Goal: Task Accomplishment & Management: Complete application form

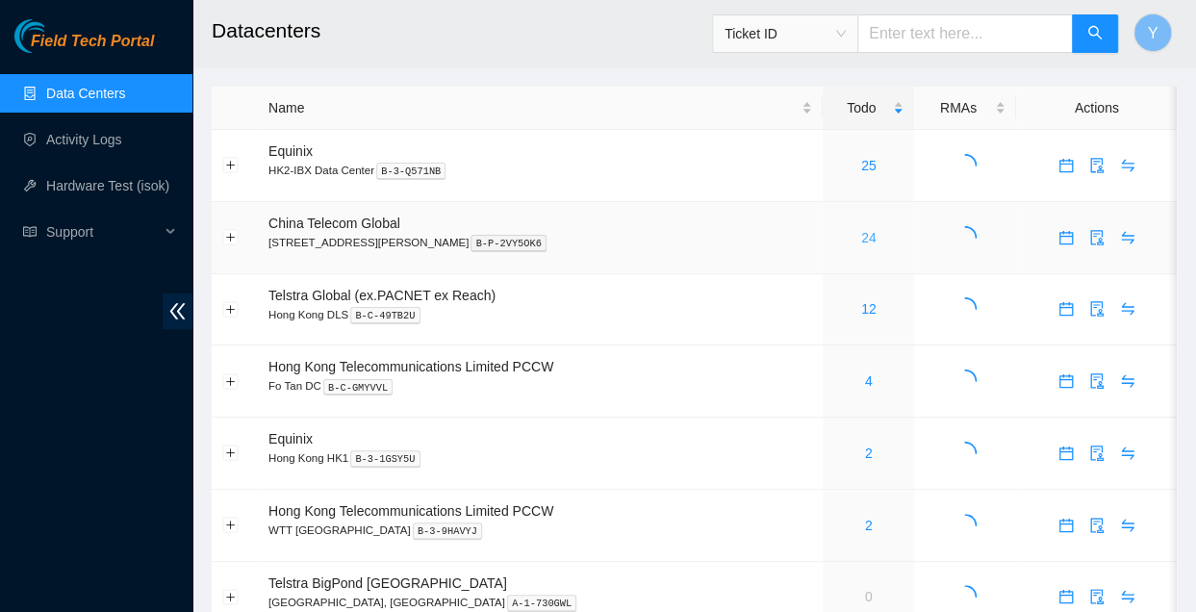
click at [861, 236] on link "24" at bounding box center [868, 237] width 15 height 15
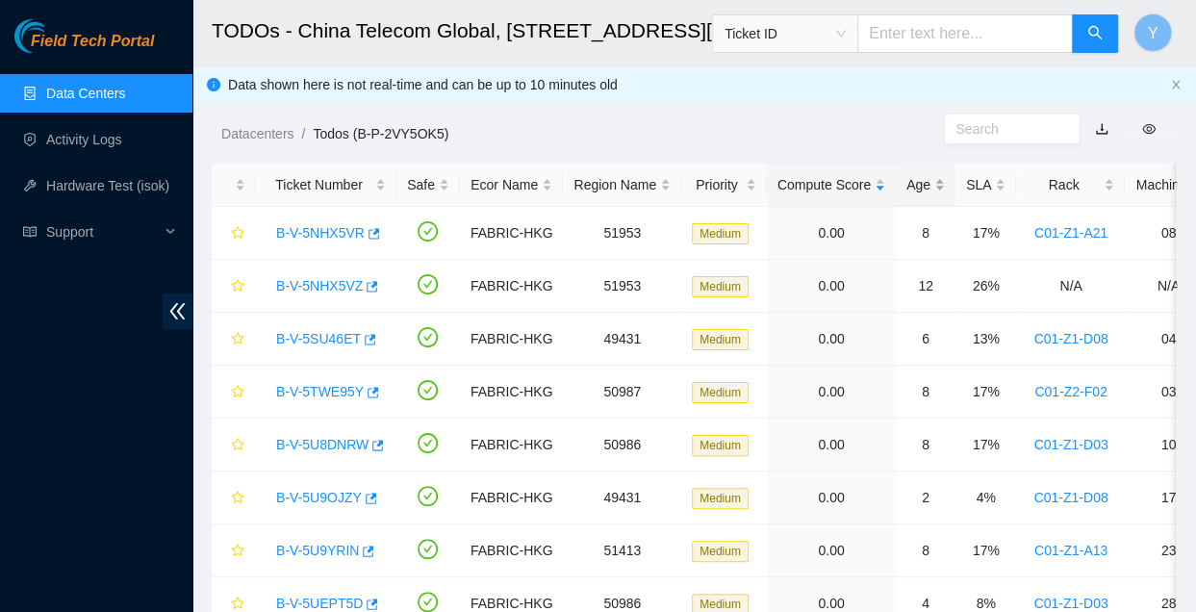
click at [885, 174] on div "Compute Score" at bounding box center [831, 184] width 108 height 21
click at [906, 182] on div "Age" at bounding box center [925, 184] width 38 height 21
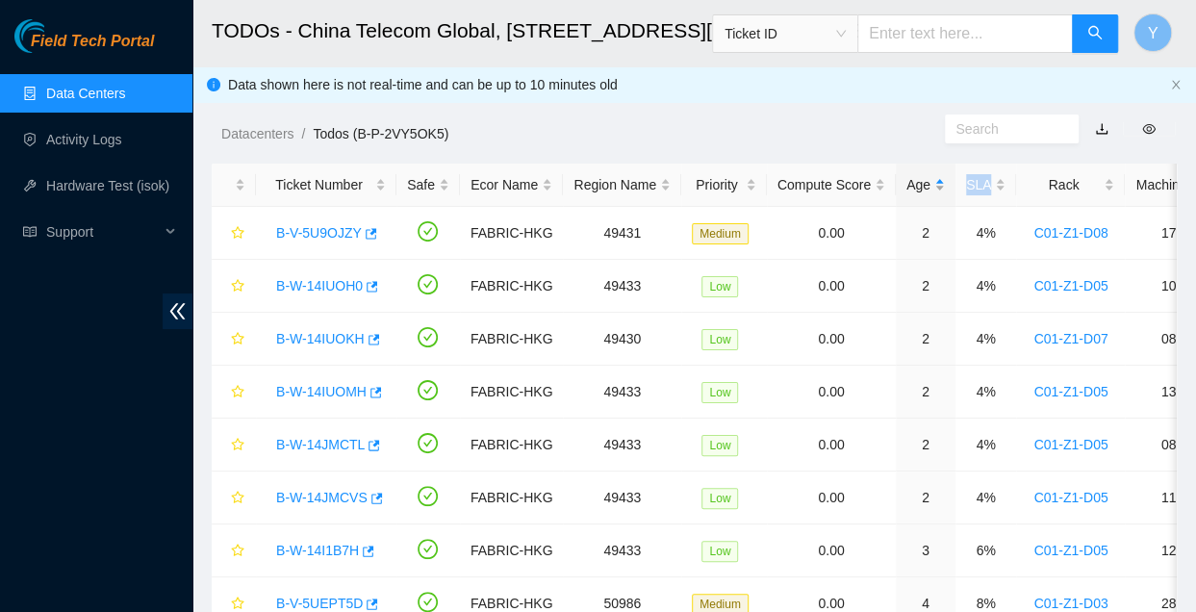
click at [906, 182] on div "Age" at bounding box center [925, 184] width 38 height 21
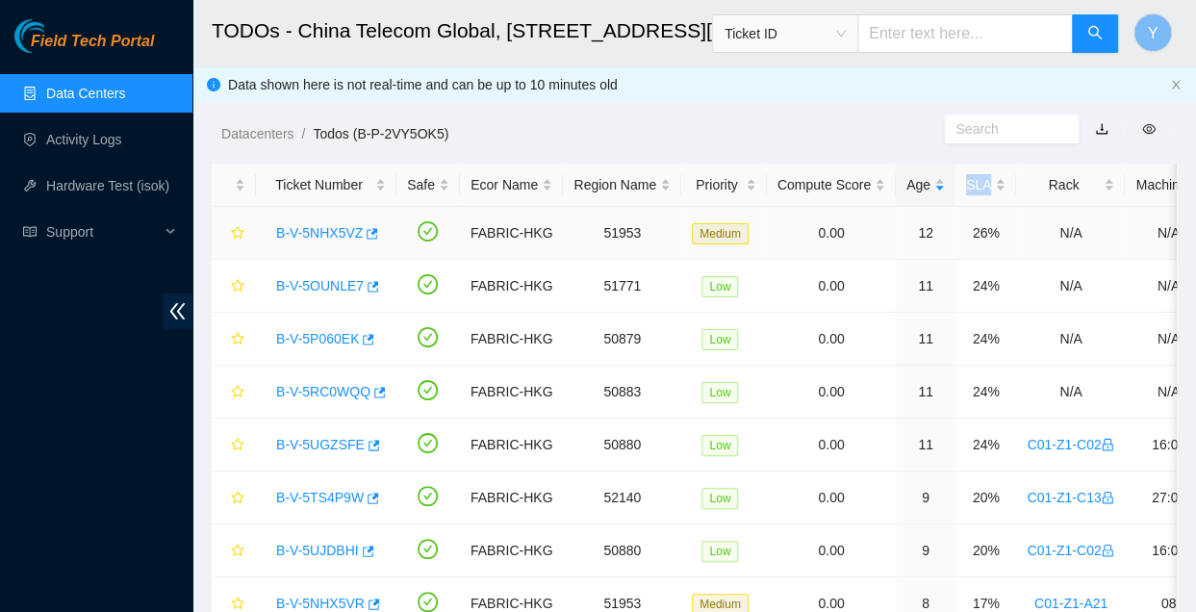
click at [352, 234] on link "B-V-5NHX5VZ" at bounding box center [319, 232] width 87 height 15
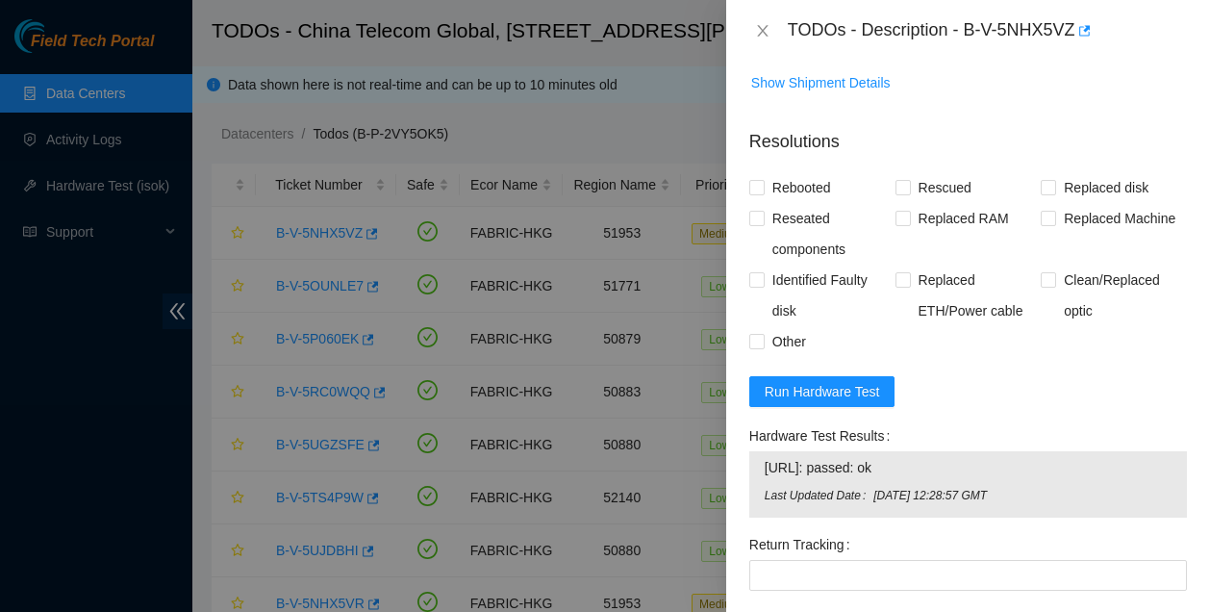
scroll to position [1539, 0]
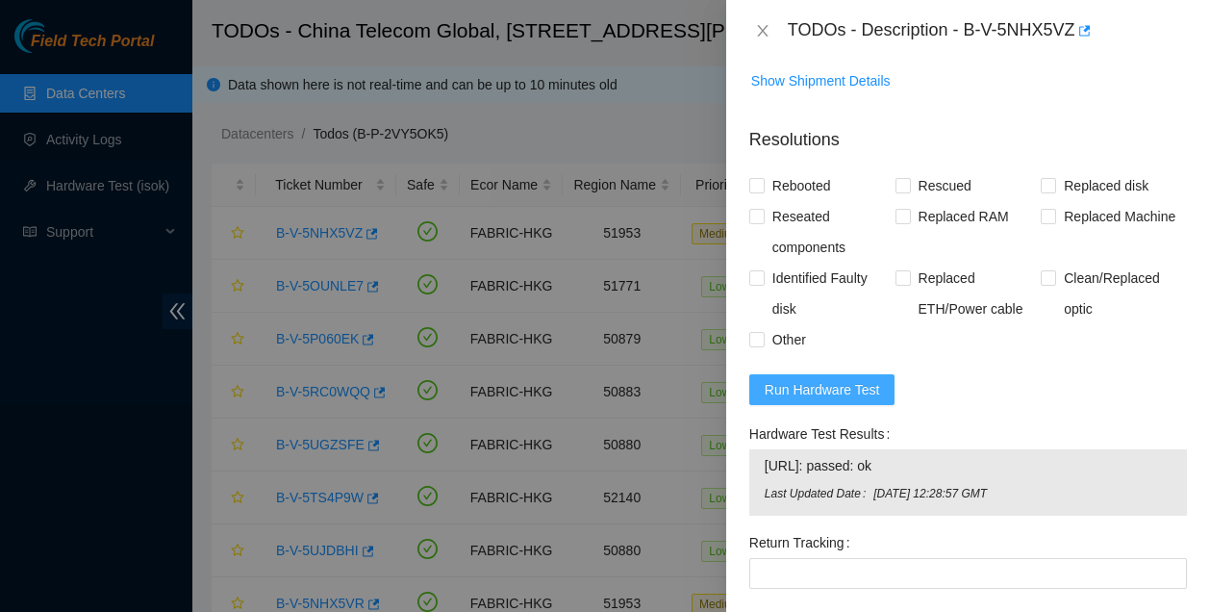
click at [845, 379] on span "Run Hardware Test" at bounding box center [822, 389] width 115 height 21
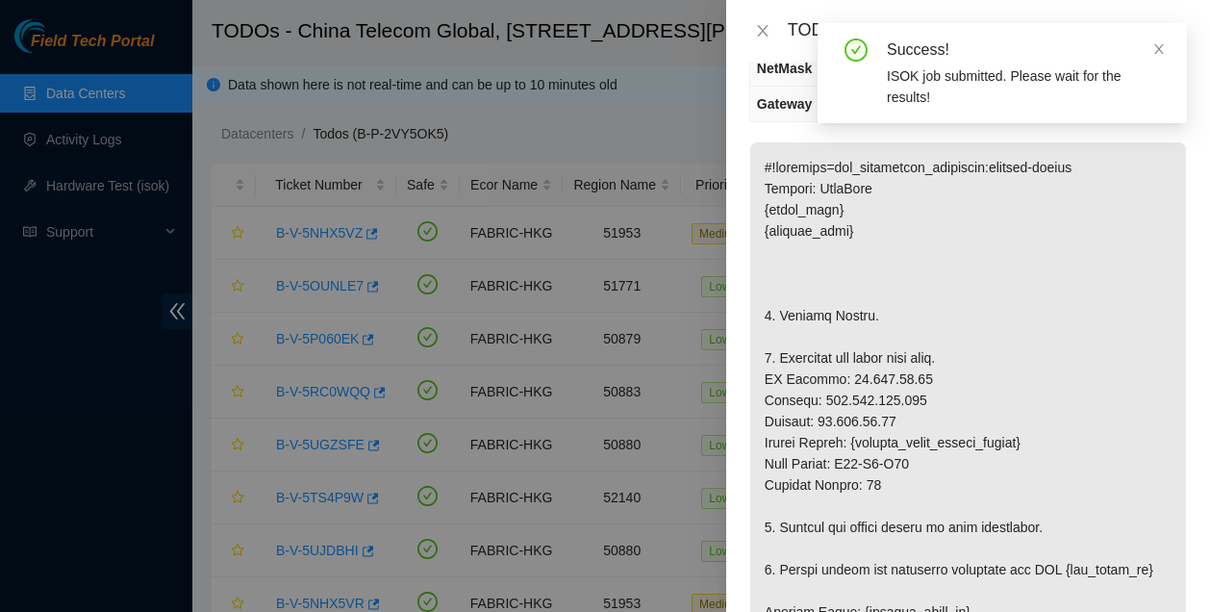
click at [1150, 53] on div "Success!" at bounding box center [1025, 49] width 277 height 23
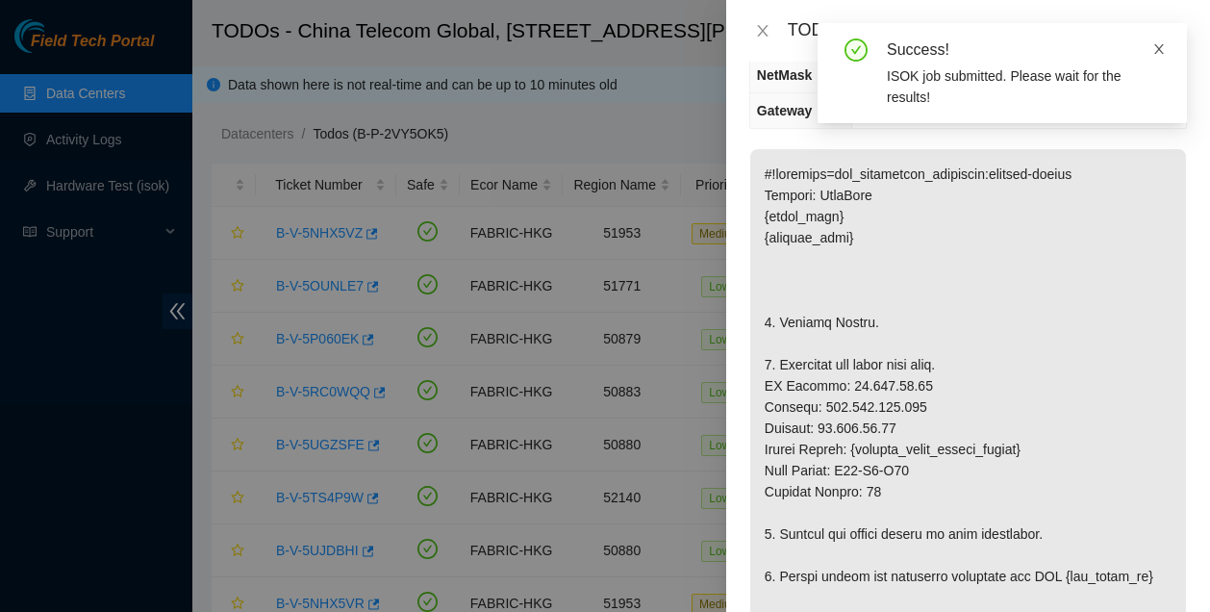
click at [1154, 50] on icon "close" at bounding box center [1159, 48] width 13 height 13
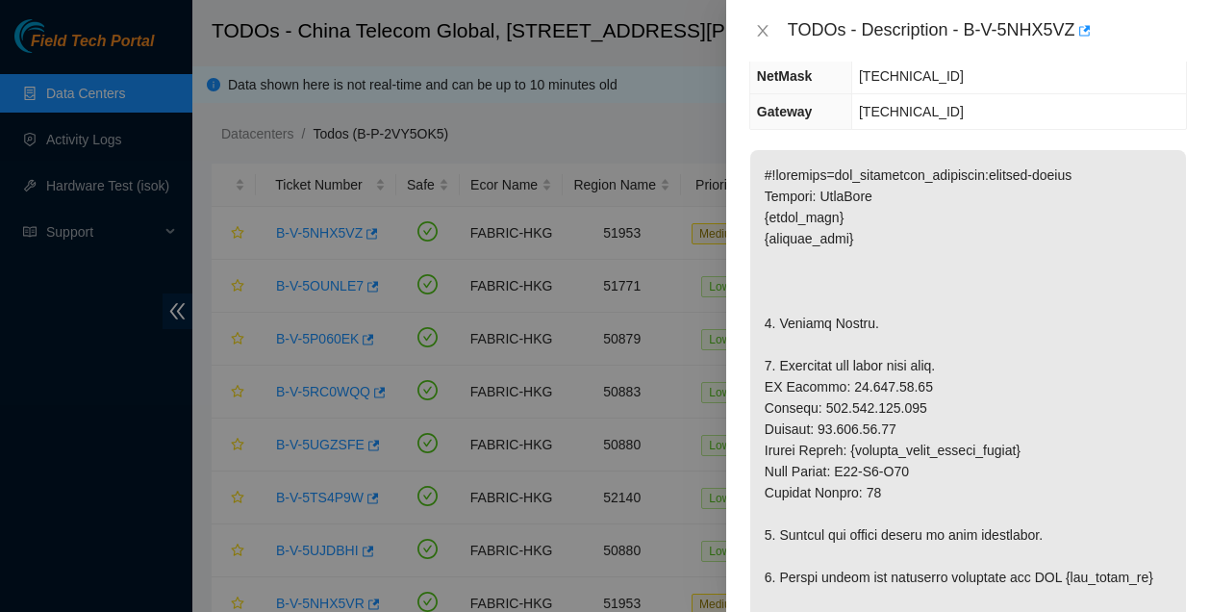
scroll to position [289, 0]
click at [972, 27] on div "TODOs - Description - B-V-5NHX5VZ" at bounding box center [987, 30] width 399 height 31
drag, startPoint x: 968, startPoint y: 28, endPoint x: 1076, endPoint y: 44, distance: 109.0
click at [1076, 44] on div "TODOs - Description - B-V-5NHX5VZ" at bounding box center [987, 30] width 399 height 31
copy div "B-V-5NHX5VZ"
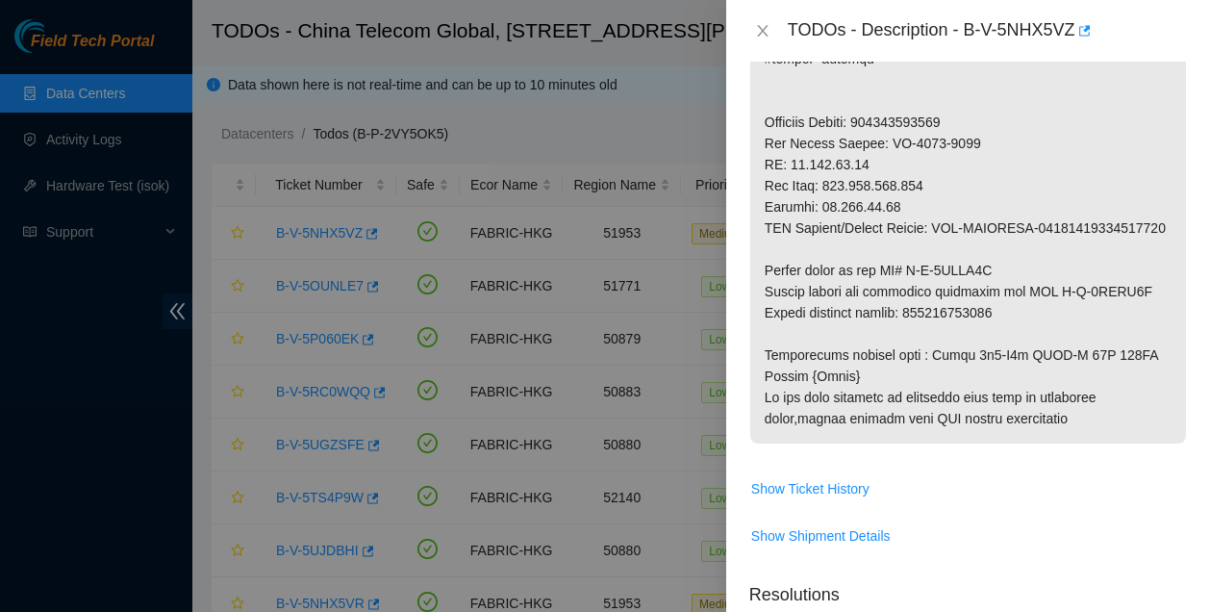
drag, startPoint x: 938, startPoint y: 284, endPoint x: 924, endPoint y: 283, distance: 14.5
drag, startPoint x: 910, startPoint y: 261, endPoint x: 1054, endPoint y: 260, distance: 143.4
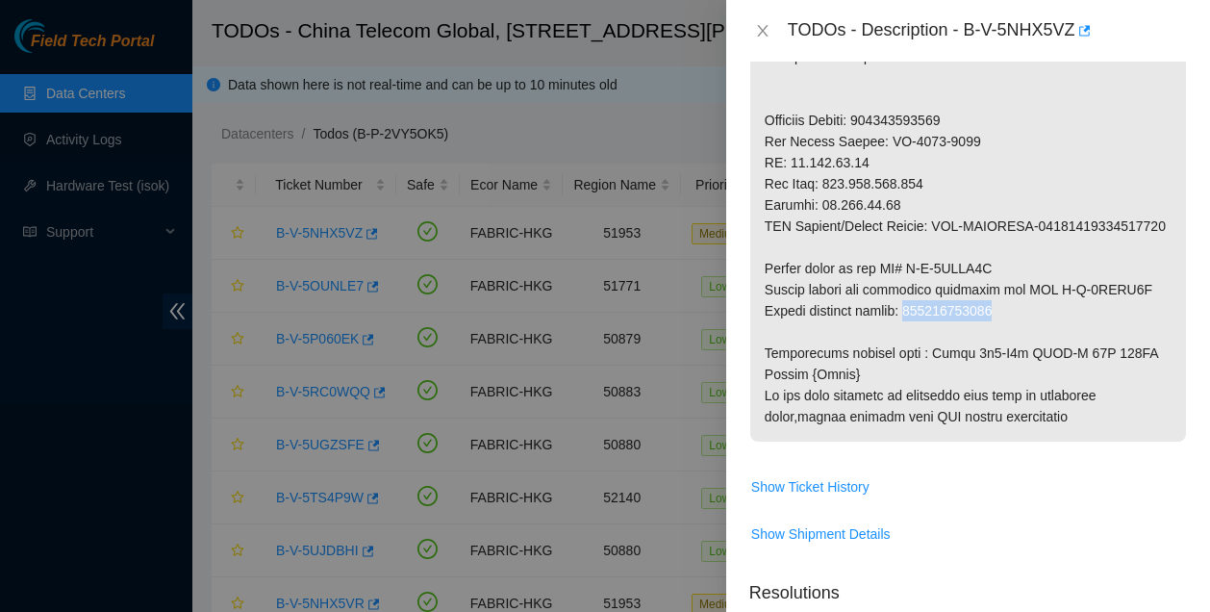
copy p "417328422908"
drag, startPoint x: 1049, startPoint y: 242, endPoint x: 1149, endPoint y: 244, distance: 100.1
copy p "B-V-5QXWK6Z"
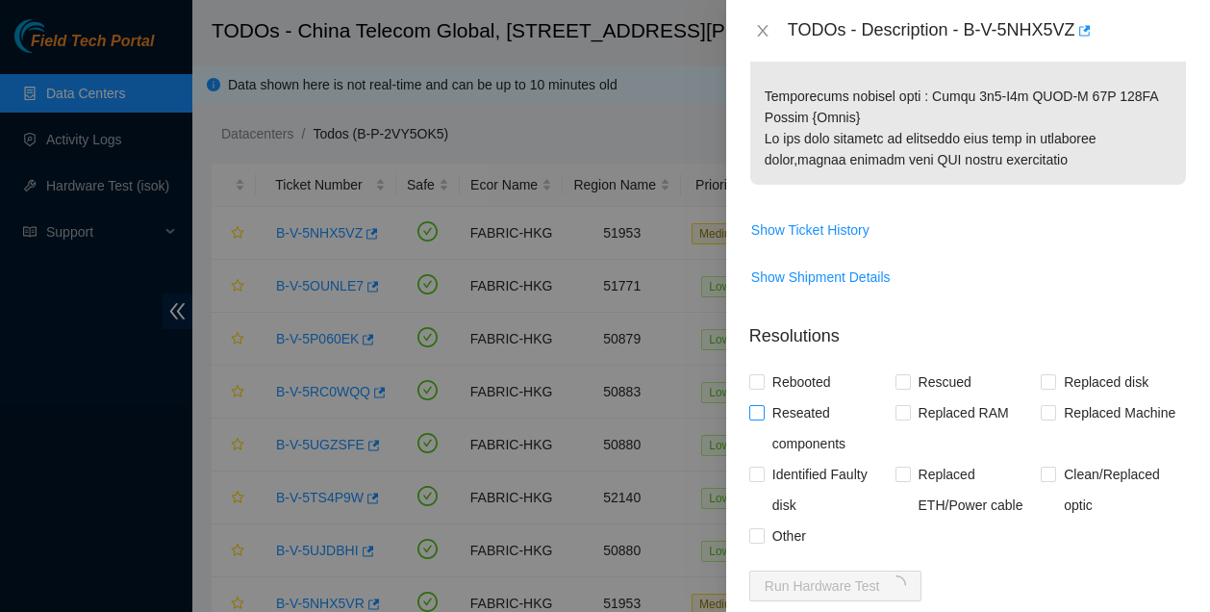
scroll to position [1343, 0]
click at [802, 396] on span "Reseated components" at bounding box center [830, 427] width 131 height 62
click at [763, 404] on input "Reseated components" at bounding box center [756, 410] width 13 height 13
checkbox input "true"
drag, startPoint x: 796, startPoint y: 326, endPoint x: 835, endPoint y: 342, distance: 42.3
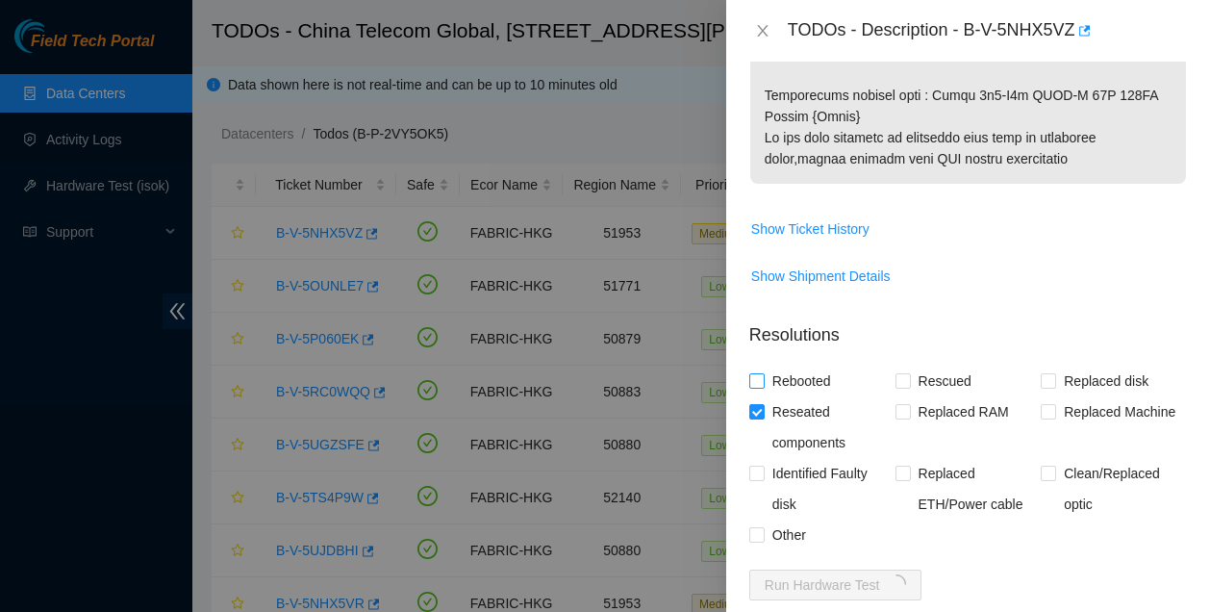
click at [797, 366] on span "Rebooted" at bounding box center [802, 381] width 74 height 31
click at [763, 373] on input "Rebooted" at bounding box center [756, 379] width 13 height 13
checkbox input "true"
click at [914, 366] on span "Rescued" at bounding box center [945, 381] width 68 height 31
click at [909, 373] on input "Rescued" at bounding box center [902, 379] width 13 height 13
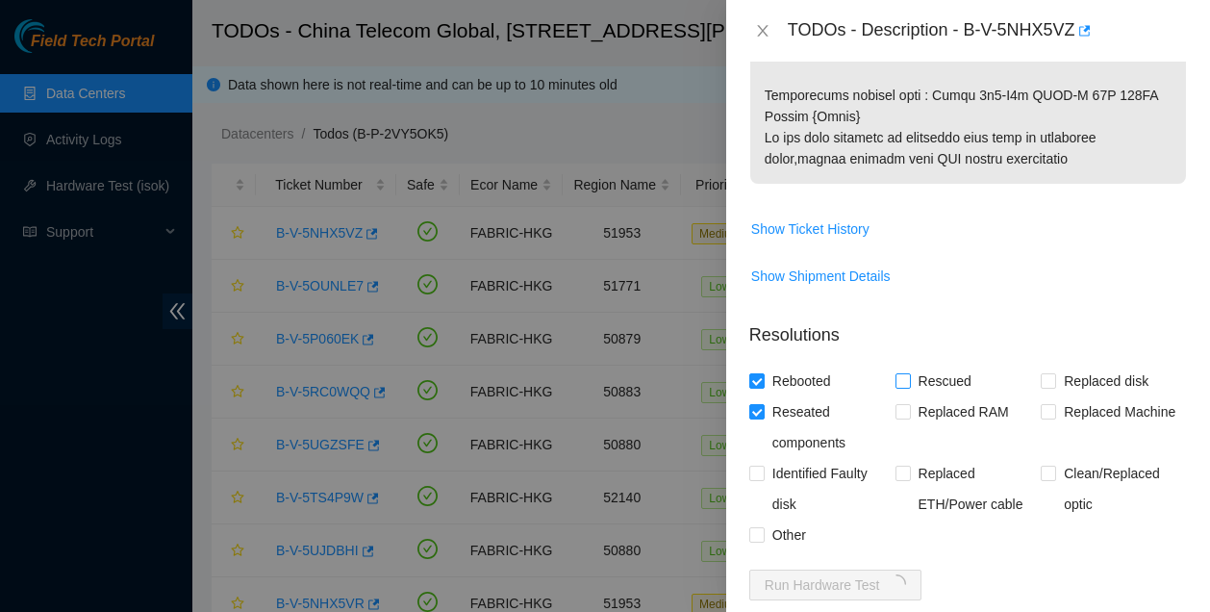
checkbox input "true"
click at [1078, 396] on span "Replaced Machine" at bounding box center [1120, 411] width 127 height 31
click at [1055, 404] on input "Replaced Machine" at bounding box center [1047, 410] width 13 height 13
checkbox input "true"
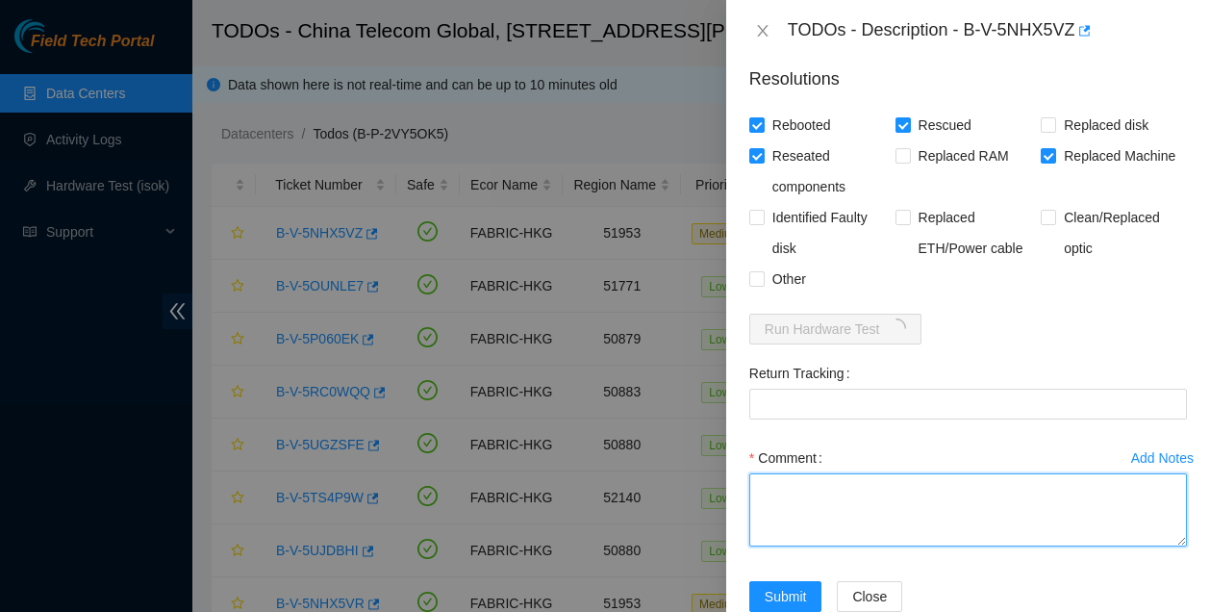
click at [868, 473] on textarea "Comment" at bounding box center [969, 509] width 438 height 73
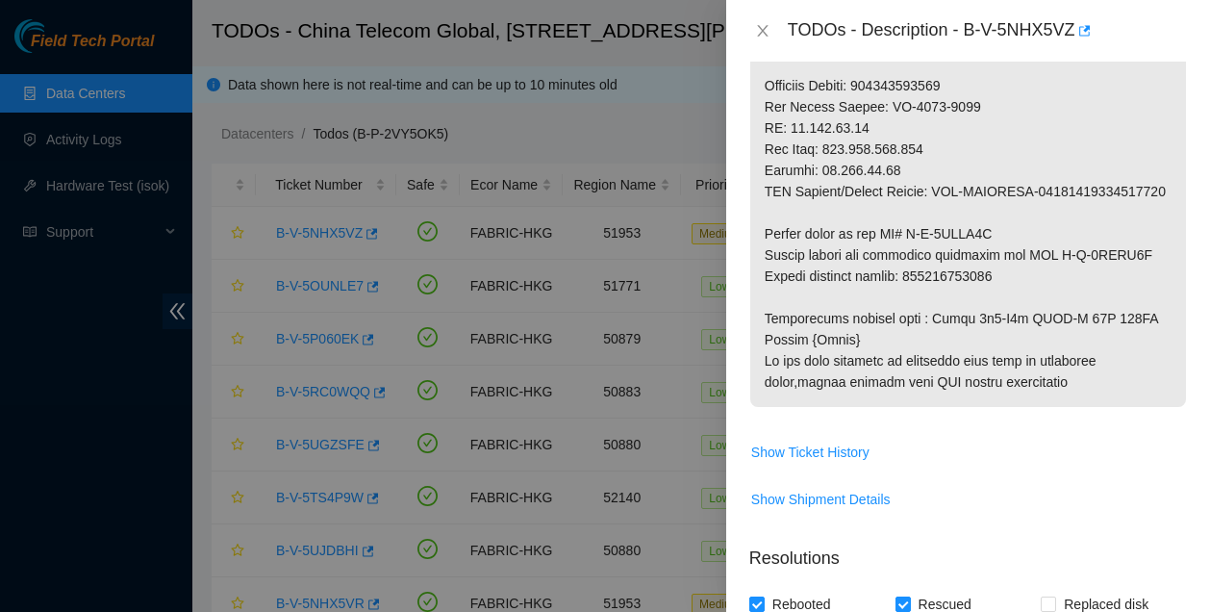
scroll to position [1119, 0]
type textarea "pass ok"
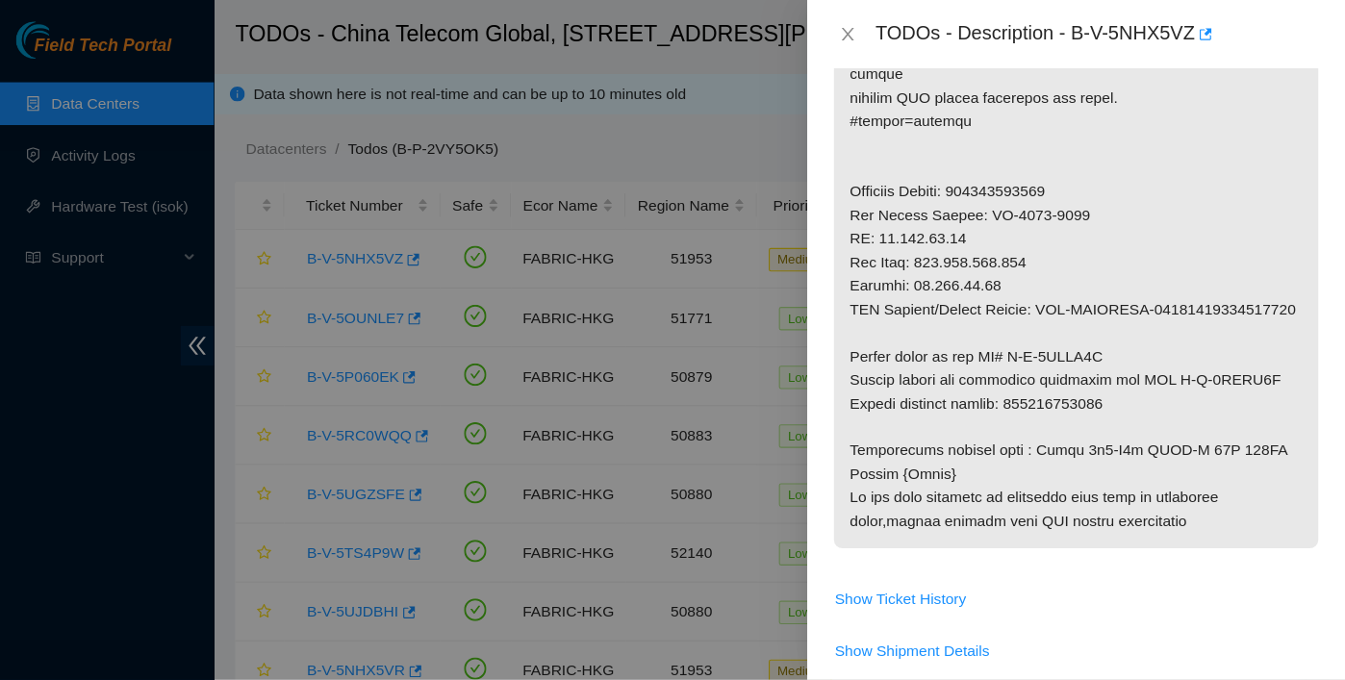
scroll to position [1031, 0]
drag, startPoint x: 1010, startPoint y: 318, endPoint x: 914, endPoint y: 317, distance: 96.2
copy p "417328422908"
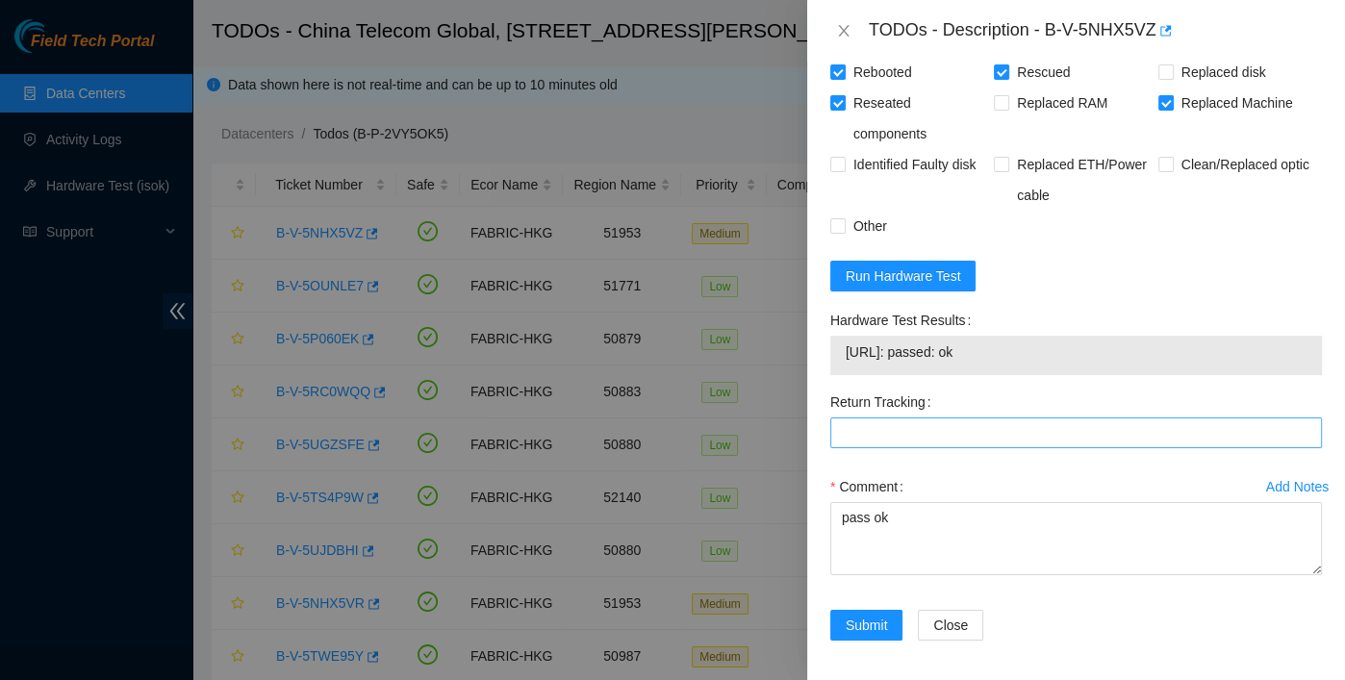
scroll to position [1592, 0]
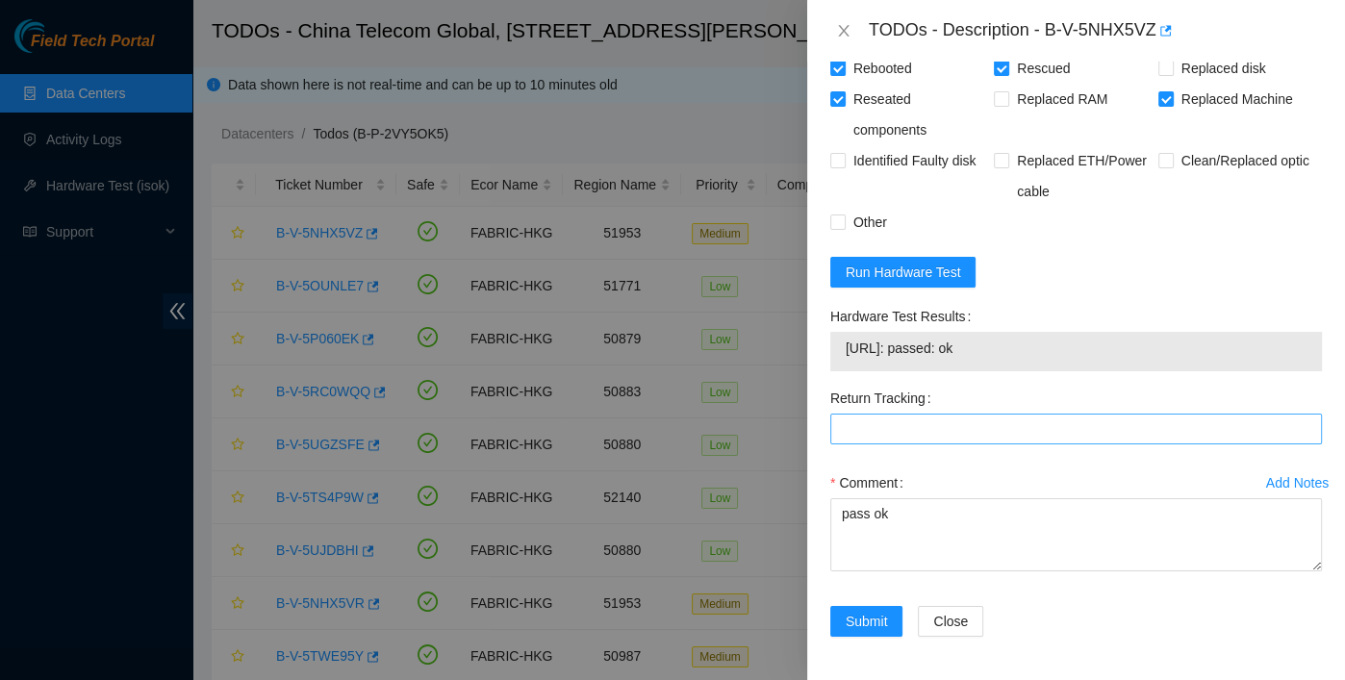
click at [945, 444] on div "Return Tracking" at bounding box center [1076, 425] width 507 height 85
click at [941, 435] on Tracking "Return Tracking" at bounding box center [1076, 429] width 492 height 31
paste Tracking "417328422908"
type Tracking "417328422908"
click at [866, 611] on span "Submit" at bounding box center [867, 621] width 42 height 21
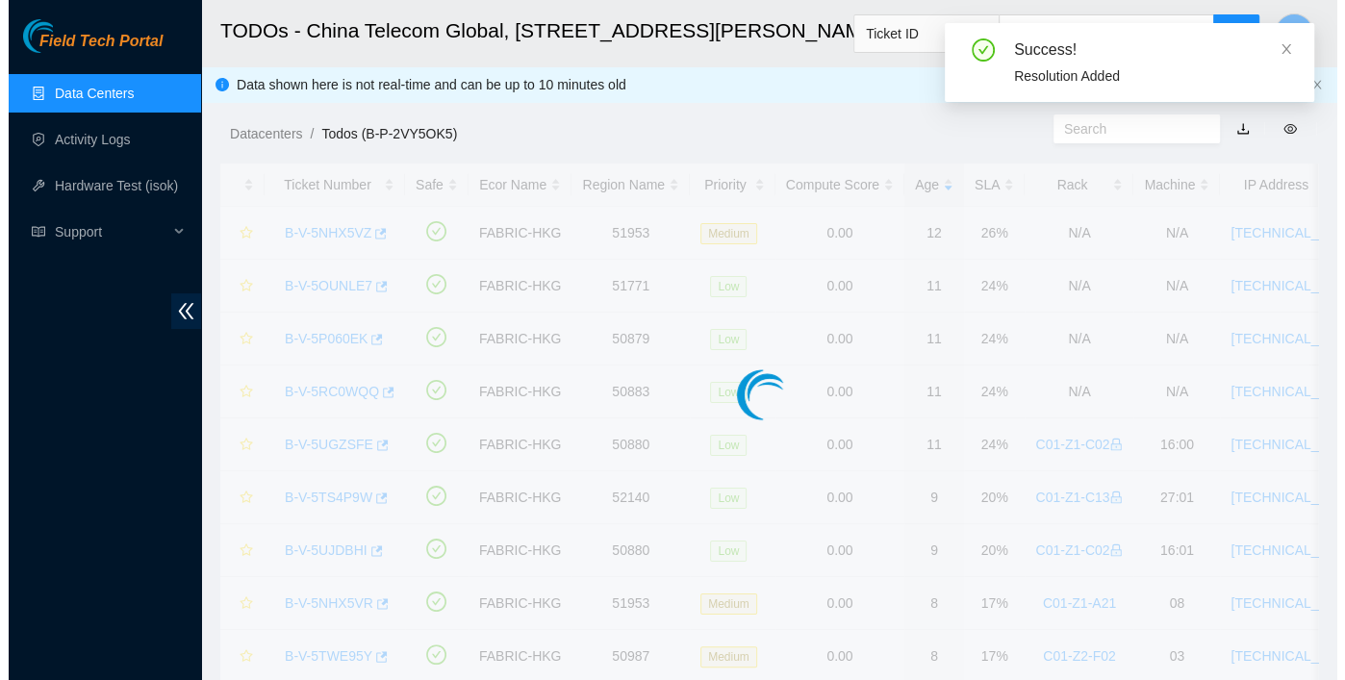
scroll to position [591, 0]
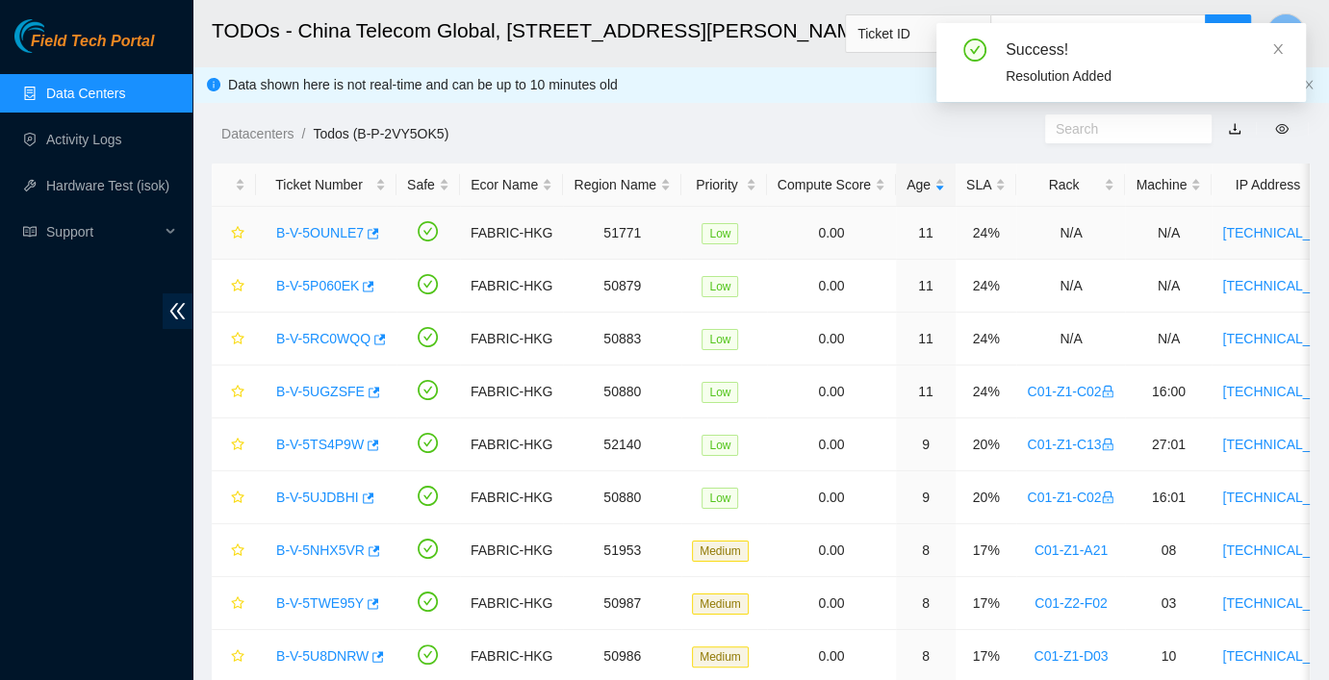
click at [318, 239] on link "B-V-5OUNLE7" at bounding box center [320, 232] width 88 height 15
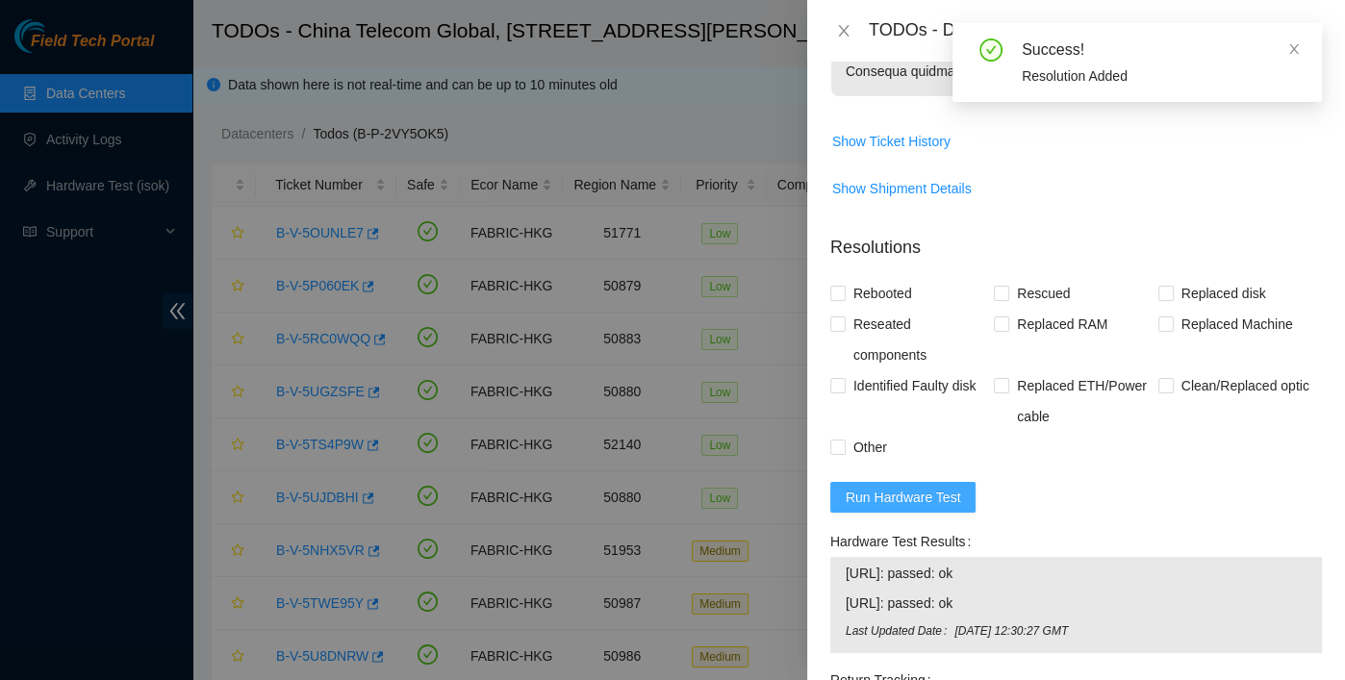
click at [929, 508] on span "Run Hardware Test" at bounding box center [903, 497] width 115 height 21
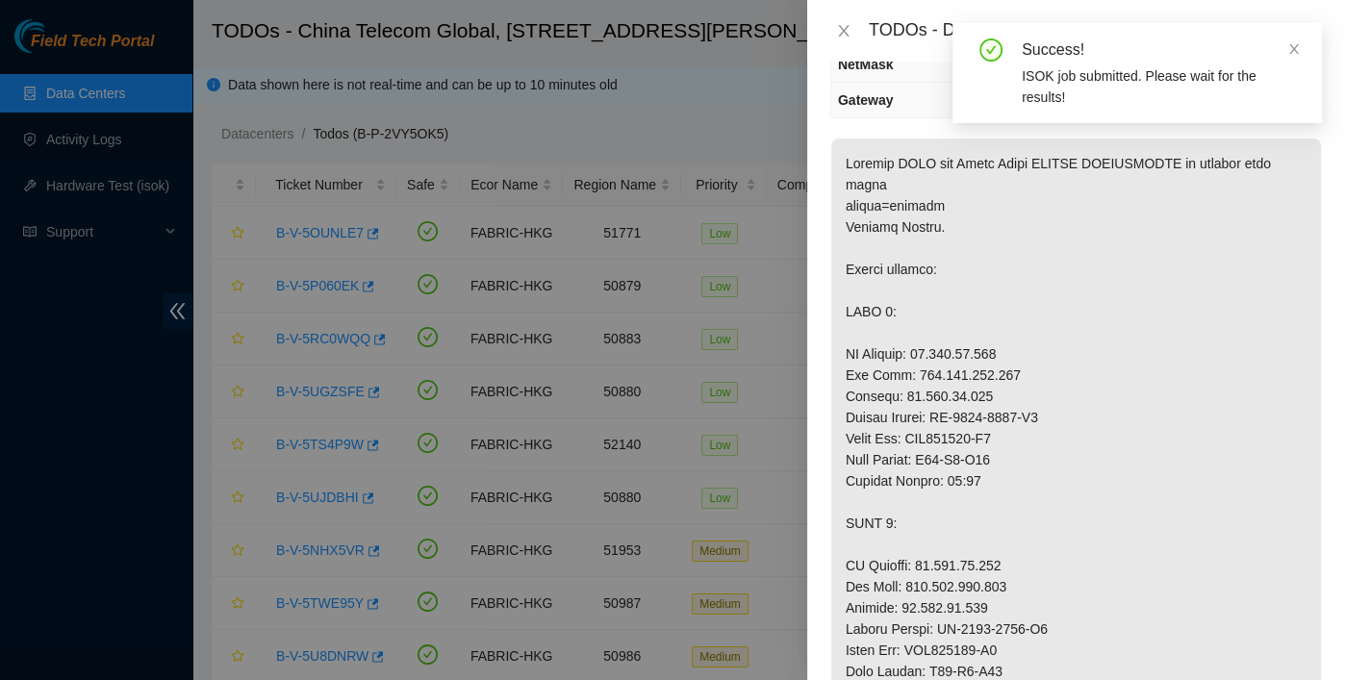
scroll to position [0, 0]
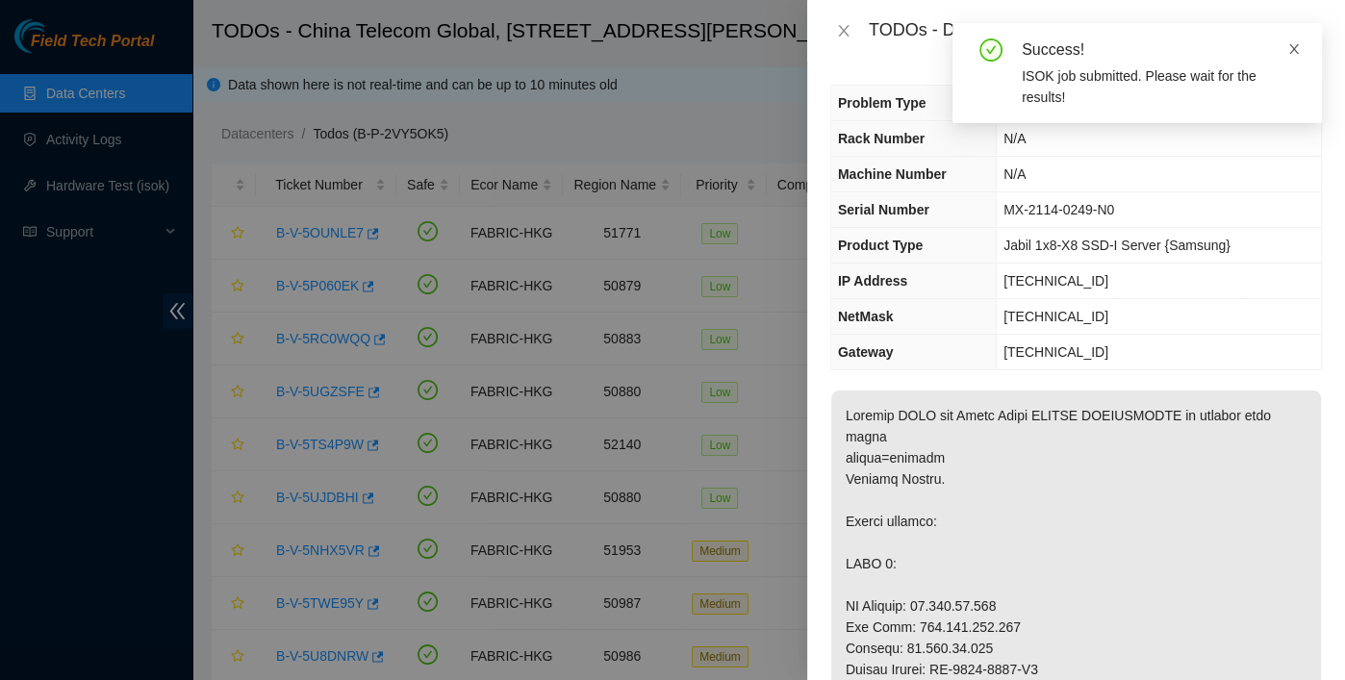
click at [1209, 53] on icon "close" at bounding box center [1293, 48] width 13 height 13
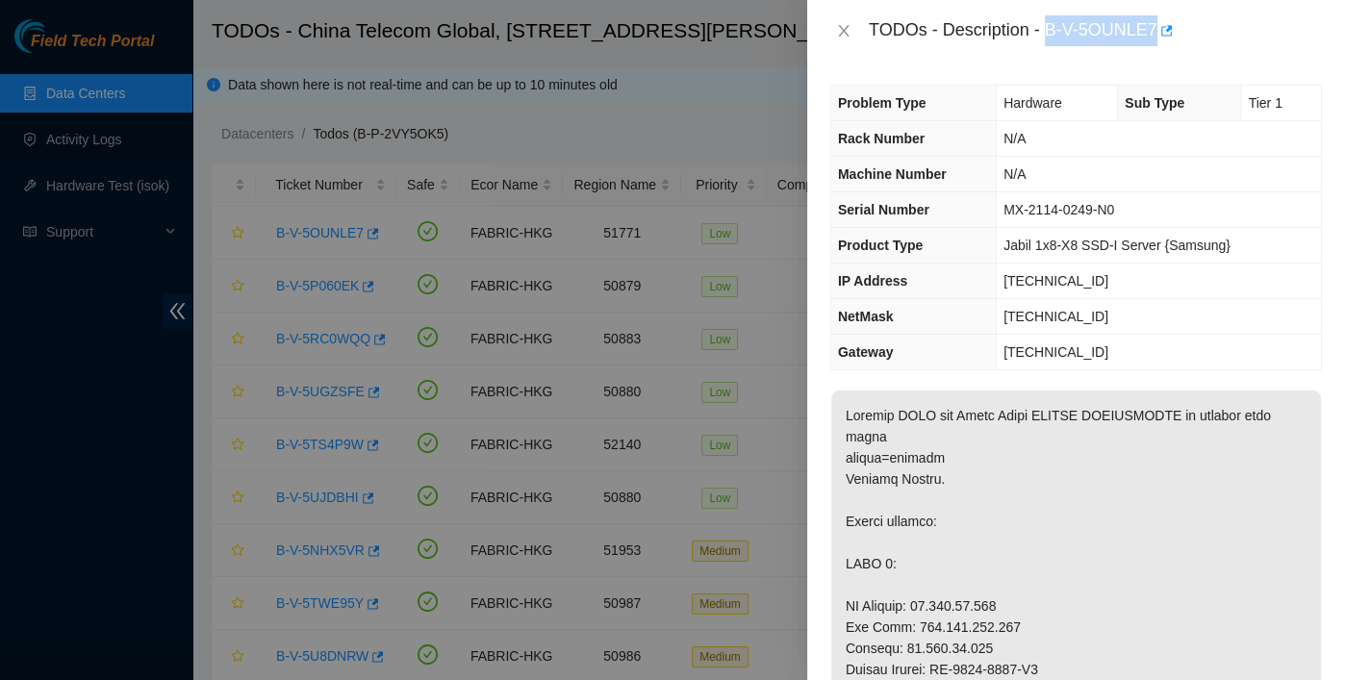
drag, startPoint x: 1044, startPoint y: 29, endPoint x: 1157, endPoint y: 46, distance: 113.9
click at [1157, 46] on div "TODOs - Description - B-V-5OUNLE7" at bounding box center [1076, 31] width 538 height 62
copy div "B-V-5OUNLE7"
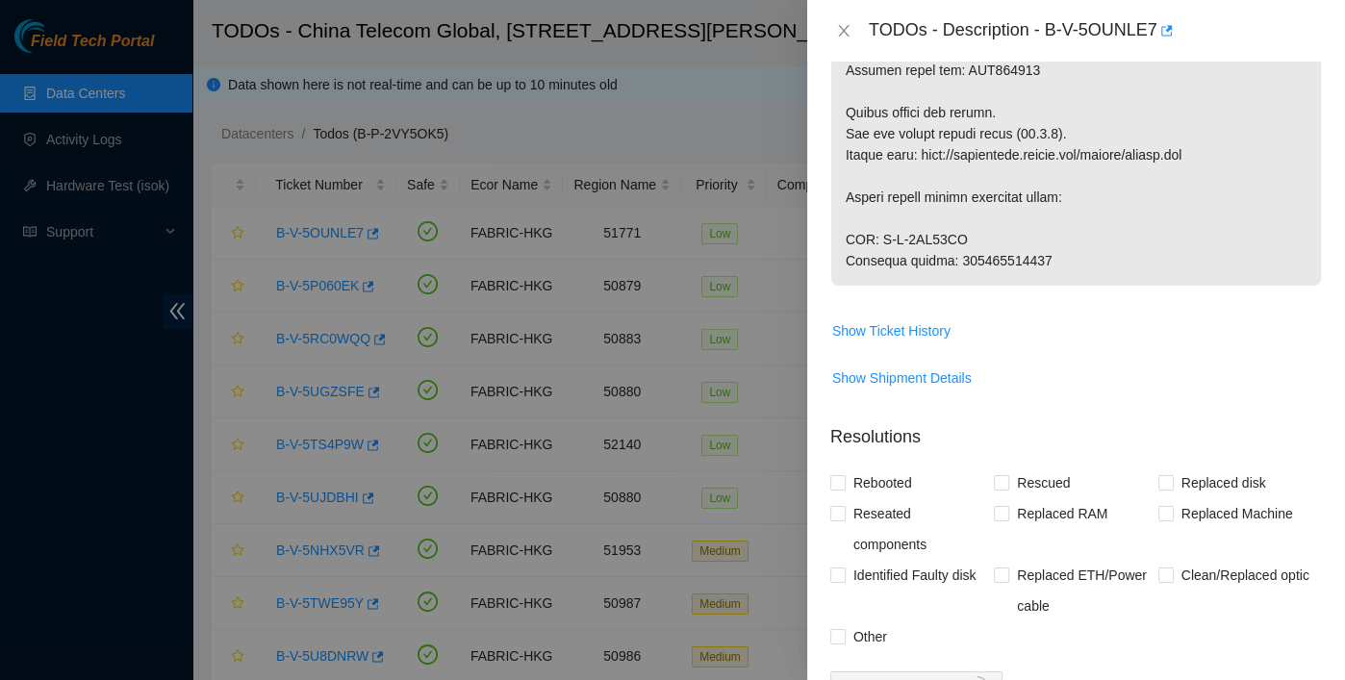
scroll to position [1173, 0]
drag, startPoint x: 951, startPoint y: 270, endPoint x: 1049, endPoint y: 279, distance: 98.5
copy p "417328422470"
drag, startPoint x: 970, startPoint y: 277, endPoint x: 943, endPoint y: 270, distance: 27.8
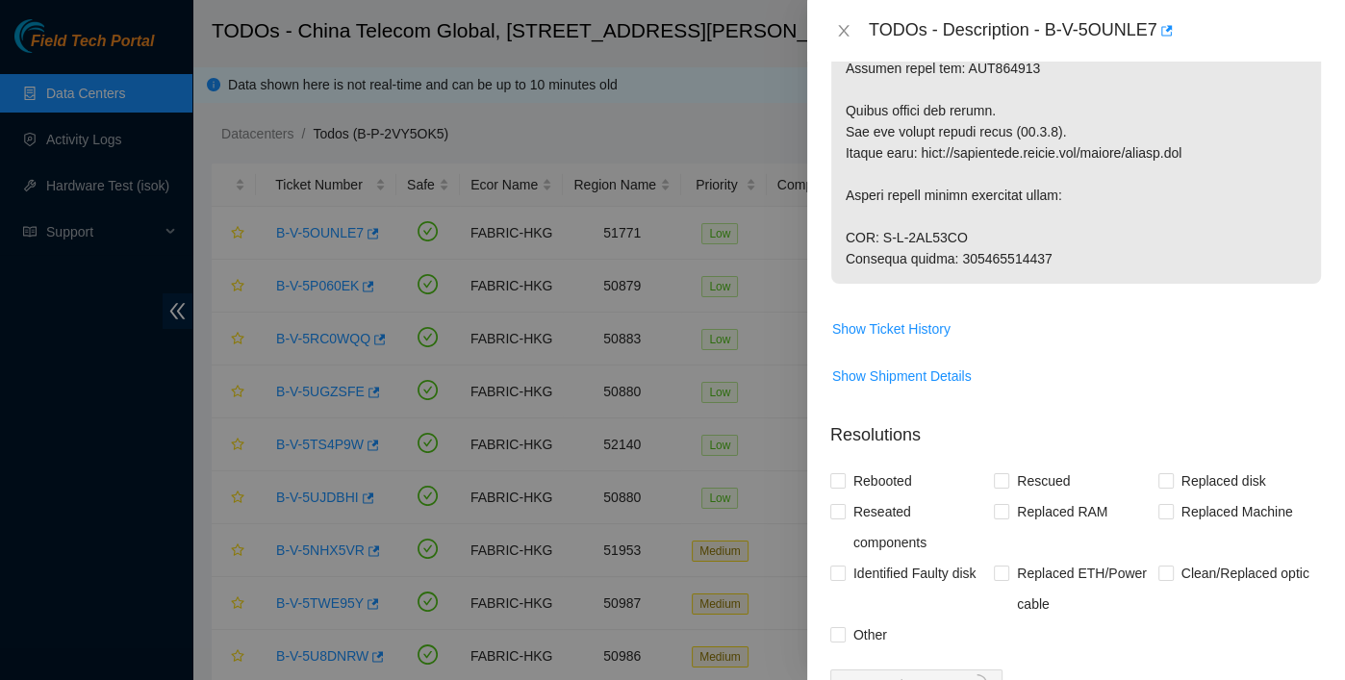
drag, startPoint x: 879, startPoint y: 257, endPoint x: 1015, endPoint y: 254, distance: 135.7
copy p "B-V-5SP91GB"
click at [1047, 344] on span "Show Ticket History" at bounding box center [1076, 329] width 490 height 31
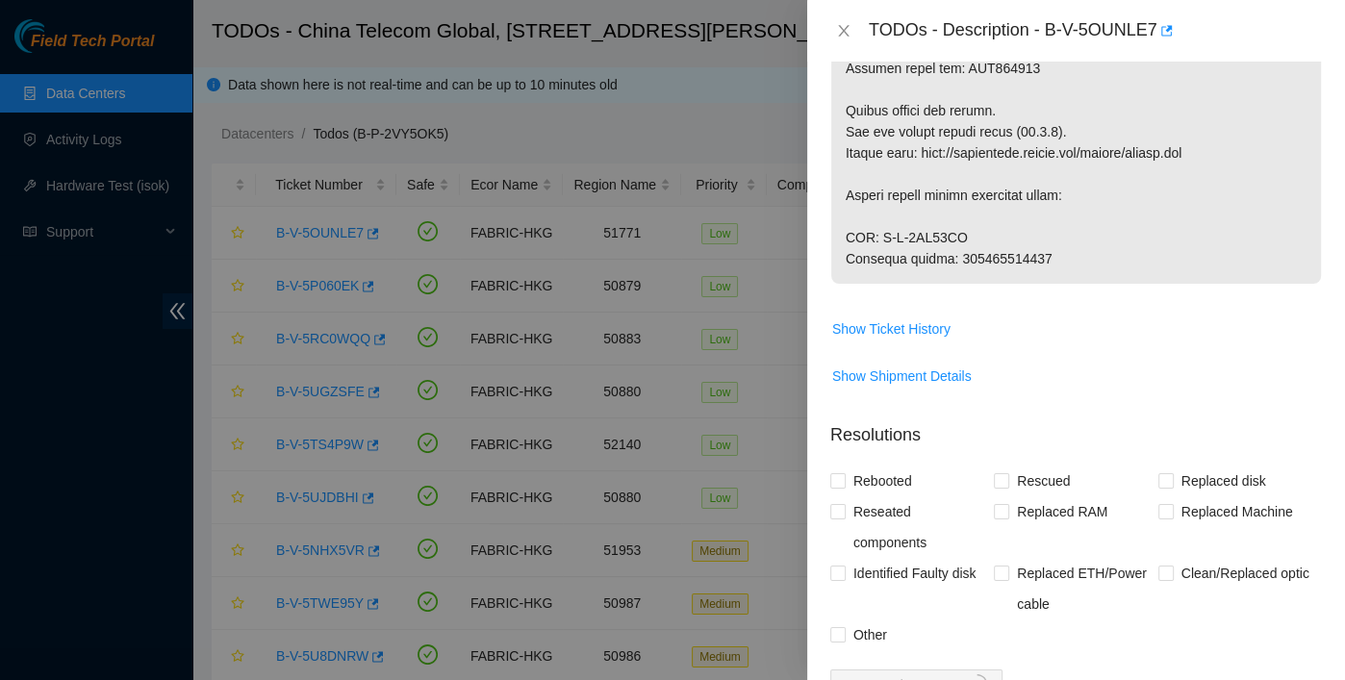
click at [1119, 407] on td "Show Shipment Details" at bounding box center [1076, 383] width 492 height 47
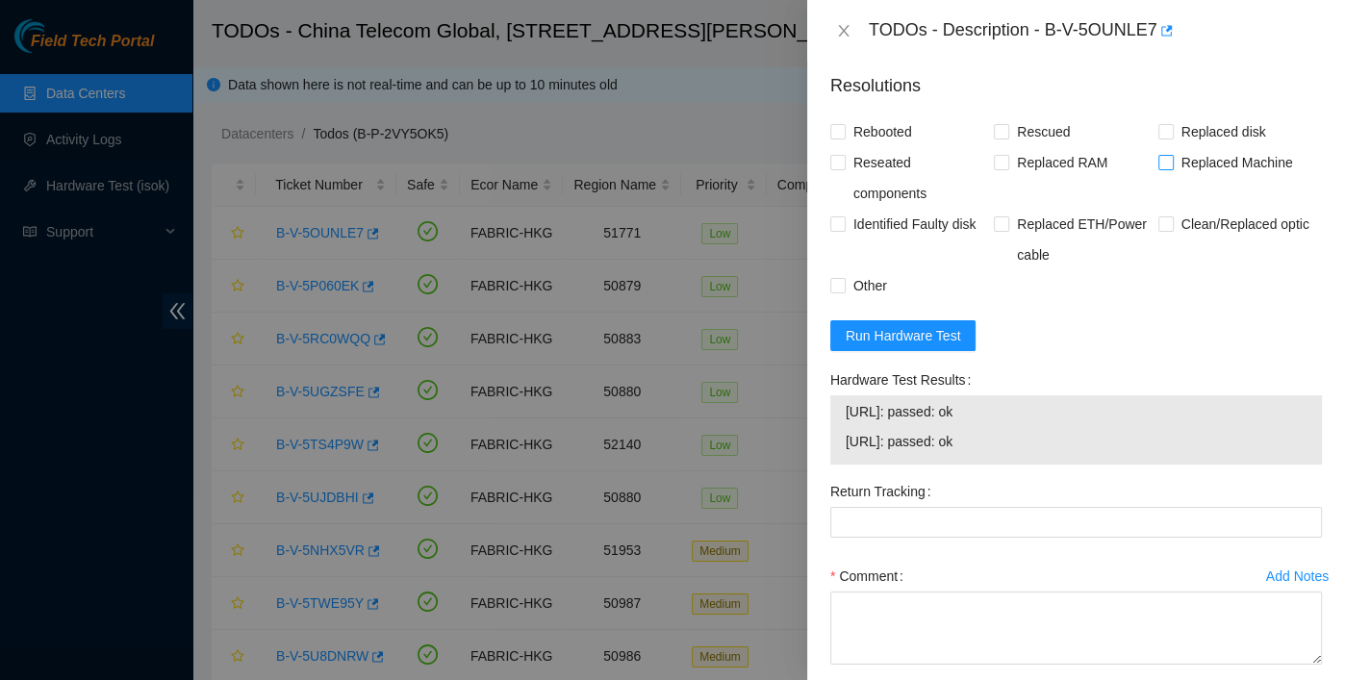
scroll to position [1523, 0]
click at [1209, 177] on span "Replaced Machine" at bounding box center [1237, 161] width 127 height 31
click at [1172, 167] on input "Replaced Machine" at bounding box center [1165, 160] width 13 height 13
checkbox input "true"
click at [1021, 146] on span "Rescued" at bounding box center [1043, 130] width 68 height 31
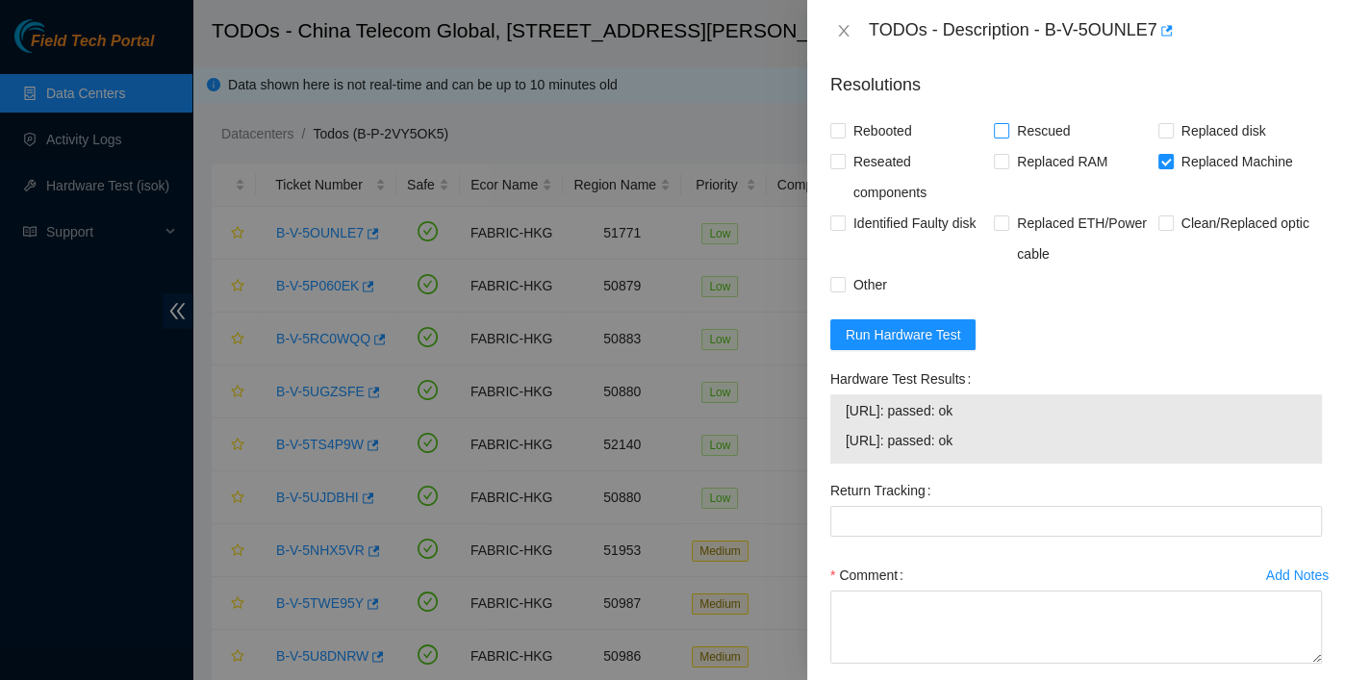
click at [1007, 137] on input "Rescued" at bounding box center [1000, 129] width 13 height 13
checkbox input "true"
click at [871, 146] on span "Rebooted" at bounding box center [883, 130] width 74 height 31
click at [844, 137] on input "Rebooted" at bounding box center [836, 129] width 13 height 13
checkbox input "true"
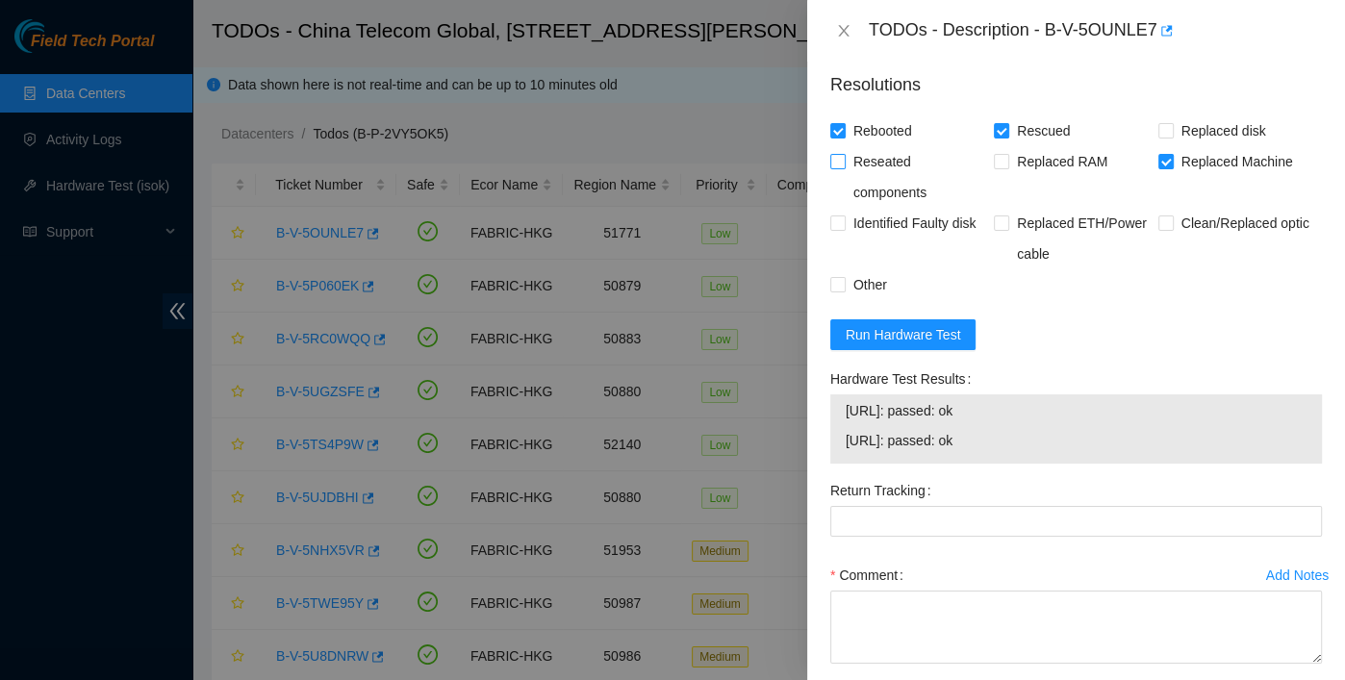
click at [875, 208] on span "Reseated components" at bounding box center [920, 177] width 148 height 62
click at [844, 167] on input "Reseated components" at bounding box center [836, 160] width 13 height 13
checkbox input "true"
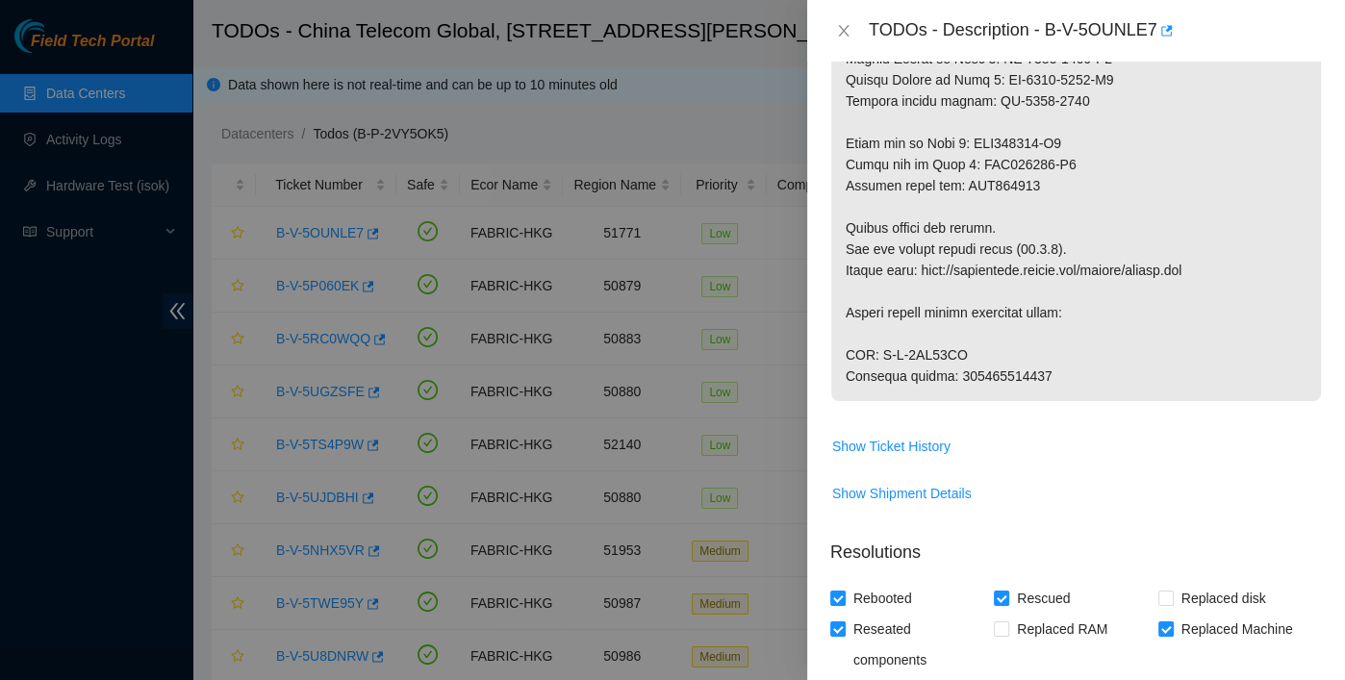
scroll to position [1051, 0]
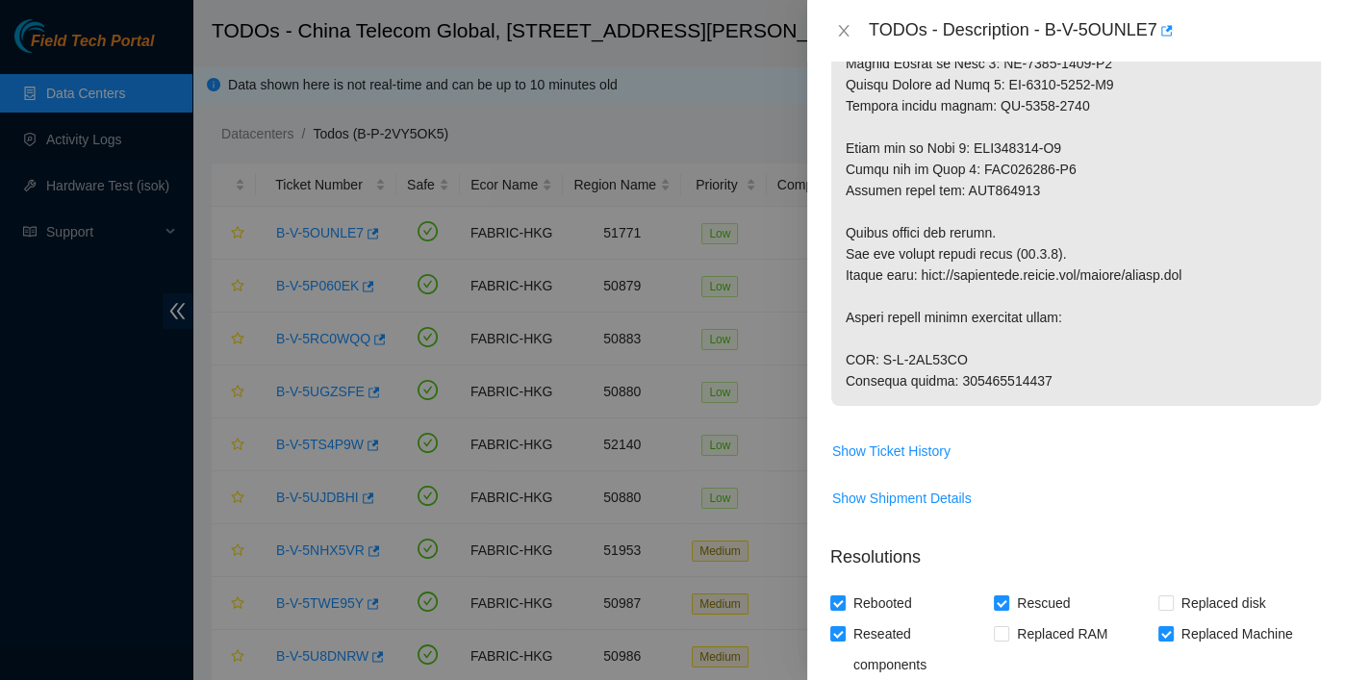
drag, startPoint x: 952, startPoint y: 392, endPoint x: 1050, endPoint y: 395, distance: 98.2
copy p "417328422470"
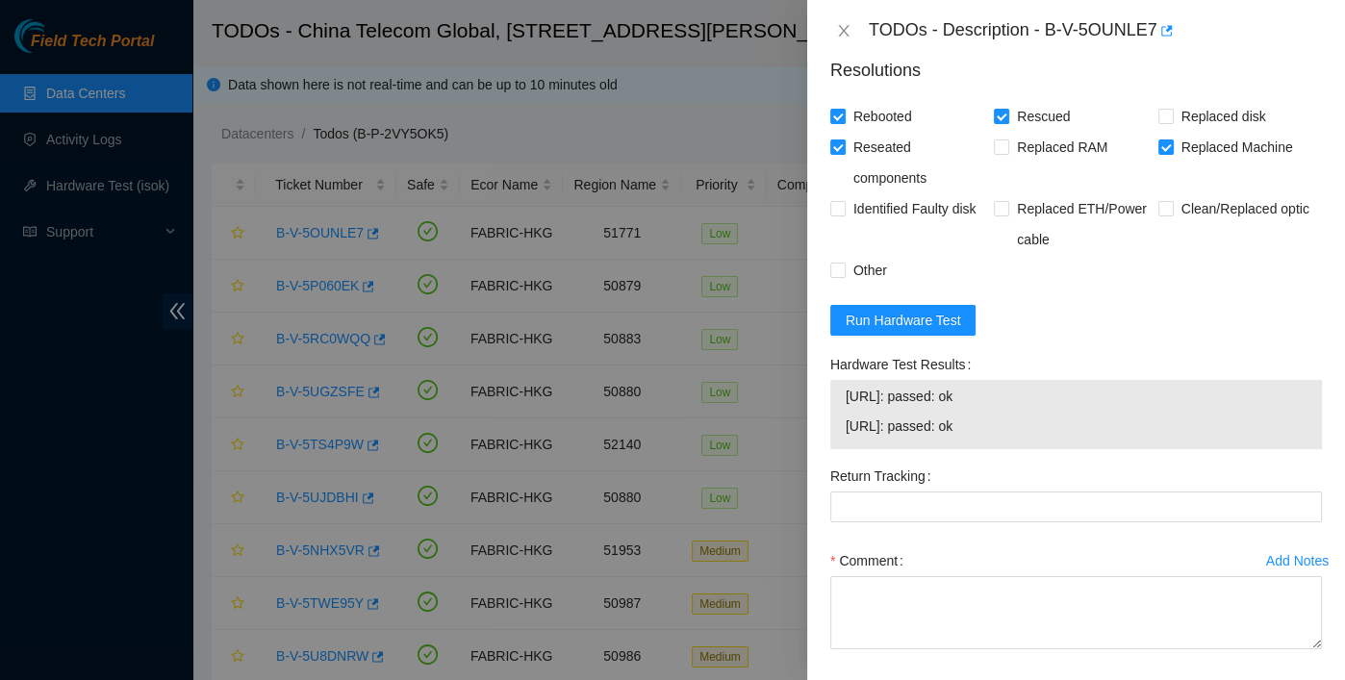
scroll to position [1539, 0]
click at [934, 491] on div "Return Tracking" at bounding box center [1076, 475] width 492 height 31
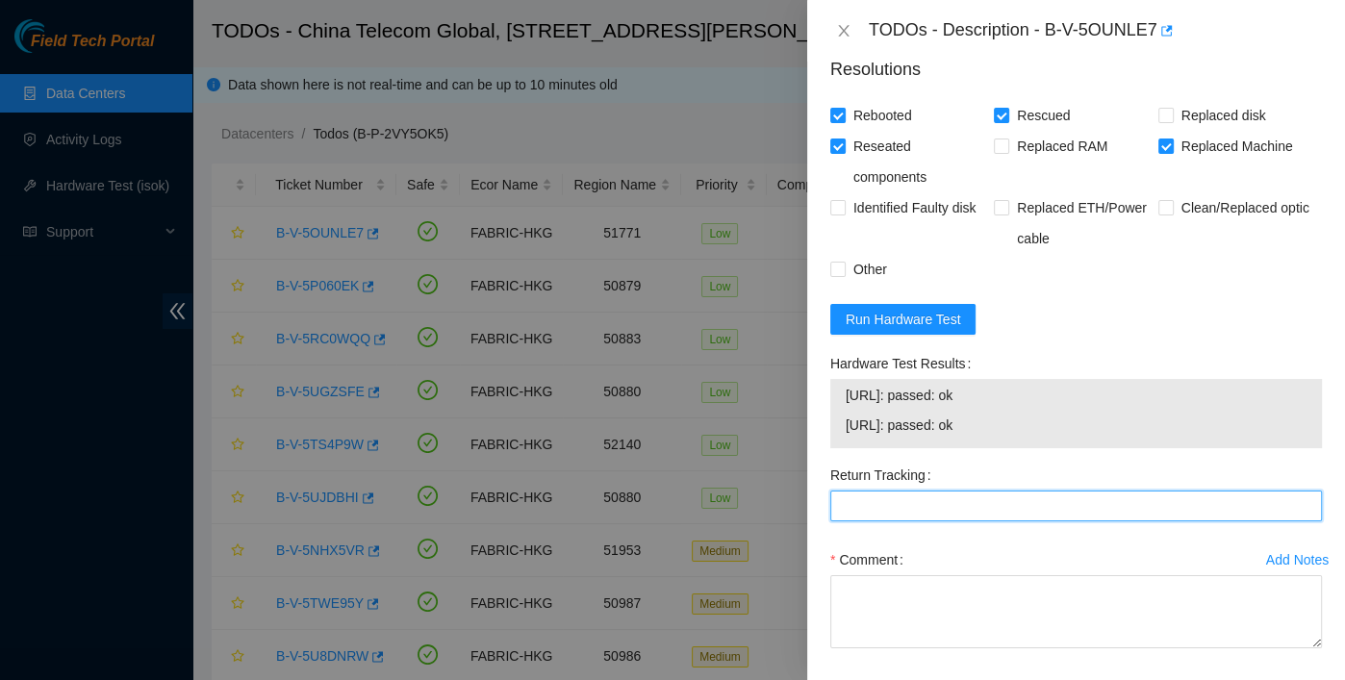
drag, startPoint x: 930, startPoint y: 553, endPoint x: 928, endPoint y: 569, distance: 15.7
click at [930, 522] on Tracking "Return Tracking" at bounding box center [1076, 506] width 492 height 31
paste Tracking "417328422470"
type Tracking "417328422470"
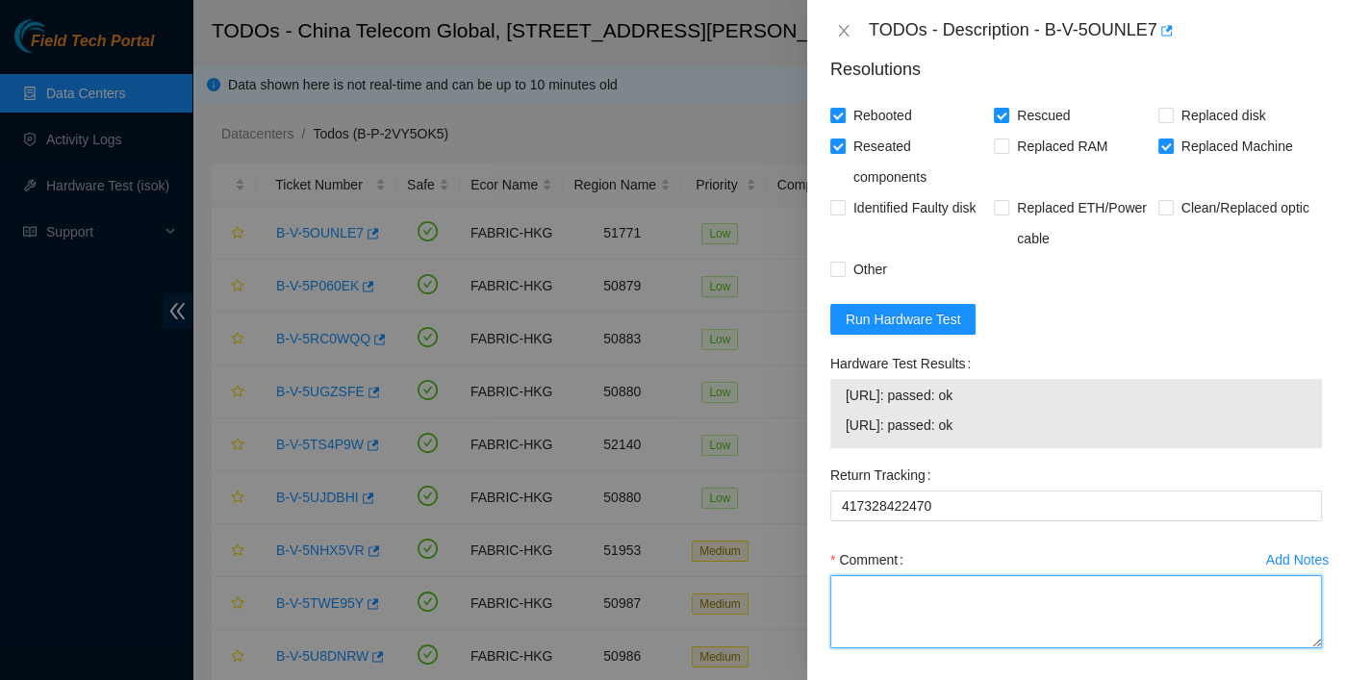
click at [904, 611] on textarea "Comment" at bounding box center [1076, 611] width 492 height 73
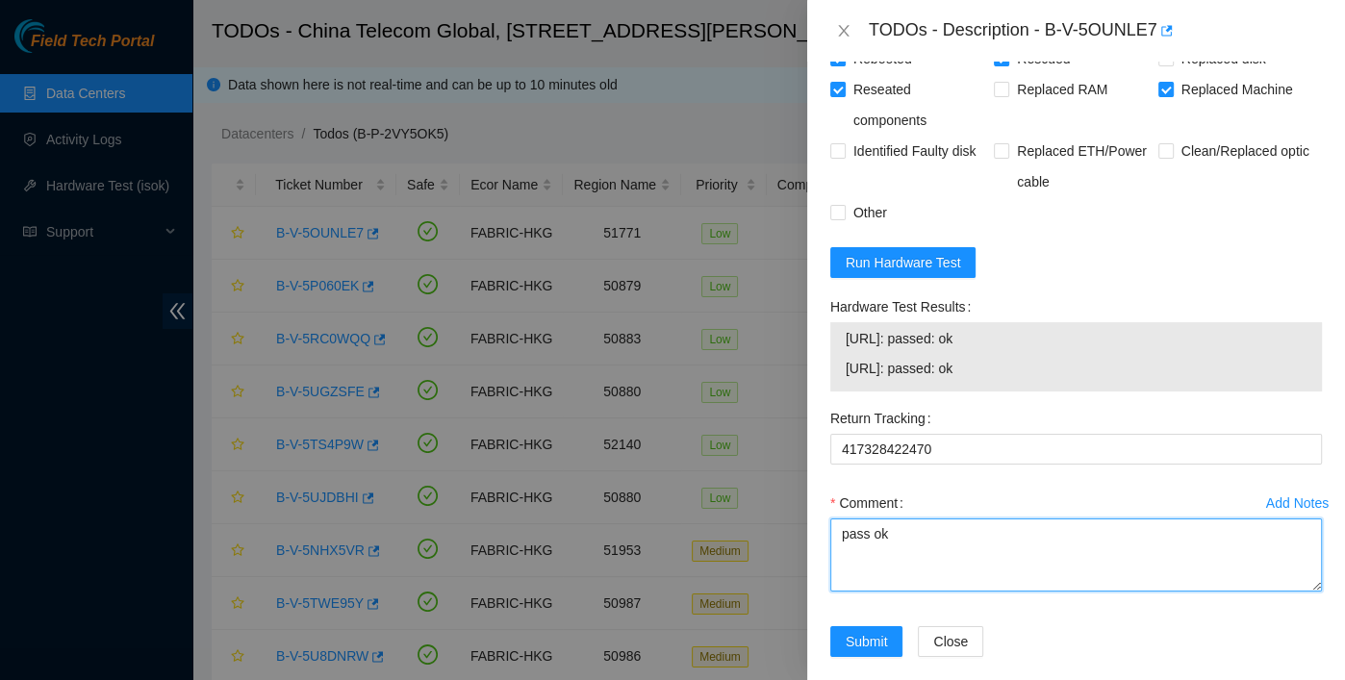
scroll to position [1679, 0]
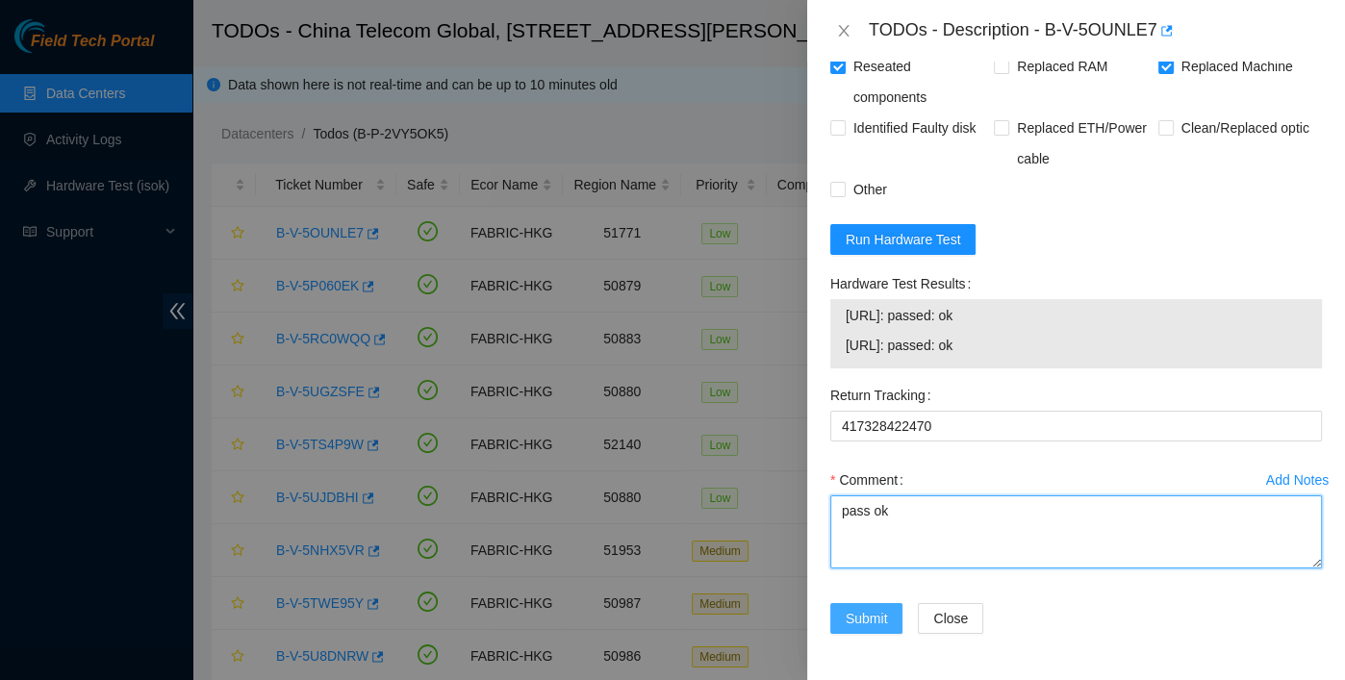
type textarea "pass ok"
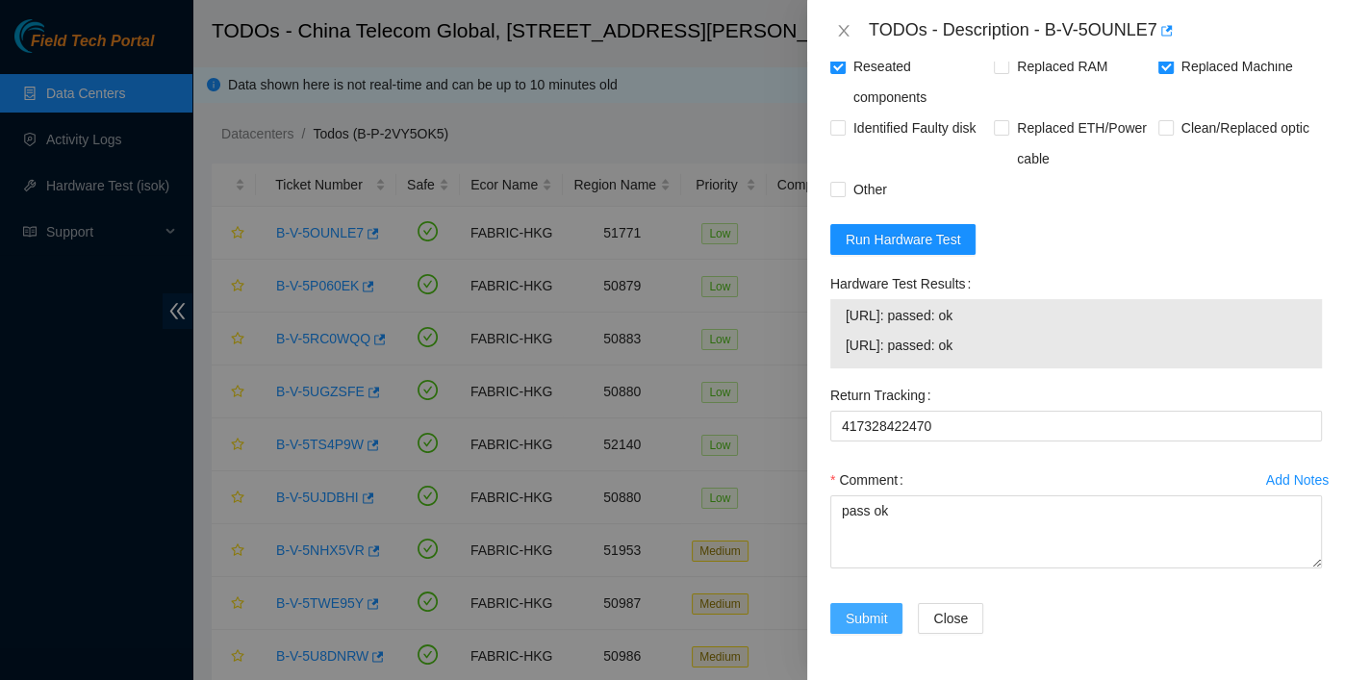
click at [850, 611] on span "Submit" at bounding box center [867, 618] width 42 height 21
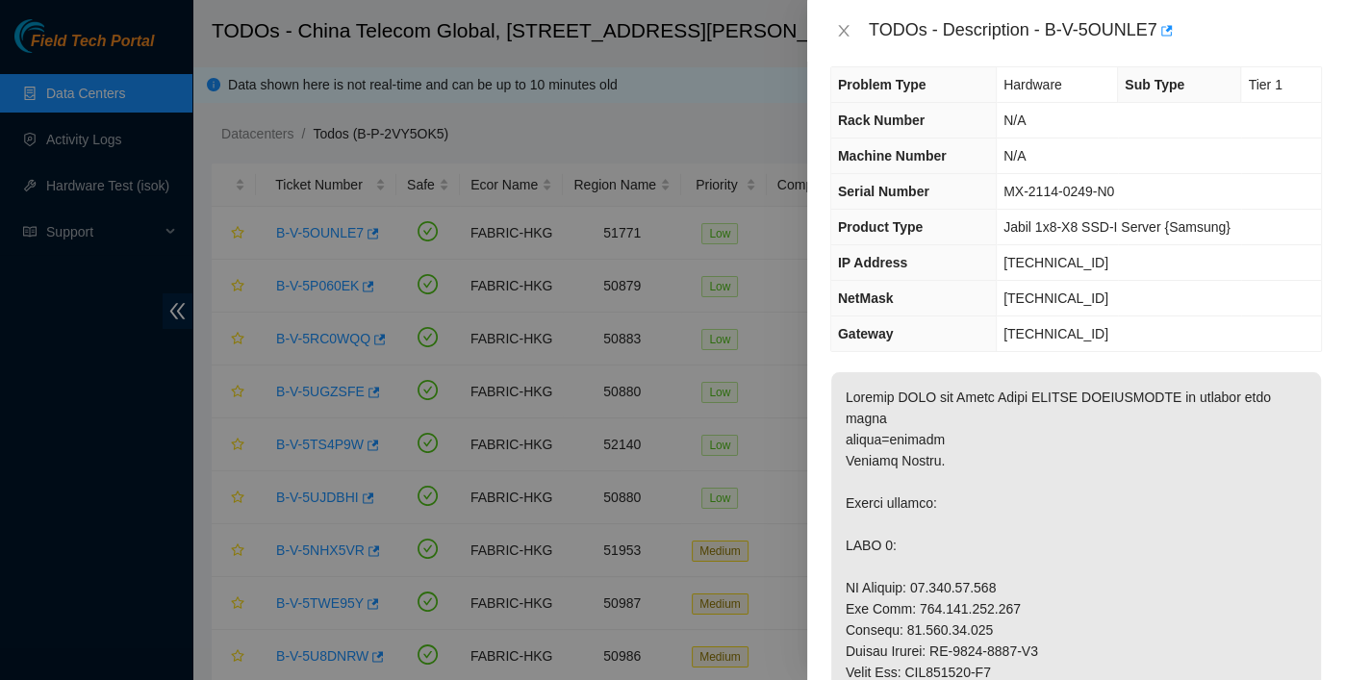
scroll to position [0, 0]
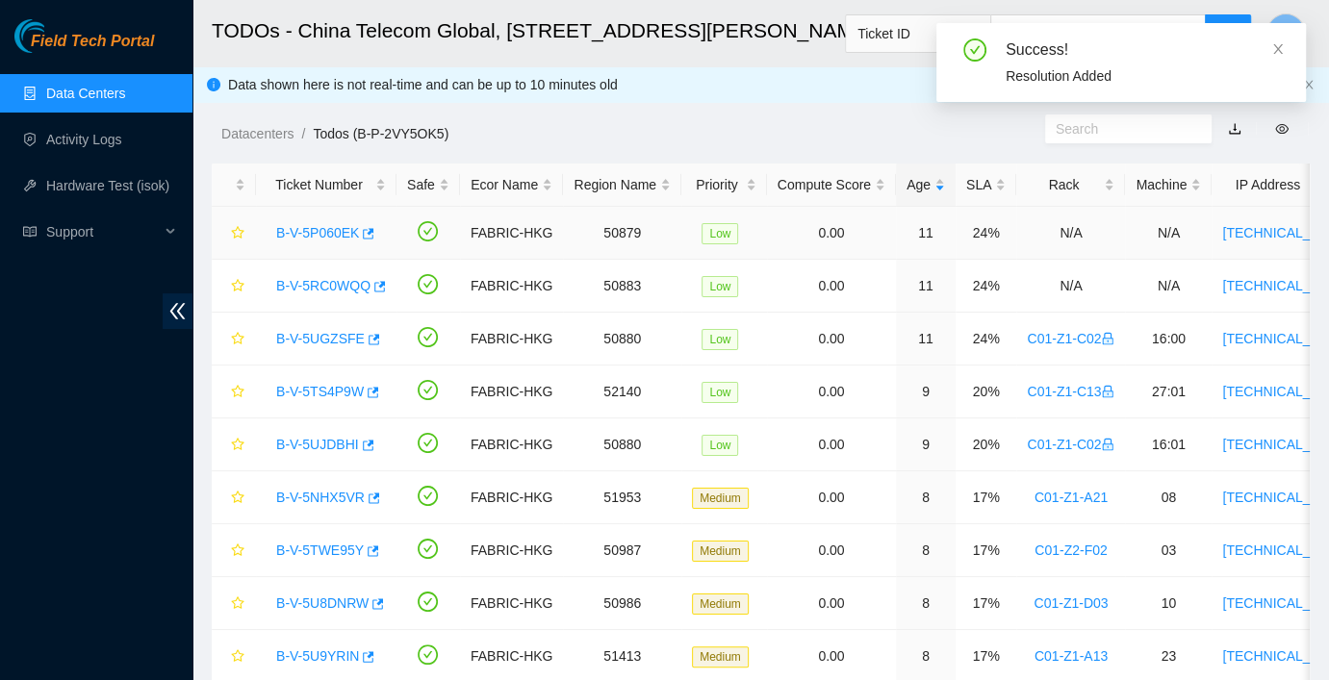
click at [313, 225] on link "B-V-5P060EK" at bounding box center [317, 232] width 83 height 15
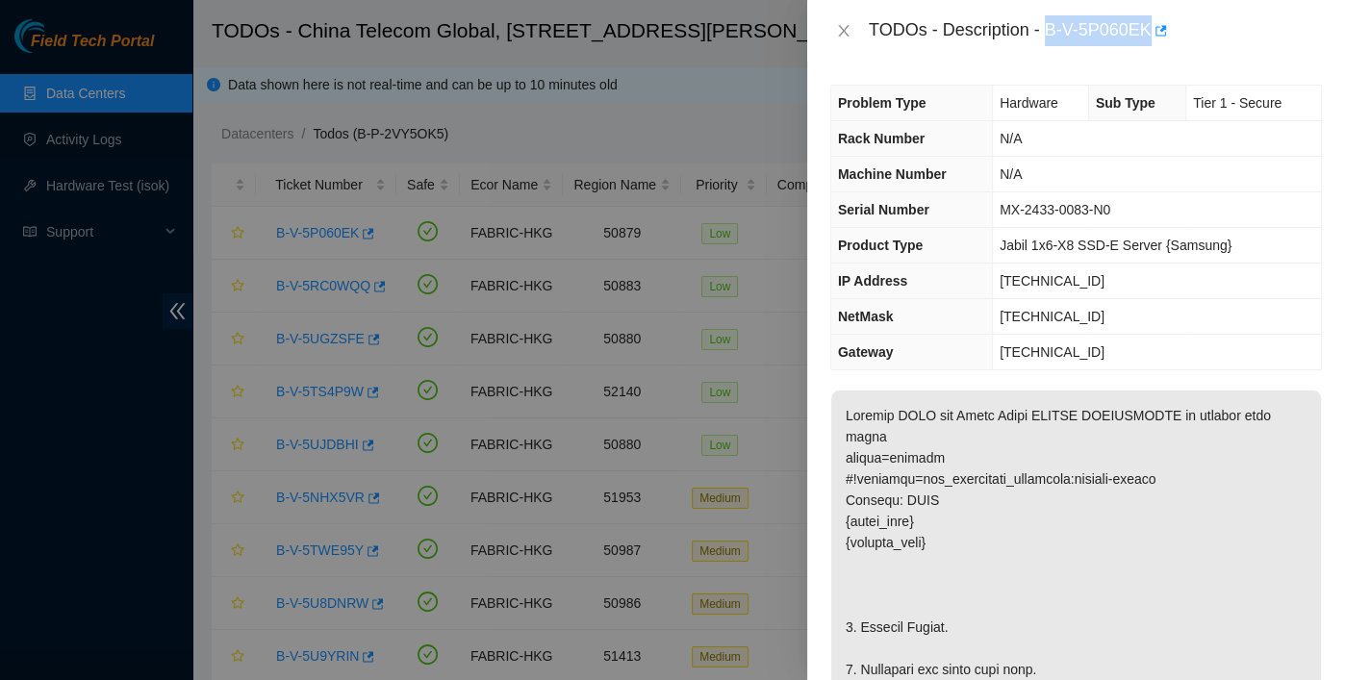
drag, startPoint x: 1048, startPoint y: 32, endPoint x: 1149, endPoint y: 59, distance: 104.6
click at [1149, 59] on div "TODOs - Description - B-V-5P060EK" at bounding box center [1076, 31] width 538 height 62
copy div "B-V-5P060EK"
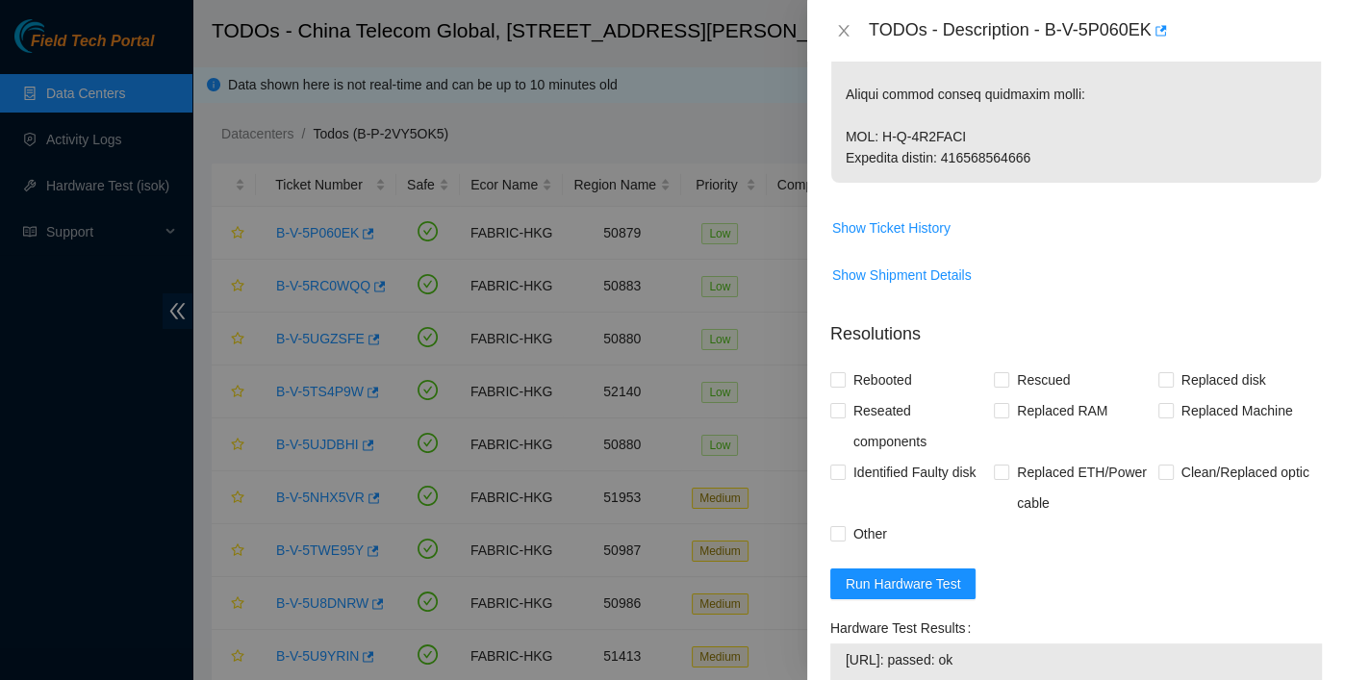
scroll to position [2311, 0]
drag, startPoint x: 952, startPoint y: 172, endPoint x: 1086, endPoint y: 172, distance: 134.7
copy p "417328422297"
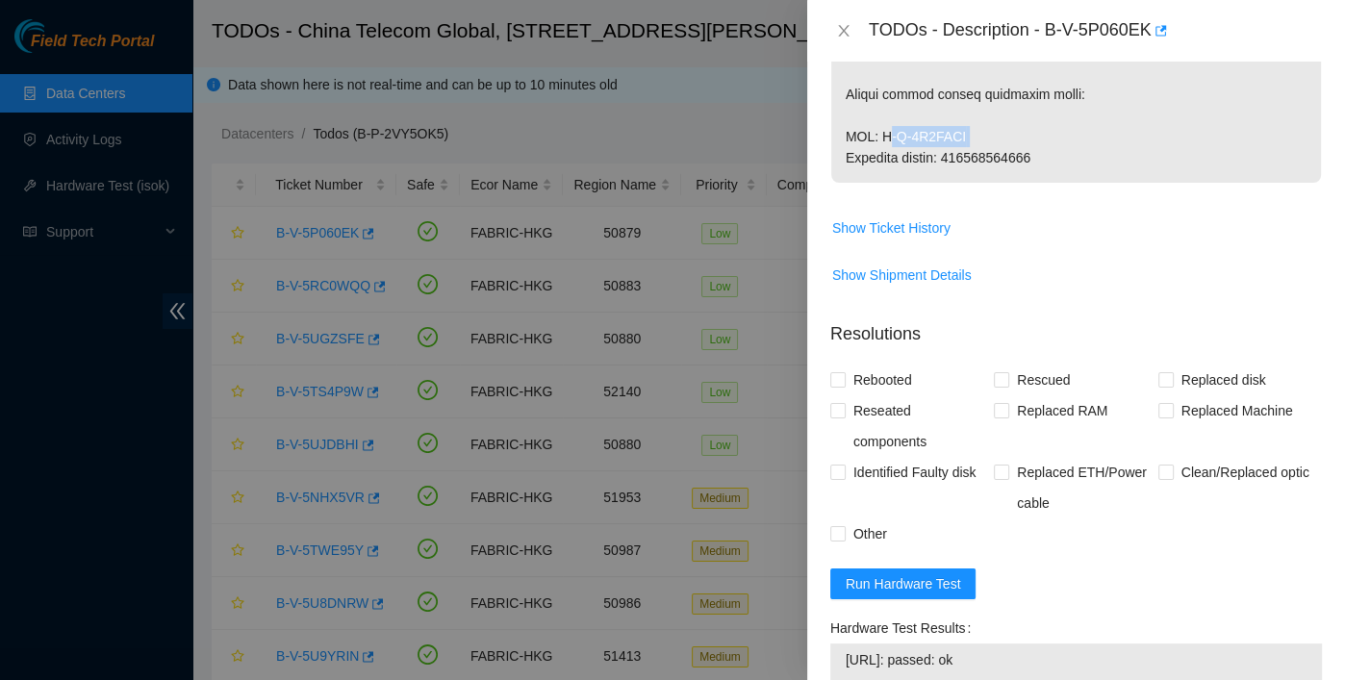
drag, startPoint x: 878, startPoint y: 152, endPoint x: 1024, endPoint y: 155, distance: 146.3
click at [1041, 291] on span "Show Shipment Details" at bounding box center [1076, 275] width 490 height 31
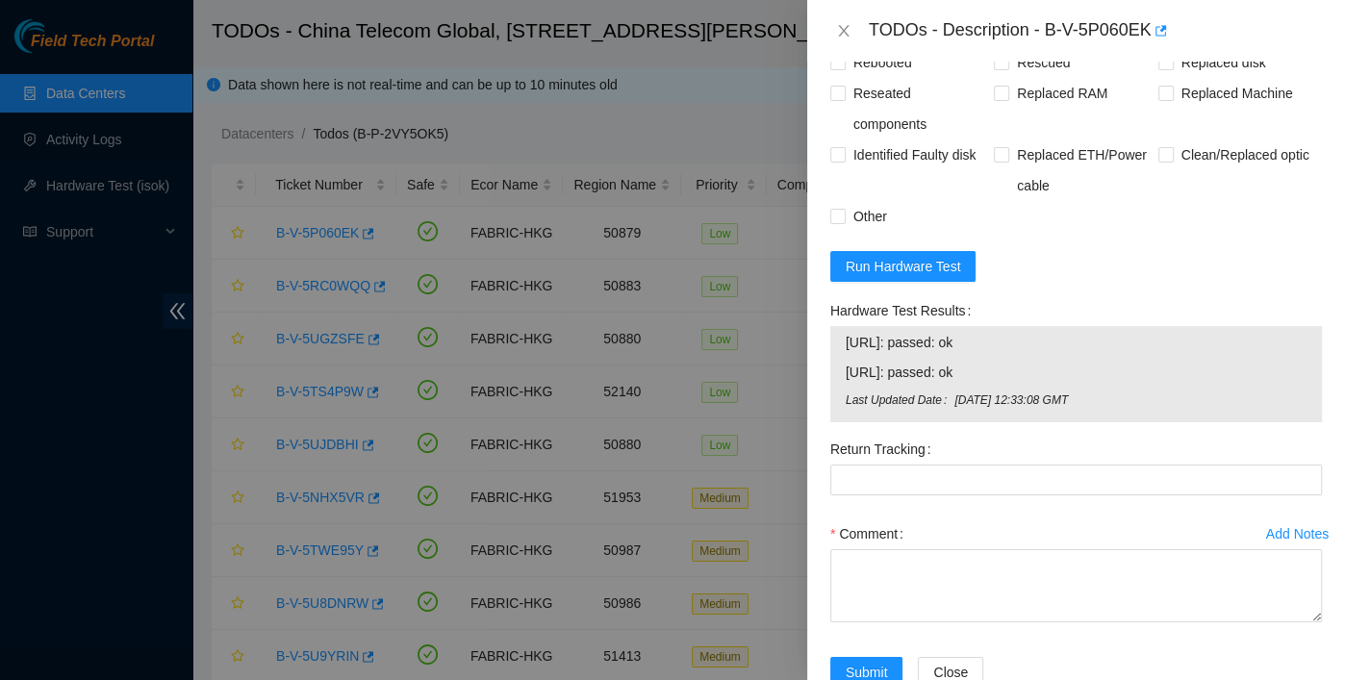
scroll to position [2631, 0]
click at [1209, 107] on span "Replaced Machine" at bounding box center [1237, 91] width 127 height 31
click at [1172, 97] on input "Replaced Machine" at bounding box center [1165, 90] width 13 height 13
checkbox input "true"
click at [1046, 76] on span "Rescued" at bounding box center [1043, 60] width 68 height 31
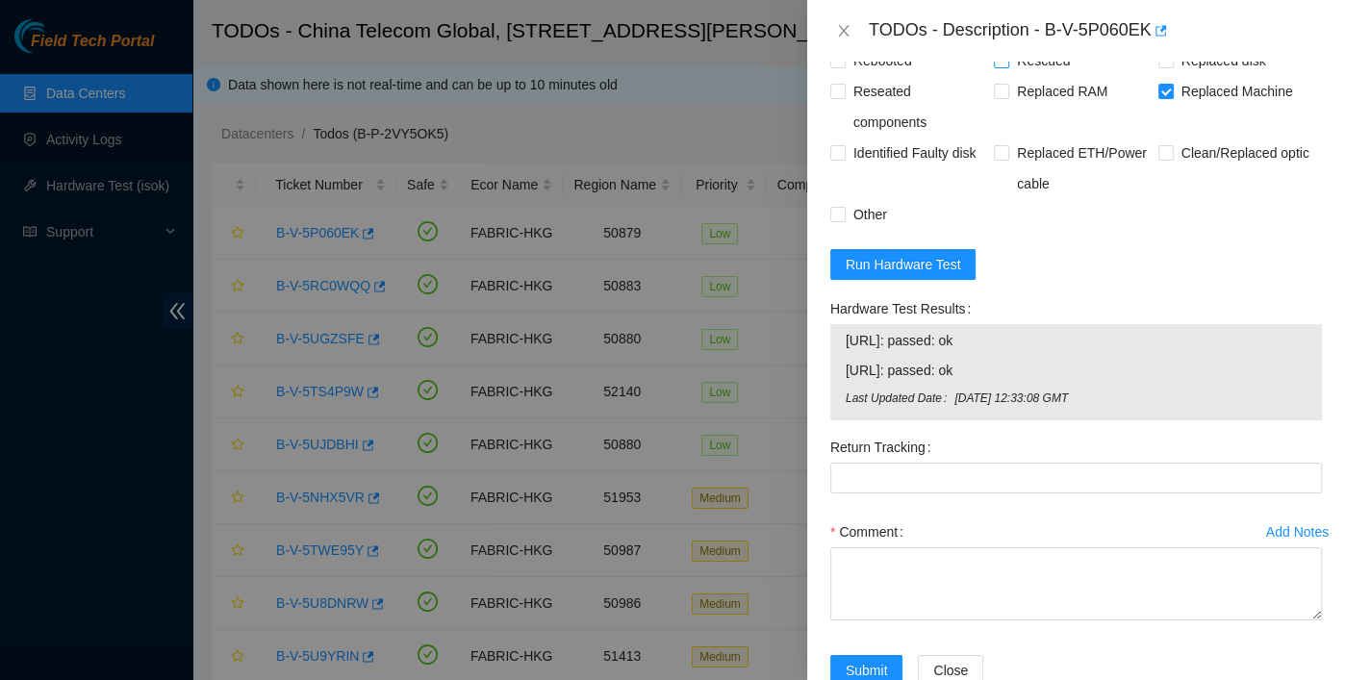
click at [1007, 66] on input "Rescued" at bounding box center [1000, 59] width 13 height 13
checkbox input "true"
drag, startPoint x: 822, startPoint y: 133, endPoint x: 826, endPoint y: 150, distance: 17.7
click at [822, 133] on div "Problem Type Hardware Sub Type Tier 1 - Secure Rack Number N/A Machine Number N…" at bounding box center [1076, 371] width 538 height 619
click at [855, 76] on span "Rebooted" at bounding box center [883, 60] width 74 height 31
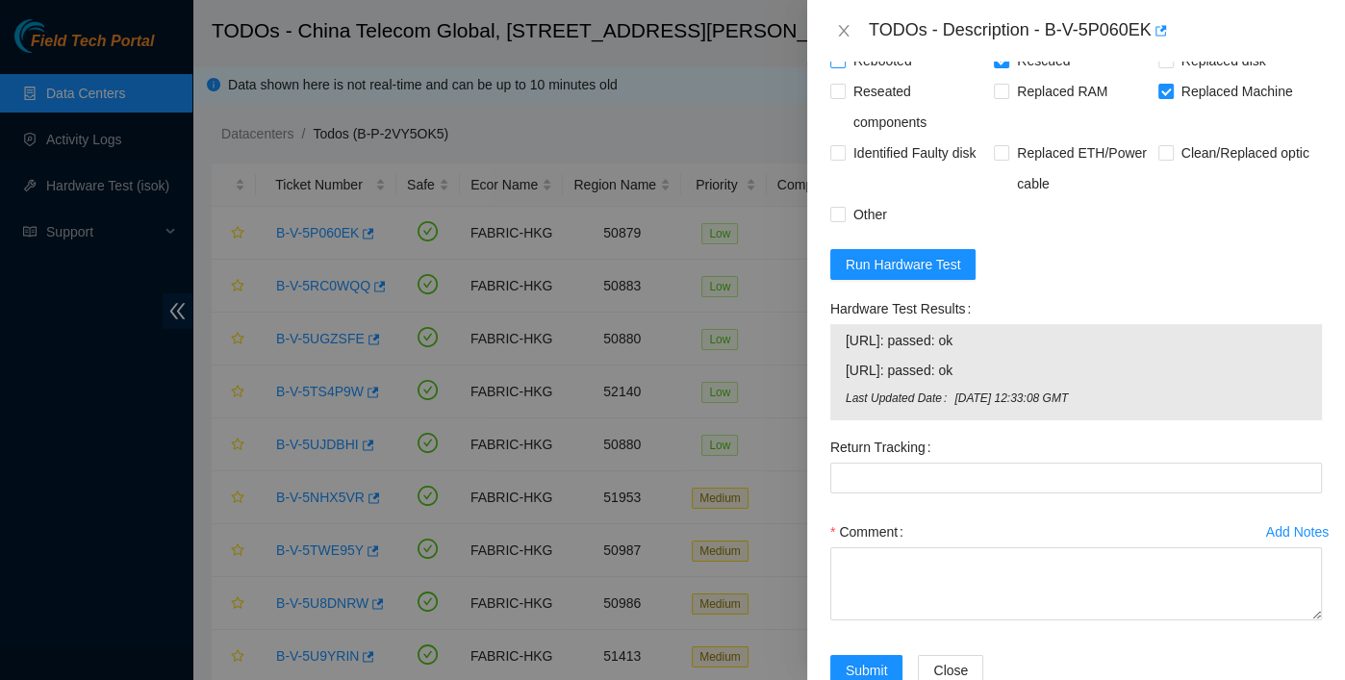
click at [844, 66] on input "Rebooted" at bounding box center [836, 59] width 13 height 13
checkbox input "true"
click at [860, 138] on span "Reseated components" at bounding box center [920, 107] width 148 height 62
click at [844, 97] on input "Reseated components" at bounding box center [836, 90] width 13 height 13
checkbox input "true"
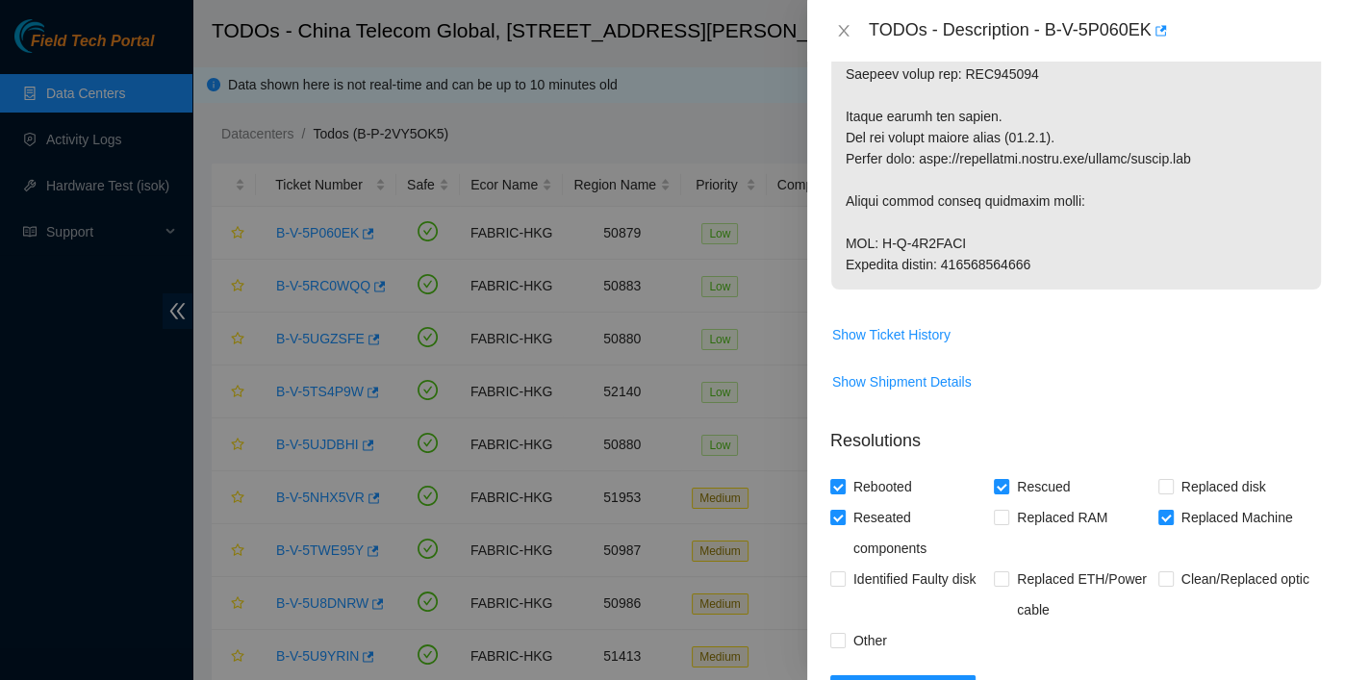
scroll to position [2204, 0]
drag, startPoint x: 1046, startPoint y: 284, endPoint x: 951, endPoint y: 279, distance: 95.4
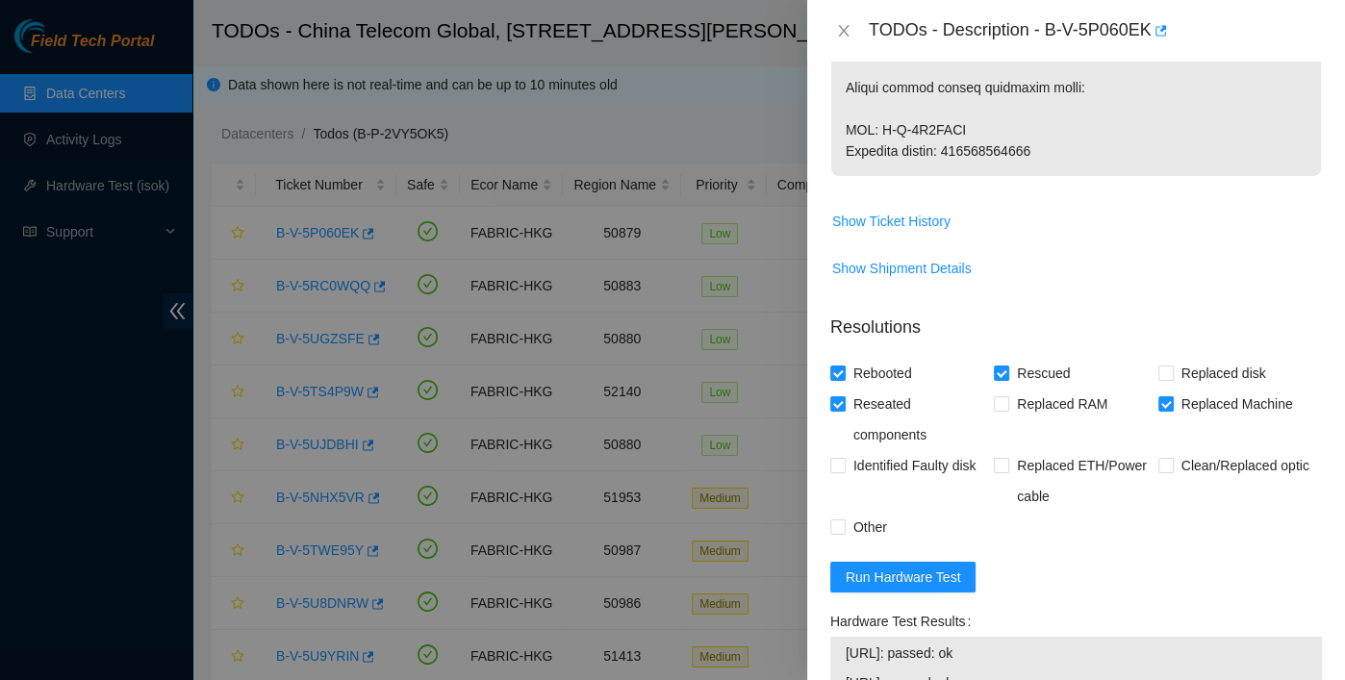
scroll to position [2743, 0]
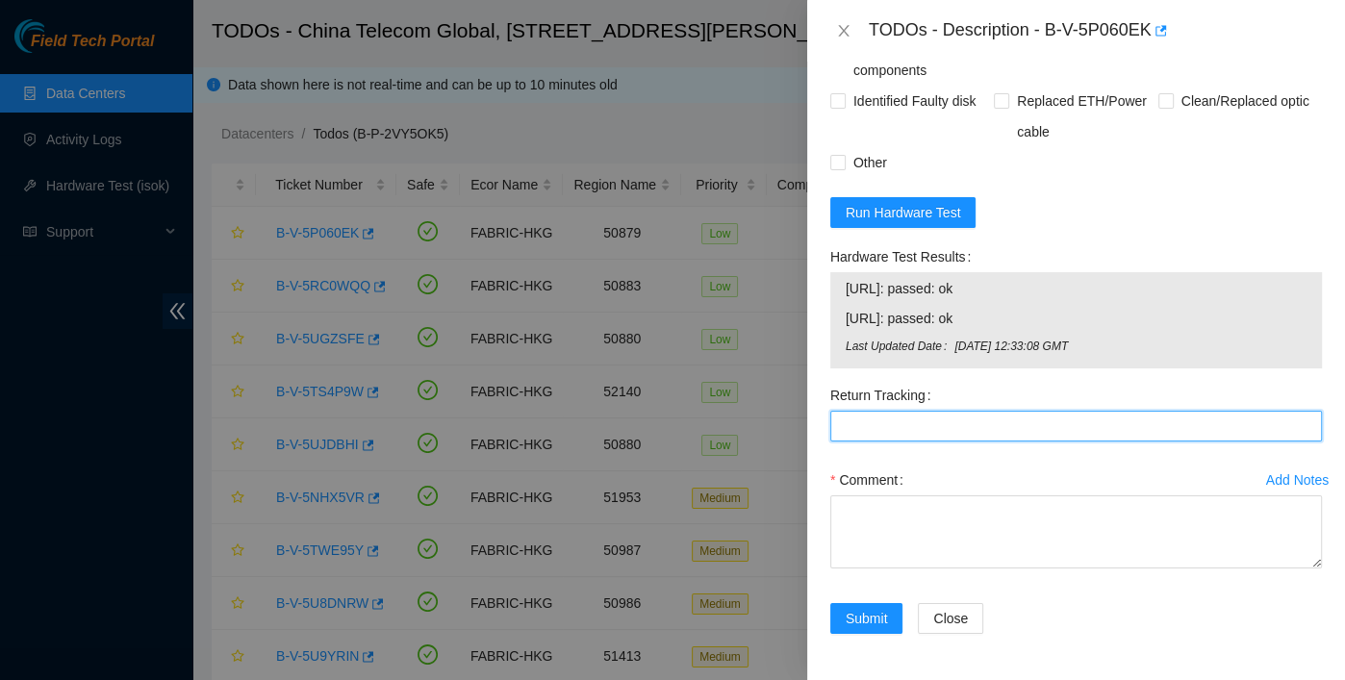
click at [923, 419] on Tracking "Return Tracking" at bounding box center [1076, 426] width 492 height 31
paste Tracking "417328422297"
type Tracking "417328422297"
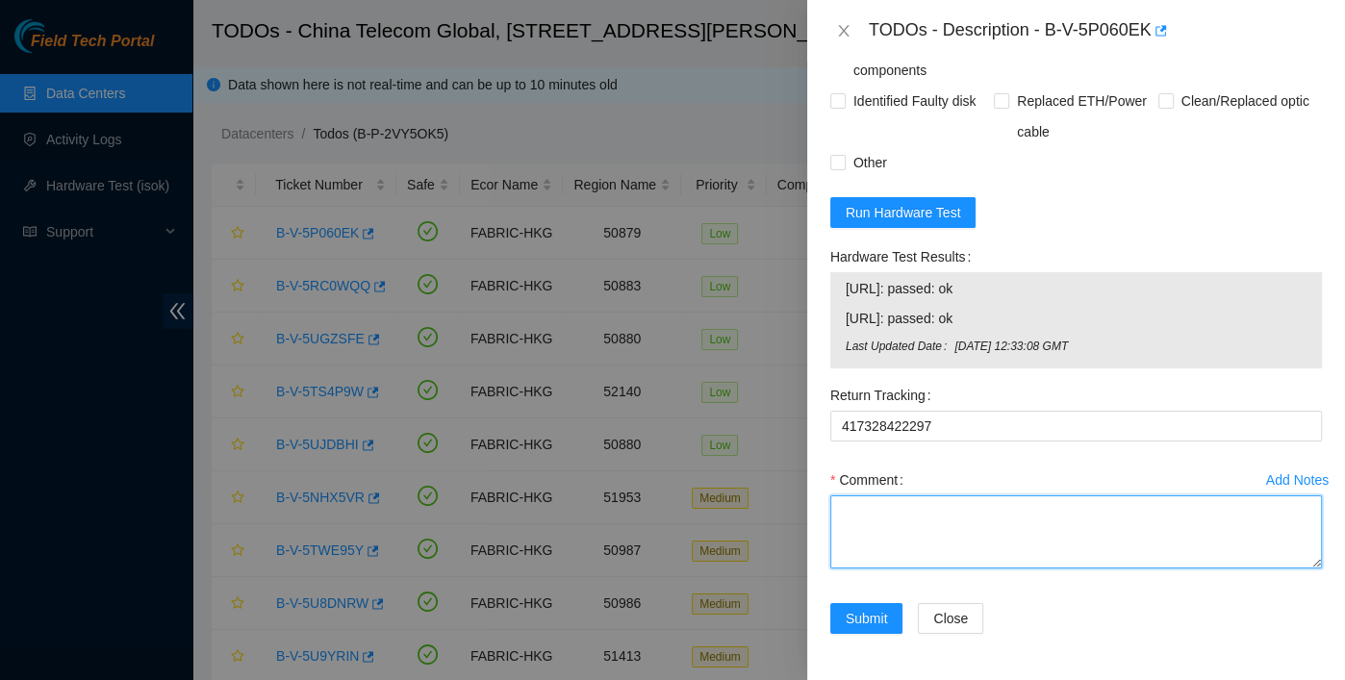
click at [904, 511] on textarea "Comment" at bounding box center [1076, 532] width 492 height 73
type textarea "pass ok"
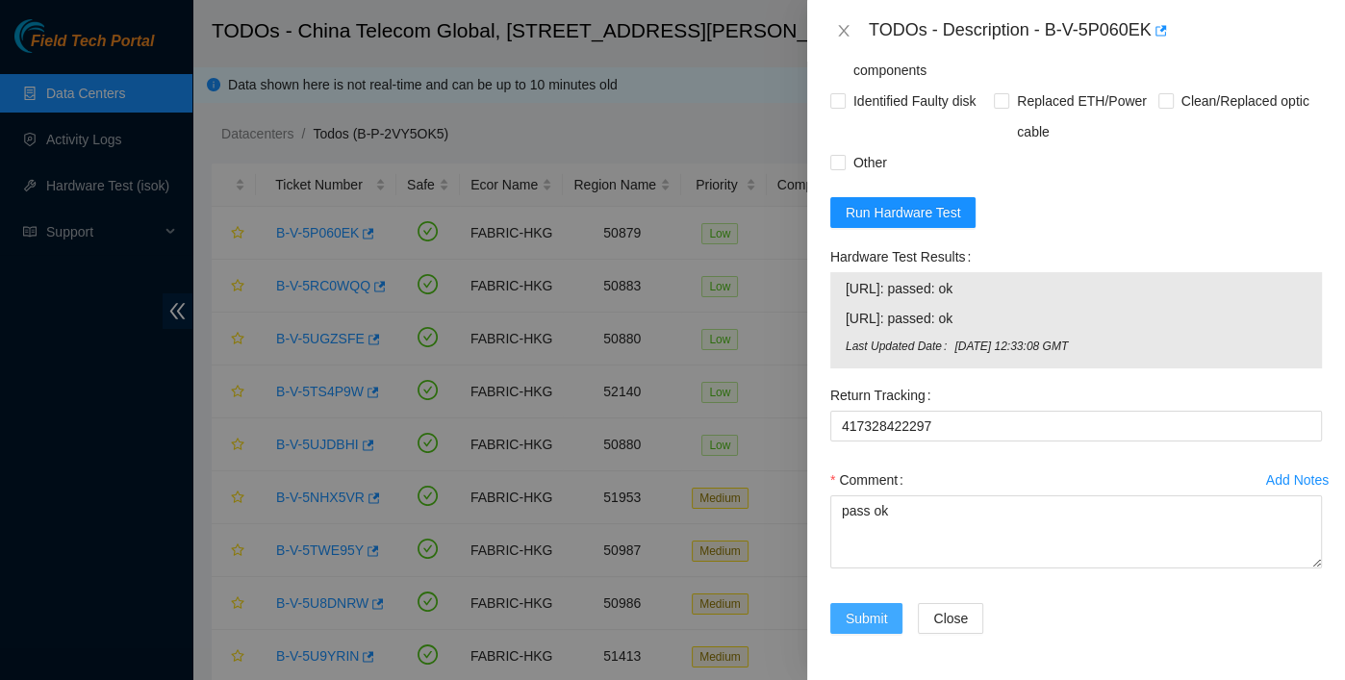
click at [871, 611] on span "Submit" at bounding box center [867, 618] width 42 height 21
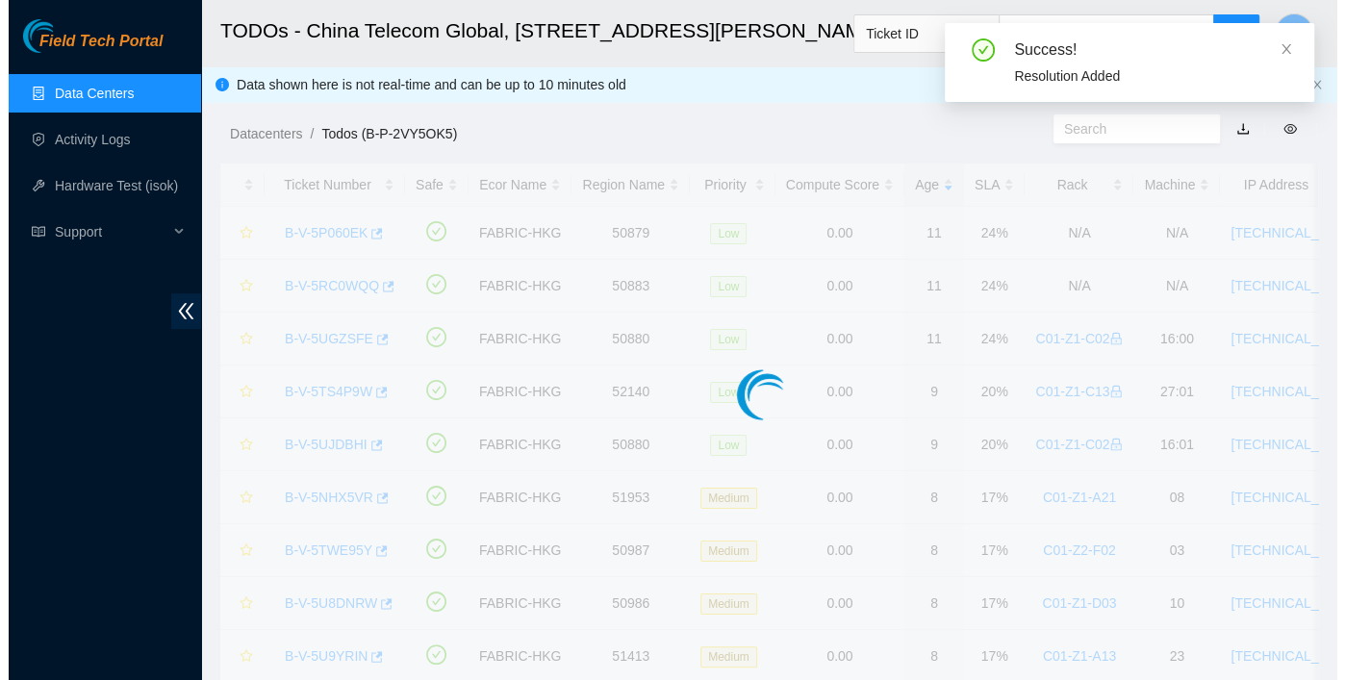
scroll to position [470, 0]
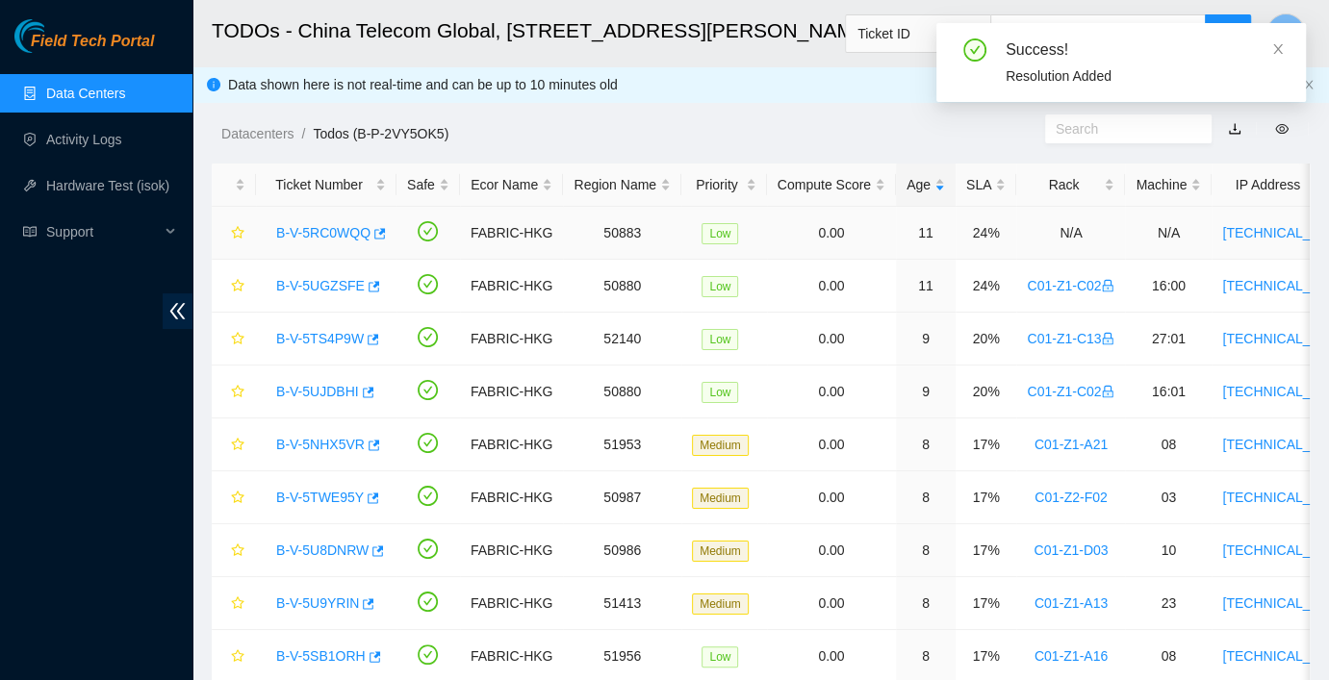
click at [333, 235] on link "B-V-5RC0WQQ" at bounding box center [323, 232] width 94 height 15
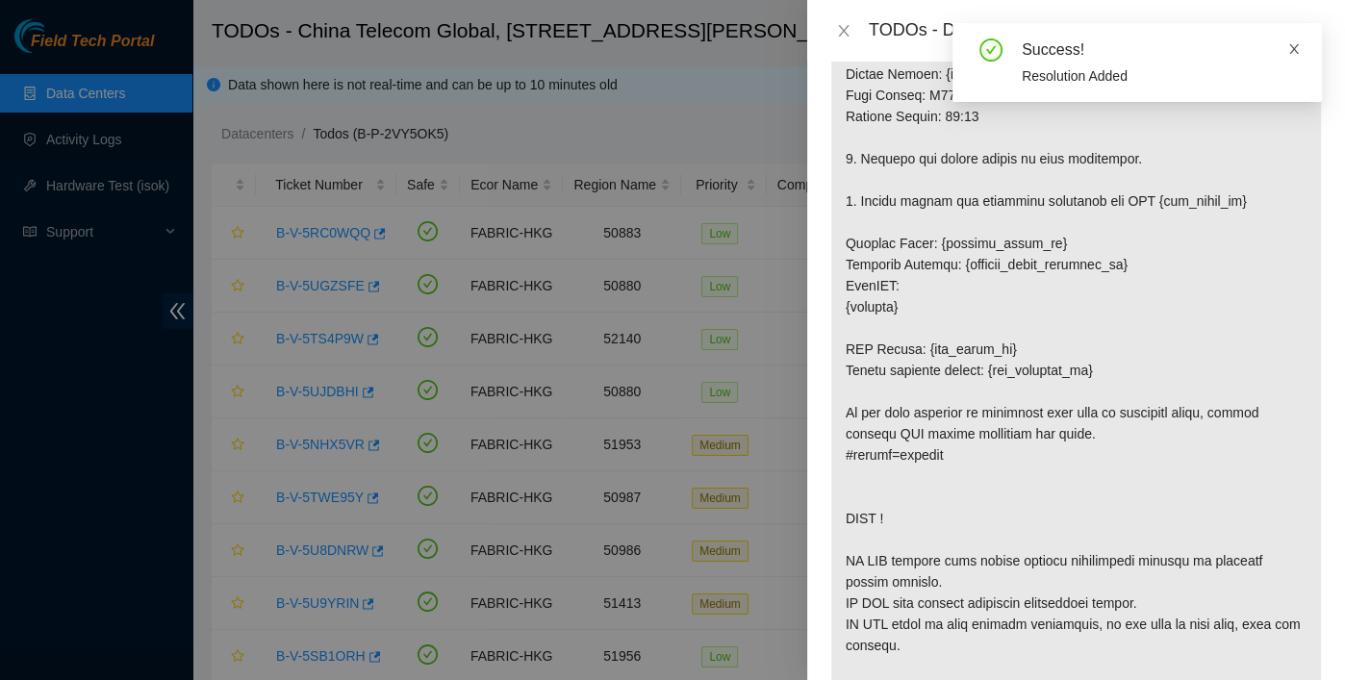
click at [1209, 48] on div "Success! Resolution Added" at bounding box center [1137, 62] width 369 height 79
drag, startPoint x: 1299, startPoint y: 48, endPoint x: 1291, endPoint y: 55, distance: 10.2
click at [1209, 55] on icon "close" at bounding box center [1293, 48] width 13 height 13
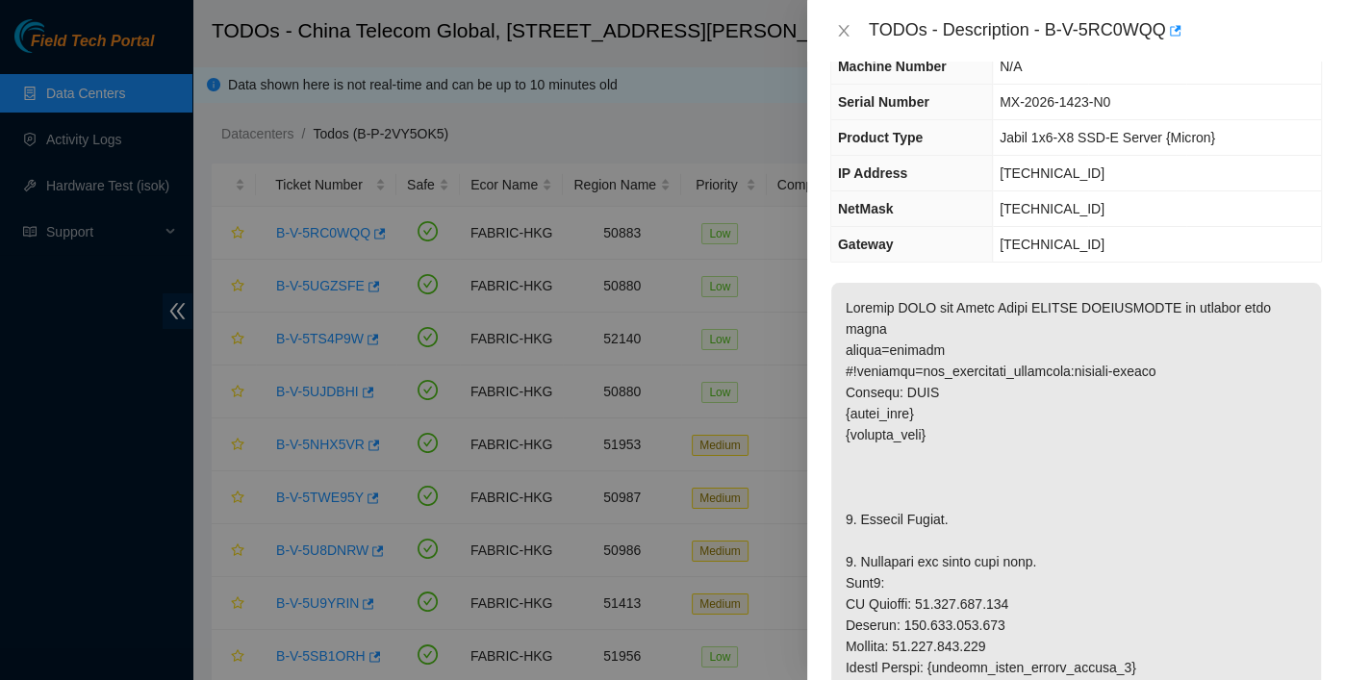
scroll to position [0, 0]
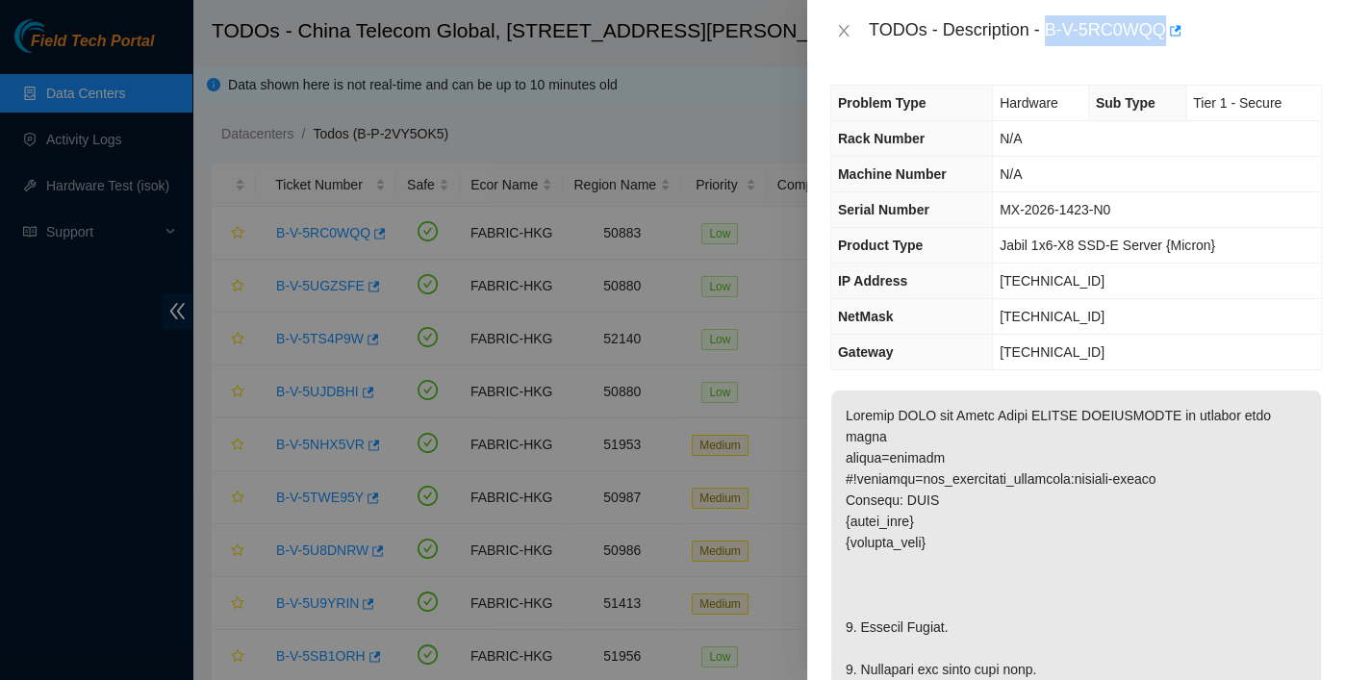
drag, startPoint x: 1050, startPoint y: 29, endPoint x: 1163, endPoint y: 52, distance: 115.9
click at [1163, 52] on div "TODOs - Description - B-V-5RC0WQQ" at bounding box center [1076, 31] width 538 height 62
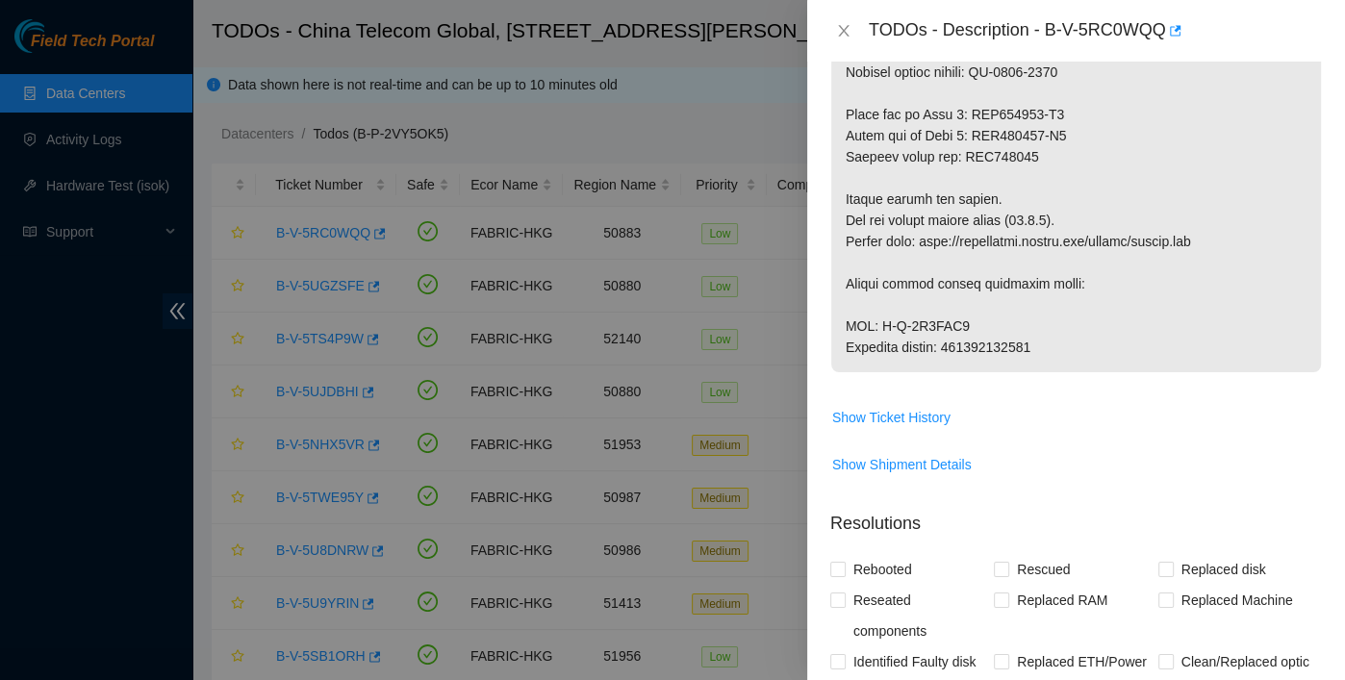
scroll to position [2121, 0]
drag, startPoint x: 1056, startPoint y: 368, endPoint x: 952, endPoint y: 366, distance: 103.9
drag, startPoint x: 881, startPoint y: 342, endPoint x: 1011, endPoint y: 344, distance: 129.9
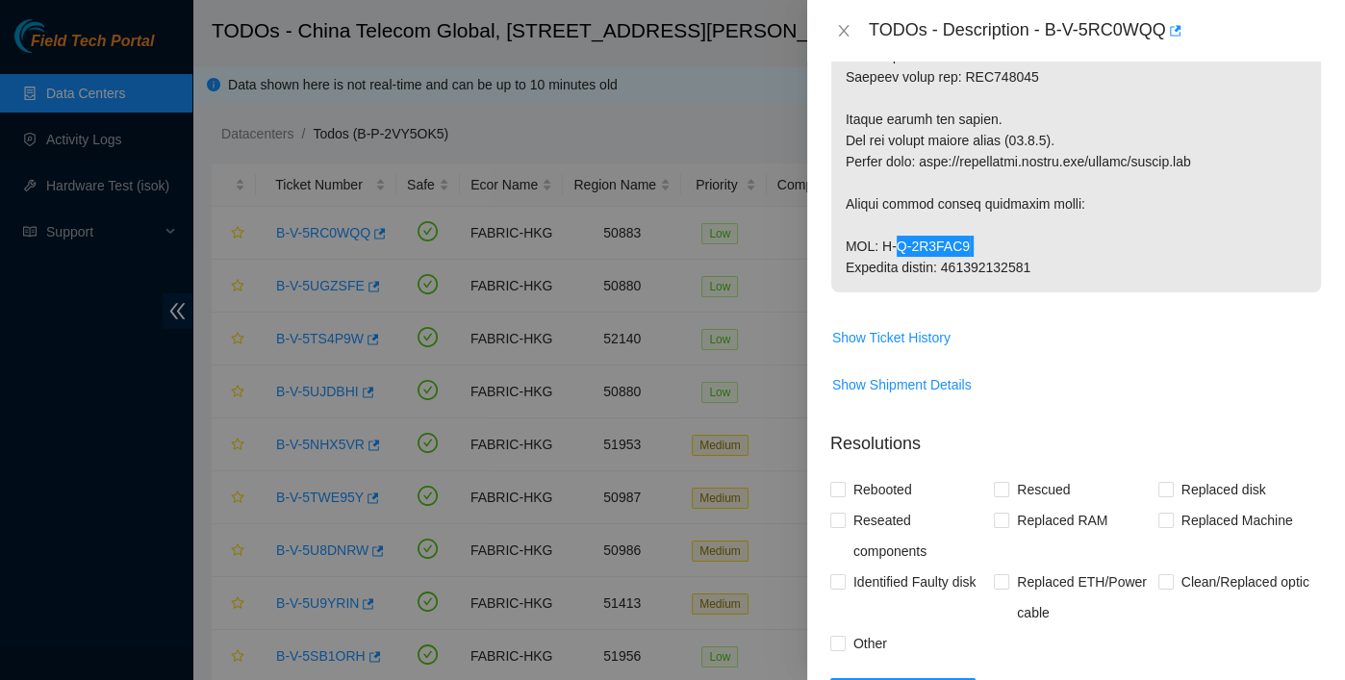
scroll to position [2441, 0]
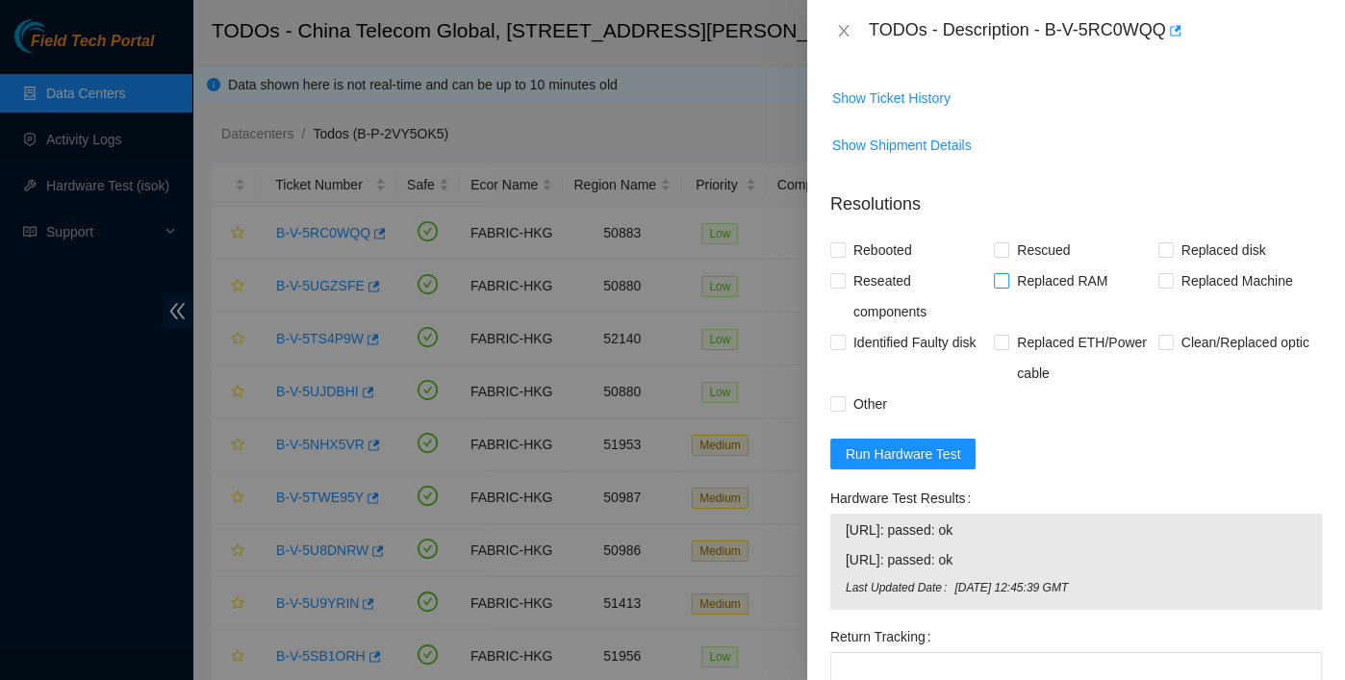
drag, startPoint x: 1207, startPoint y: 337, endPoint x: 1071, endPoint y: 332, distance: 135.8
click at [1207, 296] on span "Replaced Machine" at bounding box center [1237, 281] width 127 height 31
click at [1172, 287] on input "Replaced Machine" at bounding box center [1165, 279] width 13 height 13
checkbox input "true"
click at [1009, 266] on span "Rescued" at bounding box center [1043, 250] width 68 height 31
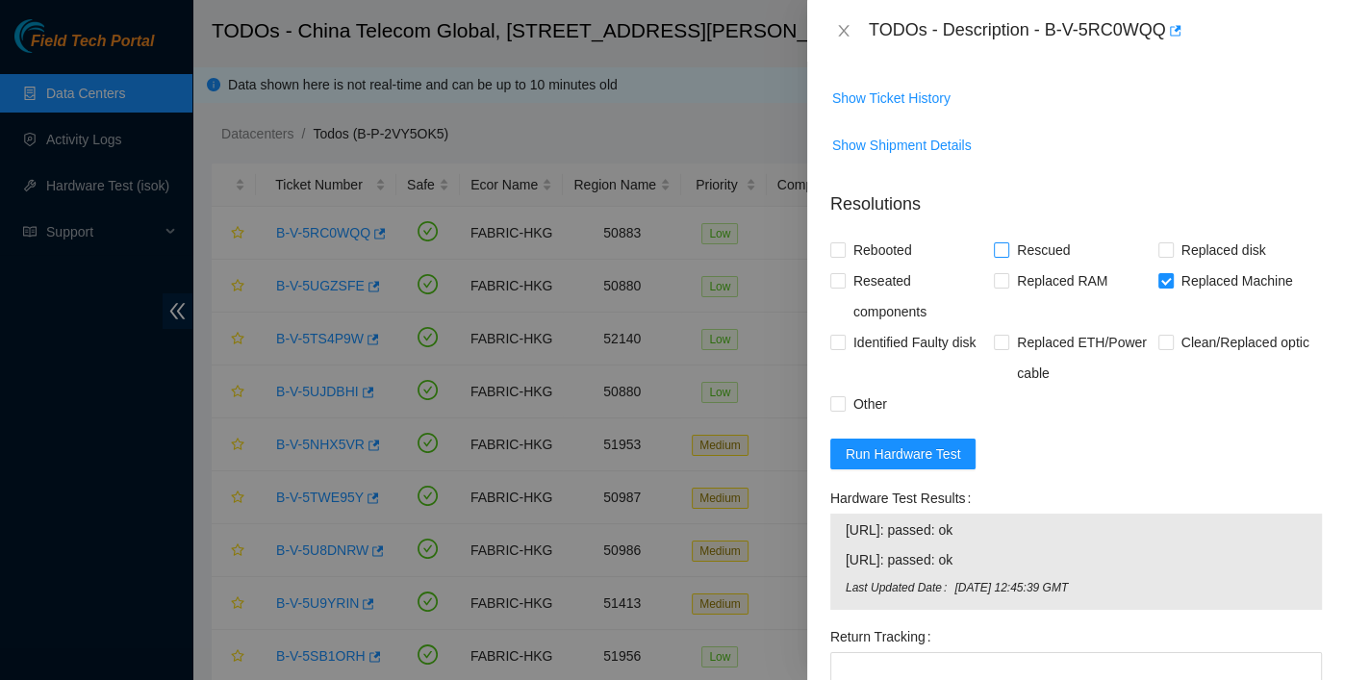
click at [1007, 256] on input "Rescued" at bounding box center [1000, 248] width 13 height 13
checkbox input "true"
click at [934, 266] on div "Rebooted" at bounding box center [912, 250] width 164 height 31
click at [885, 266] on span "Rebooted" at bounding box center [883, 250] width 74 height 31
click at [844, 256] on input "Rebooted" at bounding box center [836, 248] width 13 height 13
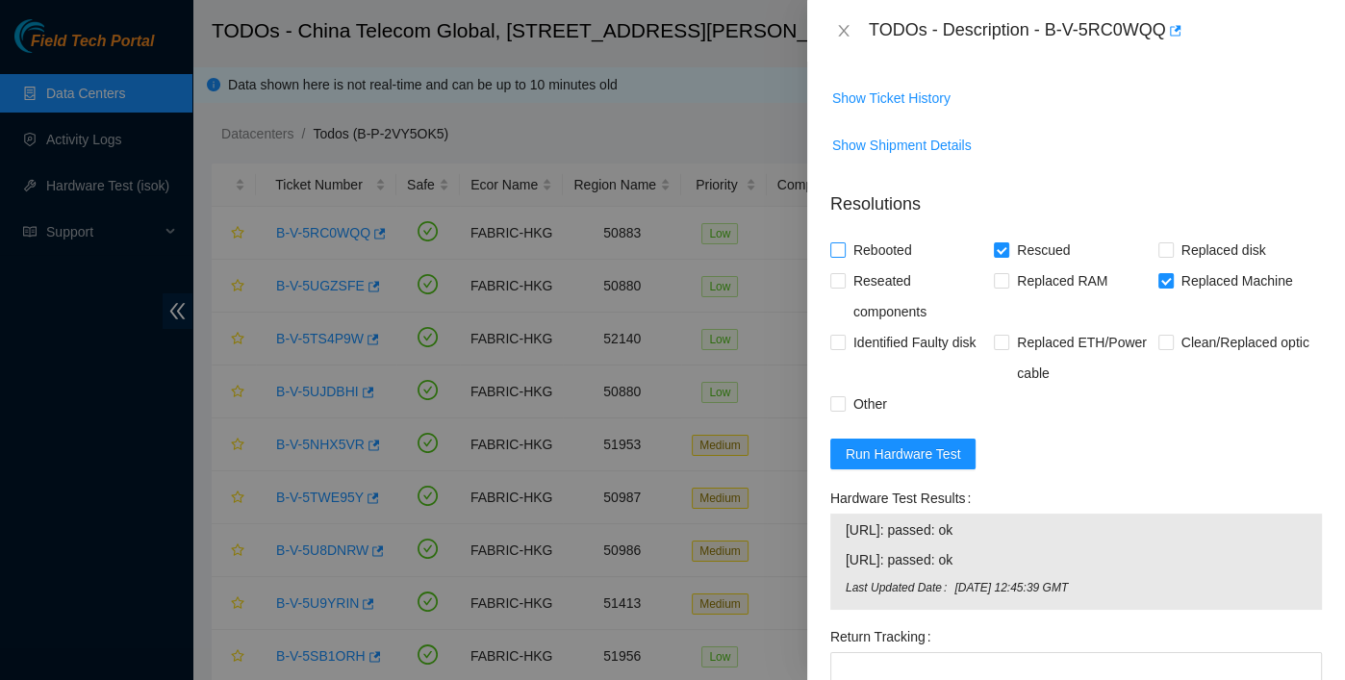
checkbox input "true"
click at [879, 327] on span "Reseated components" at bounding box center [920, 297] width 148 height 62
click at [844, 287] on input "Reseated components" at bounding box center [836, 279] width 13 height 13
checkbox input "true"
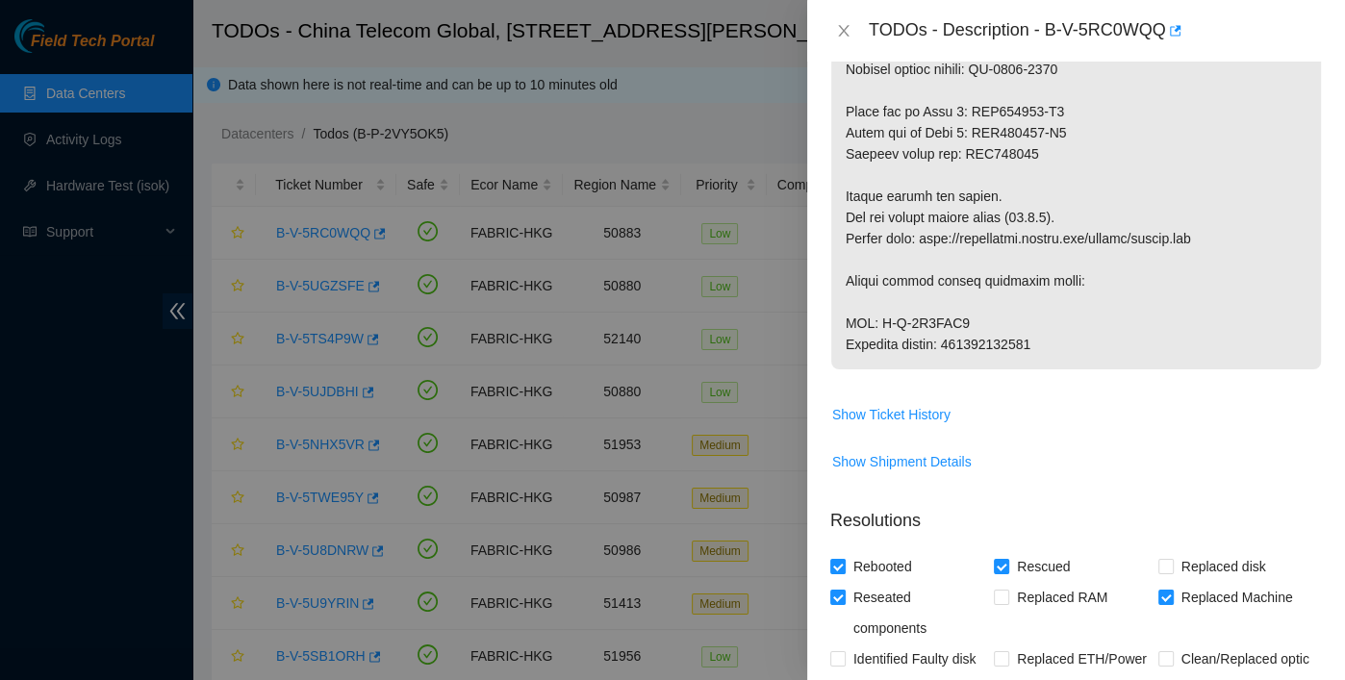
scroll to position [2123, 0]
drag, startPoint x: 1054, startPoint y: 366, endPoint x: 952, endPoint y: 367, distance: 102.0
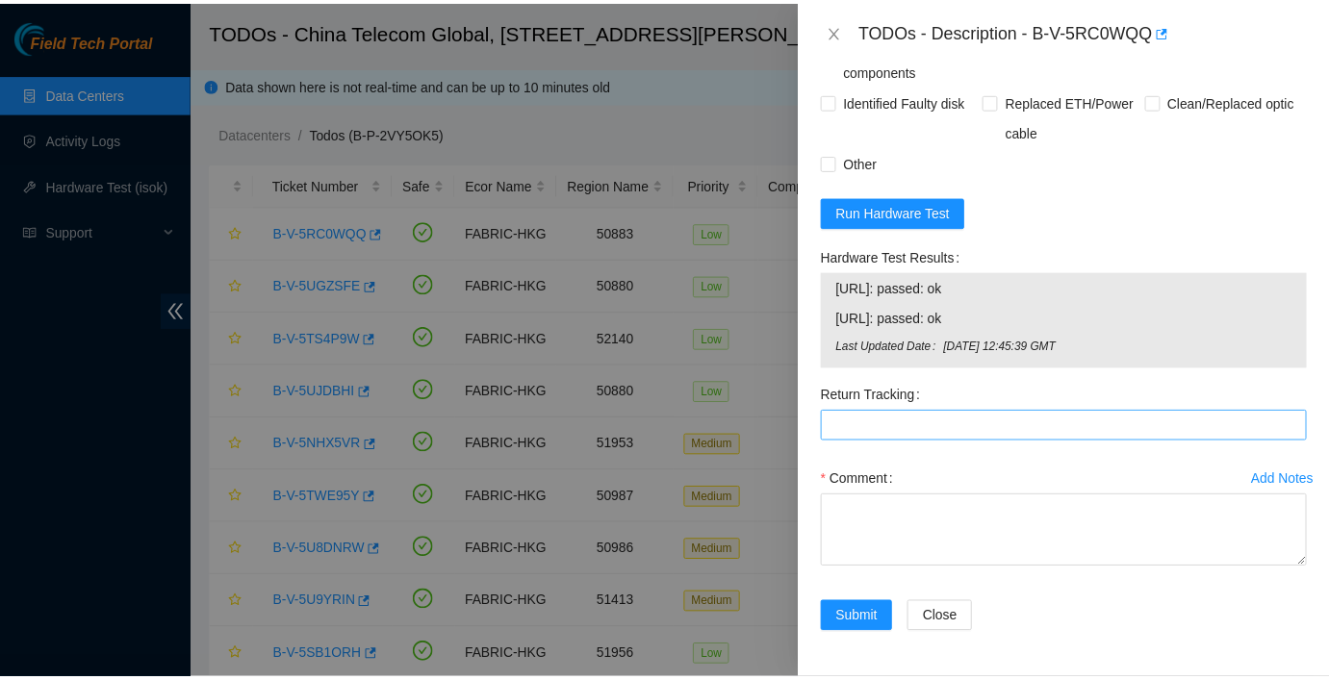
scroll to position [2728, 0]
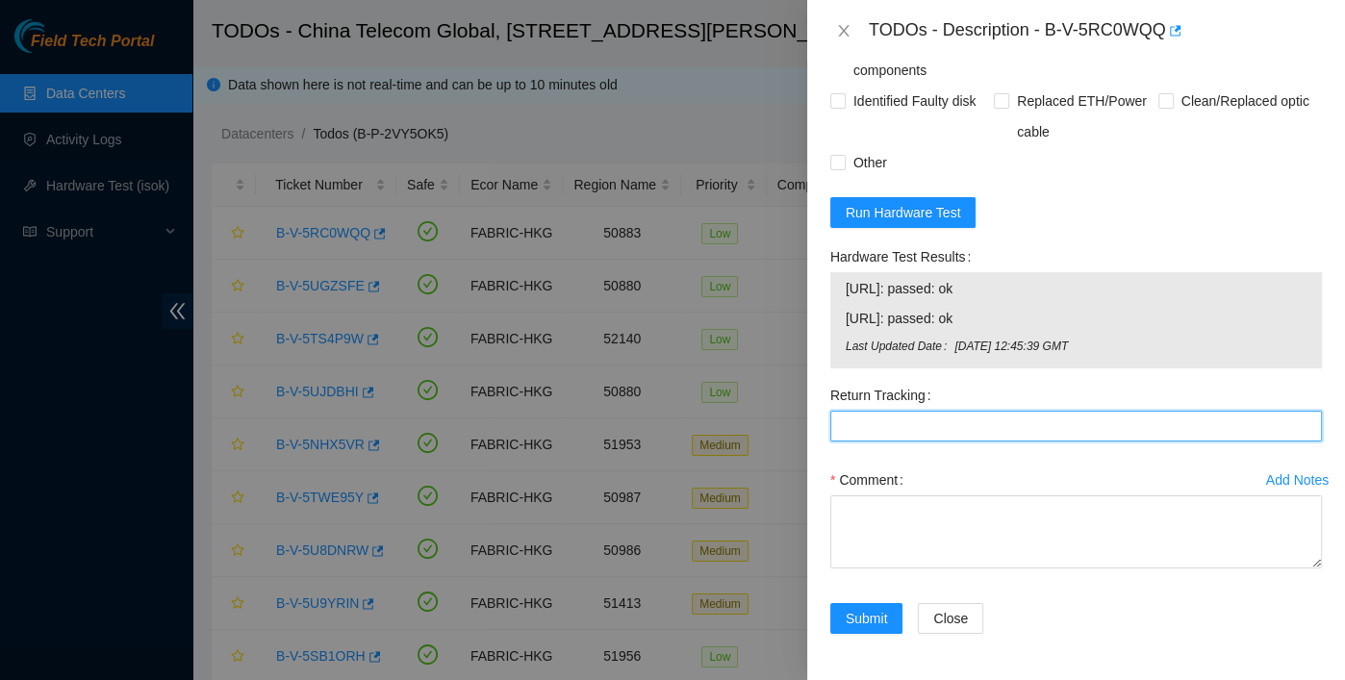
click at [903, 442] on Tracking "Return Tracking" at bounding box center [1076, 426] width 492 height 31
paste Tracking "417328421934"
type Tracking "417328421934"
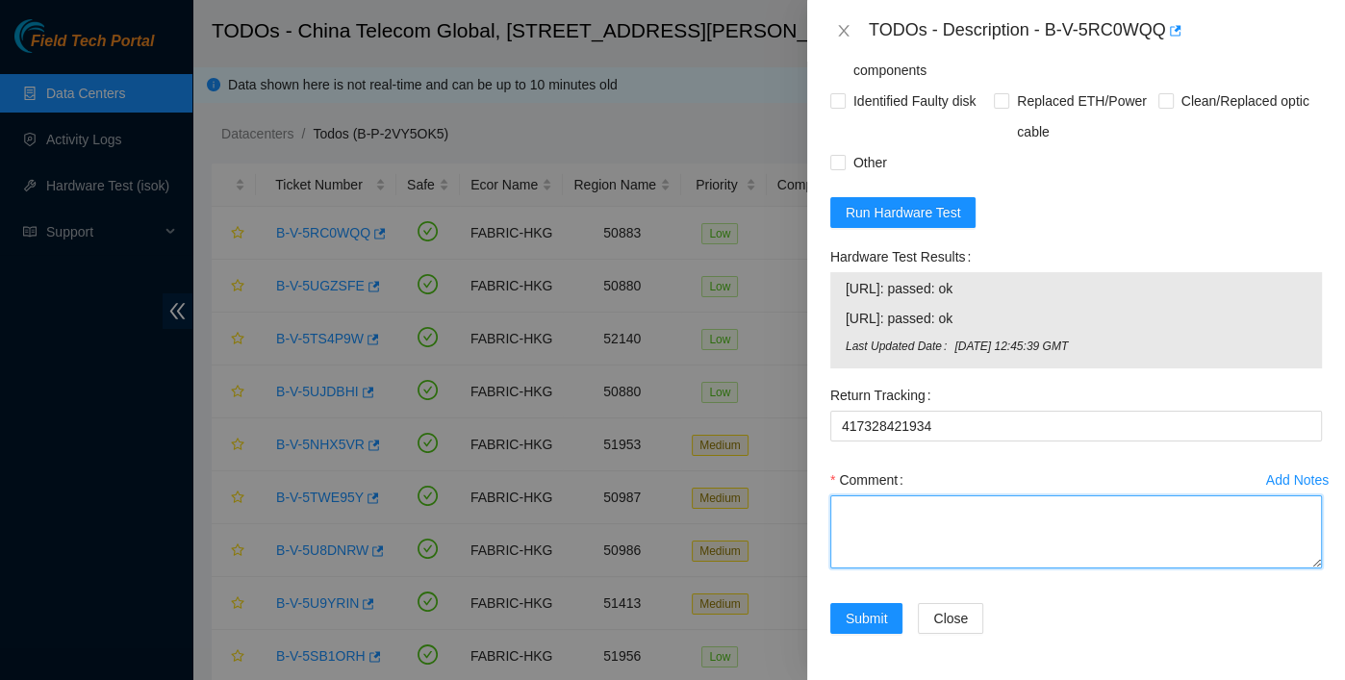
click at [902, 542] on textarea "Comment" at bounding box center [1076, 532] width 492 height 73
type textarea "pass ok"
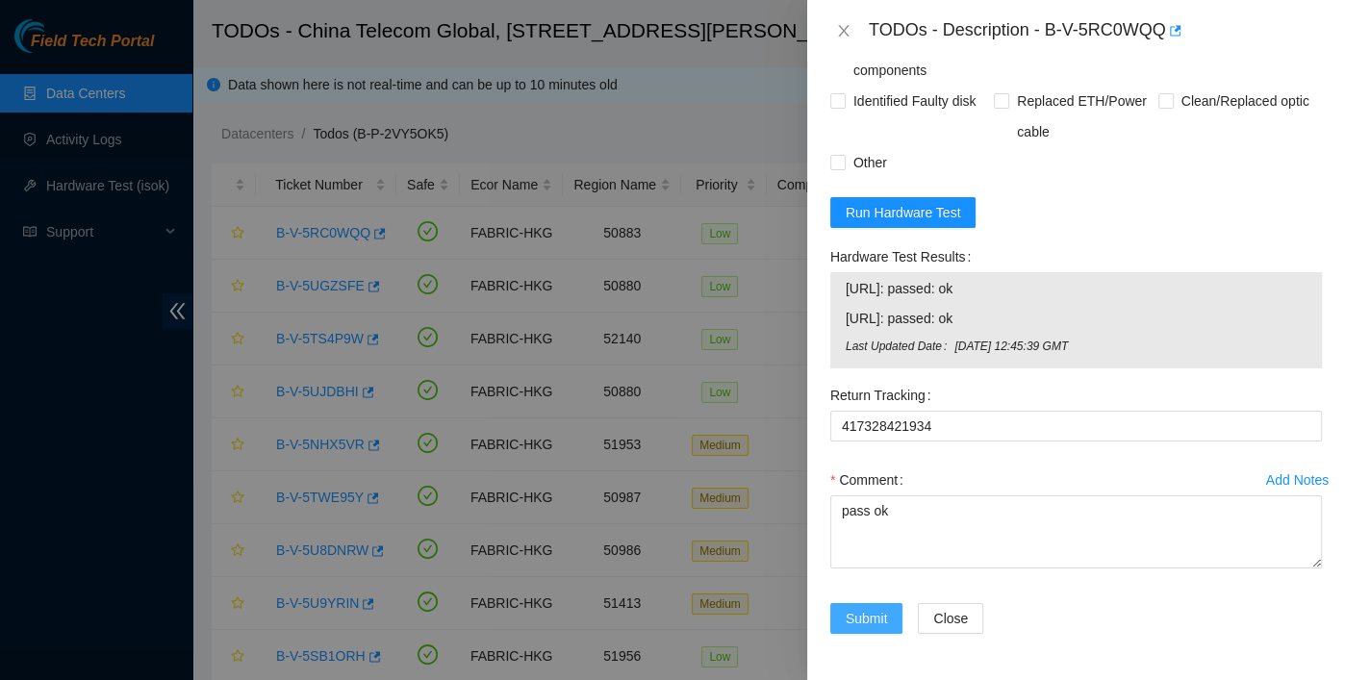
click at [866, 611] on span "Submit" at bounding box center [867, 618] width 42 height 21
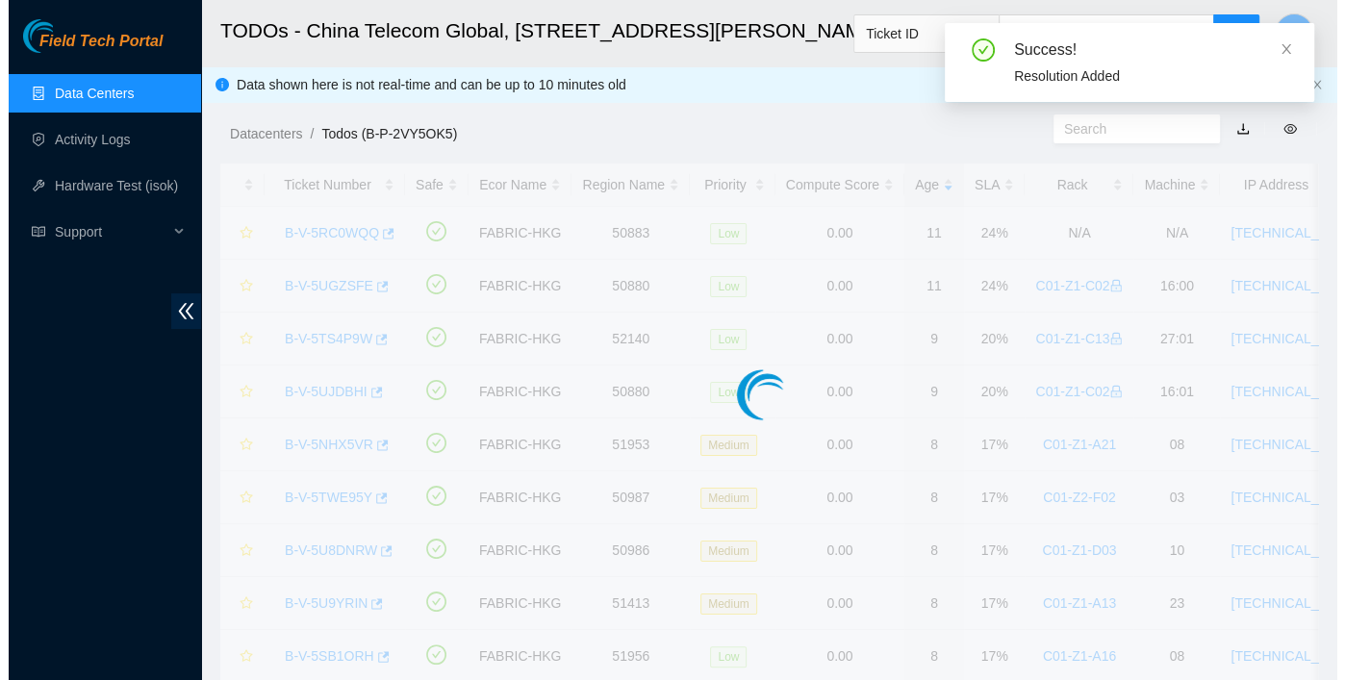
scroll to position [500, 0]
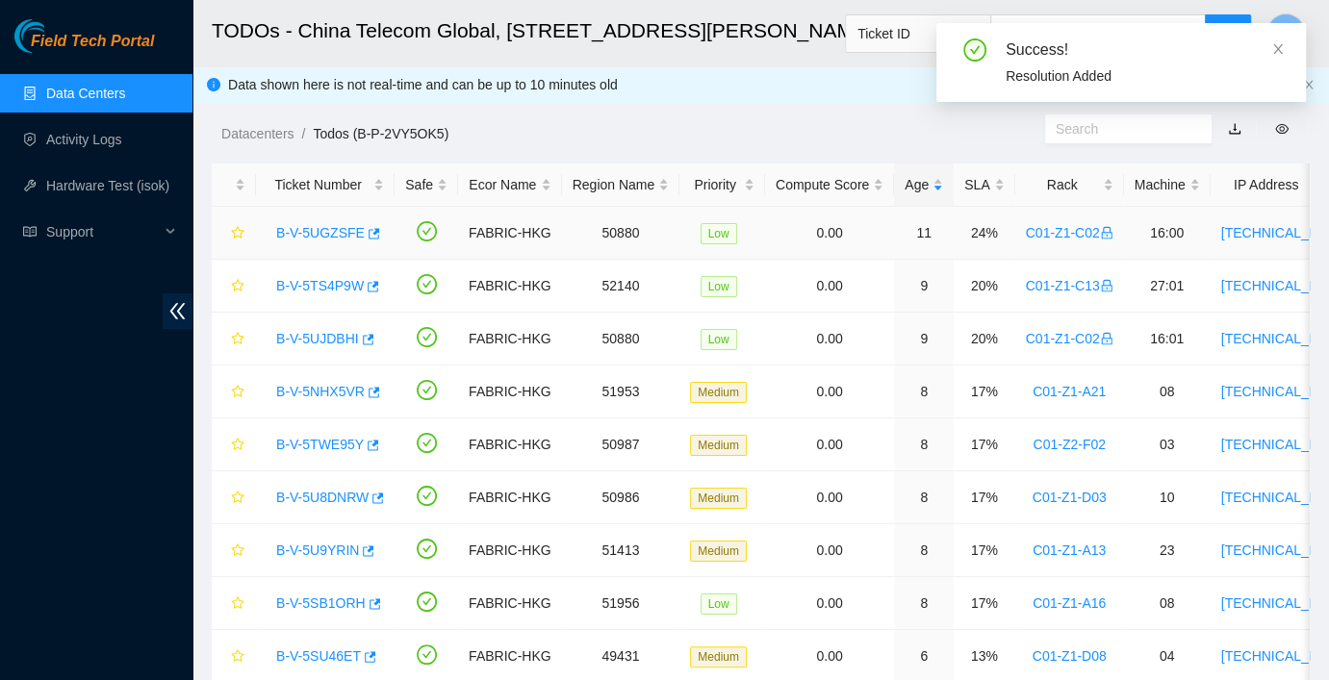
click at [328, 238] on link "B-V-5UGZSFE" at bounding box center [320, 232] width 89 height 15
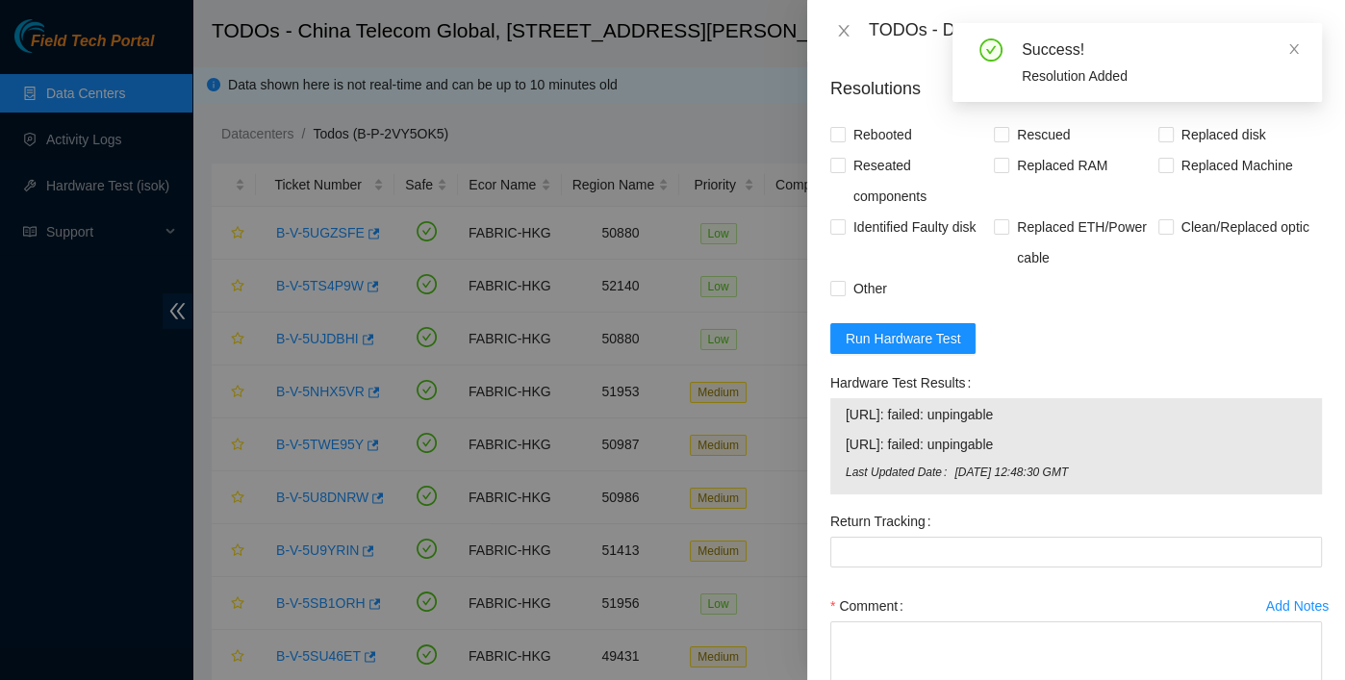
click at [943, 356] on form "Resolutions Rebooted Rescued Replaced disk Reseated components Replaced RAM Rep…" at bounding box center [1076, 422] width 492 height 723
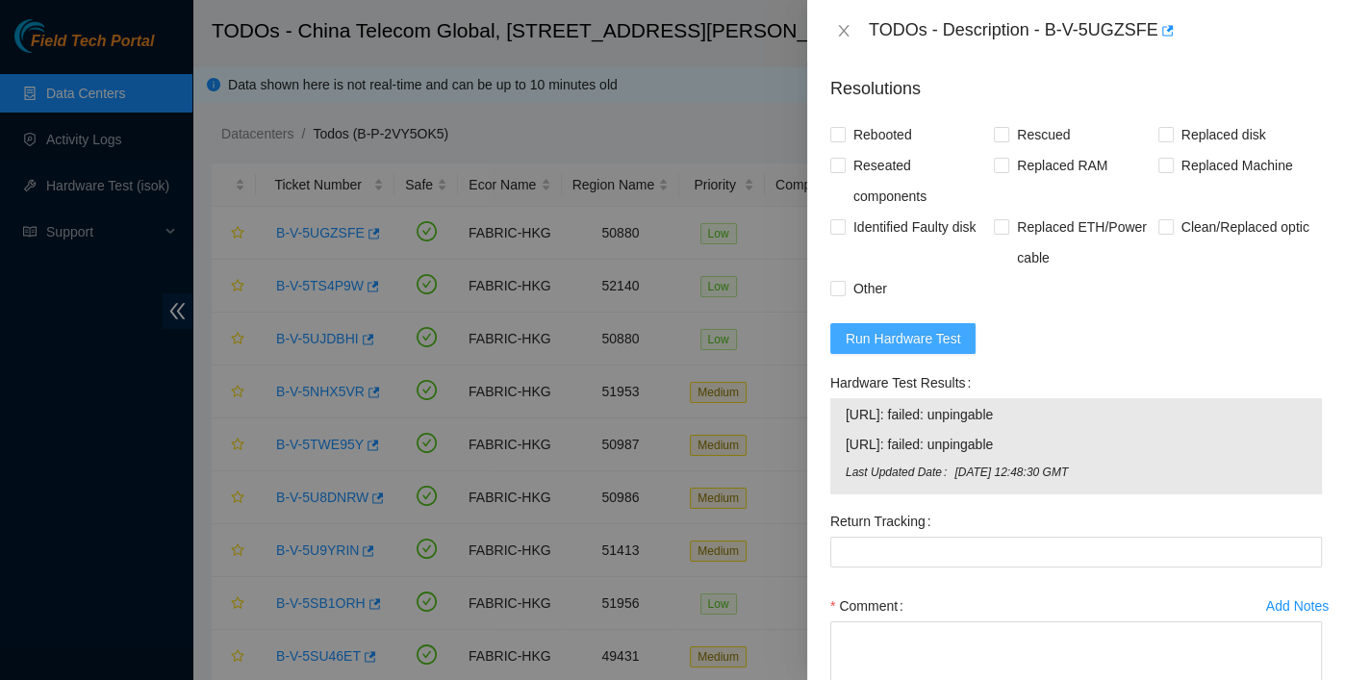
click at [945, 341] on span "Run Hardware Test" at bounding box center [903, 338] width 115 height 21
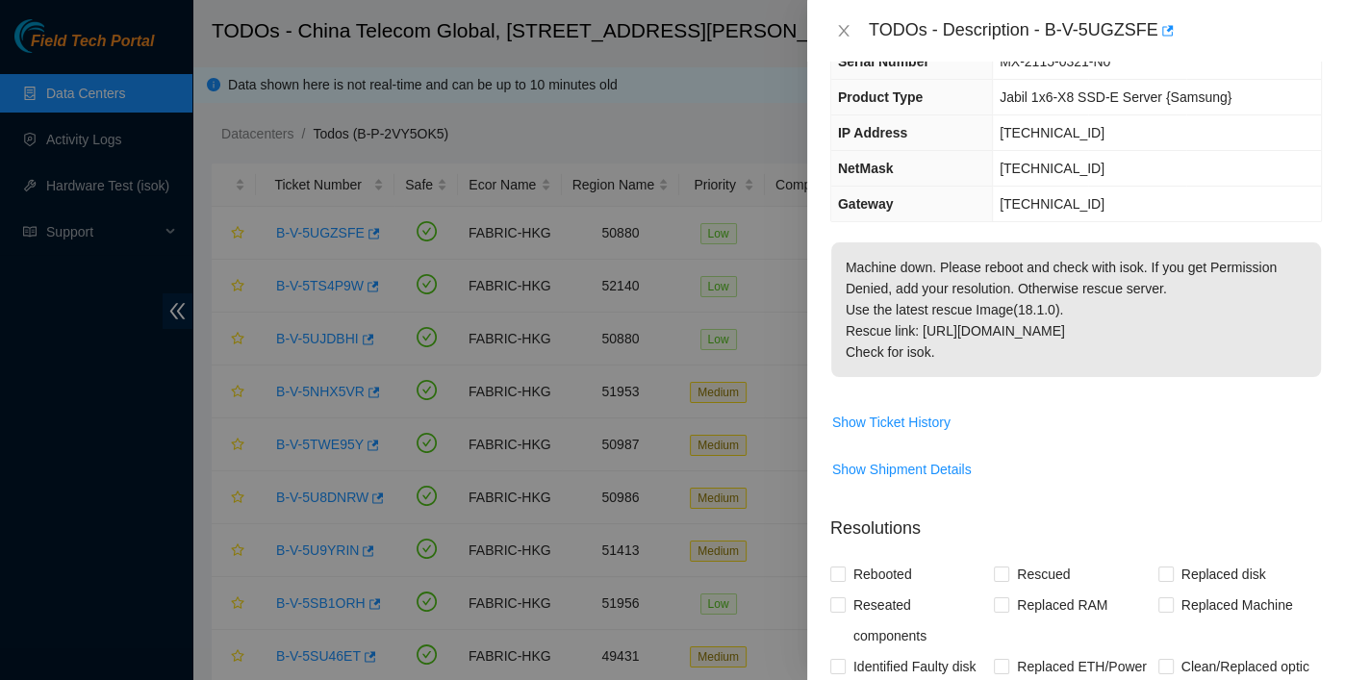
scroll to position [145, 0]
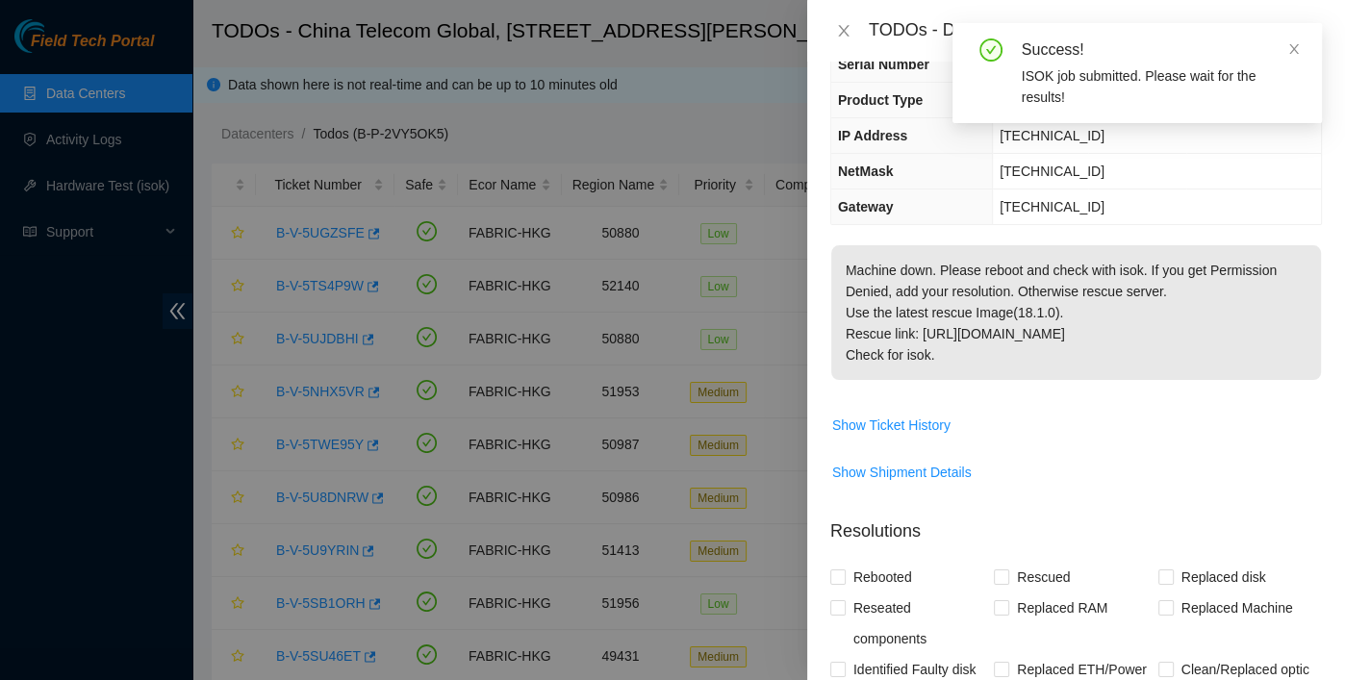
drag, startPoint x: 1048, startPoint y: 26, endPoint x: 1080, endPoint y: 41, distance: 35.3
click at [1080, 41] on div "Success! ISOK job submitted. Please wait for the results!" at bounding box center [1137, 73] width 369 height 100
click at [1209, 48] on icon "close" at bounding box center [1293, 48] width 13 height 13
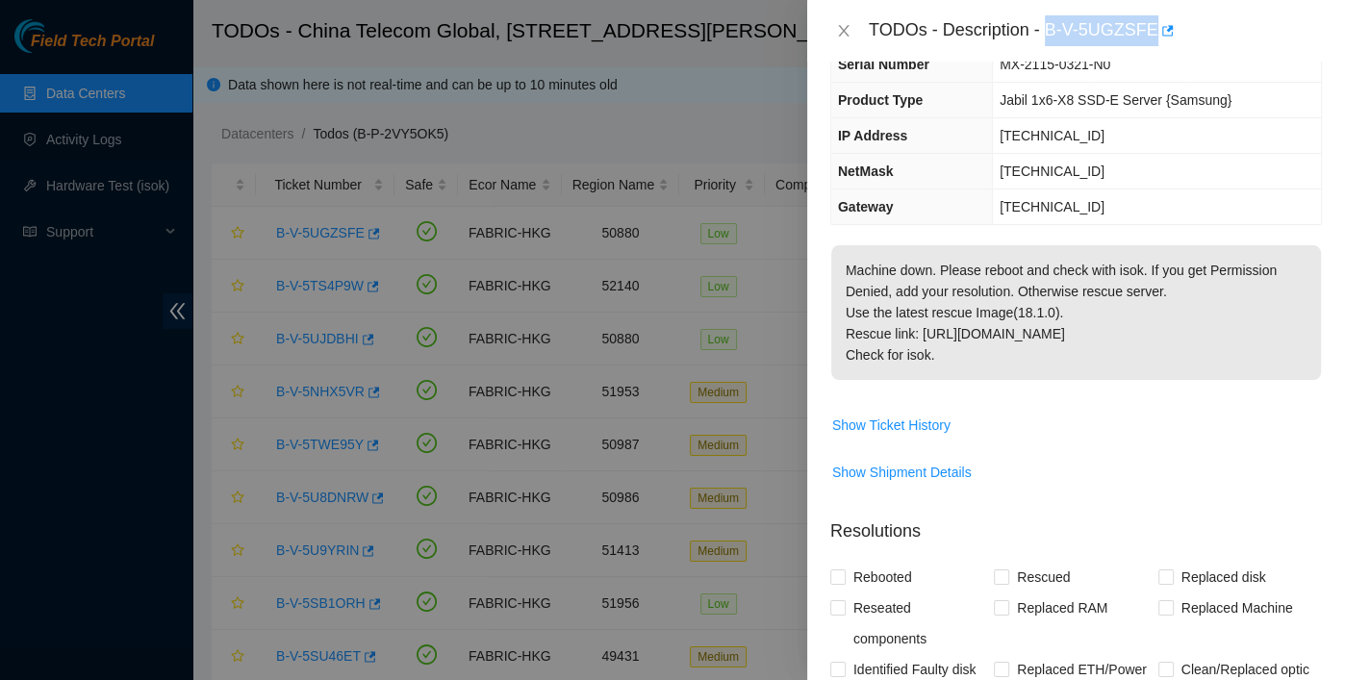
drag, startPoint x: 1048, startPoint y: 32, endPoint x: 1157, endPoint y: 57, distance: 111.6
click at [1157, 57] on div "TODOs - Description - B-V-5UGZSFE" at bounding box center [1076, 31] width 538 height 62
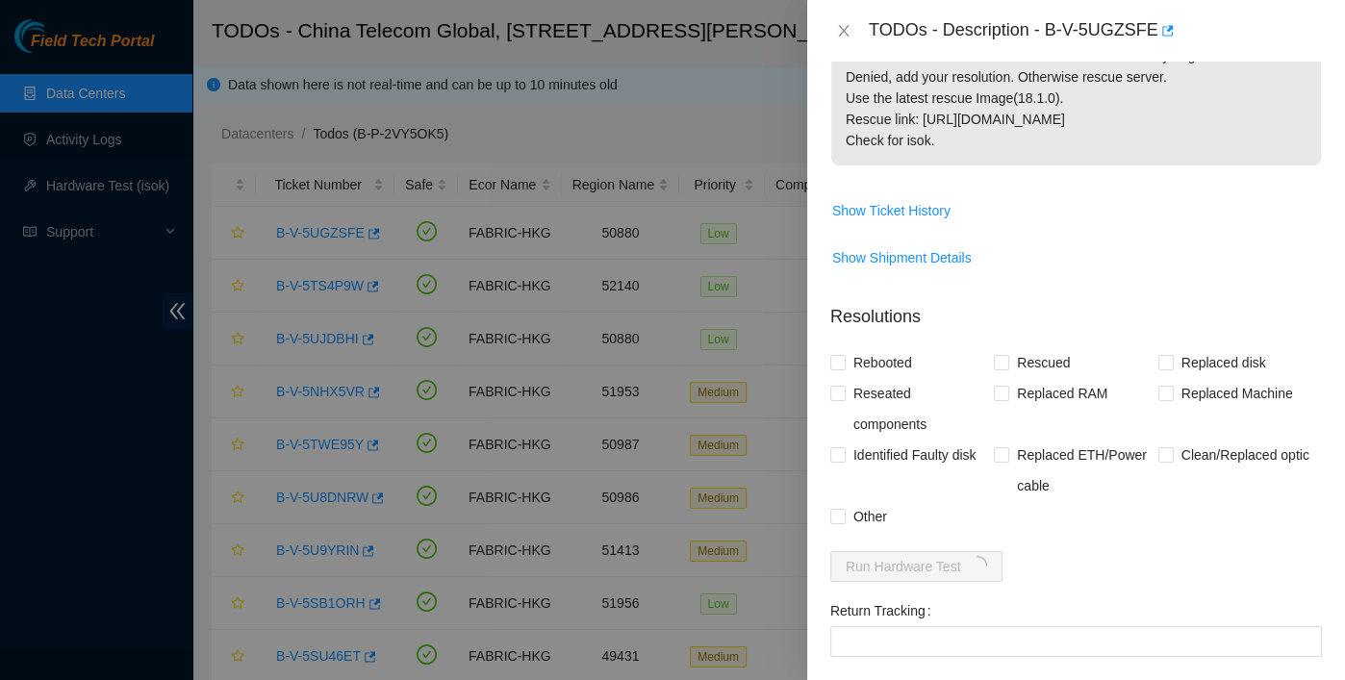
click at [1091, 251] on span "Show Shipment Details" at bounding box center [1076, 257] width 490 height 31
click at [882, 394] on span "Reseated components" at bounding box center [920, 409] width 148 height 62
click at [844, 394] on input "Reseated components" at bounding box center [836, 392] width 13 height 13
checkbox input "true"
click at [881, 360] on span "Rebooted" at bounding box center [883, 362] width 74 height 31
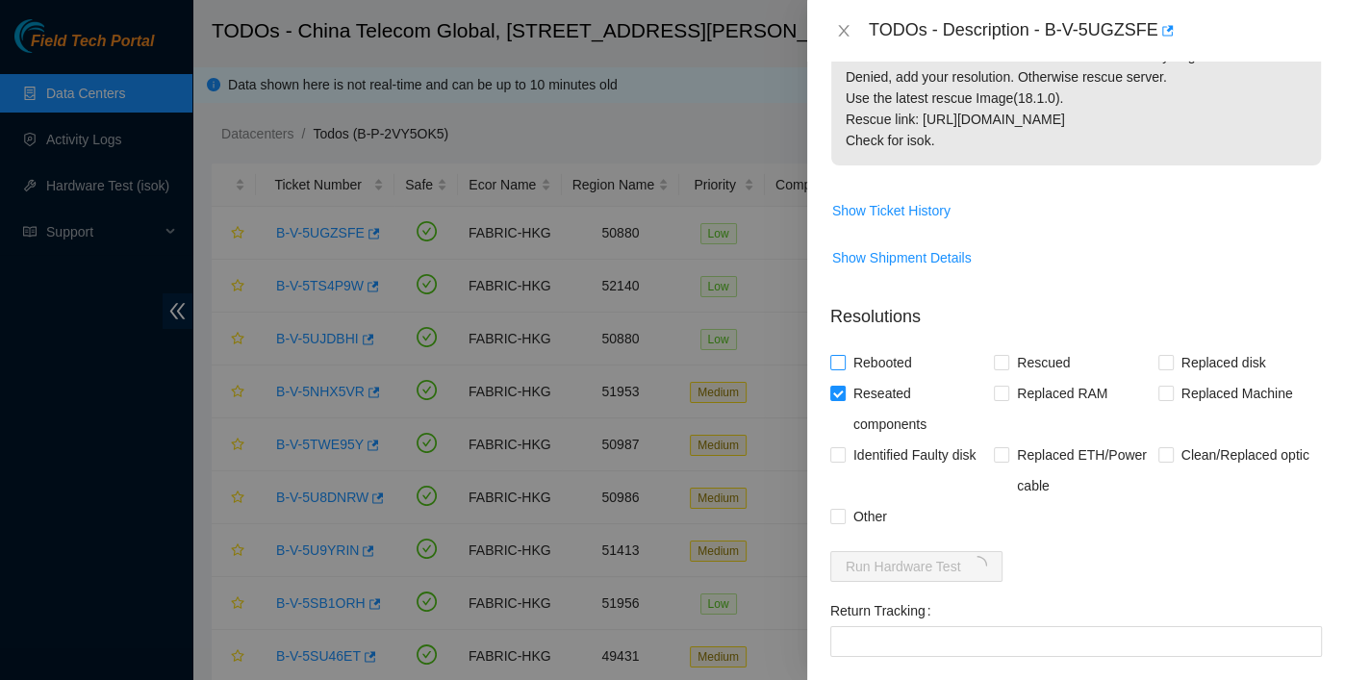
click at [844, 360] on input "Rebooted" at bounding box center [836, 361] width 13 height 13
checkbox input "true"
click at [1031, 361] on span "Rescued" at bounding box center [1043, 362] width 68 height 31
click at [1007, 361] on input "Rescued" at bounding box center [1000, 361] width 13 height 13
checkbox input "true"
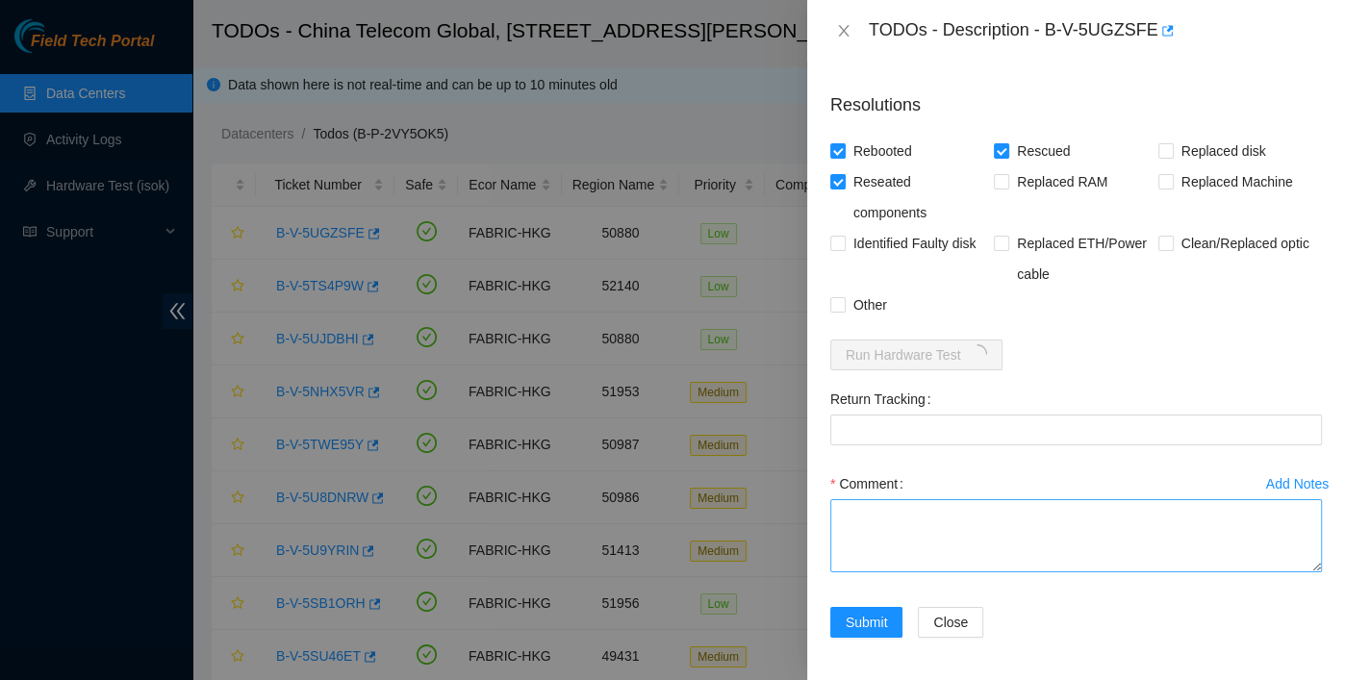
scroll to position [572, 0]
click at [931, 531] on textarea "Comment" at bounding box center [1076, 535] width 492 height 73
type textarea "pass ok"
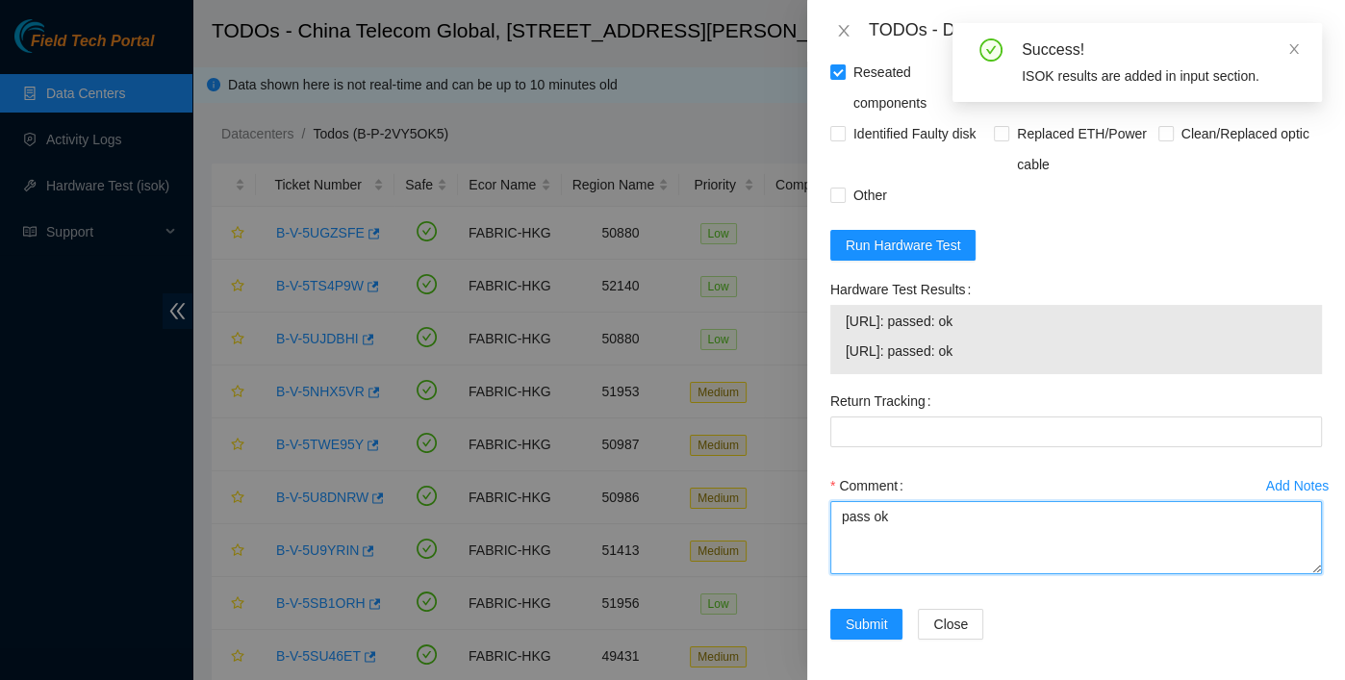
scroll to position [684, 0]
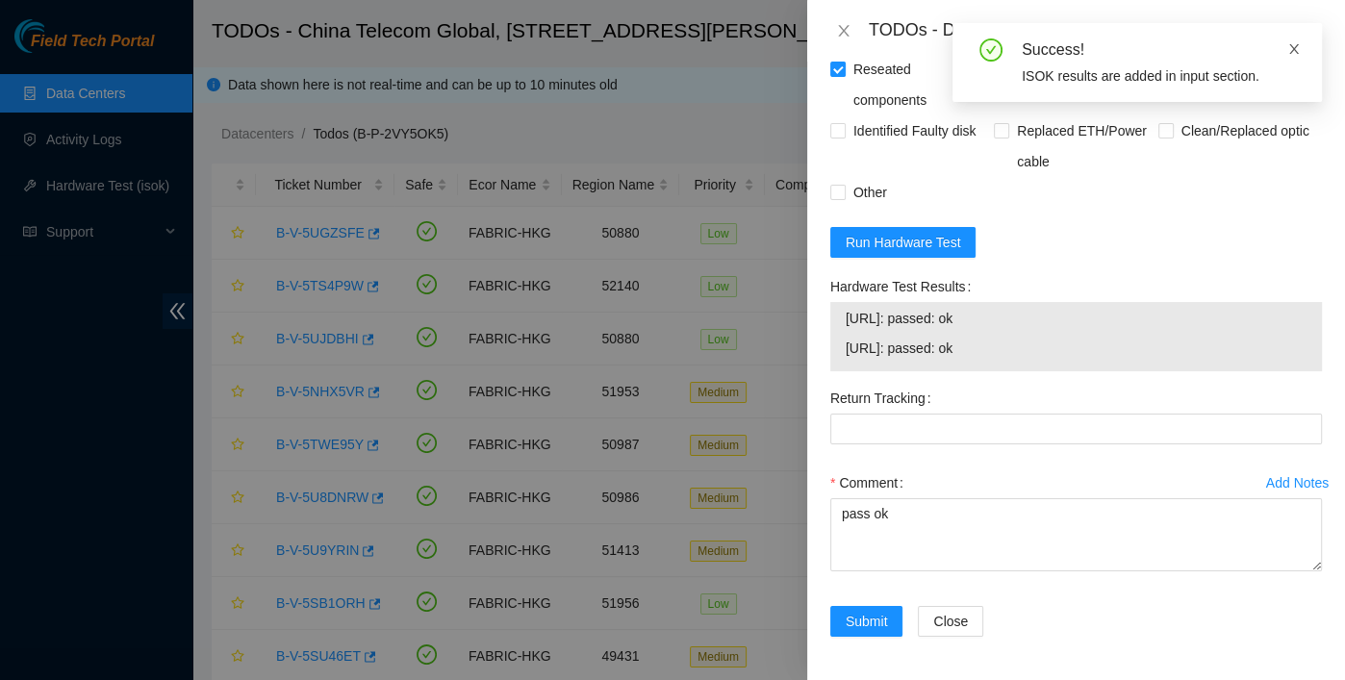
click at [1209, 44] on icon "close" at bounding box center [1293, 48] width 13 height 13
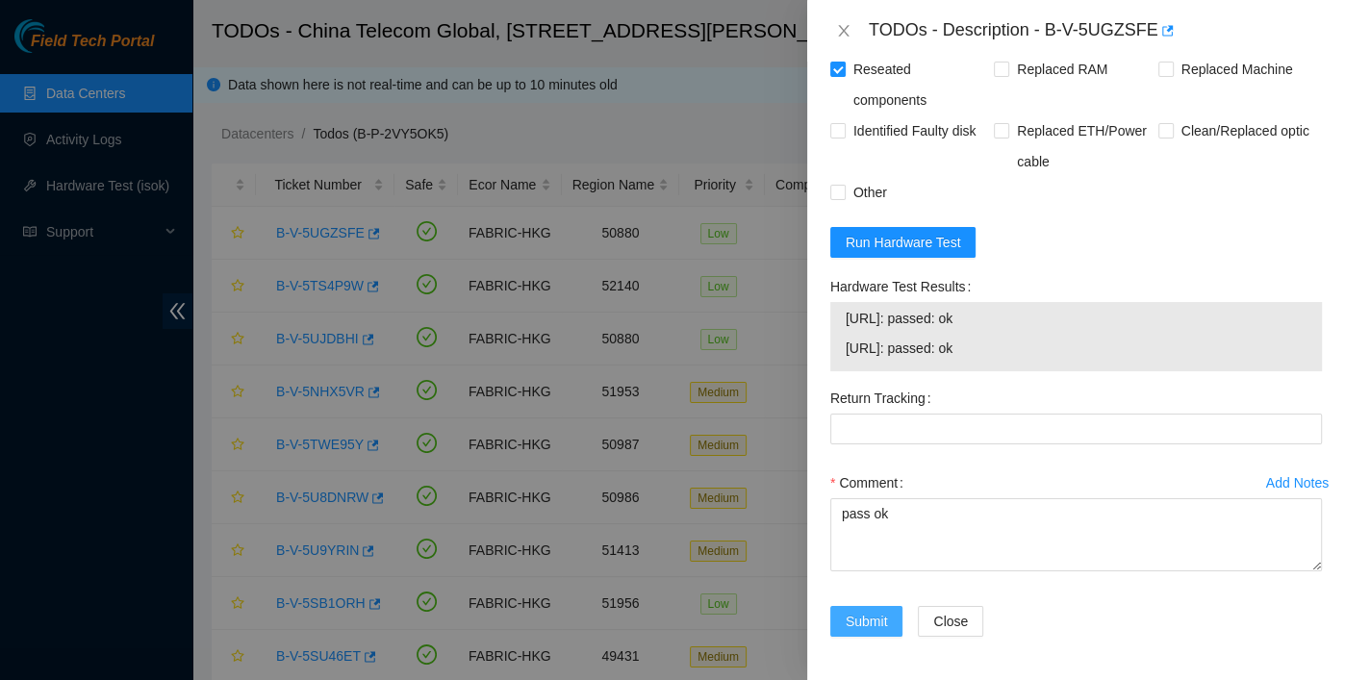
click at [845, 608] on button "Submit" at bounding box center [866, 621] width 73 height 31
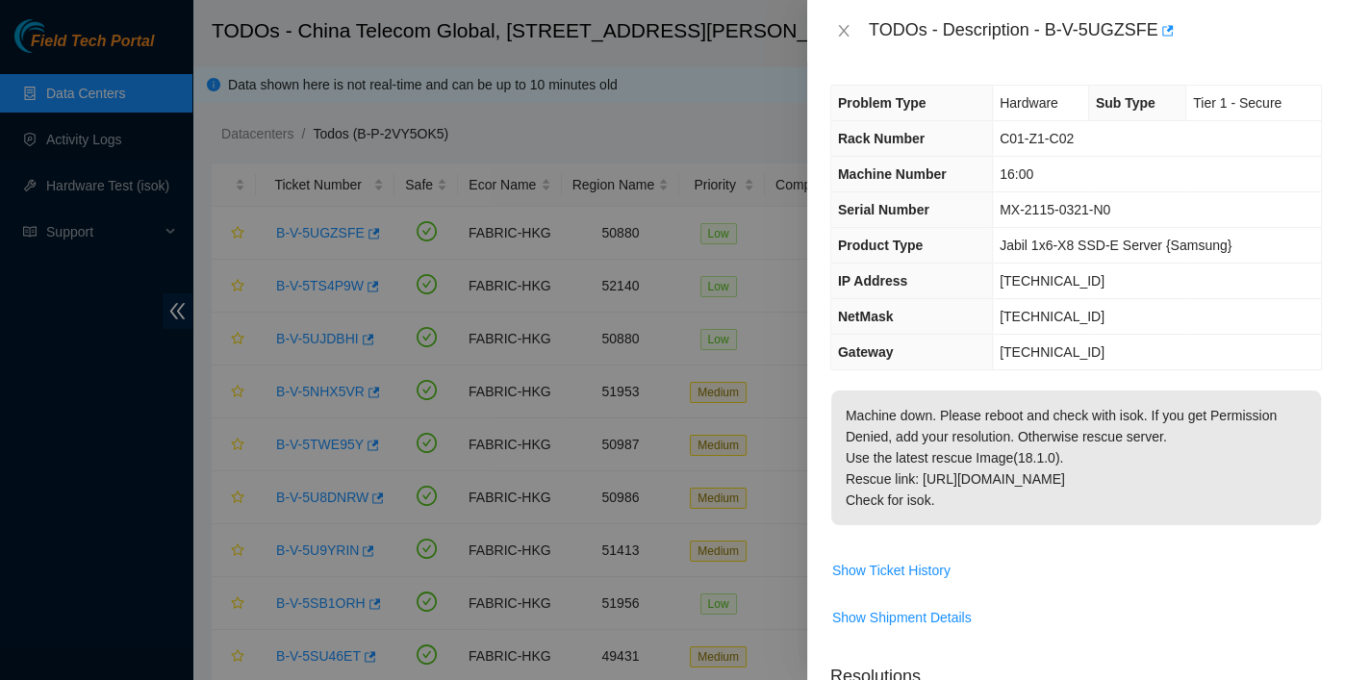
scroll to position [0, 0]
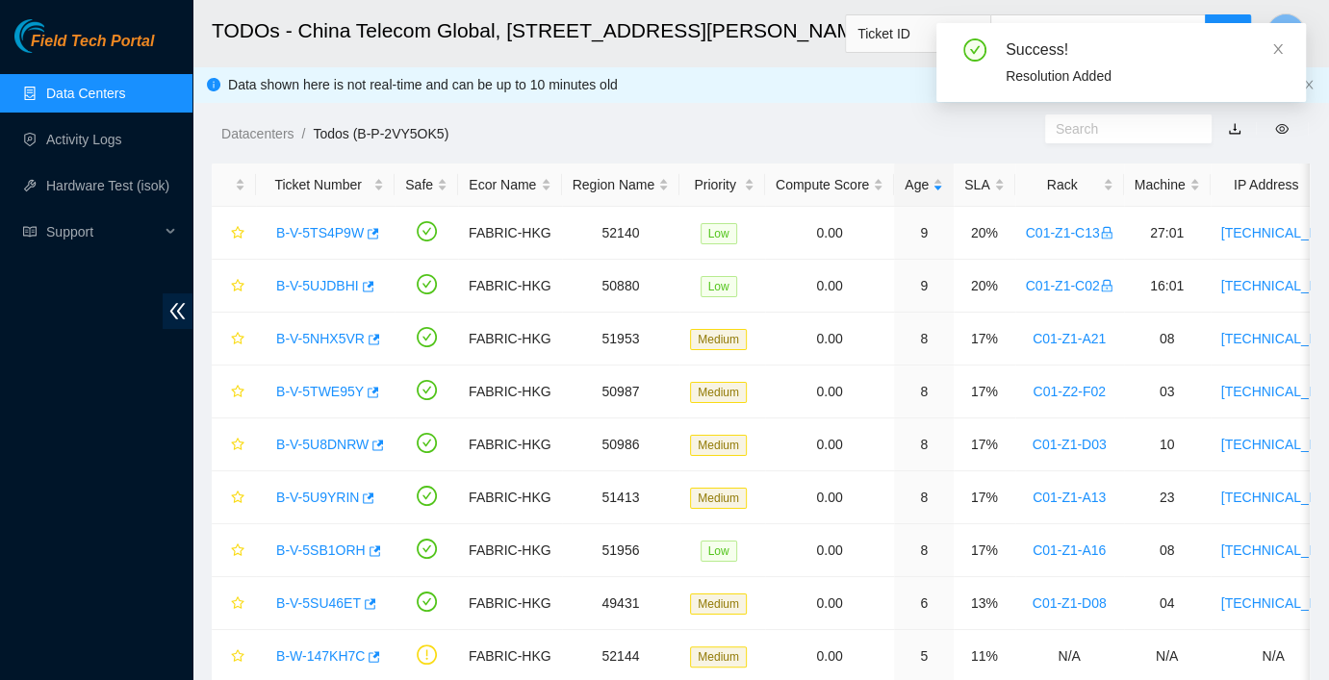
drag, startPoint x: 1278, startPoint y: 45, endPoint x: 1264, endPoint y: 68, distance: 26.7
click at [1209, 45] on icon "close" at bounding box center [1277, 48] width 13 height 13
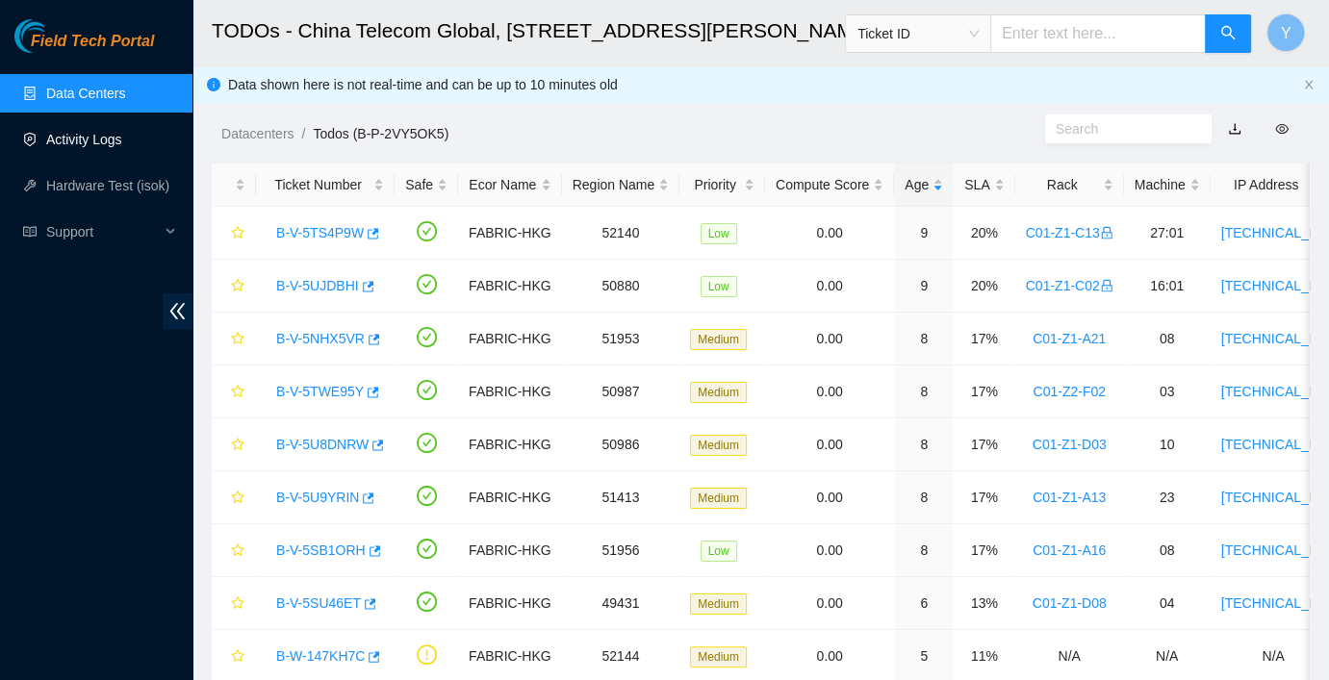
click at [100, 132] on link "Activity Logs" at bounding box center [84, 139] width 76 height 15
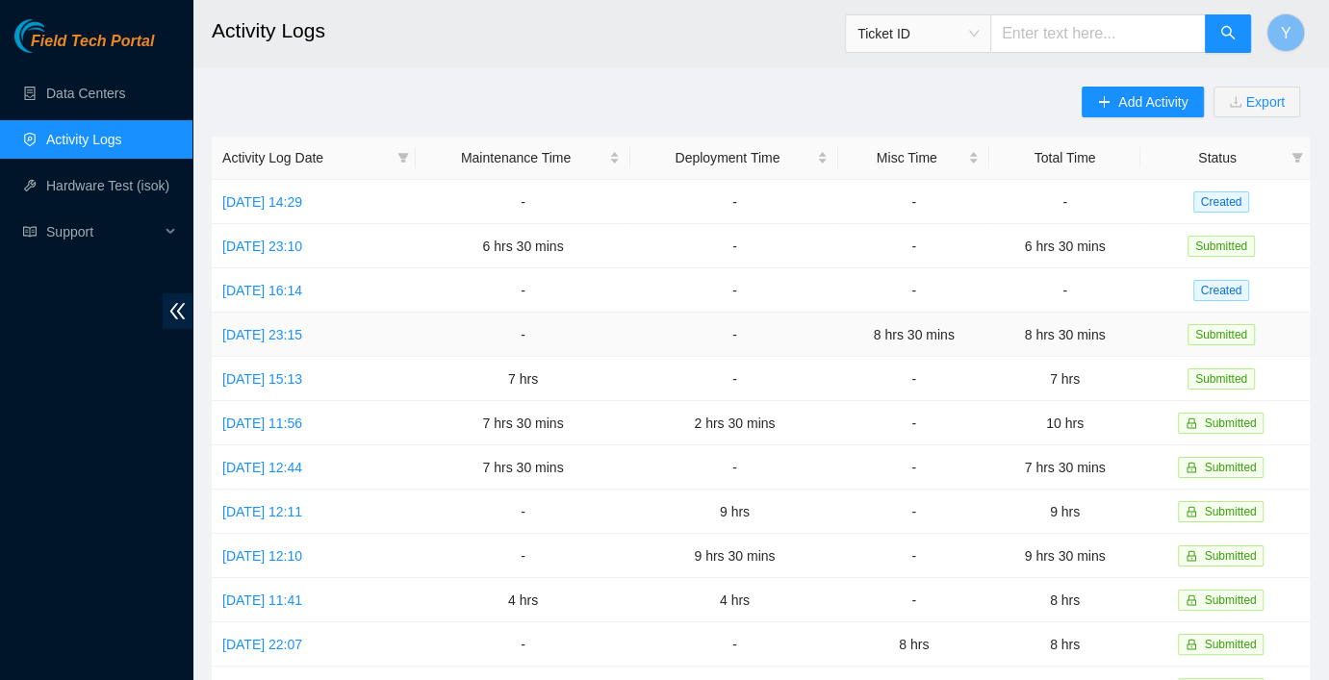
click at [278, 343] on td "[DATE] 23:15" at bounding box center [314, 335] width 204 height 44
click at [278, 332] on link "[DATE] 23:15" at bounding box center [262, 334] width 80 height 15
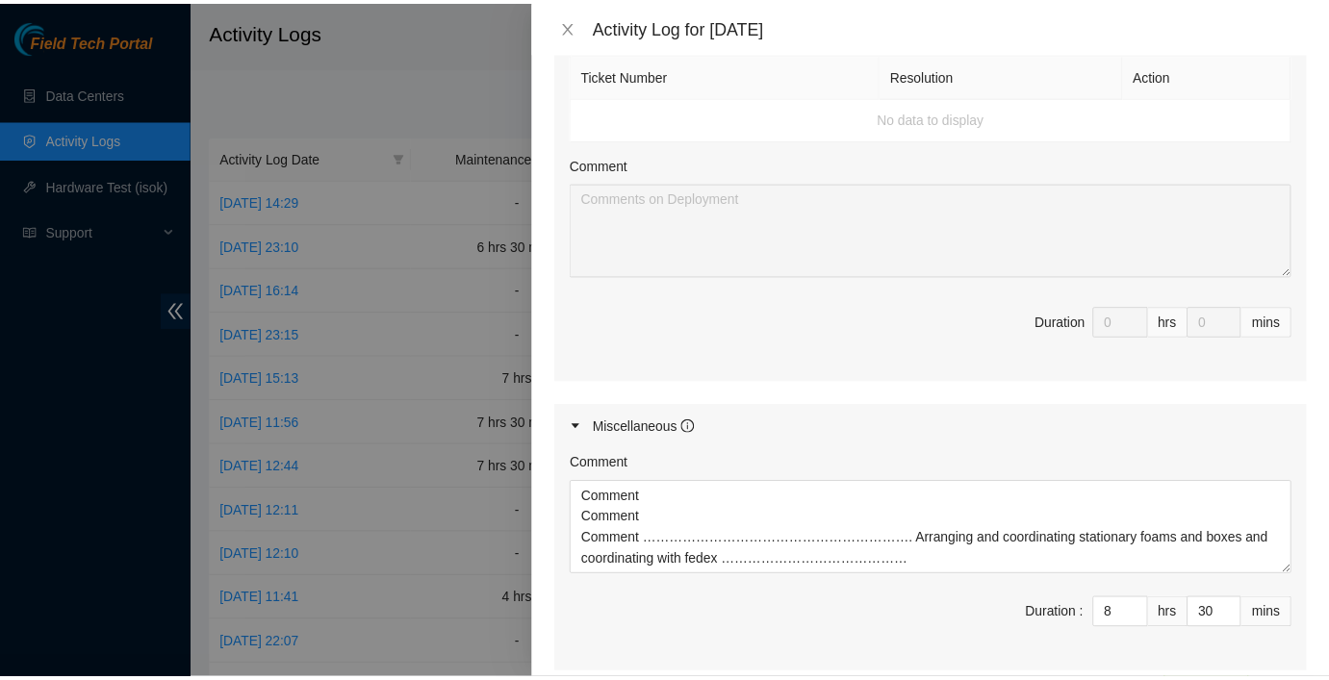
scroll to position [982, 0]
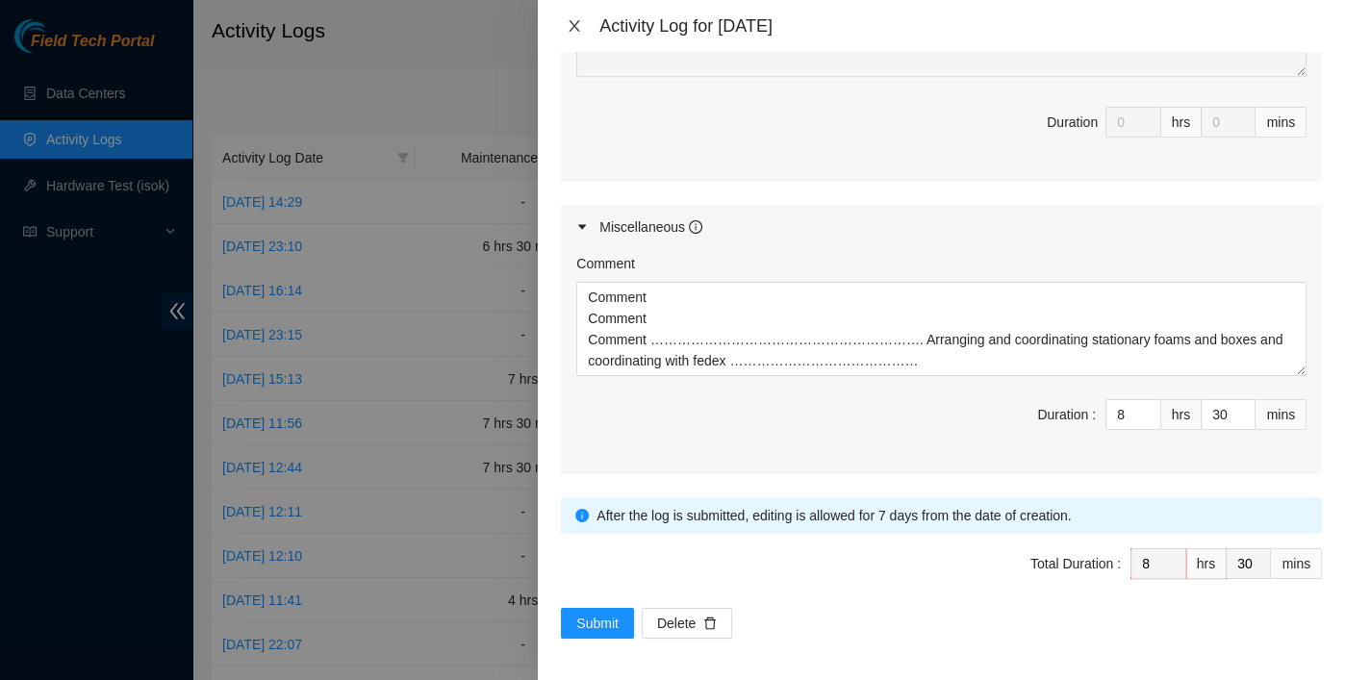
click at [575, 29] on icon "close" at bounding box center [574, 25] width 15 height 15
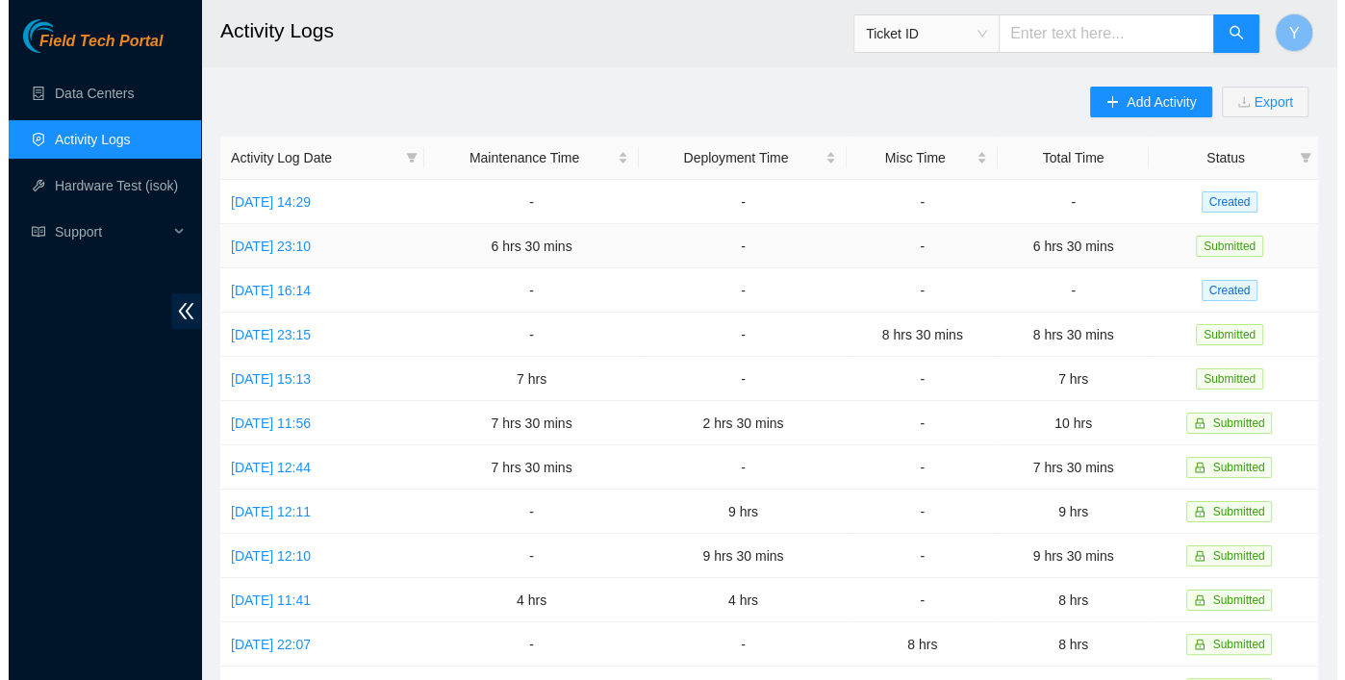
scroll to position [0, 0]
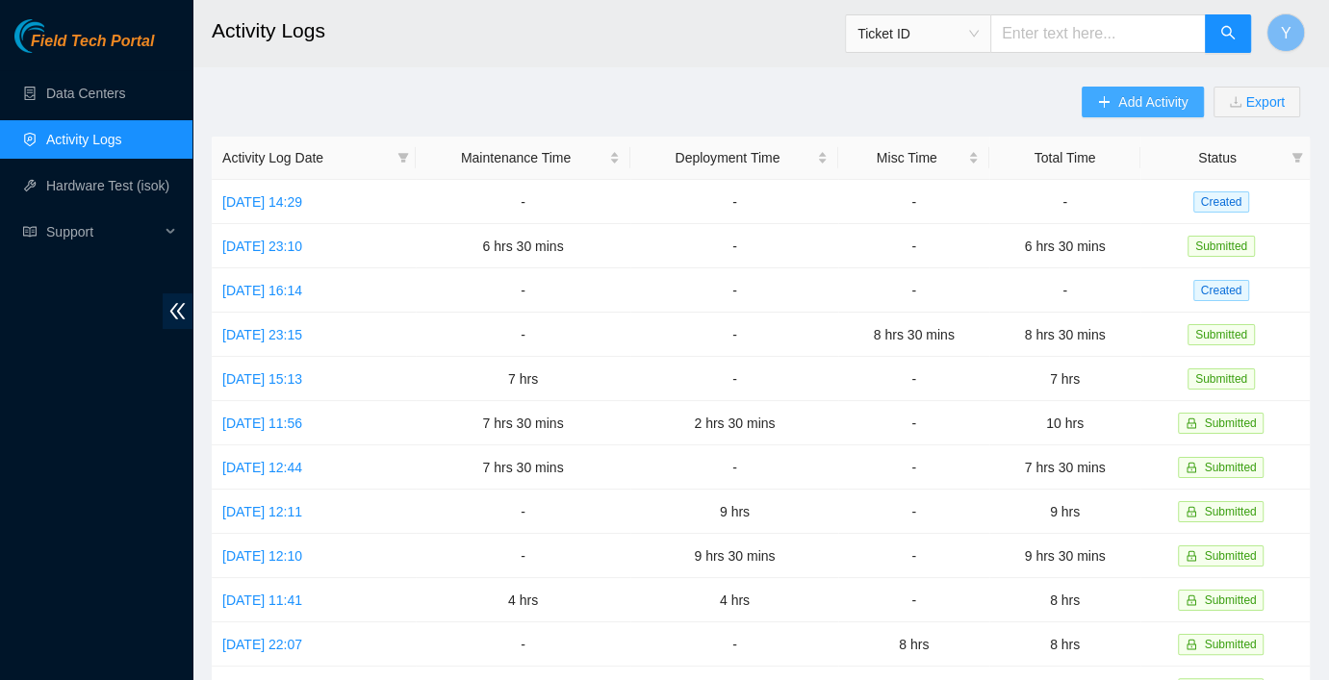
click at [1119, 106] on span "Add Activity" at bounding box center [1152, 101] width 69 height 21
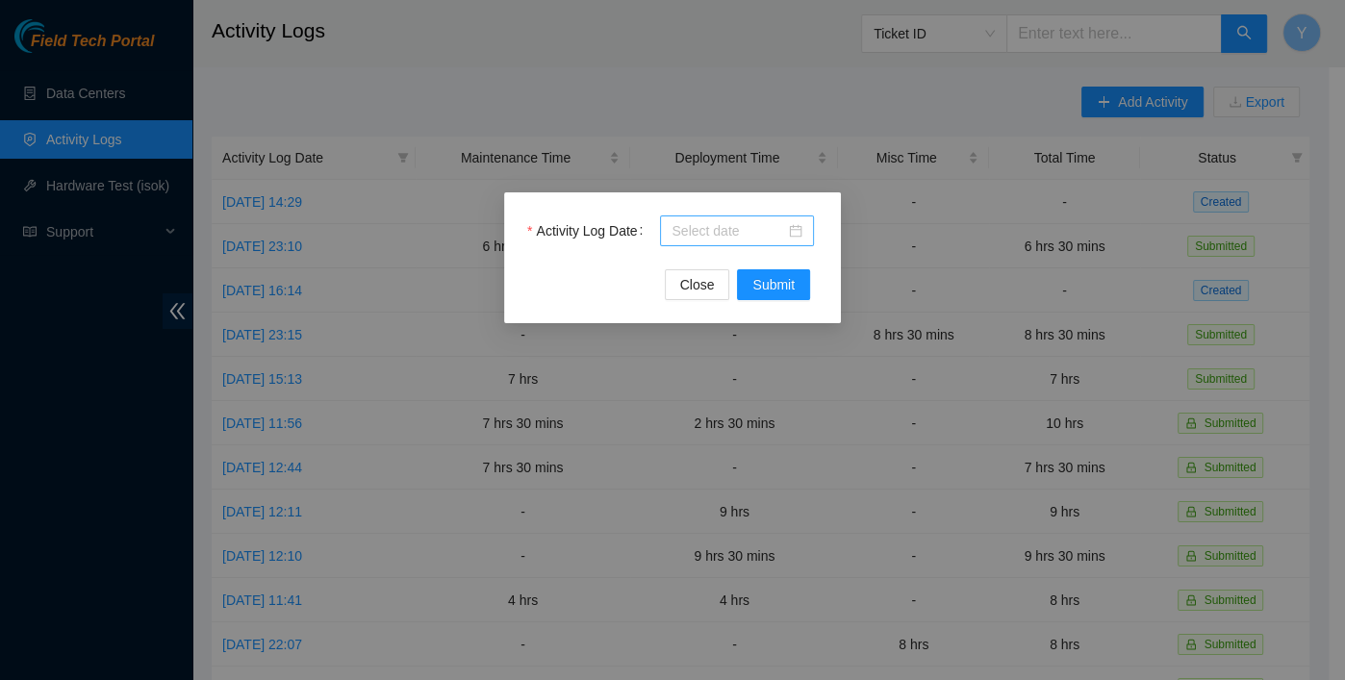
click at [701, 235] on input "Activity Log Date" at bounding box center [729, 230] width 114 height 21
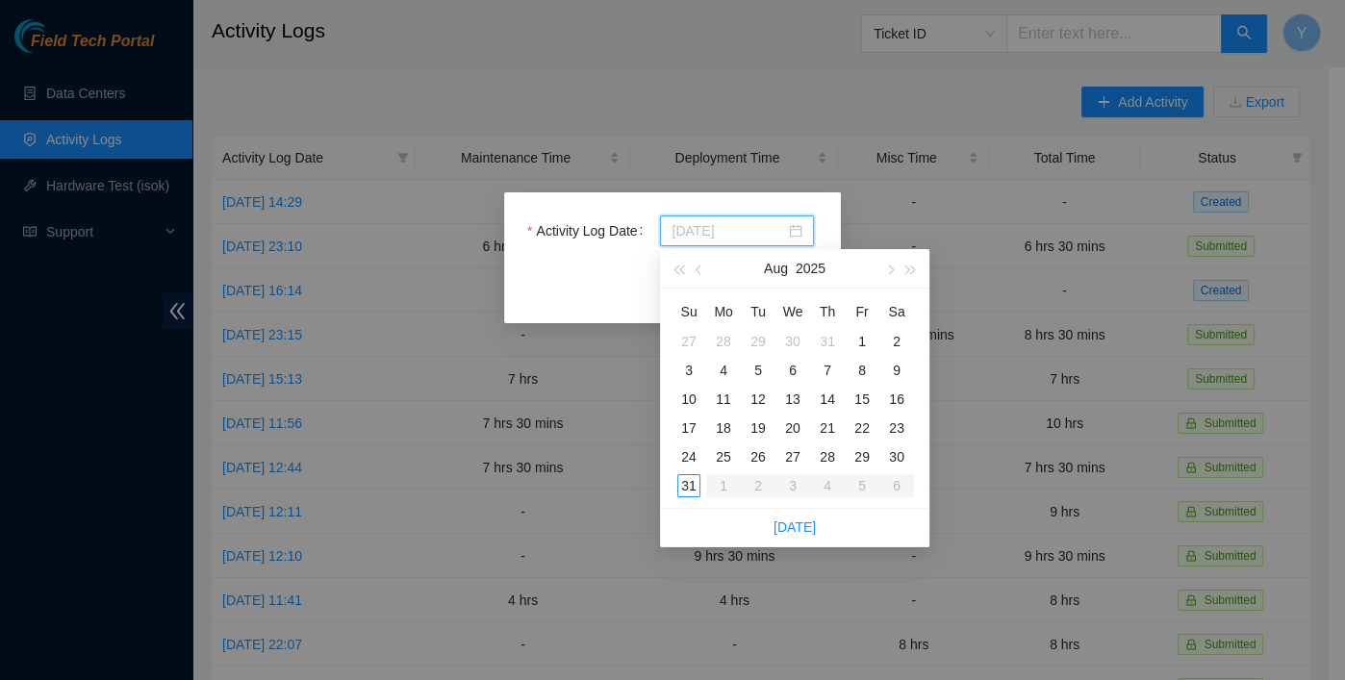
type input "[DATE]"
click at [860, 457] on div "29" at bounding box center [862, 457] width 23 height 23
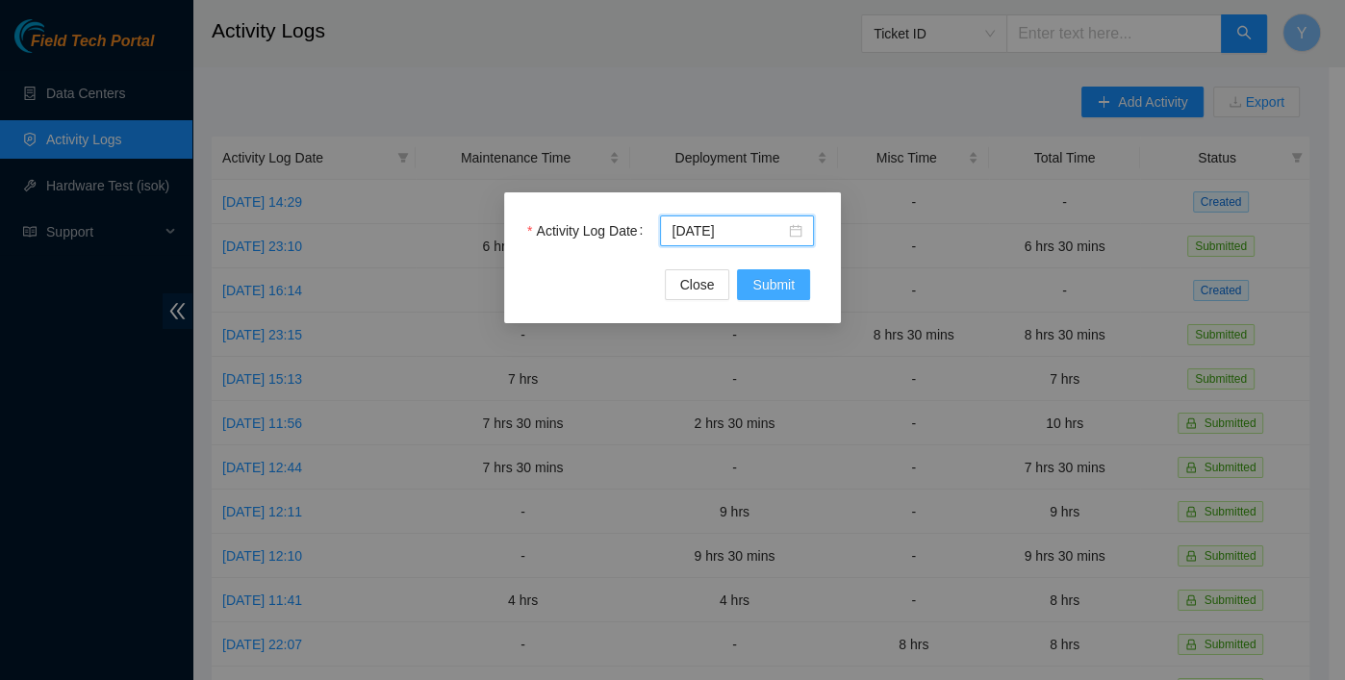
click at [794, 287] on span "Submit" at bounding box center [773, 284] width 42 height 21
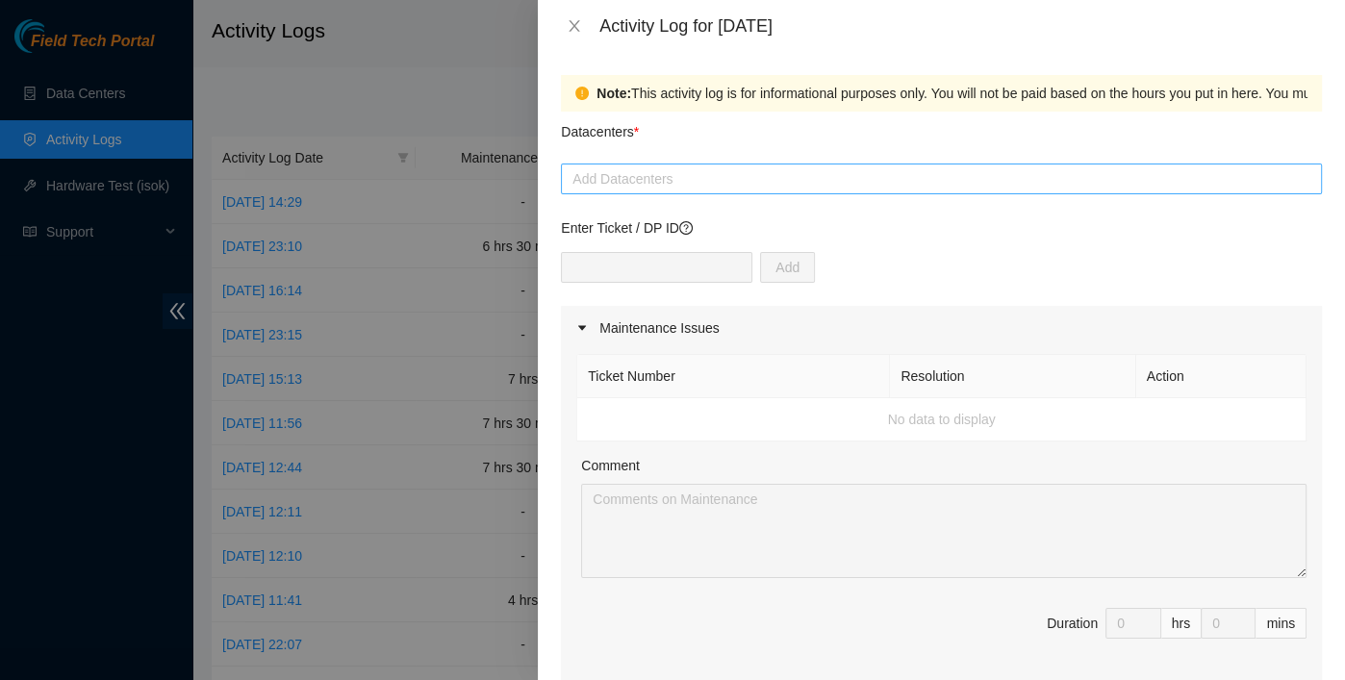
click at [694, 177] on div at bounding box center [941, 178] width 751 height 23
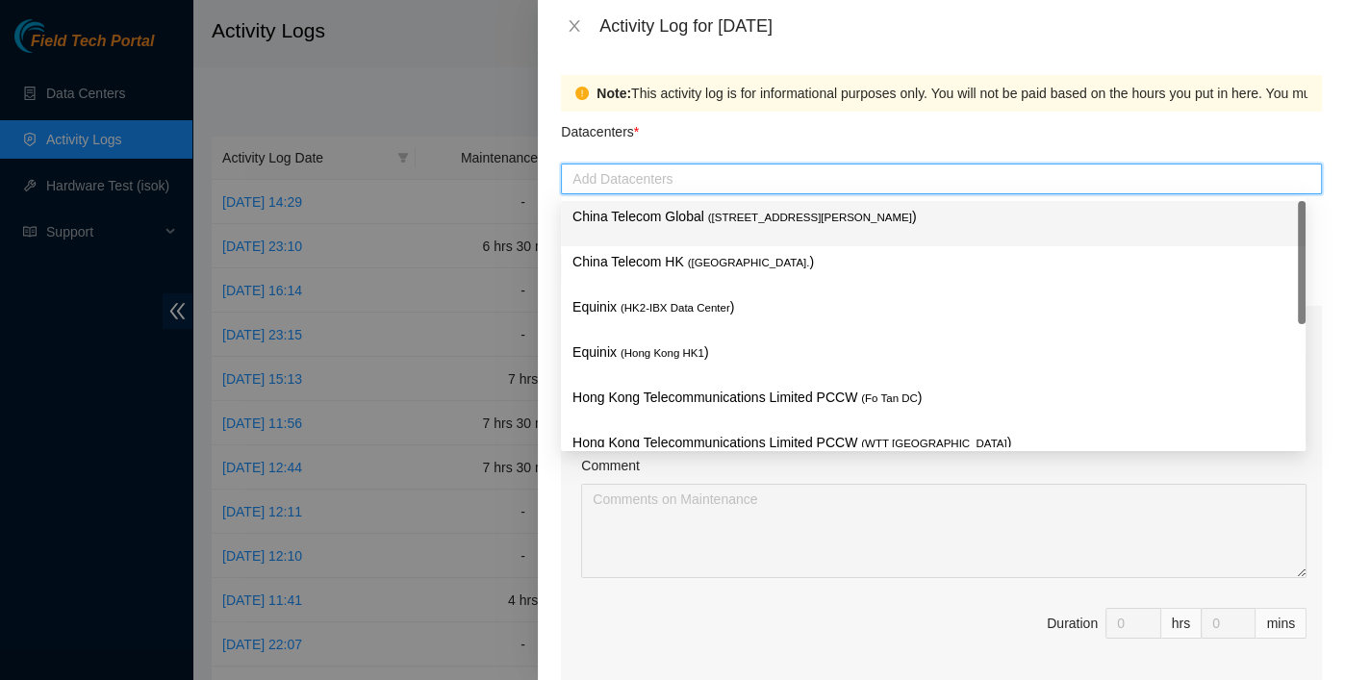
click at [687, 216] on p "China Telecom Global ( [STREET_ADDRESS][PERSON_NAME] )" at bounding box center [934, 217] width 722 height 22
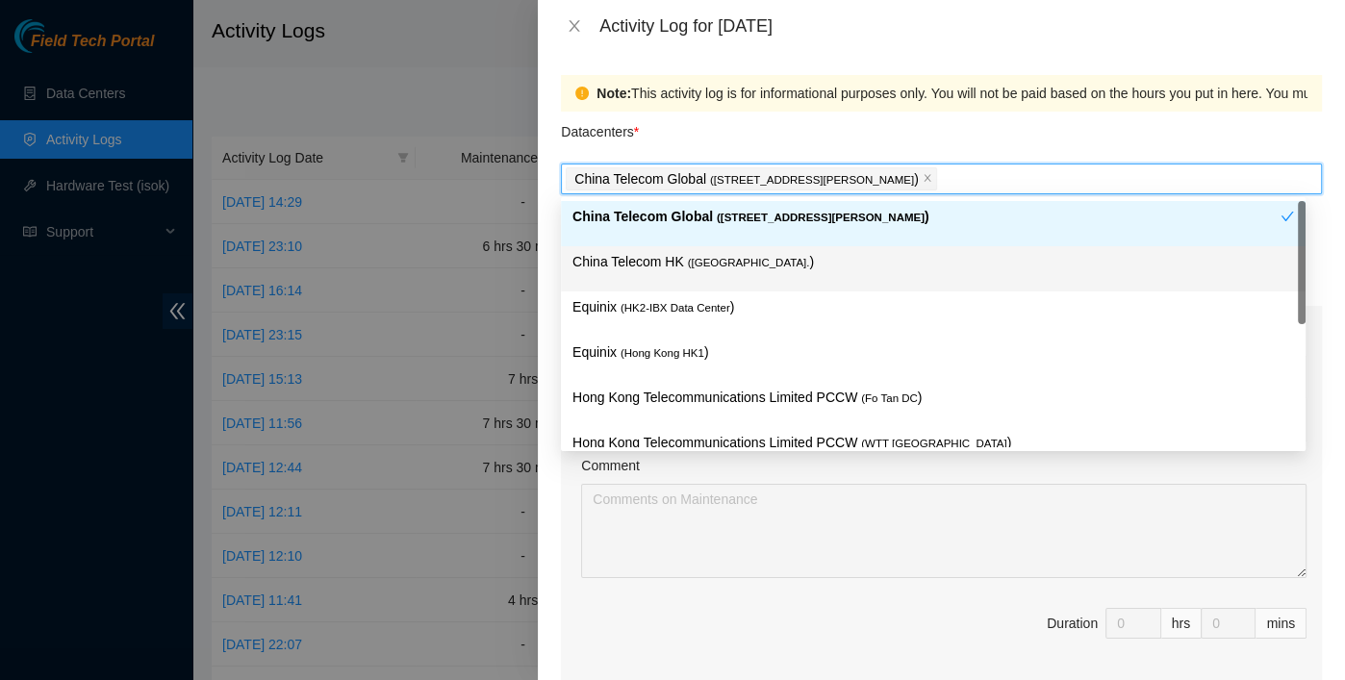
click at [679, 249] on div "China Telecom HK ( [GEOGRAPHIC_DATA] )" at bounding box center [933, 268] width 745 height 45
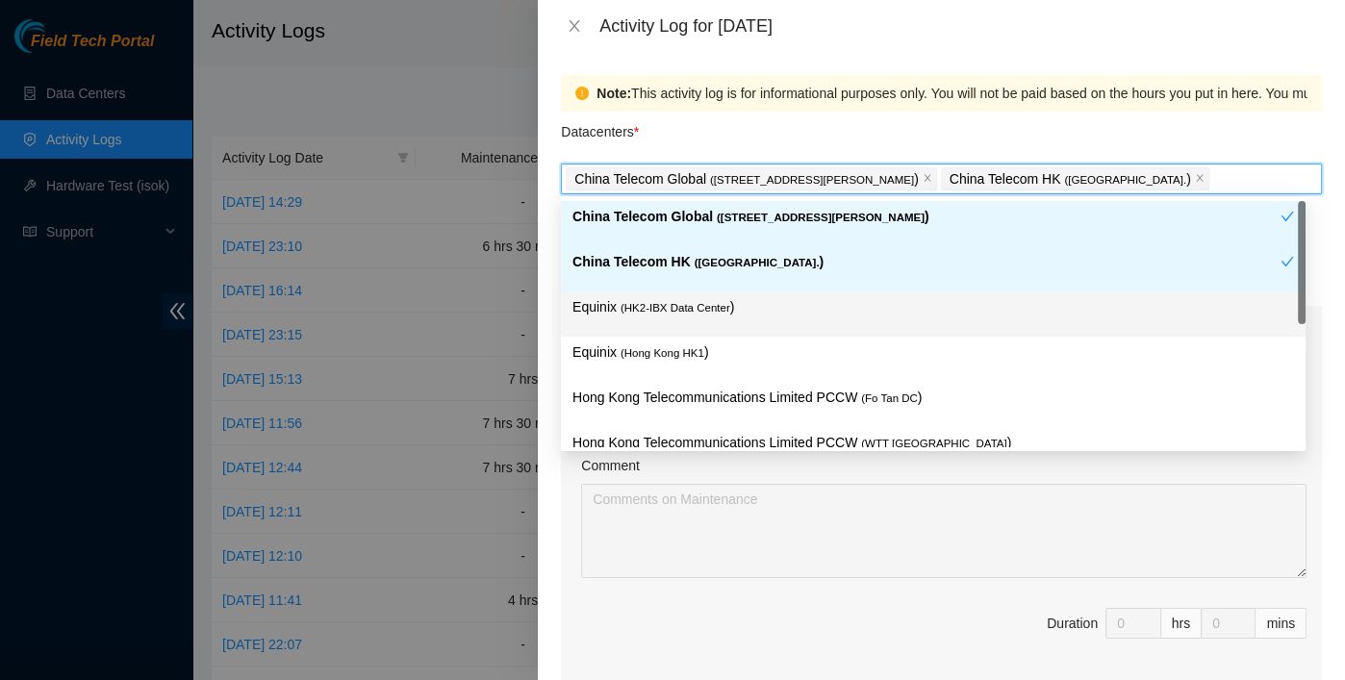
click at [671, 323] on div "Equinix ( HK2-IBX Data Center )" at bounding box center [934, 314] width 722 height 36
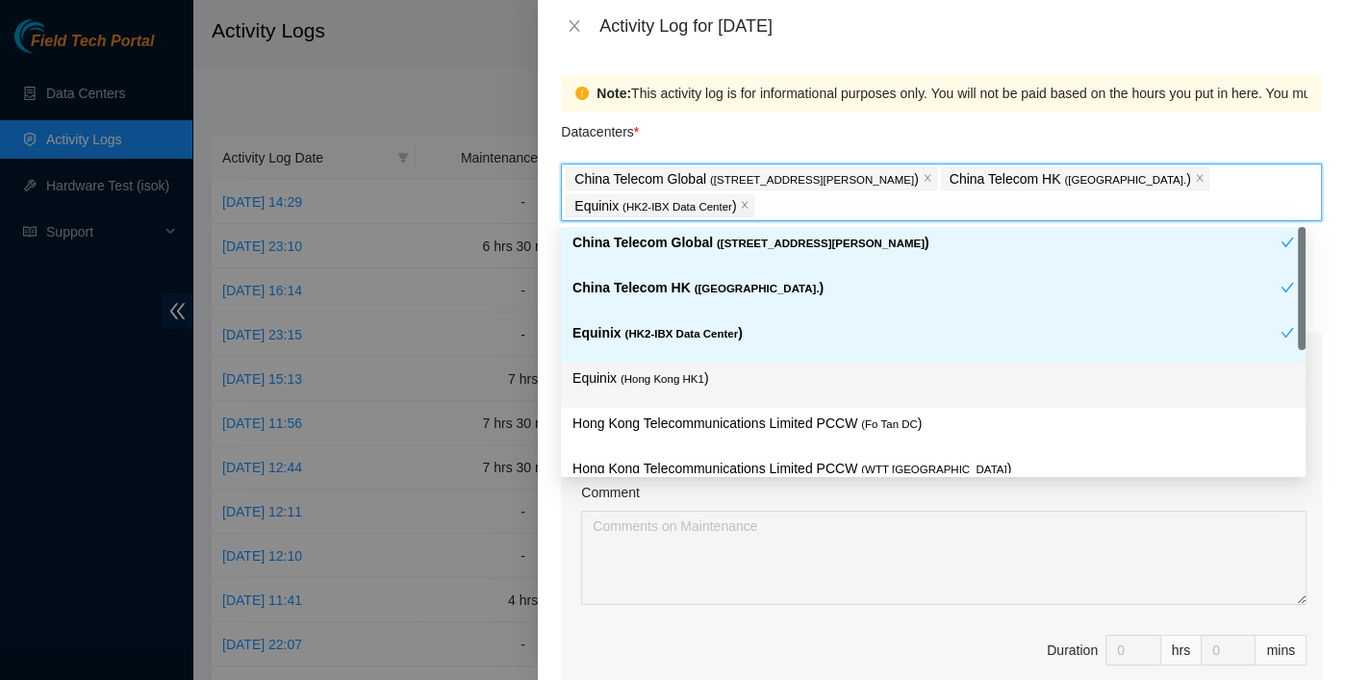
click at [672, 368] on p "Equinix ( [GEOGRAPHIC_DATA] HK1 )" at bounding box center [934, 379] width 722 height 22
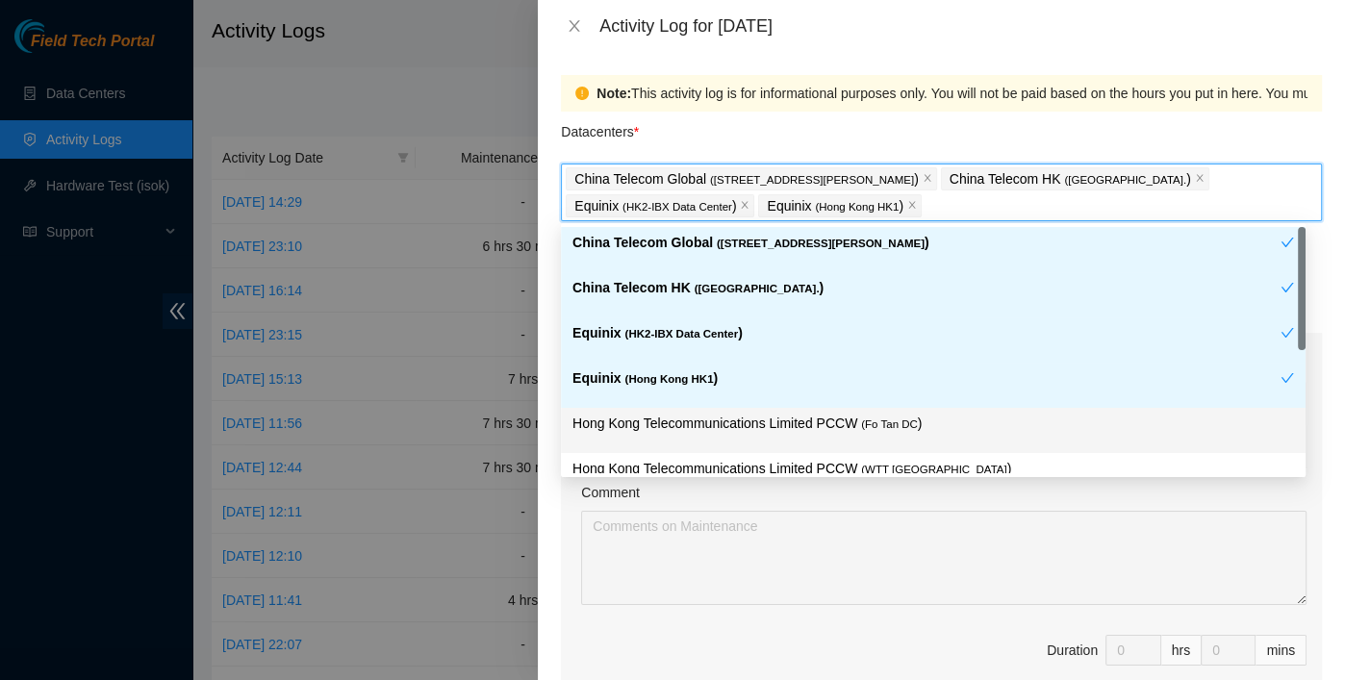
click at [751, 419] on p "Hong Kong Telecommunications Limited PCCW ( Fo Tan DC )" at bounding box center [934, 424] width 722 height 22
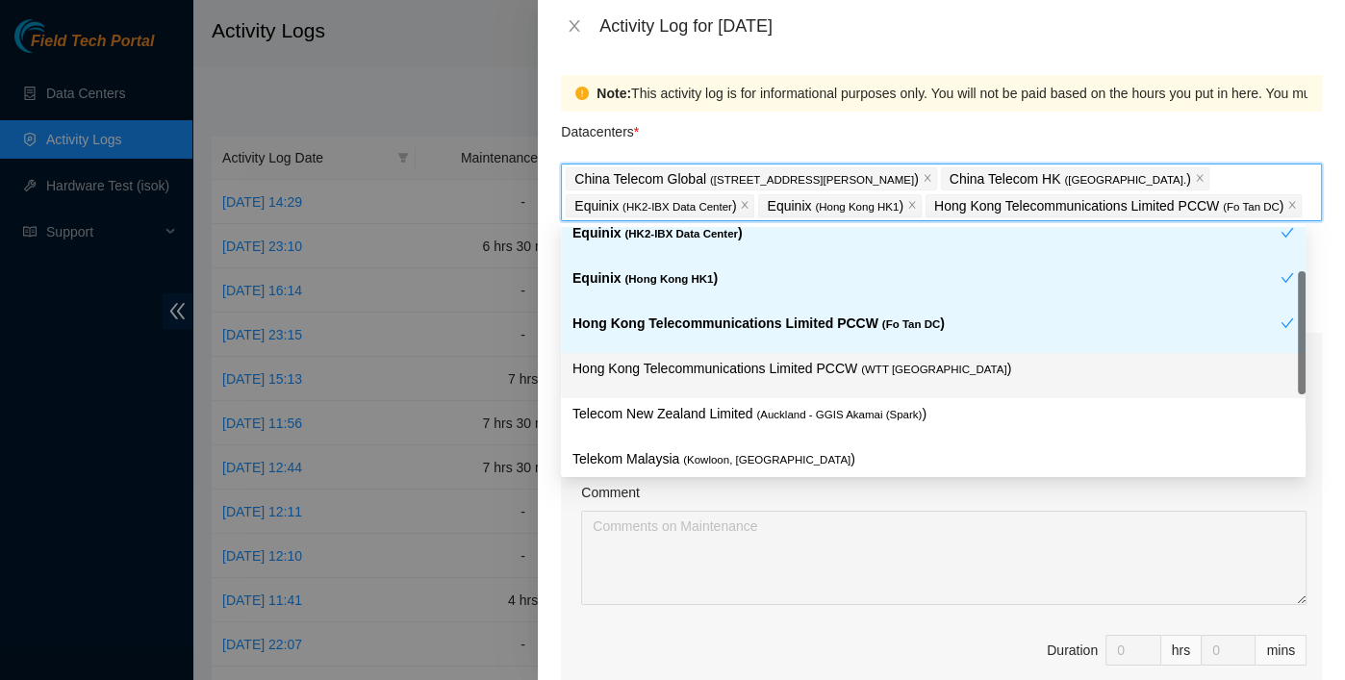
click at [820, 383] on div "Hong Kong Telecommunications Limited PCCW ( WTT [GEOGRAPHIC_DATA] )" at bounding box center [934, 376] width 722 height 36
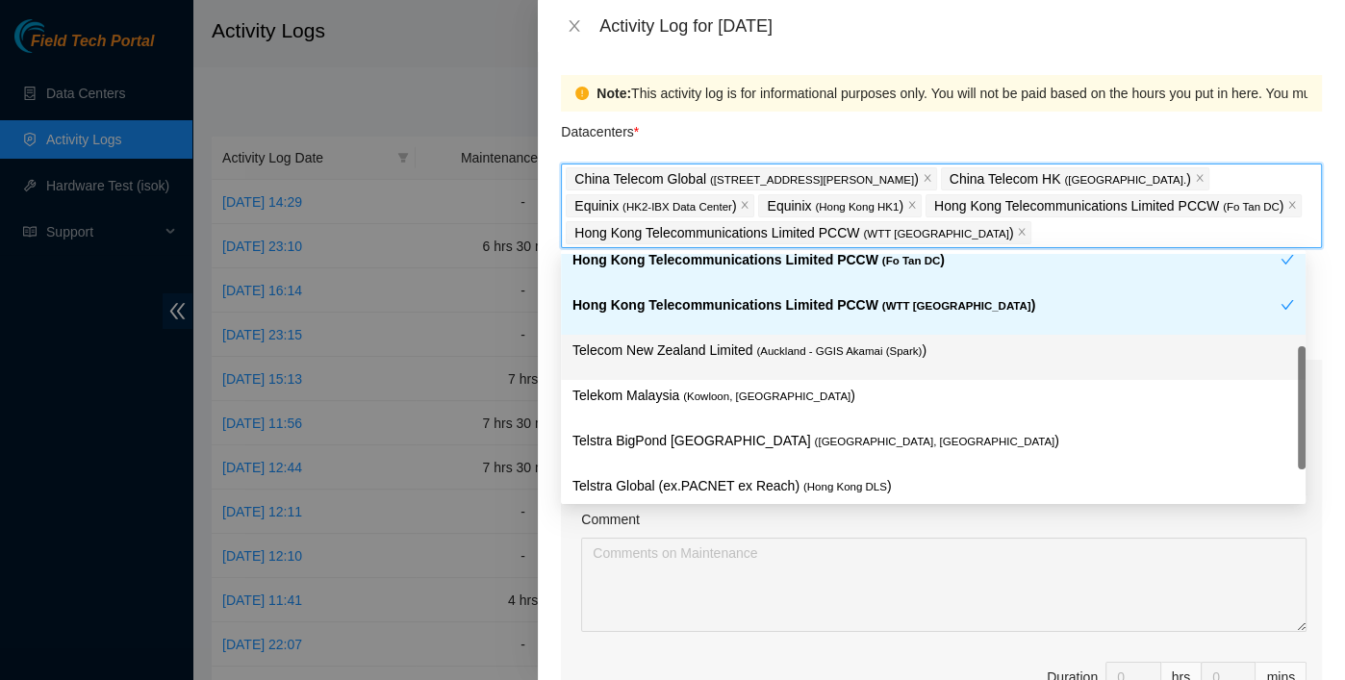
scroll to position [203, 0]
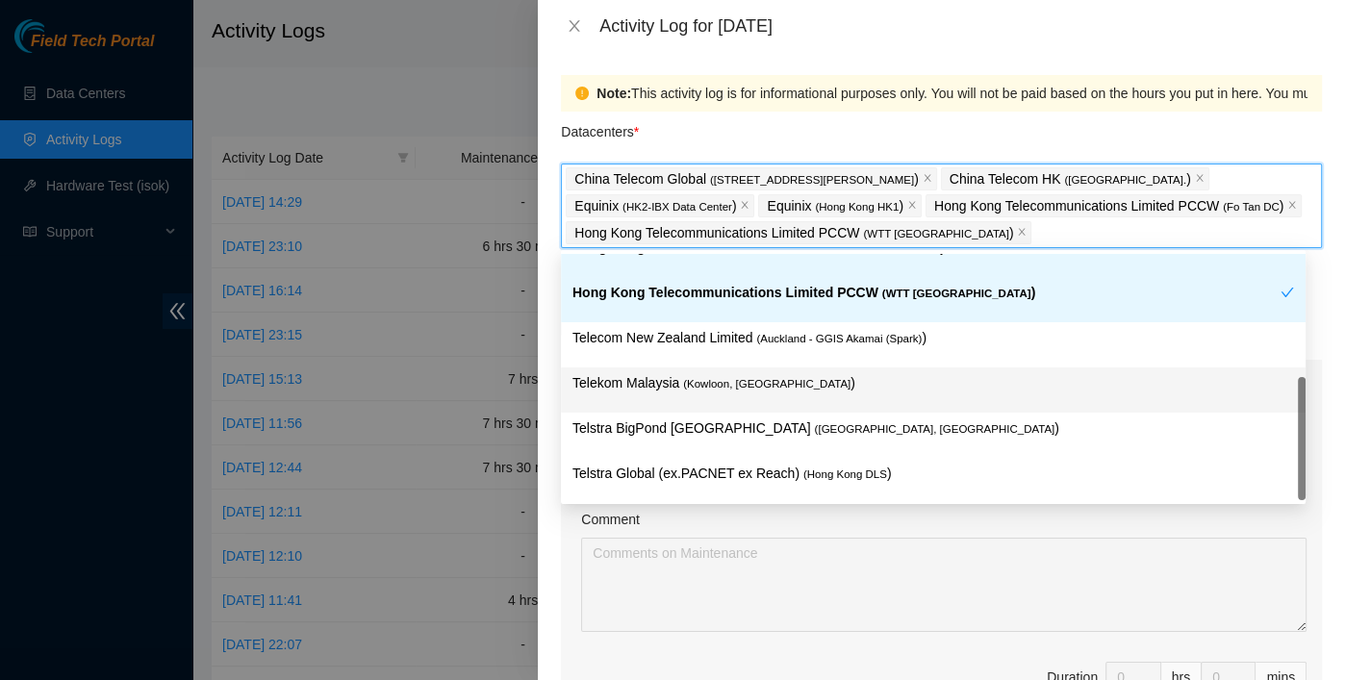
click at [776, 378] on span "( Kowloon, [GEOGRAPHIC_DATA]" at bounding box center [766, 384] width 167 height 12
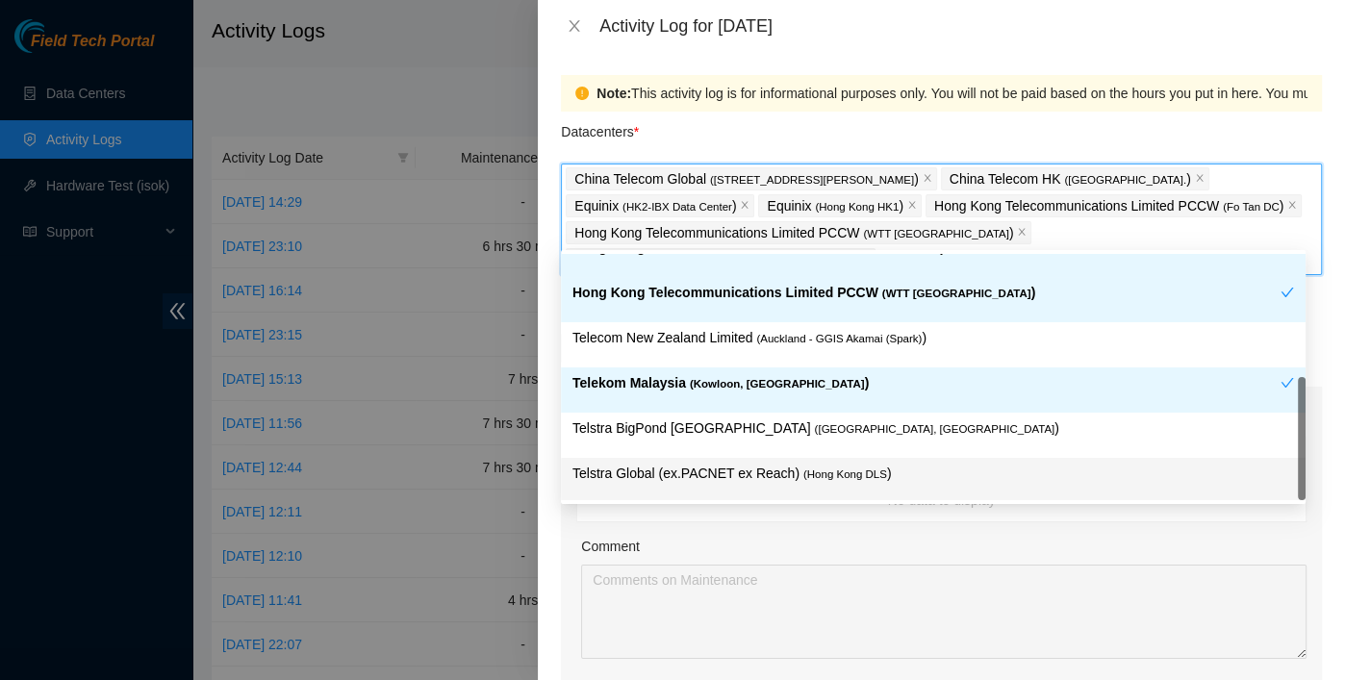
click at [868, 468] on p "Telstra Global (ex.PACNET ex Reach) ( [GEOGRAPHIC_DATA] DLS )" at bounding box center [934, 474] width 722 height 22
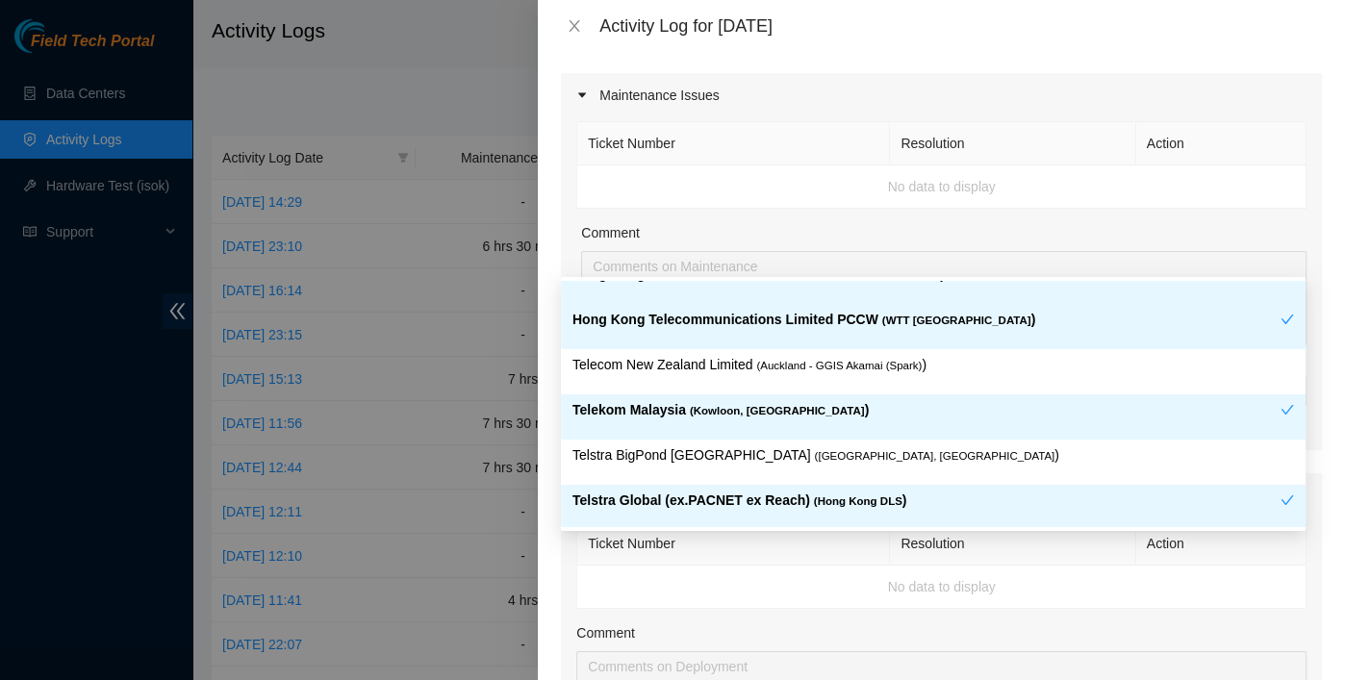
click at [929, 582] on td "No data to display" at bounding box center [941, 587] width 729 height 43
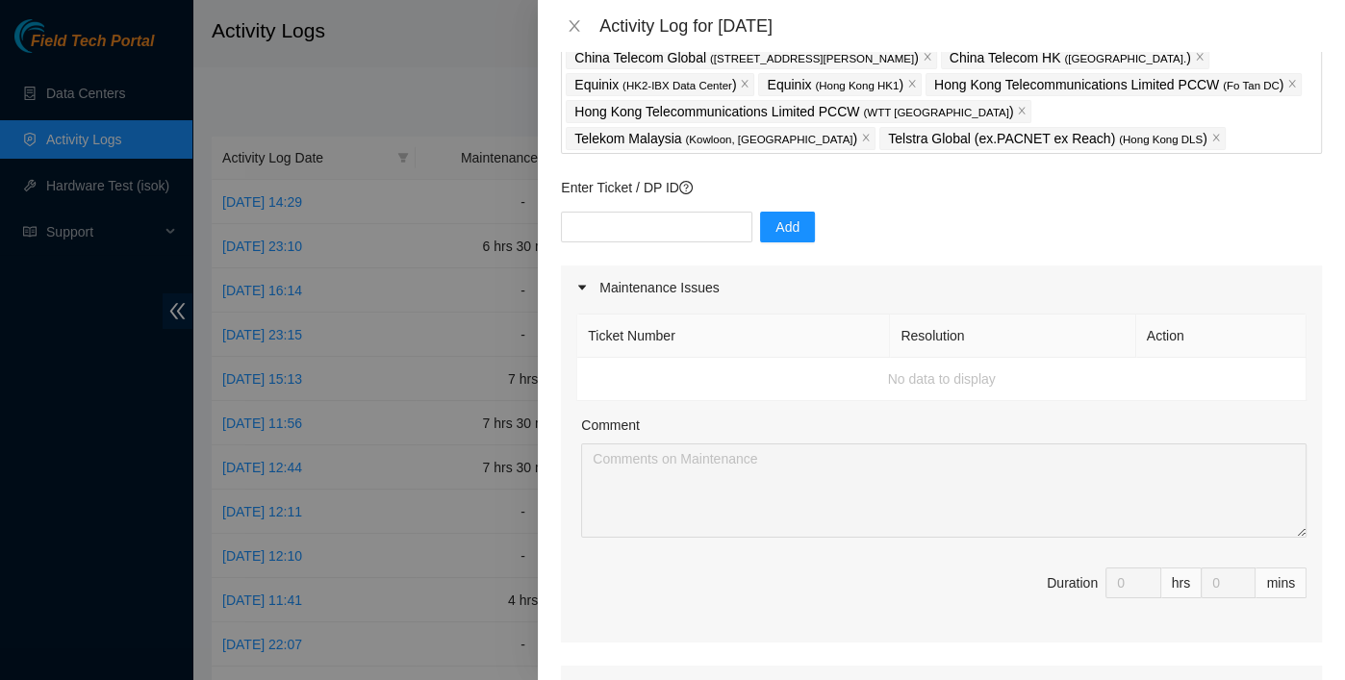
scroll to position [0, 0]
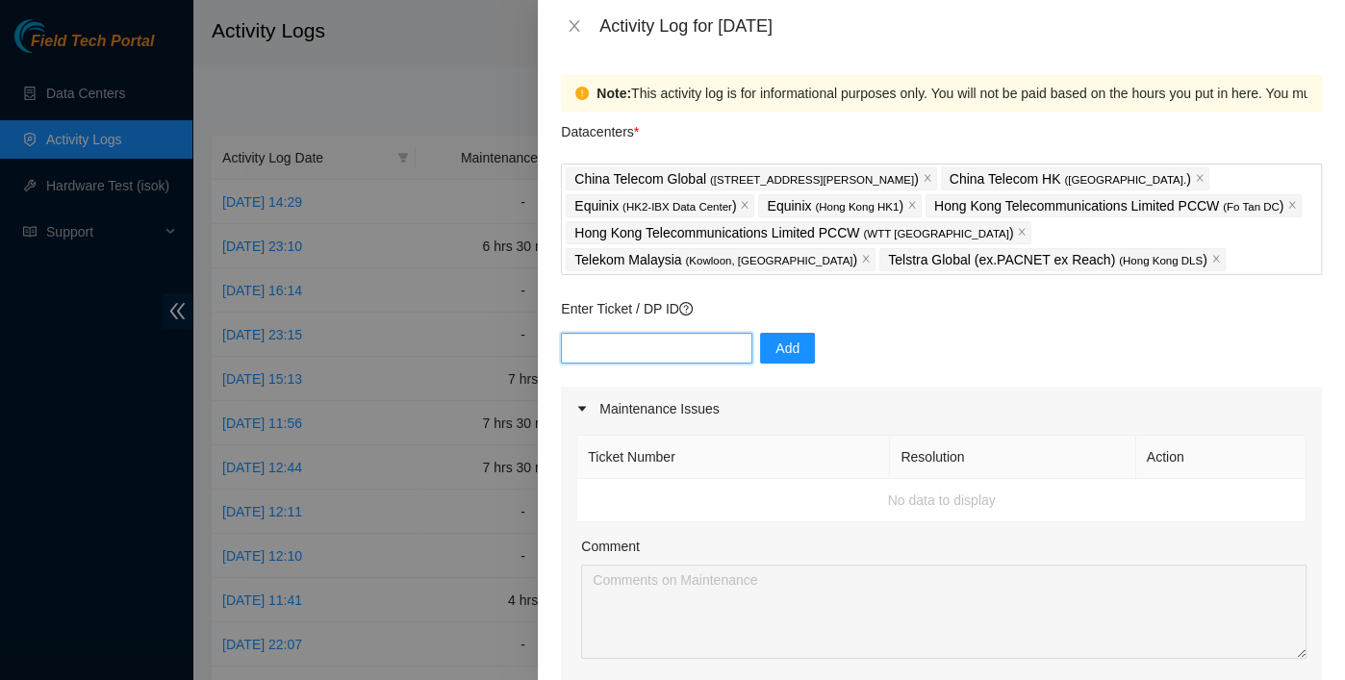
click at [651, 334] on input "text" at bounding box center [656, 348] width 191 height 31
paste input "B-V-5UN2VU6"
type input "B-V-5UN2VU6"
click at [776, 342] on span "Add" at bounding box center [788, 348] width 24 height 21
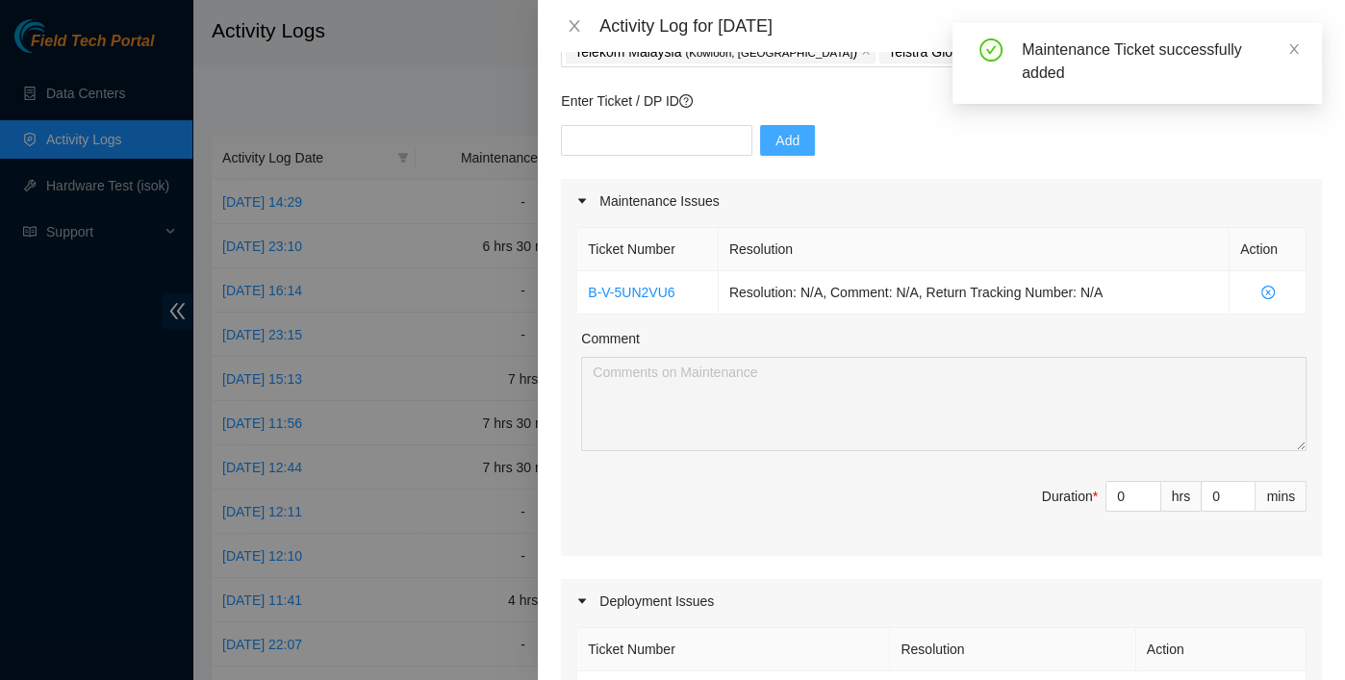
scroll to position [210, 0]
click at [991, 309] on td "Resolution: N/A, Comment: N/A, Return Tracking Number: N/A" at bounding box center [974, 290] width 511 height 43
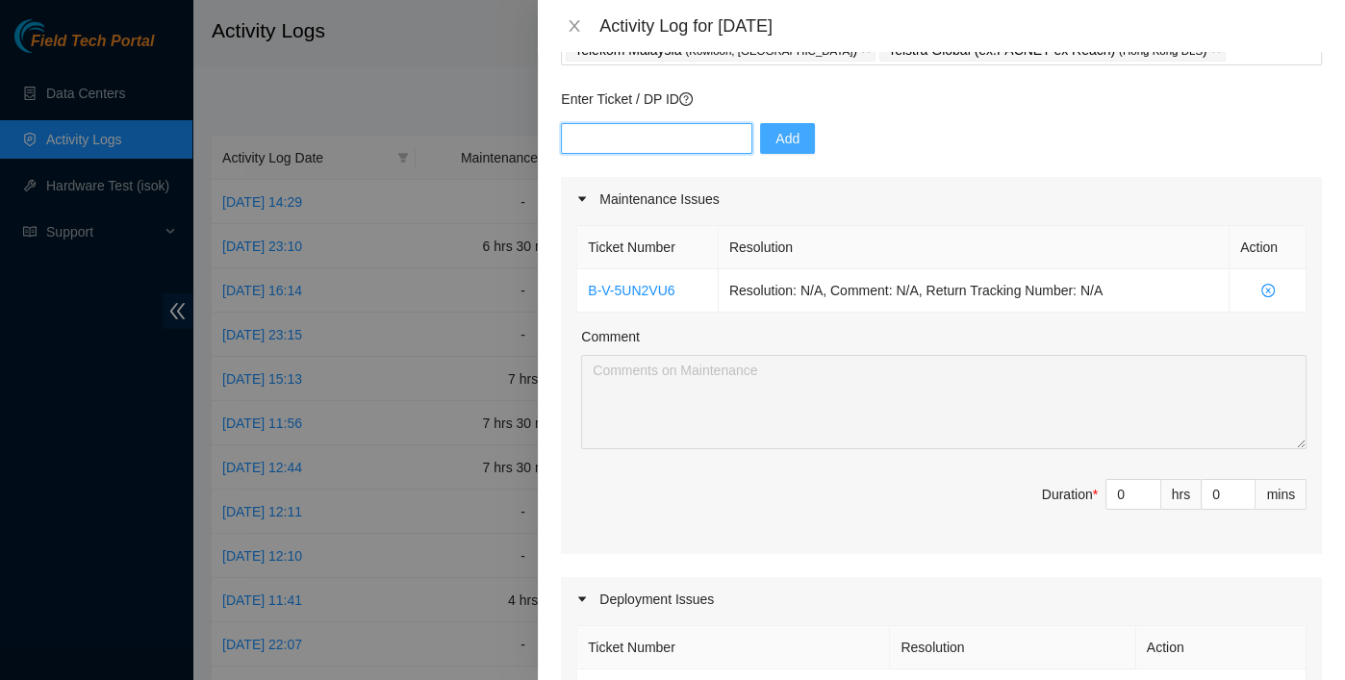
click at [616, 136] on input "text" at bounding box center [656, 138] width 191 height 31
paste input "B-V-5UNA8ZG"
type input "B-V-5UNA8ZG"
click at [778, 136] on span "Add" at bounding box center [788, 138] width 24 height 21
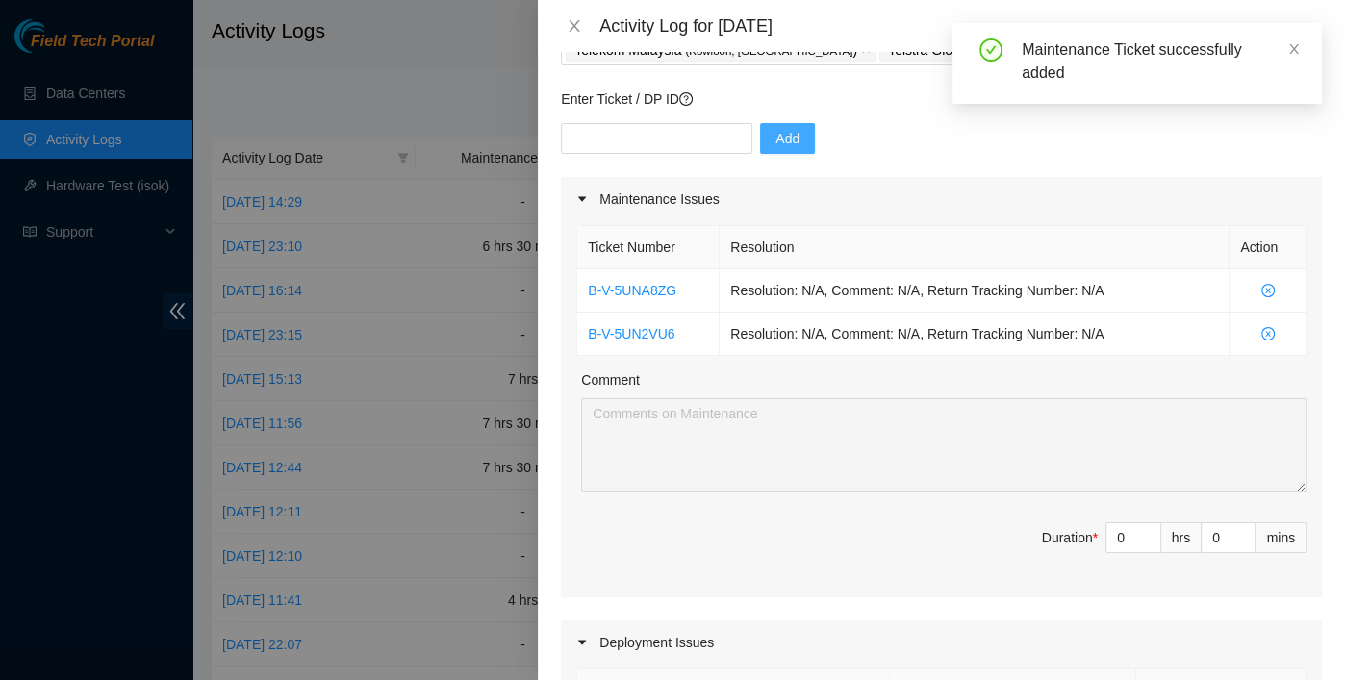
drag, startPoint x: 871, startPoint y: 262, endPoint x: 823, endPoint y: 248, distance: 50.0
click at [871, 262] on th "Resolution" at bounding box center [975, 247] width 510 height 43
click at [640, 142] on input "text" at bounding box center [656, 138] width 191 height 31
paste input "B-V-5SYD0MF"
type input "B-V-5SYD0MF"
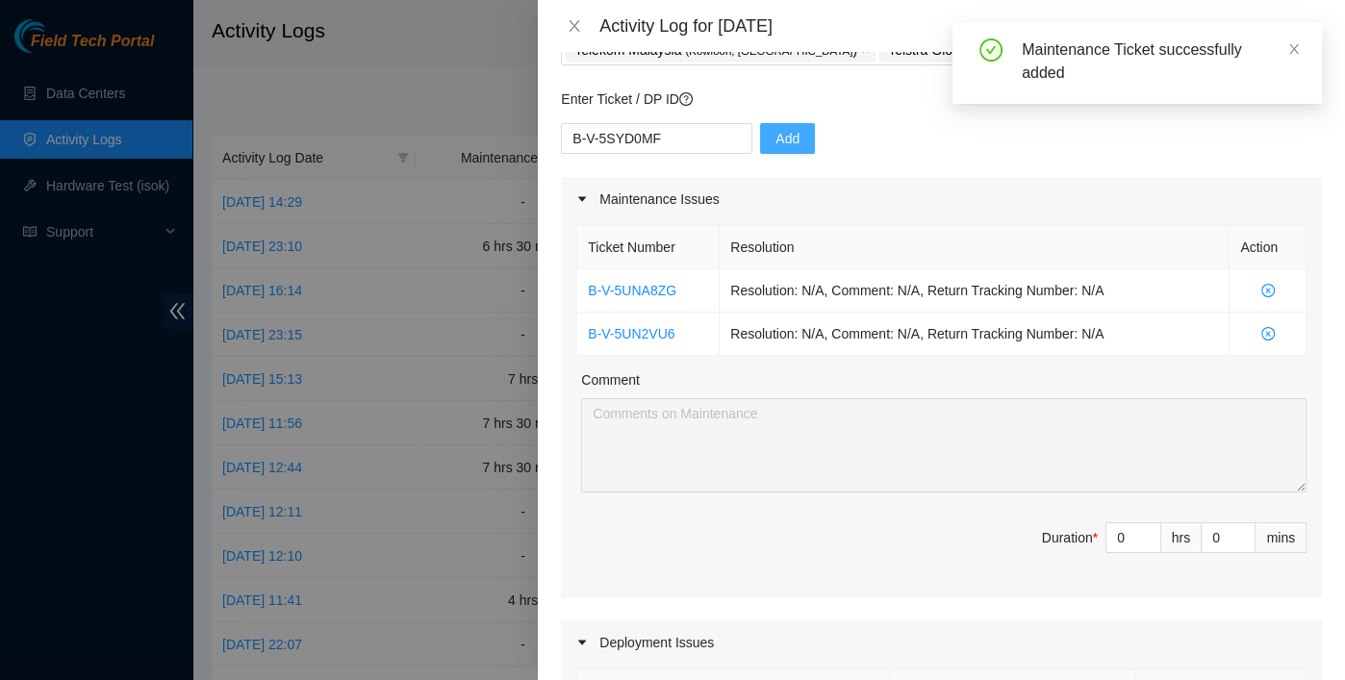
click at [776, 141] on span "Add" at bounding box center [788, 138] width 24 height 21
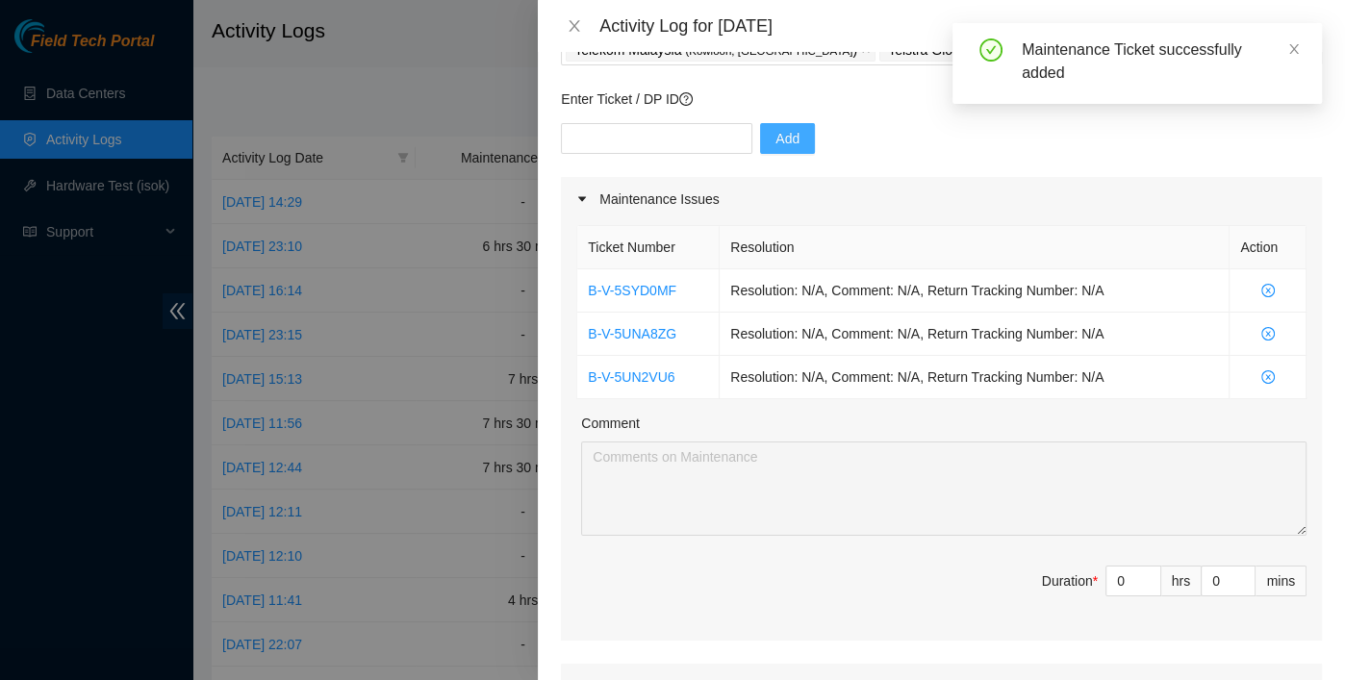
click at [1036, 198] on div "Maintenance Issues" at bounding box center [941, 199] width 761 height 44
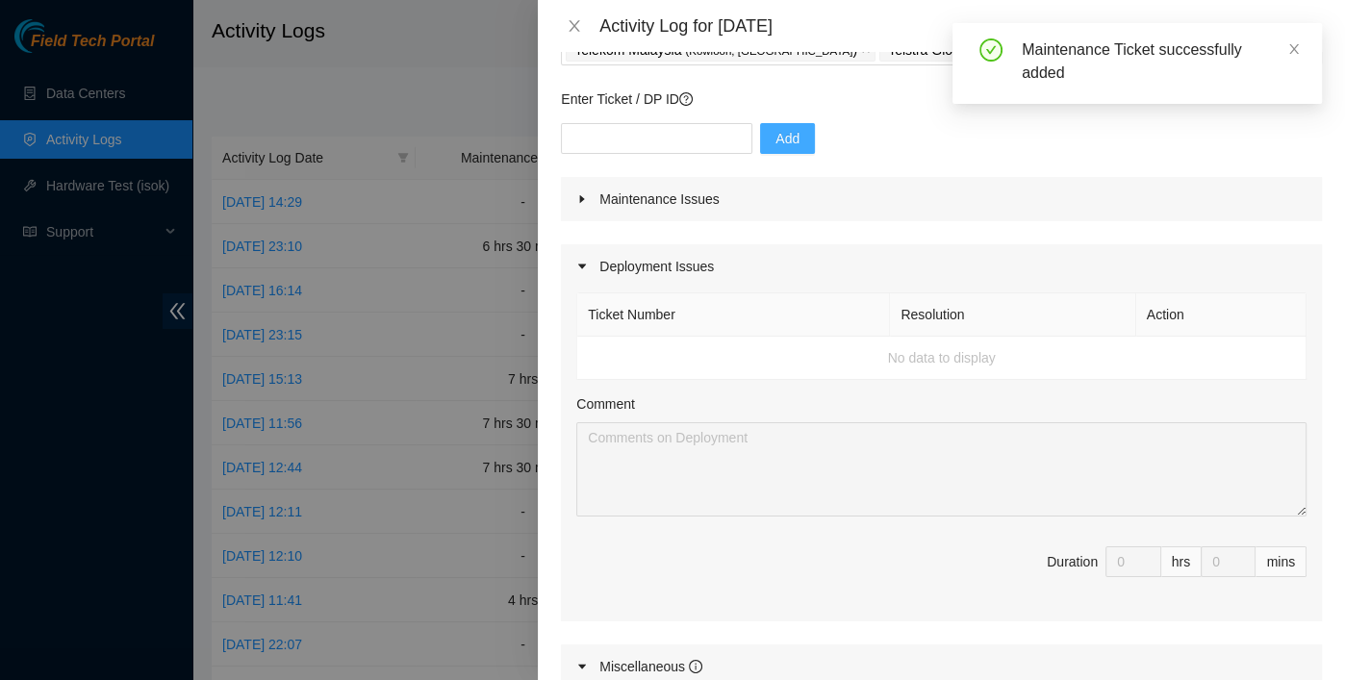
click at [954, 244] on div "Deployment Issues" at bounding box center [941, 266] width 761 height 44
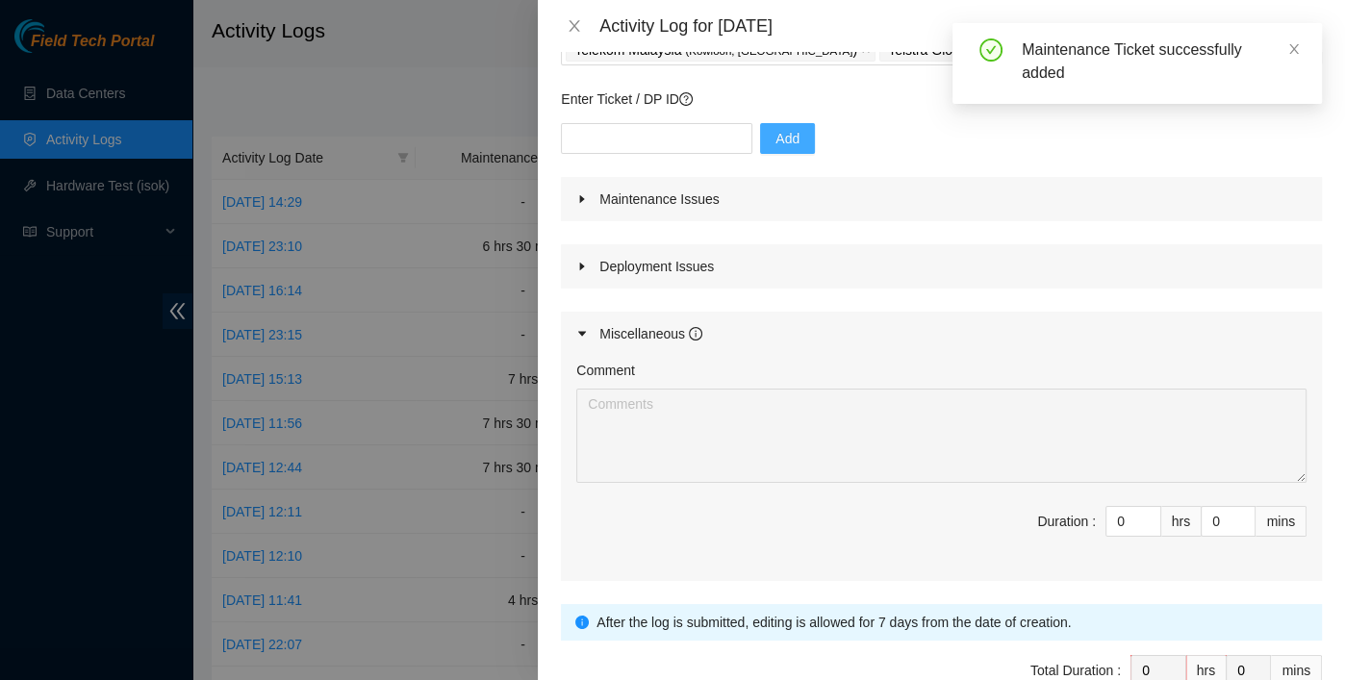
click at [956, 218] on div "Maintenance Issues" at bounding box center [941, 199] width 761 height 44
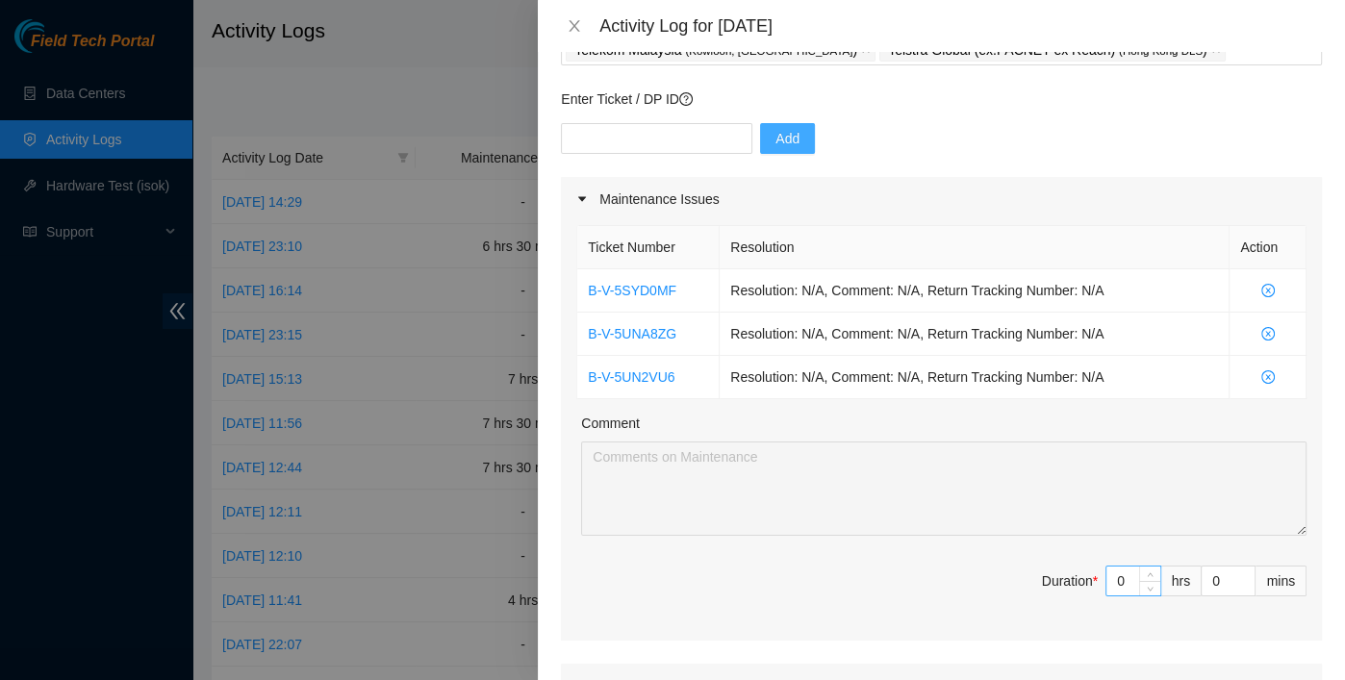
type input "1"
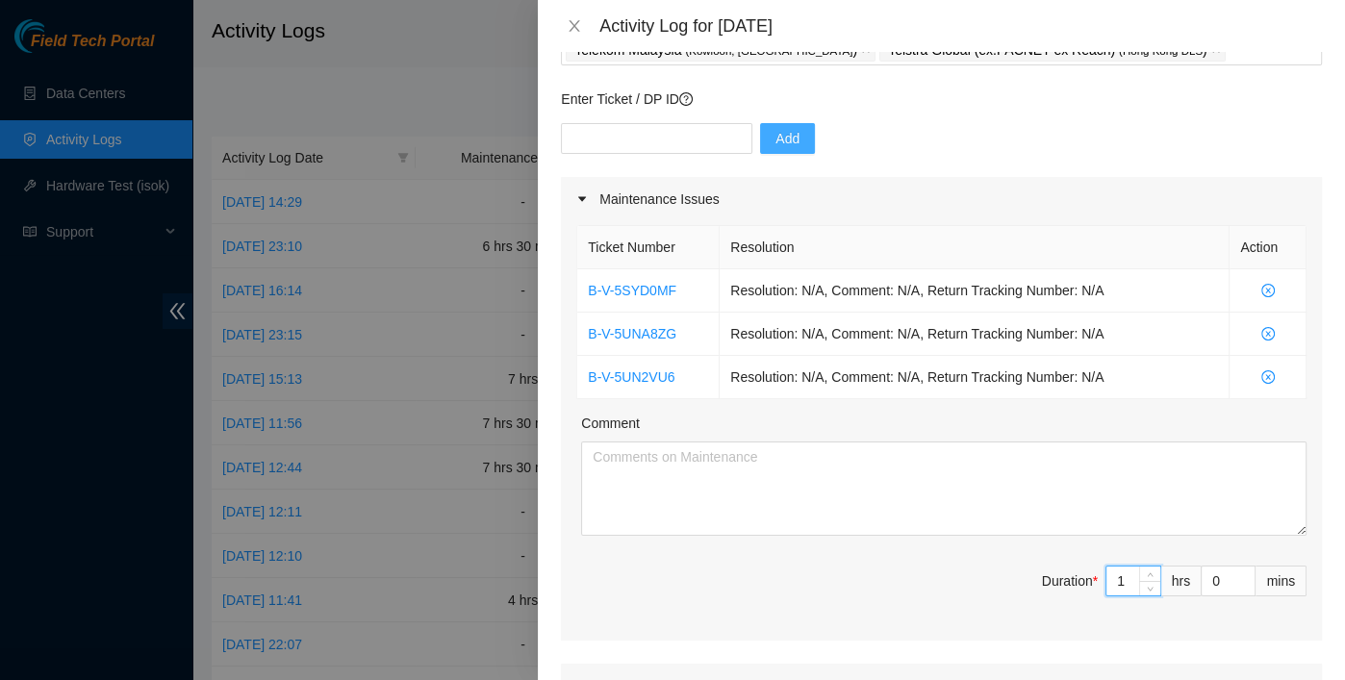
drag, startPoint x: 1122, startPoint y: 578, endPoint x: 1071, endPoint y: 575, distance: 51.1
click at [1071, 575] on span "Duration * 1 hrs 0 mins" at bounding box center [941, 593] width 730 height 54
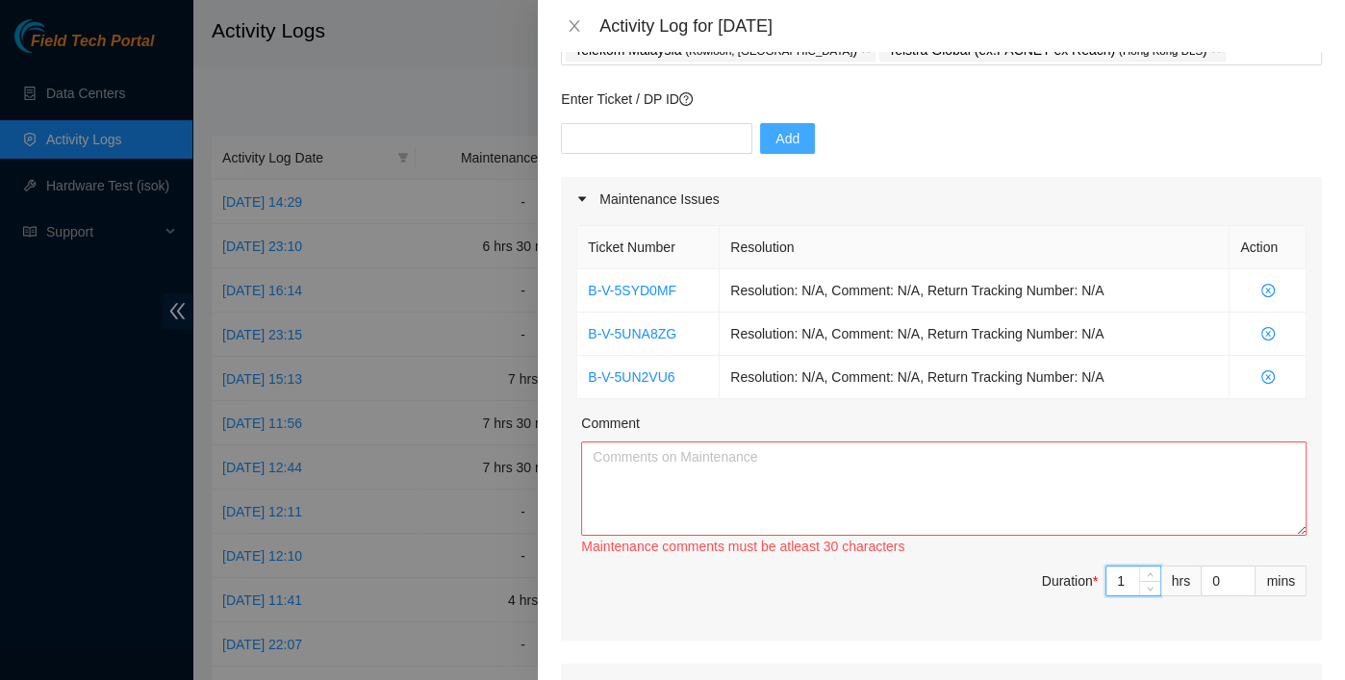
drag, startPoint x: 1108, startPoint y: 576, endPoint x: 1053, endPoint y: 578, distance: 54.9
click at [1053, 578] on span "Duration * 1 hrs 0 mins" at bounding box center [941, 593] width 730 height 54
type input "8"
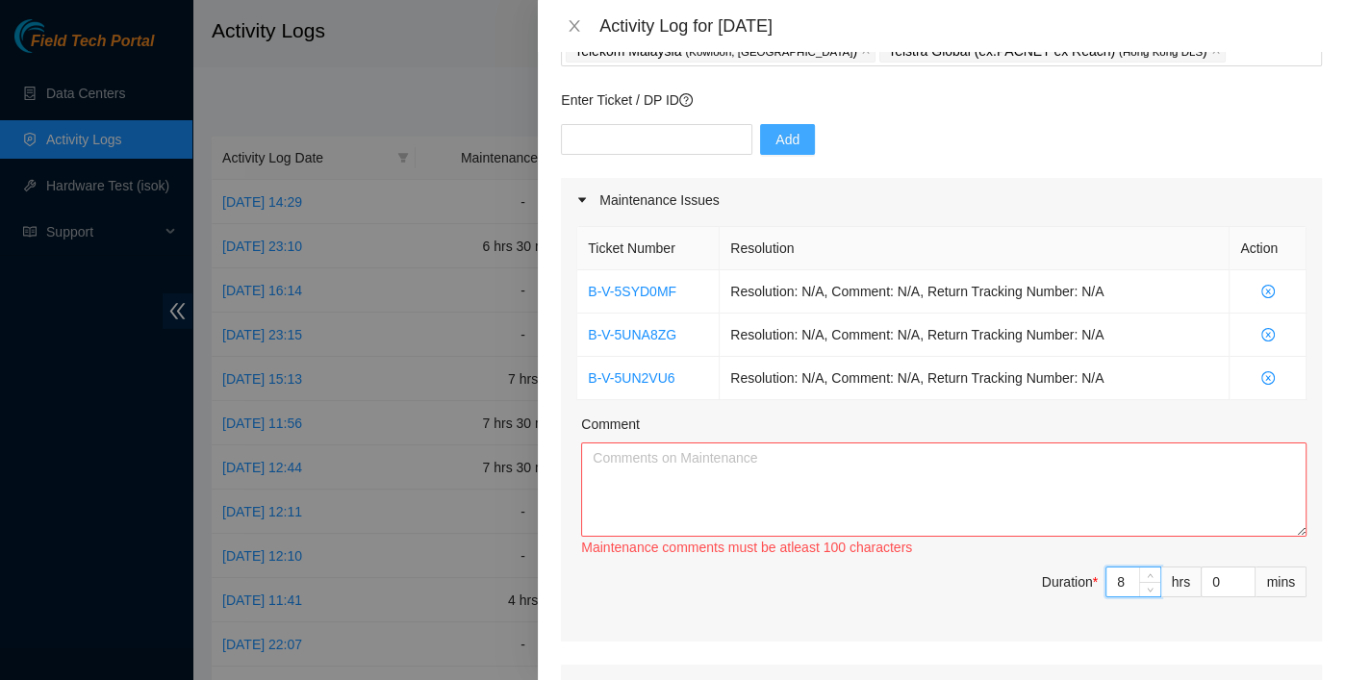
type input "8"
click at [940, 504] on textarea "Comment" at bounding box center [944, 490] width 726 height 94
paste textarea "B-W-124XHST Resolution: Rebooted, Reseated components, Identified Faulty disk, …"
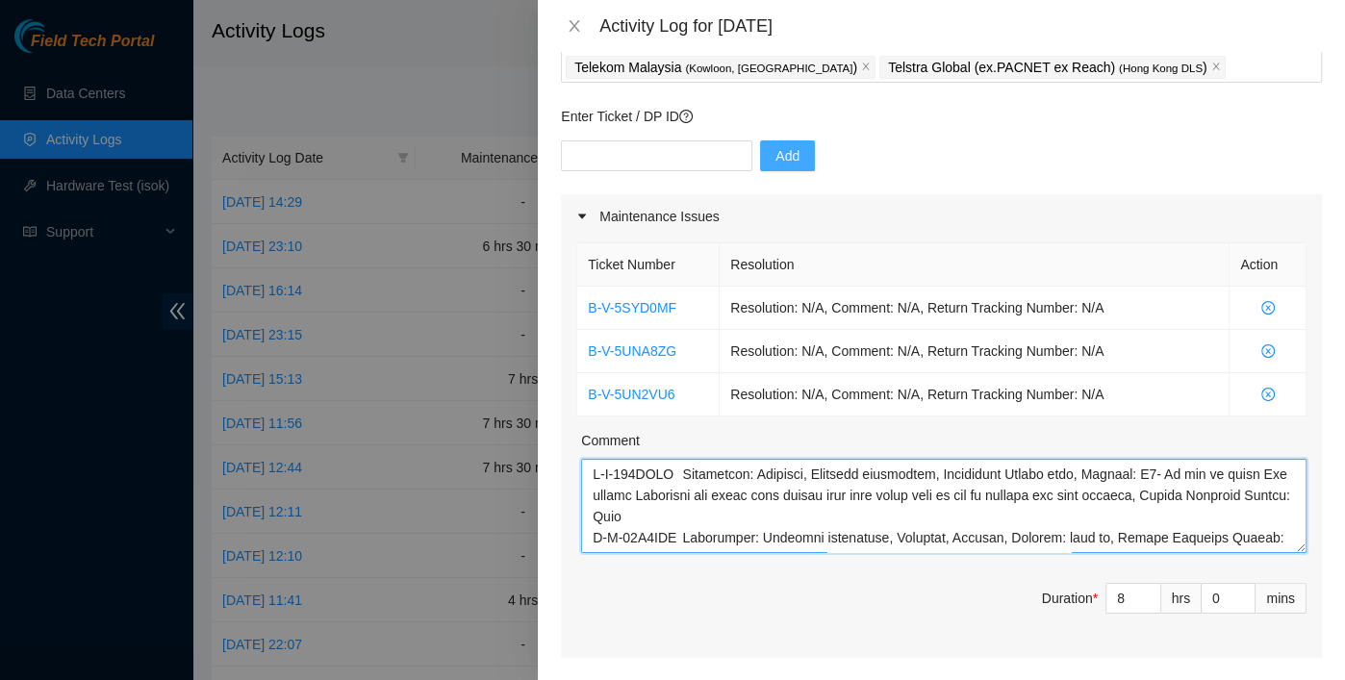
scroll to position [192, 0]
drag, startPoint x: 591, startPoint y: 475, endPoint x: 606, endPoint y: 497, distance: 27.0
click at [591, 476] on textarea "Comment" at bounding box center [944, 506] width 726 height 94
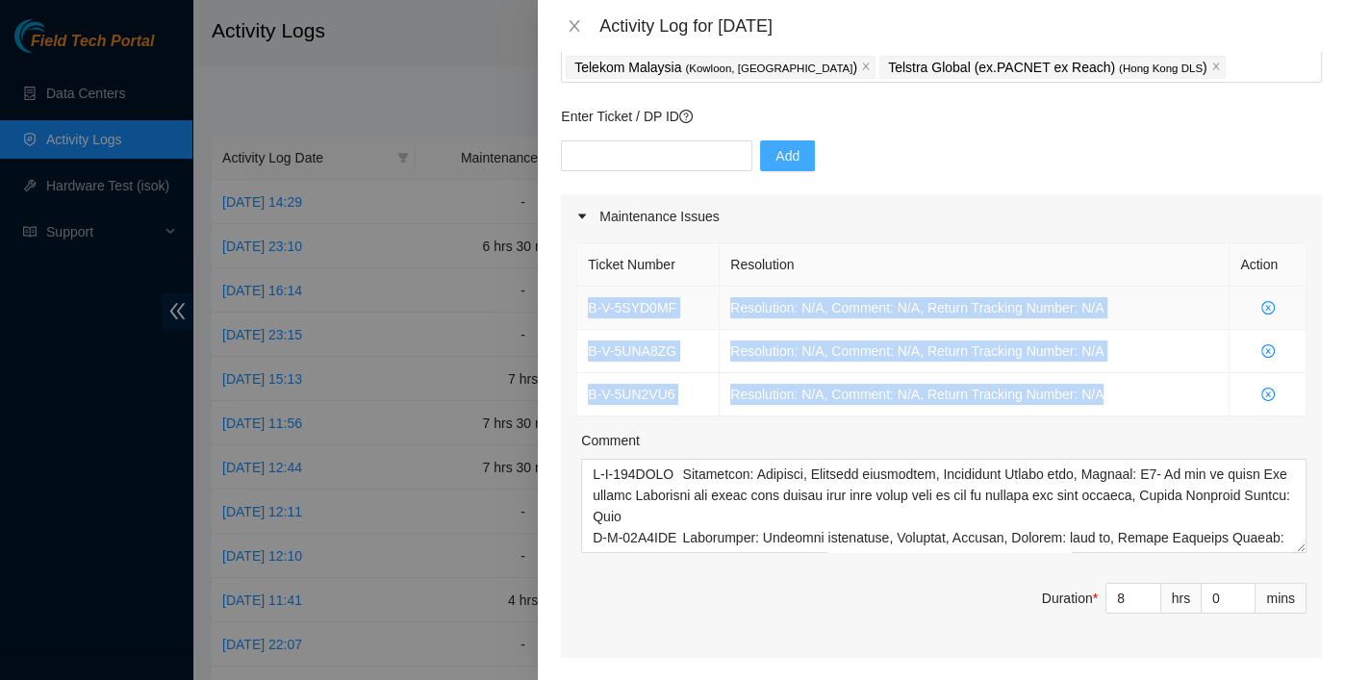
drag, startPoint x: 1132, startPoint y: 395, endPoint x: 582, endPoint y: 312, distance: 555.8
click at [582, 312] on tbody "B-V-5SYD0MF Resolution: N/A, Comment: N/A, Return Tracking Number: N/A B-V-5UNA…" at bounding box center [941, 352] width 729 height 130
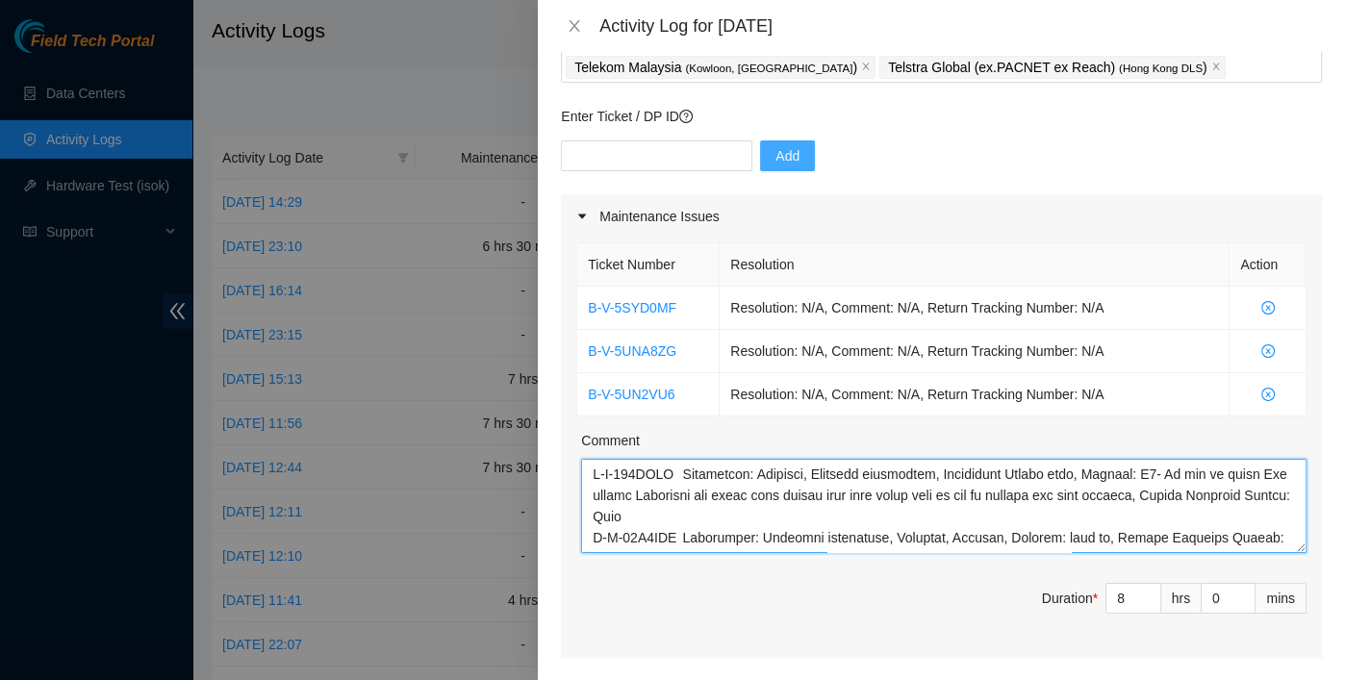
click at [661, 488] on textarea "Comment" at bounding box center [944, 506] width 726 height 94
paste textarea "B-V-5SYD0MF Resolution: N/A, Comment: N/A, Return Tracking Number: N/A B-V-5UNA…"
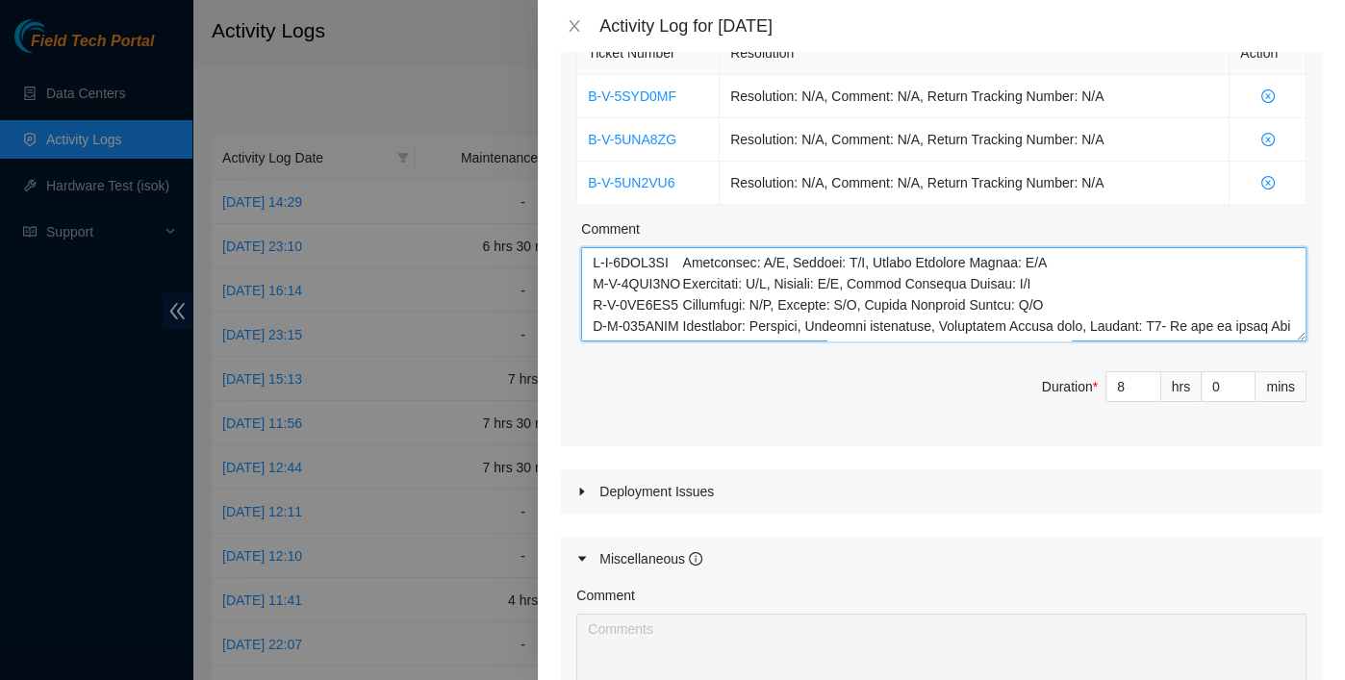
type textarea "B-V-5SYD0MF Resolution: N/A, Comment: N/A, Return Tracking Number: N/A B-V-5UNA…"
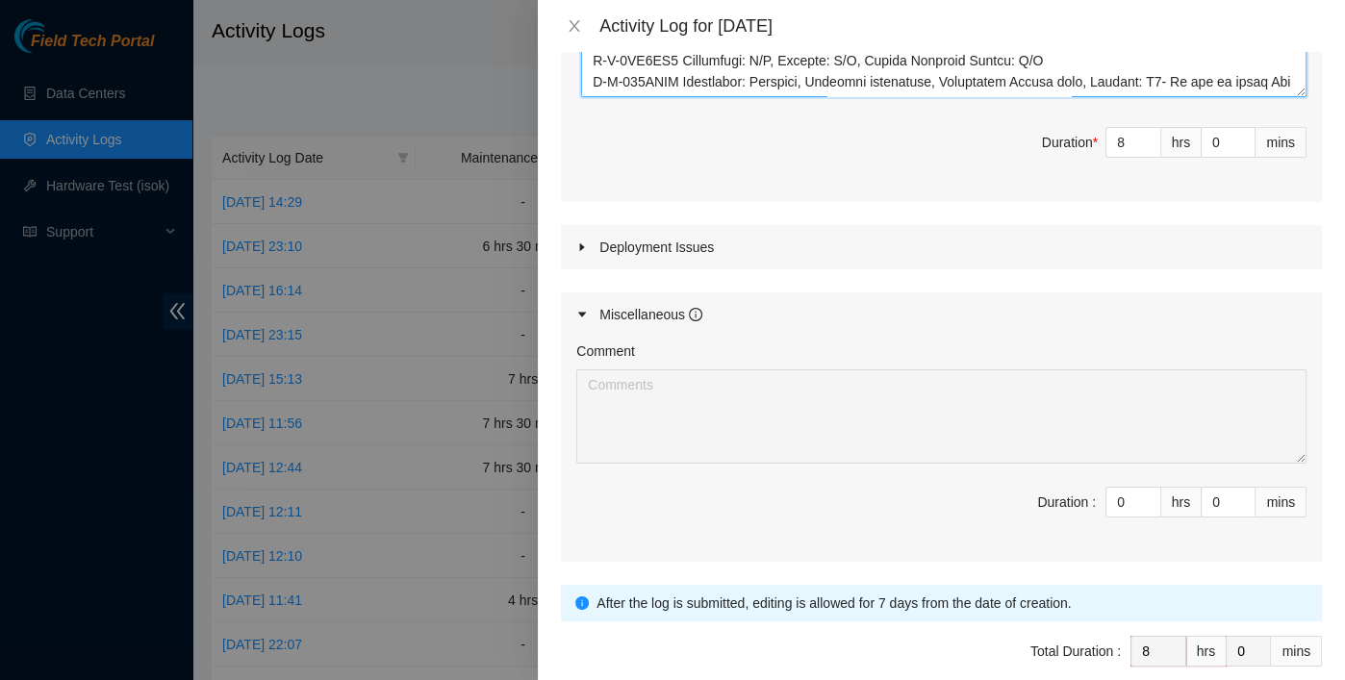
scroll to position [736, 0]
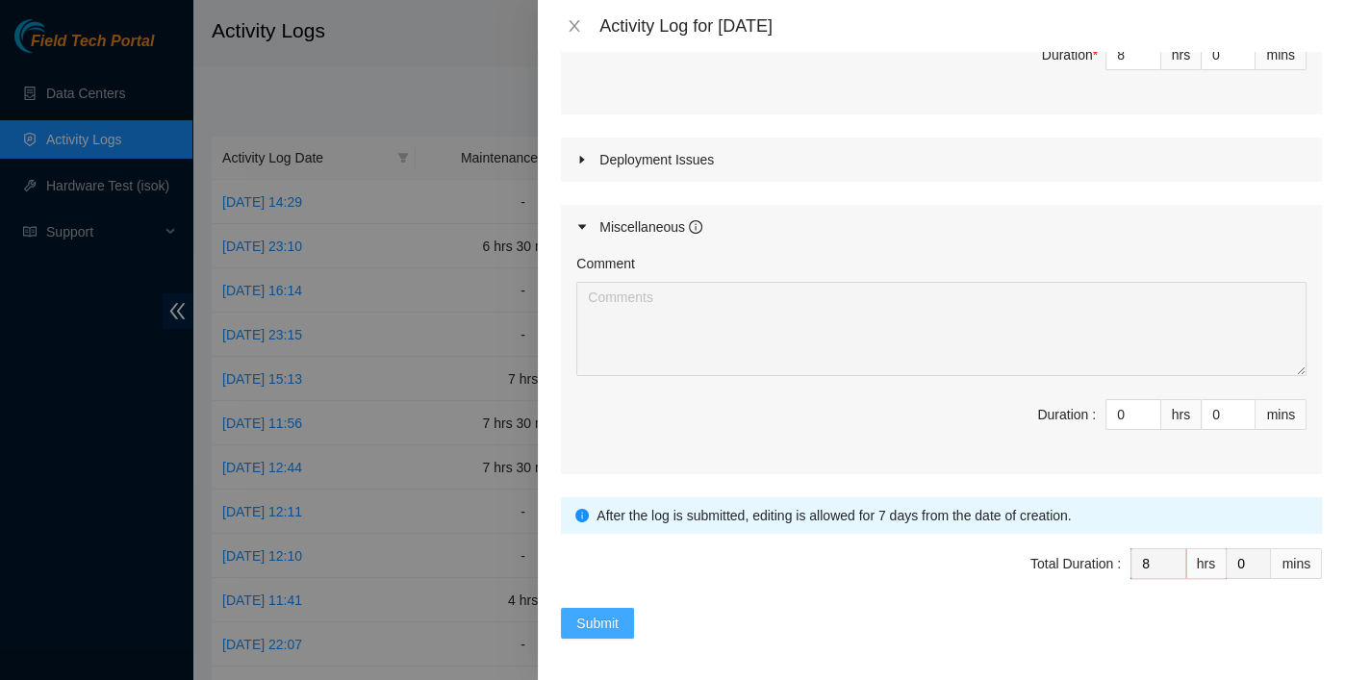
click at [579, 611] on span "Submit" at bounding box center [597, 623] width 42 height 21
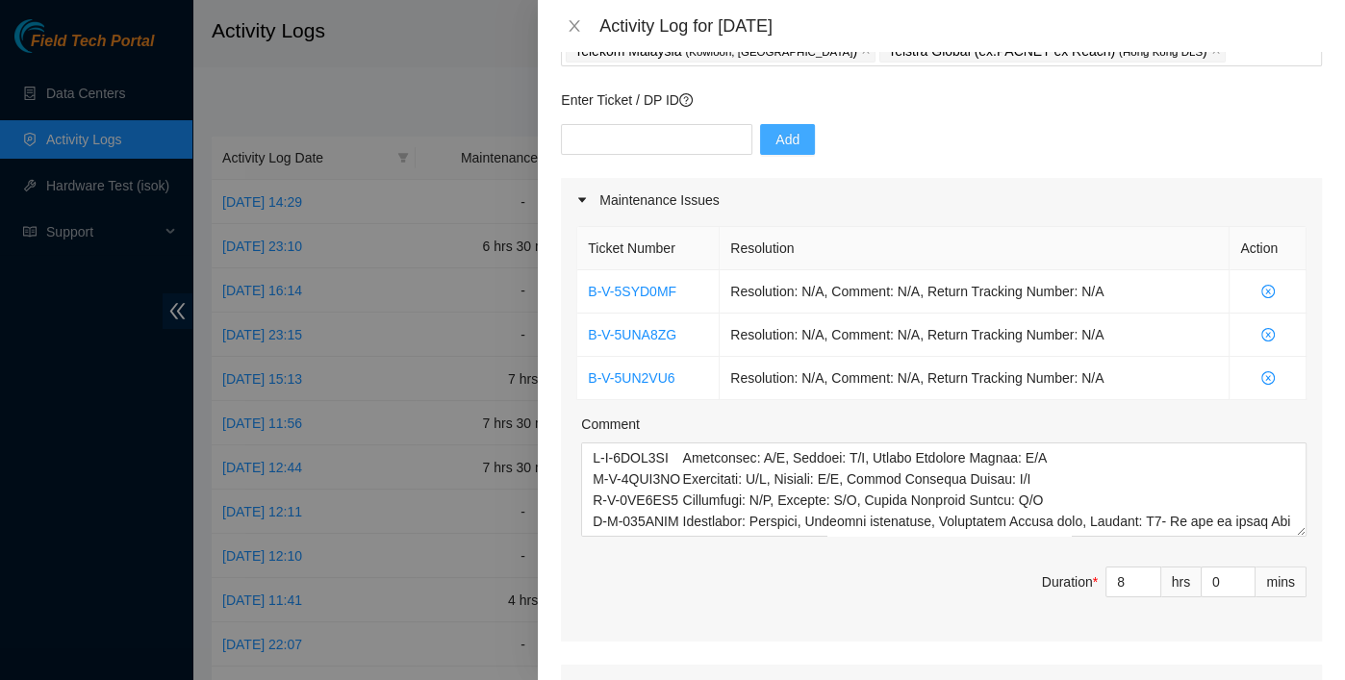
scroll to position [41, 0]
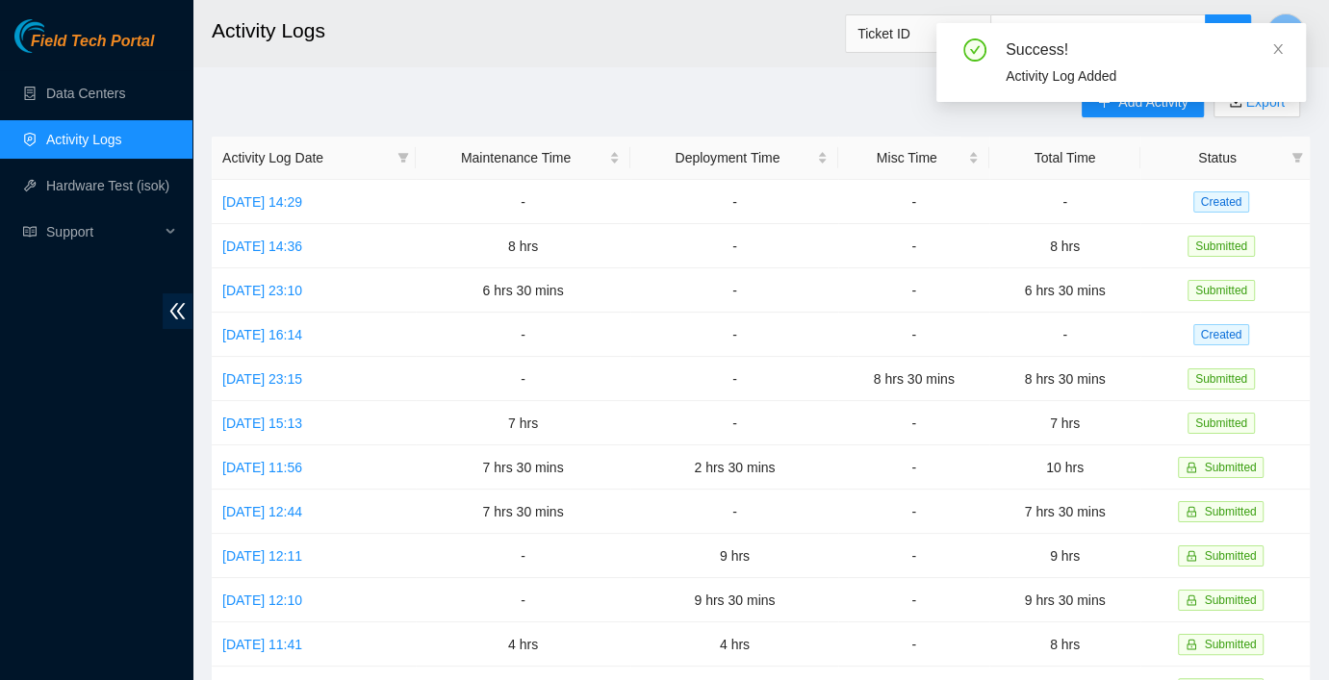
click at [1209, 44] on div "Success! Activity Log Added" at bounding box center [1120, 62] width 369 height 79
click at [1209, 42] on icon "close" at bounding box center [1277, 48] width 13 height 13
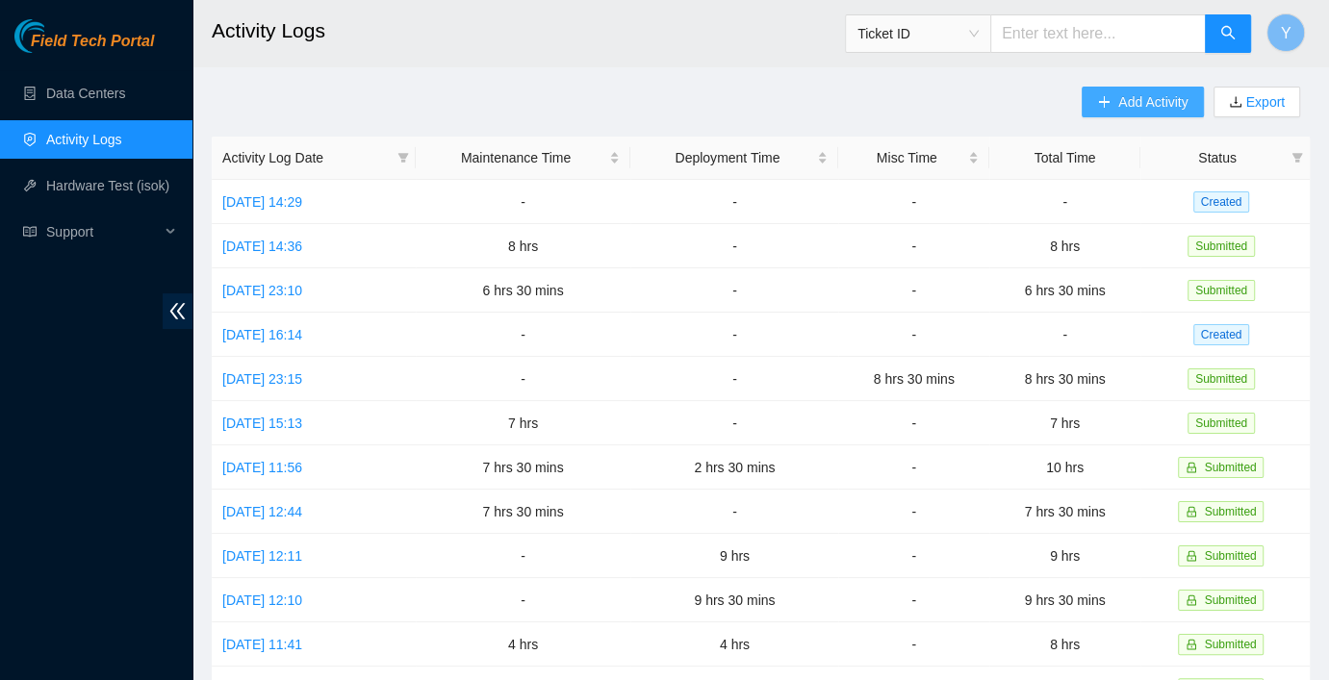
click at [1143, 100] on span "Add Activity" at bounding box center [1152, 101] width 69 height 21
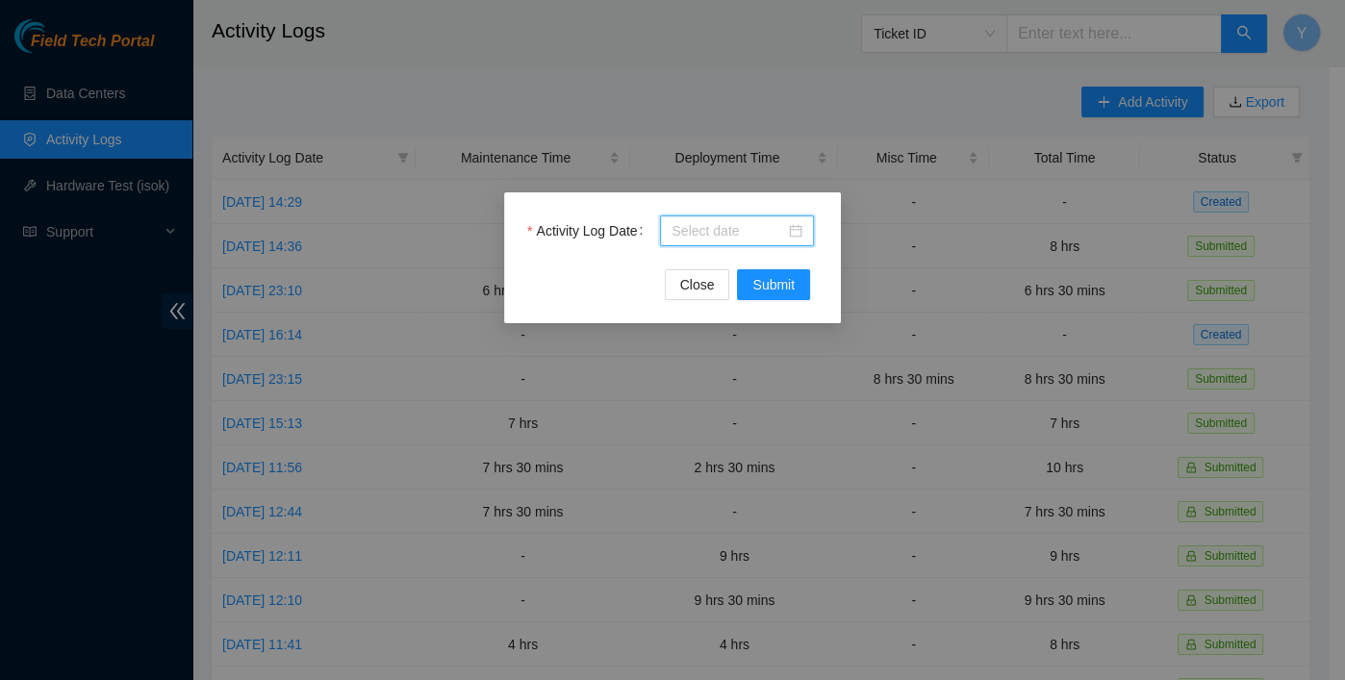
click at [690, 234] on input "Activity Log Date" at bounding box center [729, 230] width 114 height 21
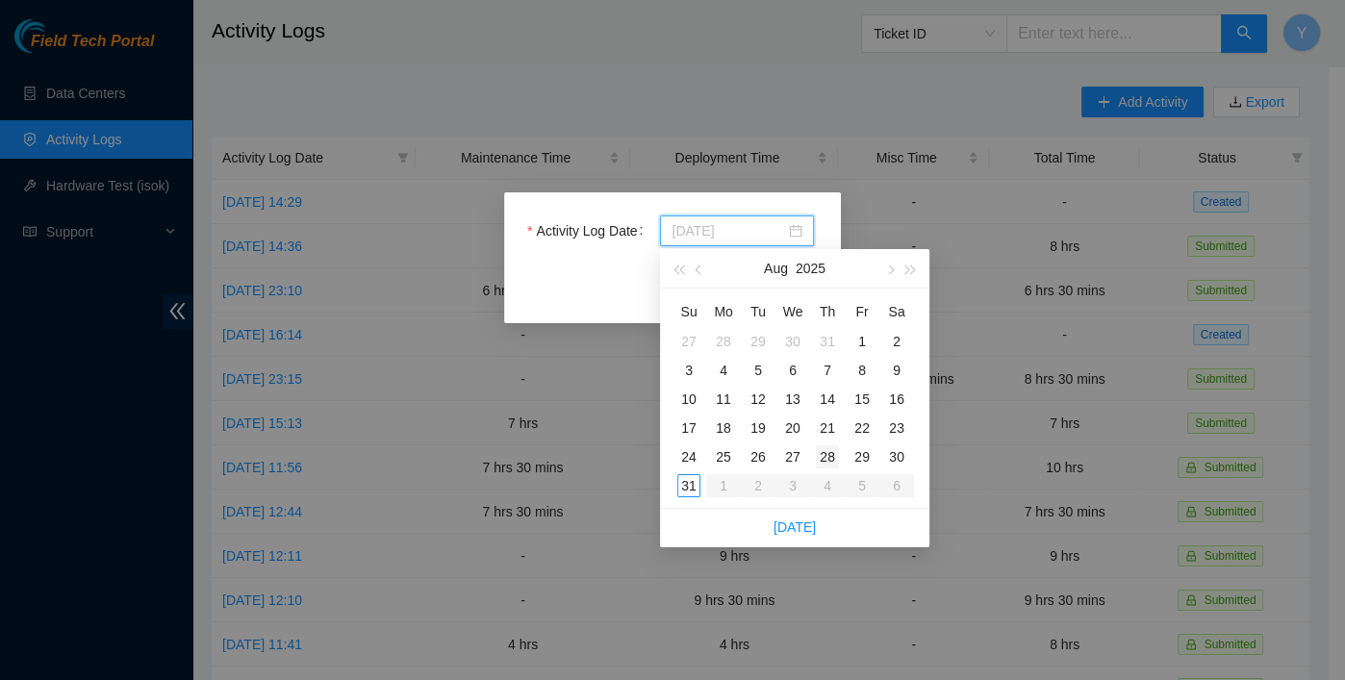
type input "[DATE]"
click at [896, 458] on div "30" at bounding box center [896, 457] width 23 height 23
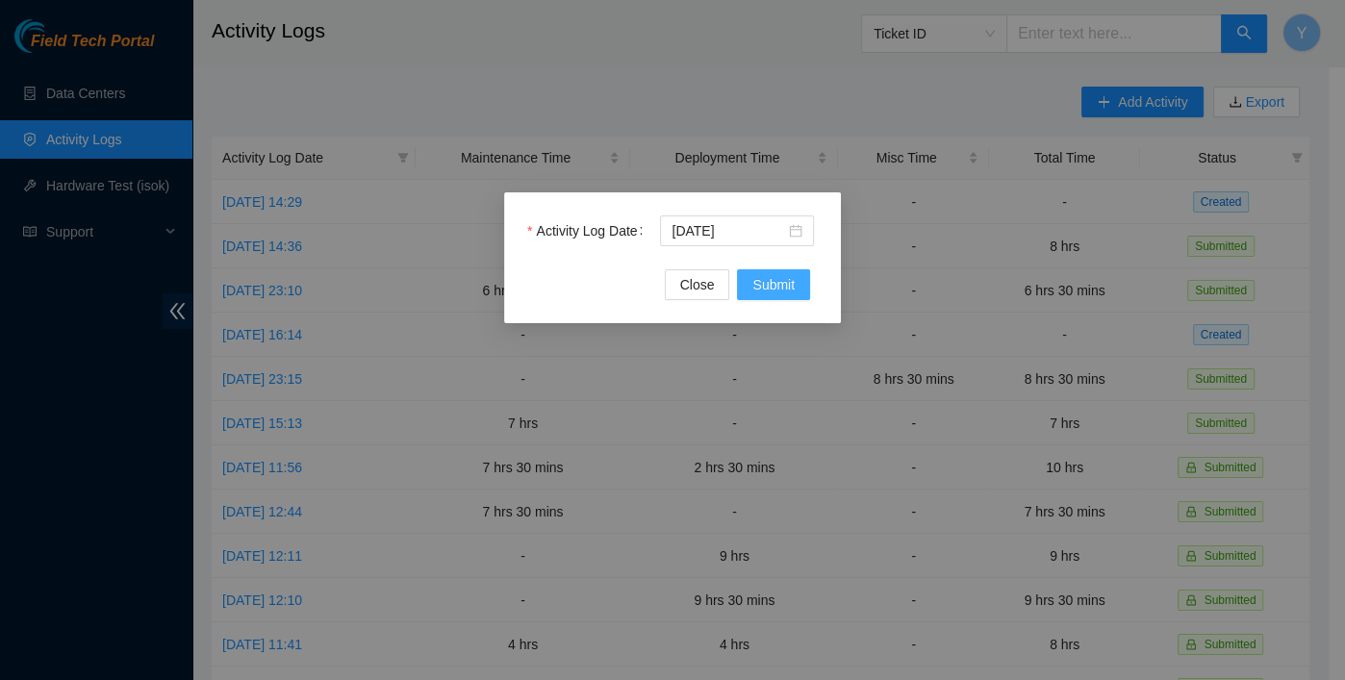
click at [766, 281] on span "Submit" at bounding box center [773, 284] width 42 height 21
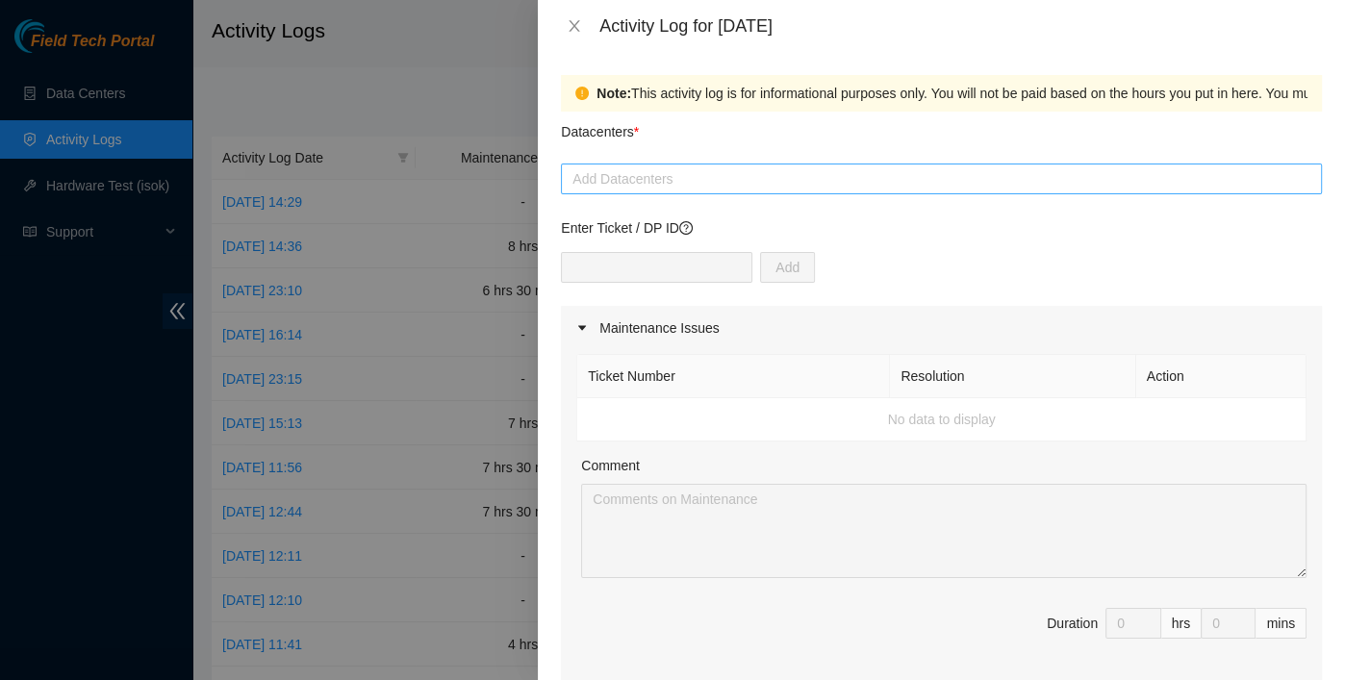
click at [700, 191] on div "Add Datacenters" at bounding box center [941, 179] width 761 height 31
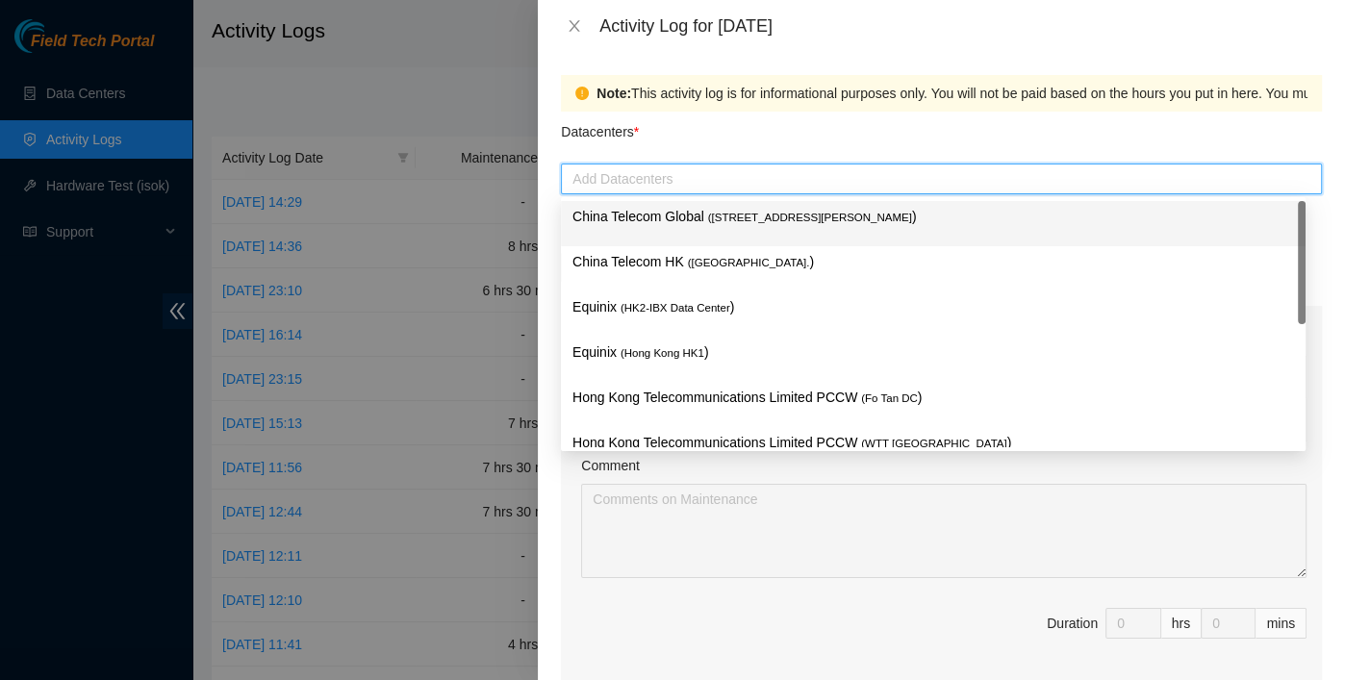
click at [689, 236] on div "China Telecom Global ( [STREET_ADDRESS][PERSON_NAME] )" at bounding box center [934, 224] width 722 height 36
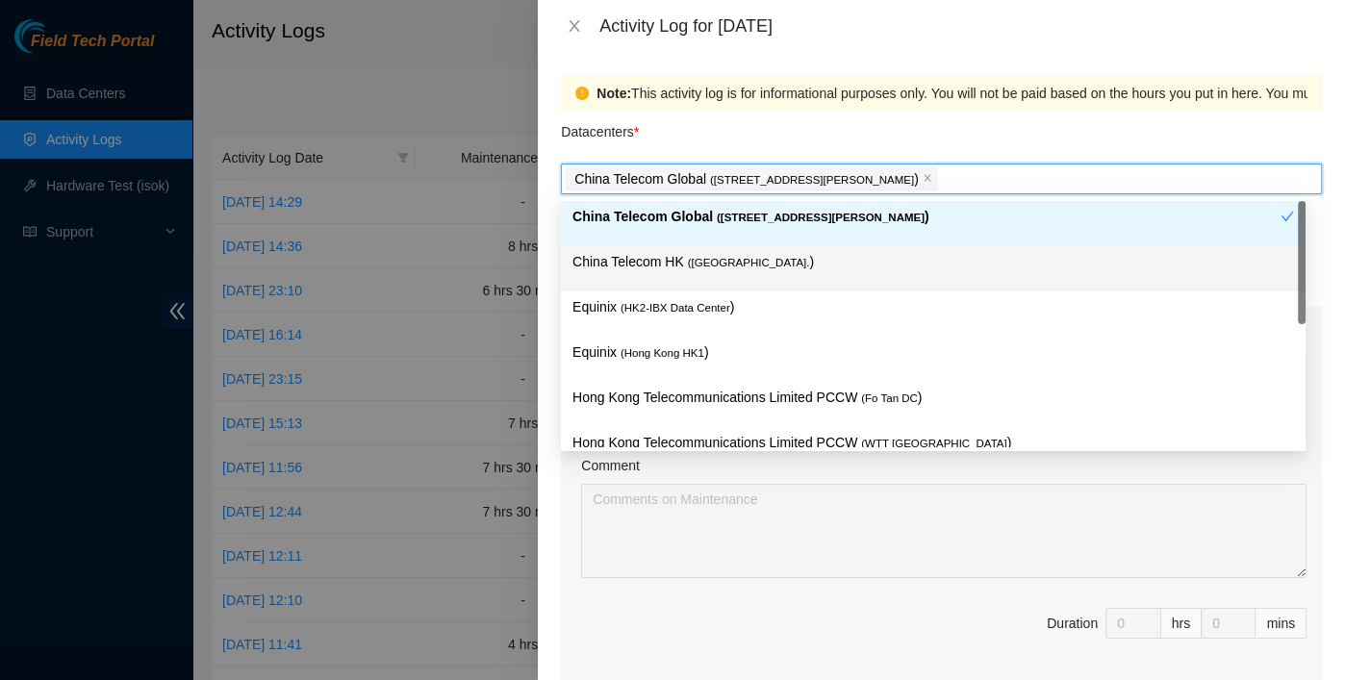
click at [684, 274] on div "China Telecom HK ( [GEOGRAPHIC_DATA] )" at bounding box center [934, 269] width 722 height 36
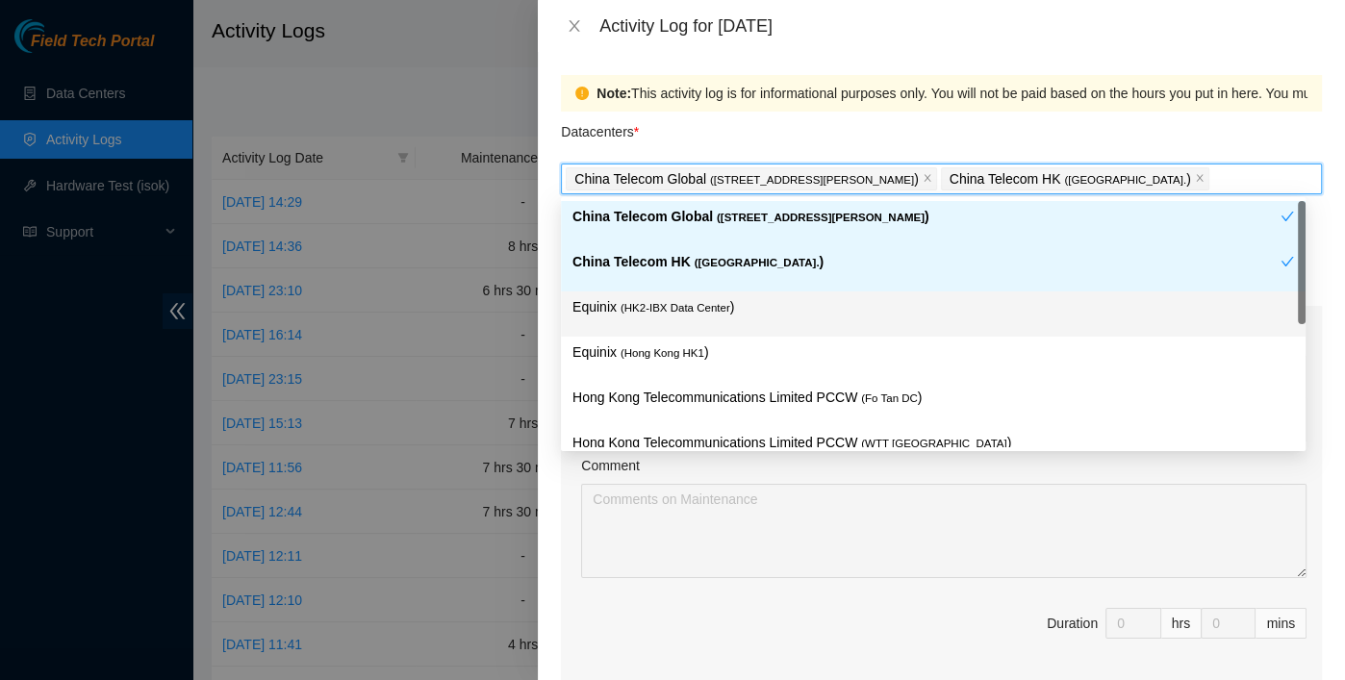
click at [677, 318] on div "Equinix ( HK2-IBX Data Center )" at bounding box center [934, 314] width 722 height 36
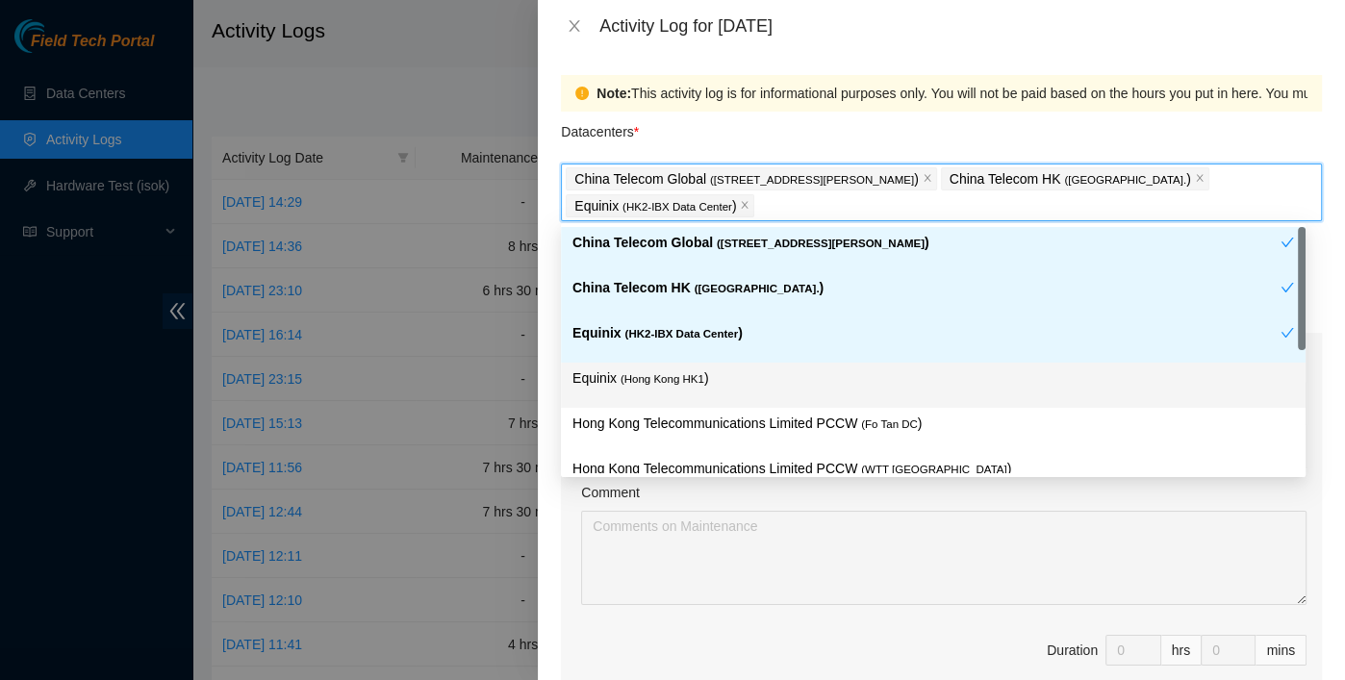
click at [678, 364] on div "Equinix ( [GEOGRAPHIC_DATA] HK1 )" at bounding box center [933, 385] width 745 height 45
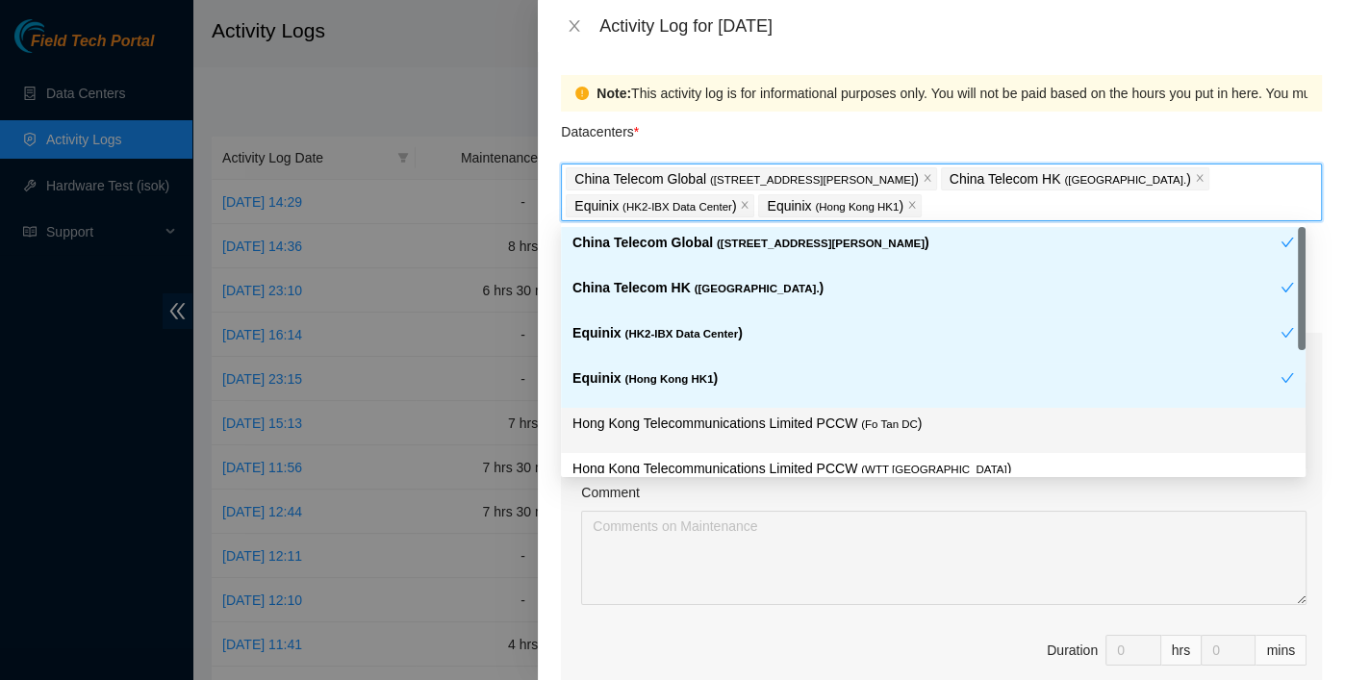
click at [752, 413] on p "Hong Kong Telecommunications Limited PCCW ( Fo Tan DC )" at bounding box center [934, 424] width 722 height 22
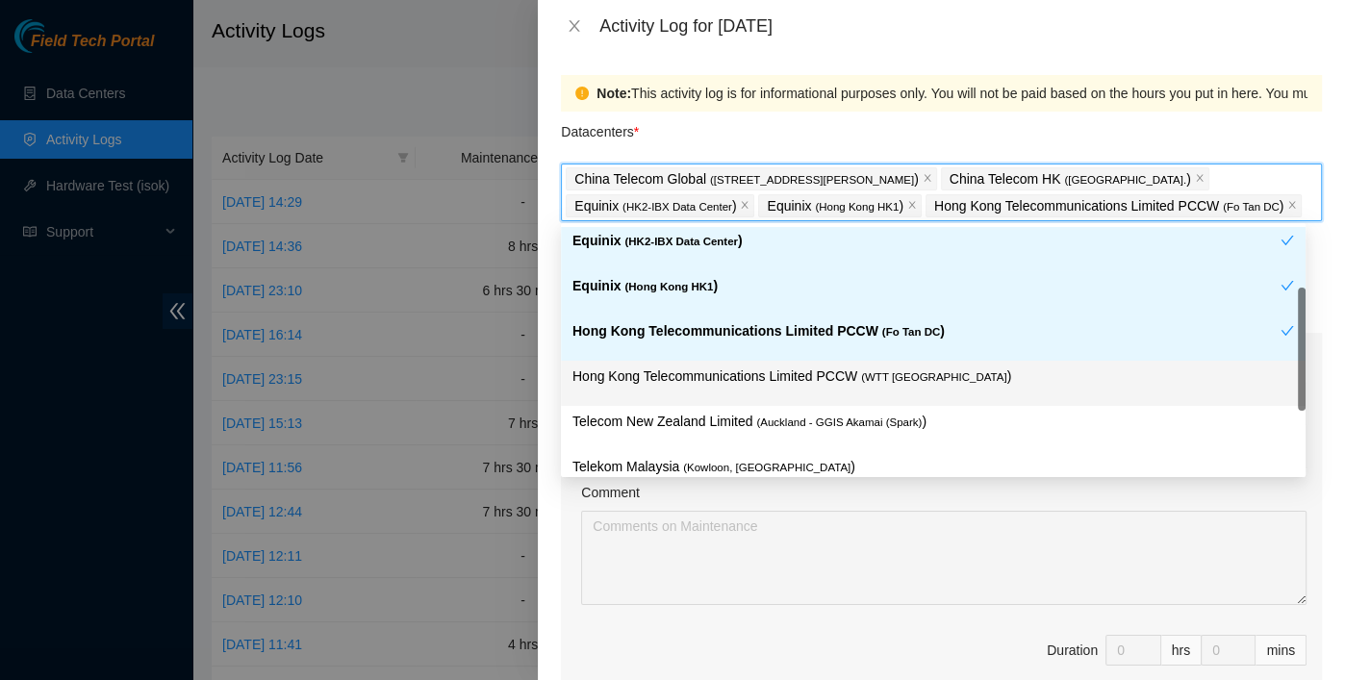
click at [841, 395] on div "Hong Kong Telecommunications Limited PCCW ( WTT [GEOGRAPHIC_DATA] )" at bounding box center [933, 383] width 745 height 45
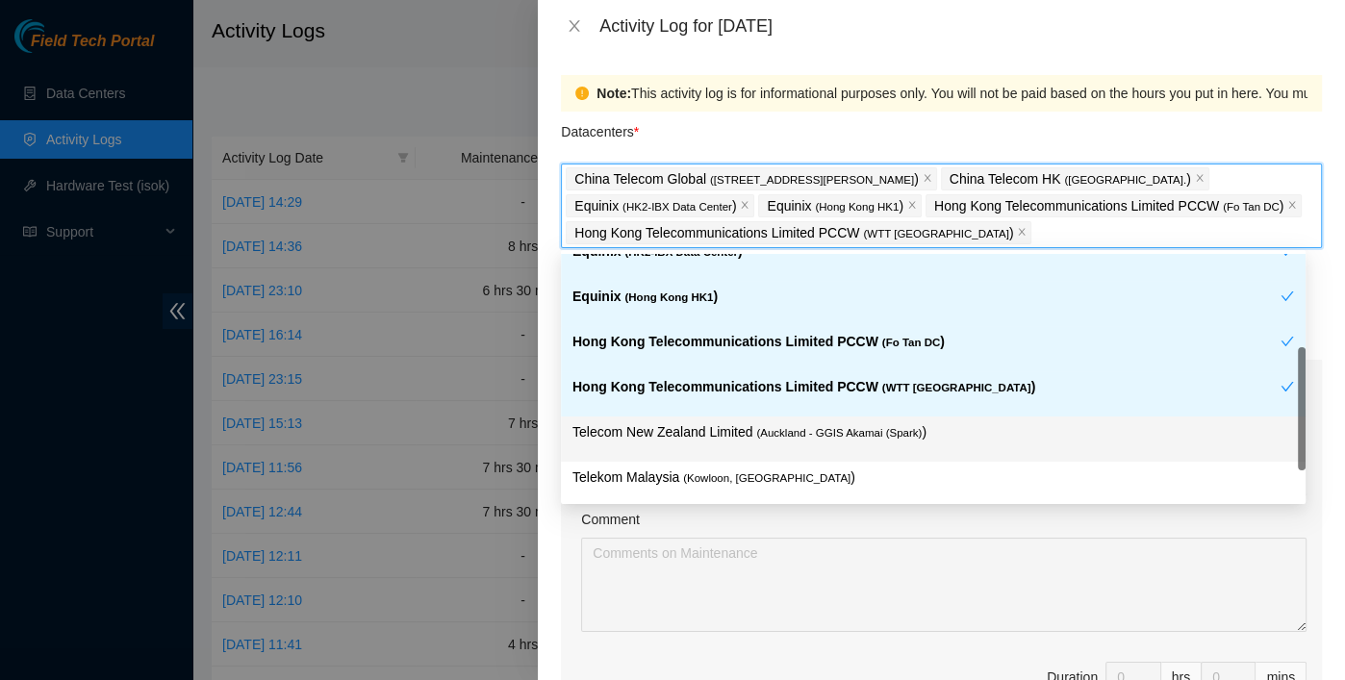
scroll to position [203, 0]
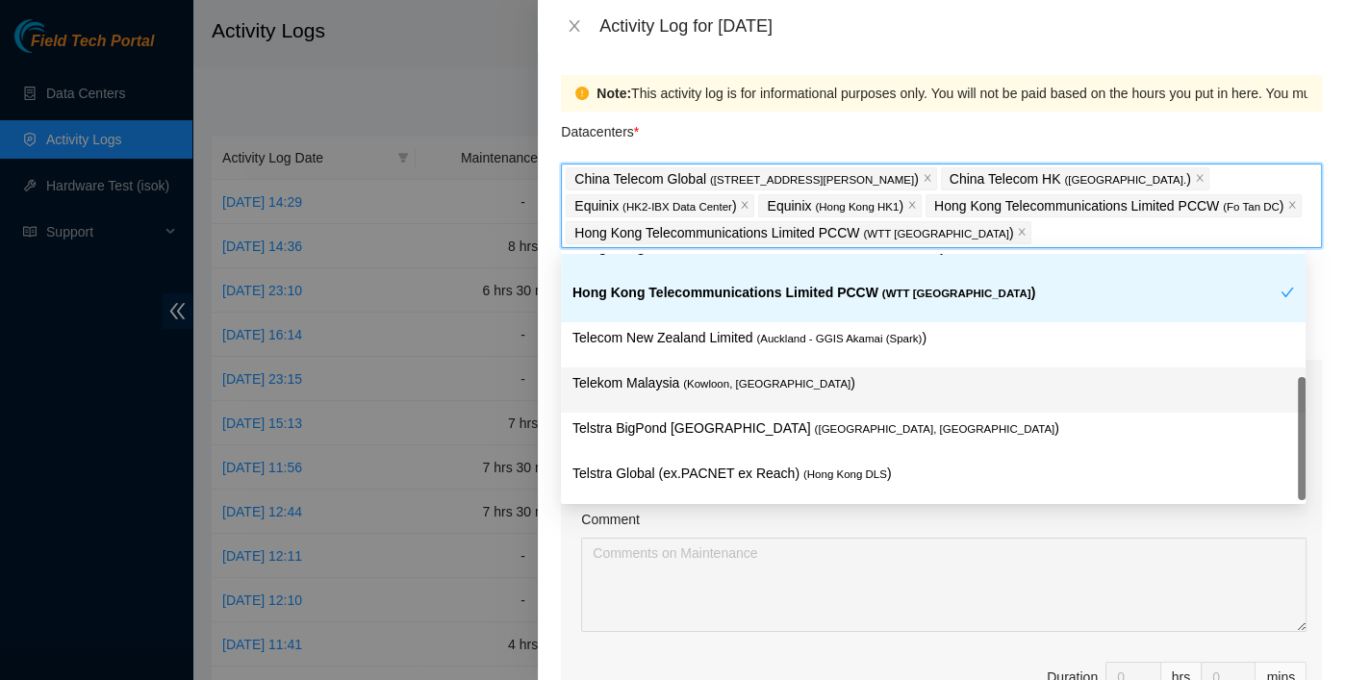
click at [717, 361] on div "Telecom New Zealand Limited ( Auckland - GGIS Akamai (Spark) )" at bounding box center [933, 344] width 745 height 45
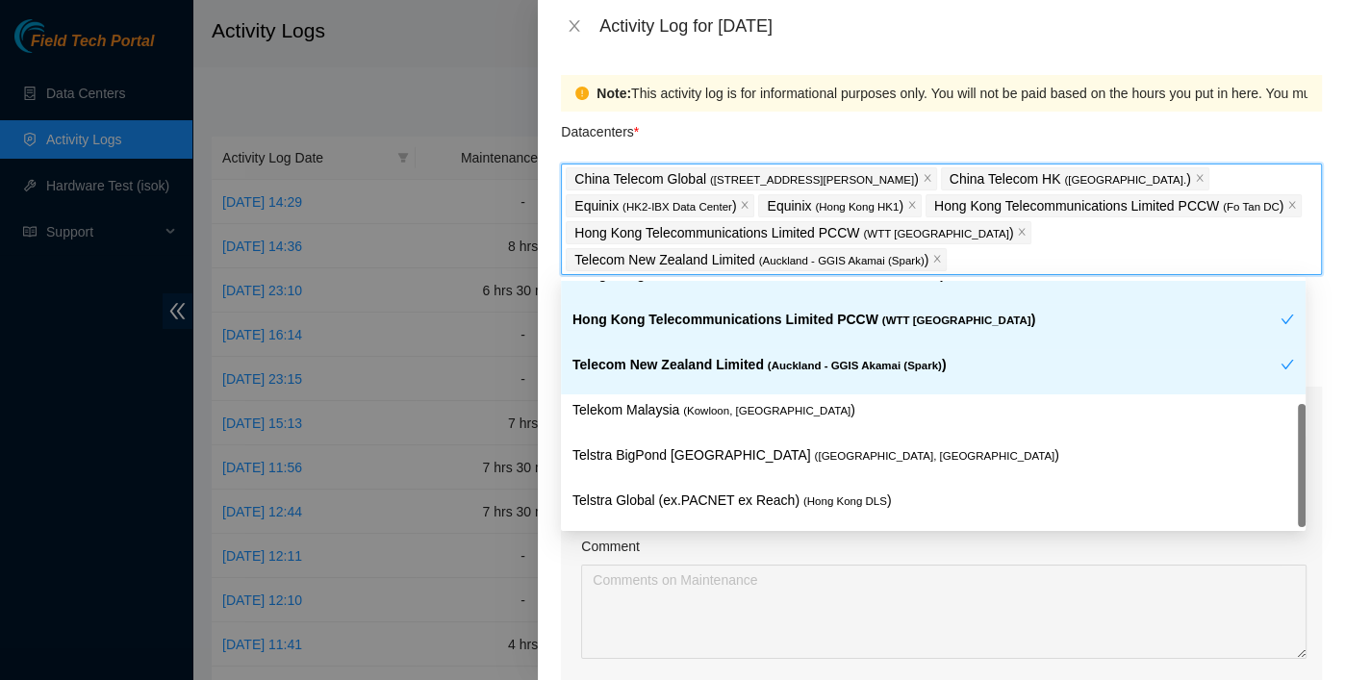
click at [784, 360] on span "( Auckland - GGIS Akamai (Spark)" at bounding box center [855, 366] width 174 height 12
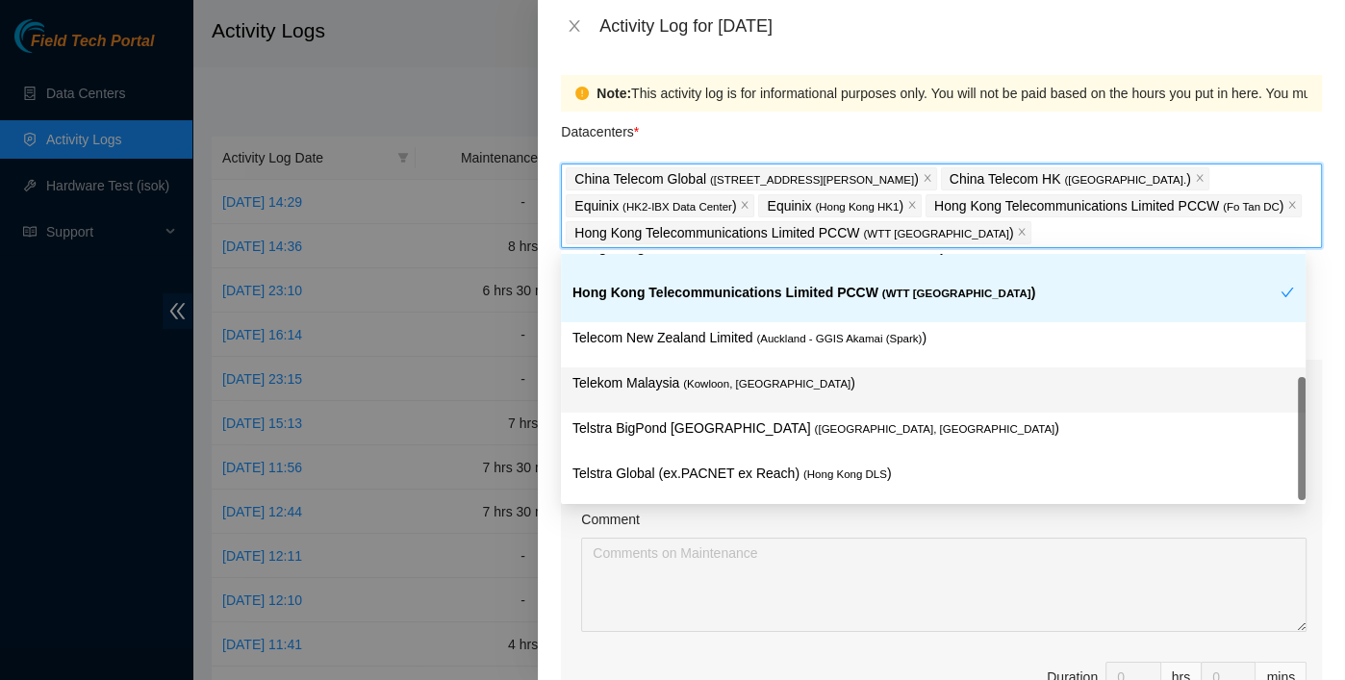
click at [775, 397] on div "Telekom Malaysia ( [GEOGRAPHIC_DATA], [GEOGRAPHIC_DATA] )" at bounding box center [934, 390] width 722 height 36
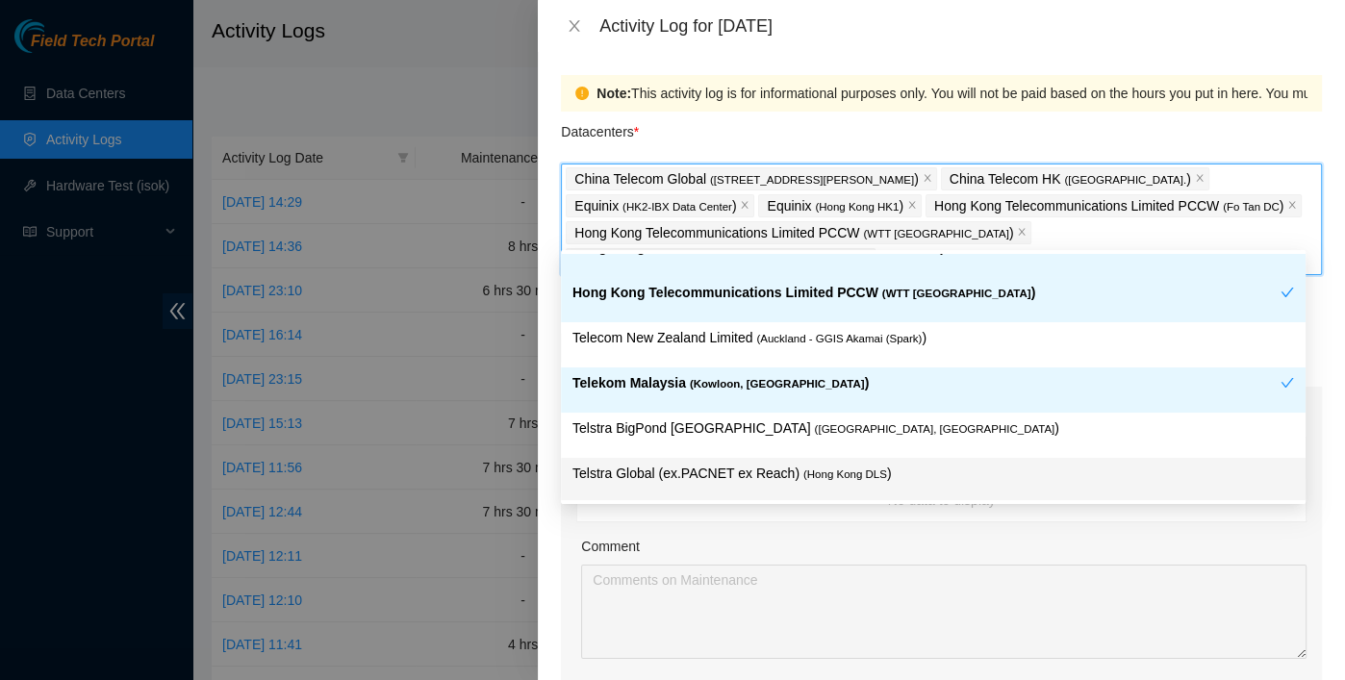
drag, startPoint x: 821, startPoint y: 484, endPoint x: 836, endPoint y: 528, distance: 46.9
click at [822, 484] on div "Telstra Global (ex.PACNET ex Reach) ( [GEOGRAPHIC_DATA] DLS )" at bounding box center [934, 481] width 722 height 36
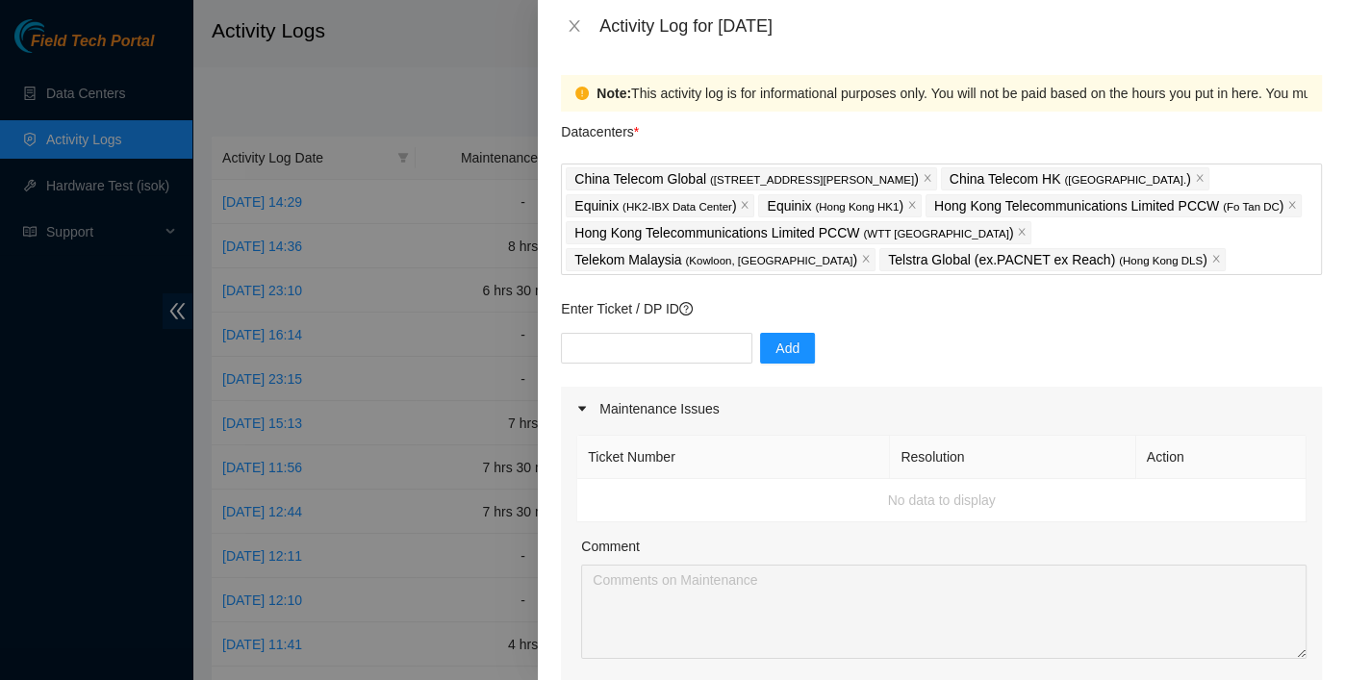
click at [838, 556] on div "Comment" at bounding box center [944, 550] width 726 height 29
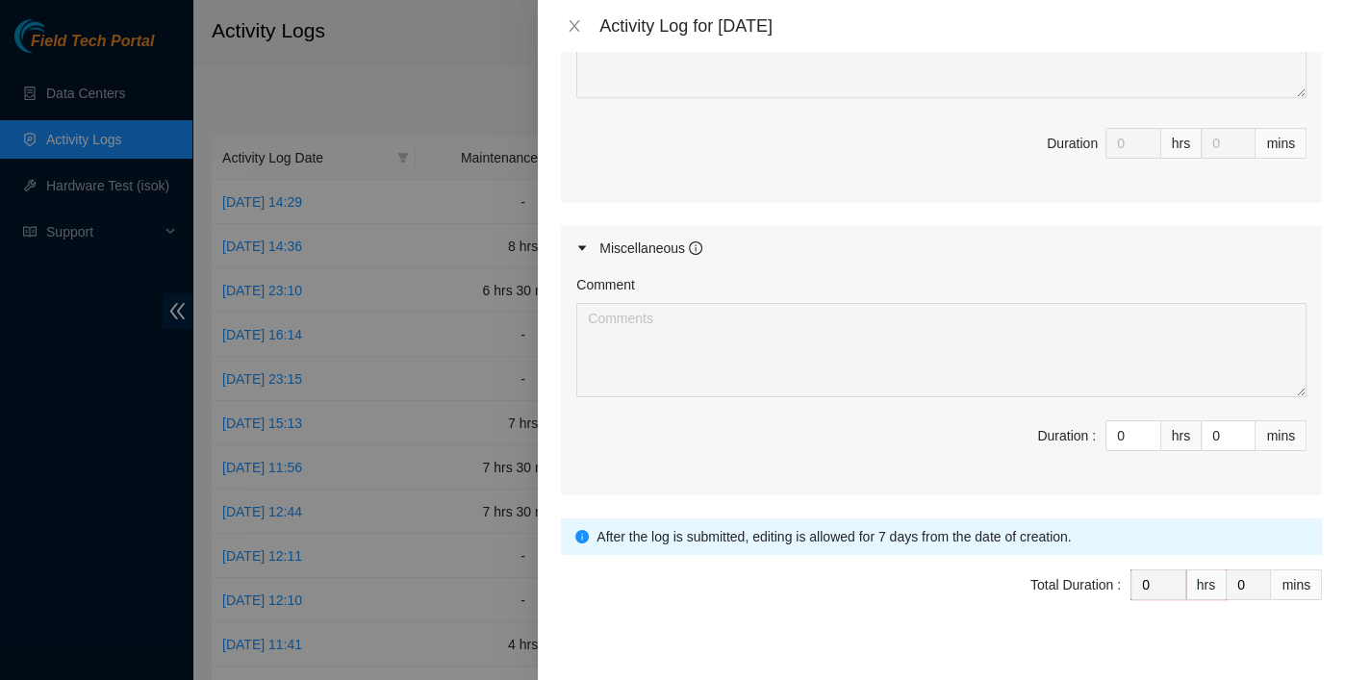
scroll to position [962, 0]
drag, startPoint x: 1108, startPoint y: 431, endPoint x: 1026, endPoint y: 427, distance: 81.9
click at [1026, 427] on span "Duration : 0 hrs 0 mins" at bounding box center [941, 447] width 730 height 54
type input "7"
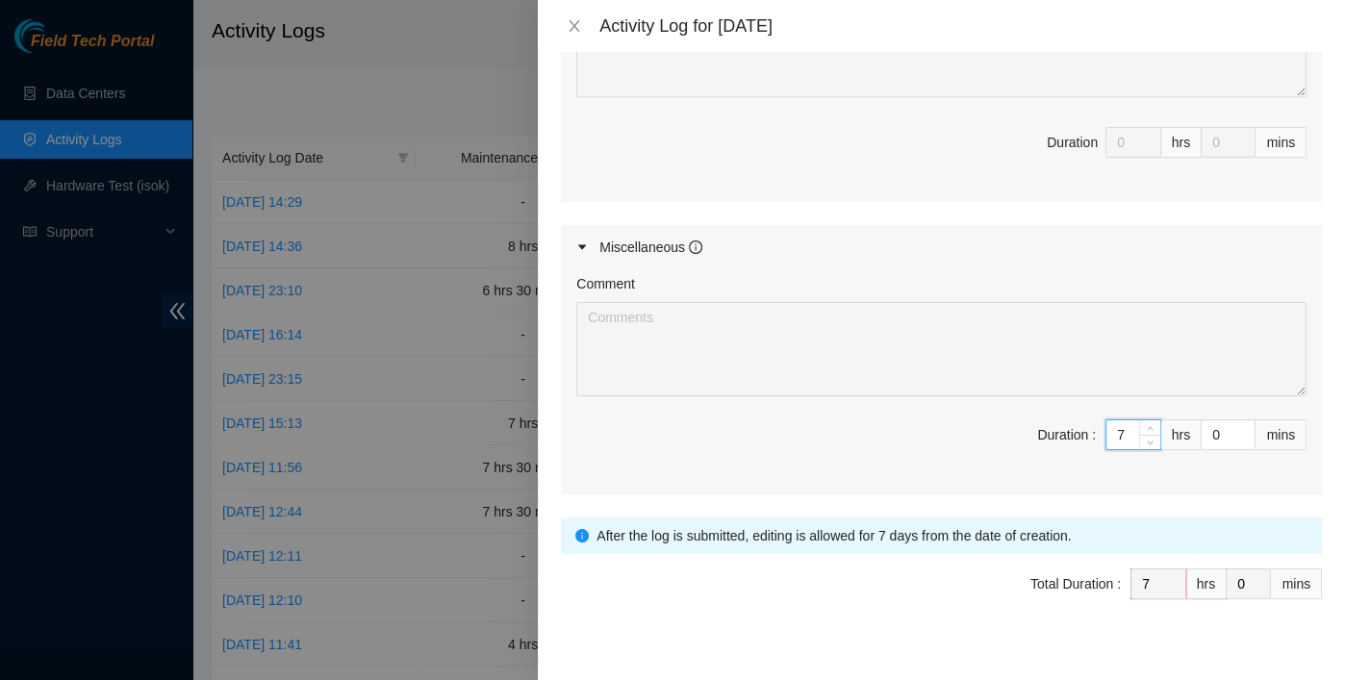
type input "7"
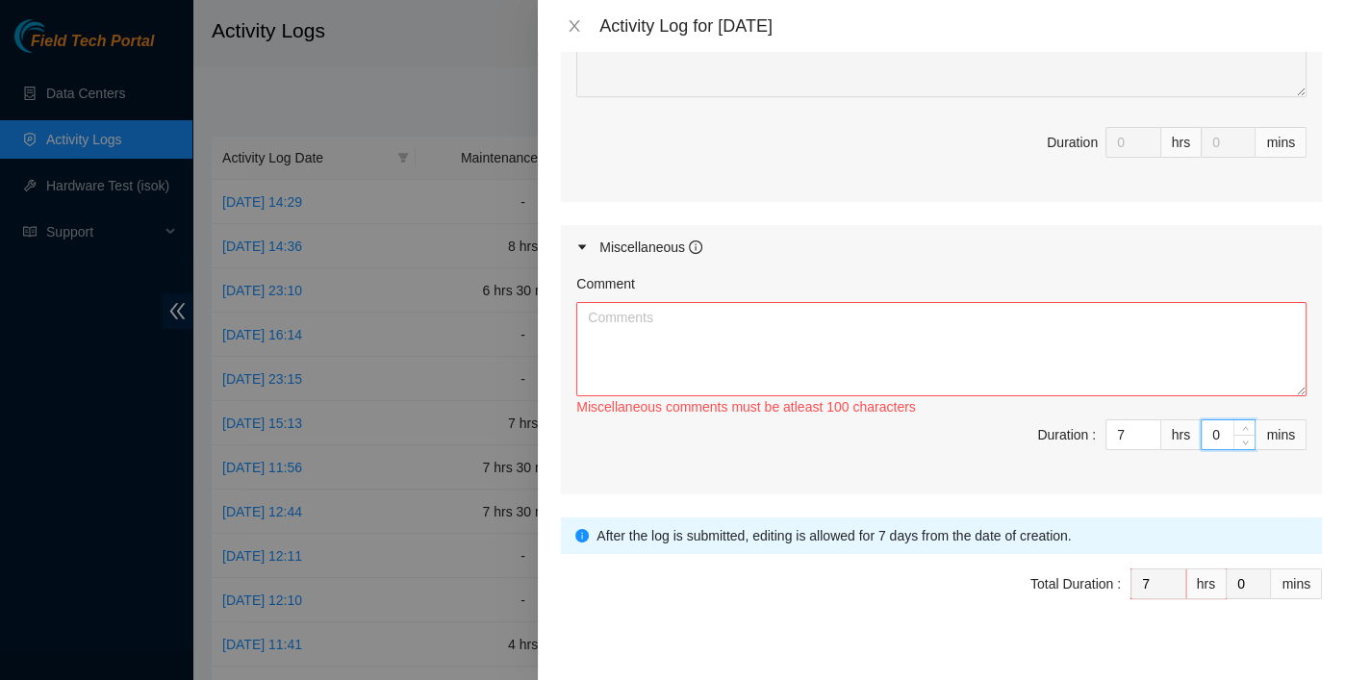
type input "3"
type input "30"
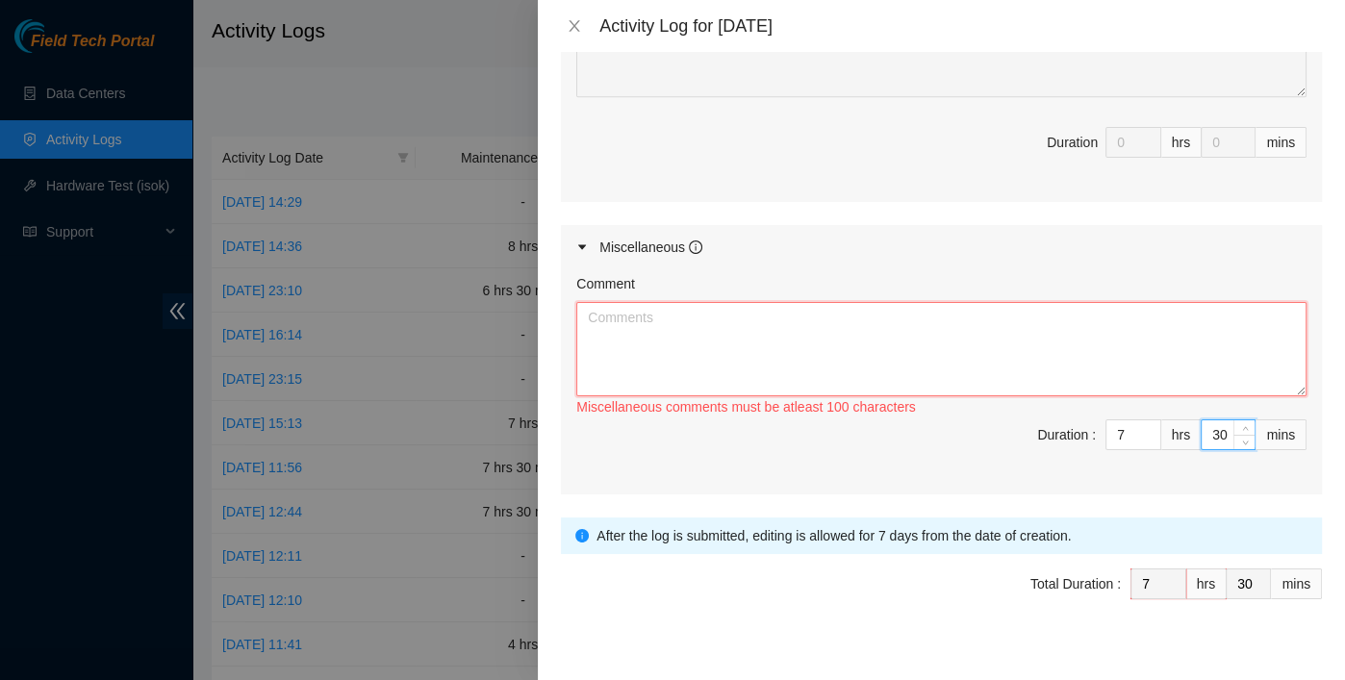
click at [851, 369] on textarea "Comment" at bounding box center [941, 349] width 730 height 94
paste textarea "DP80135 DP83102 DP83104 DP80469 DP76877 DP83429 - DP83430 DP81177 DP79032 DP785…"
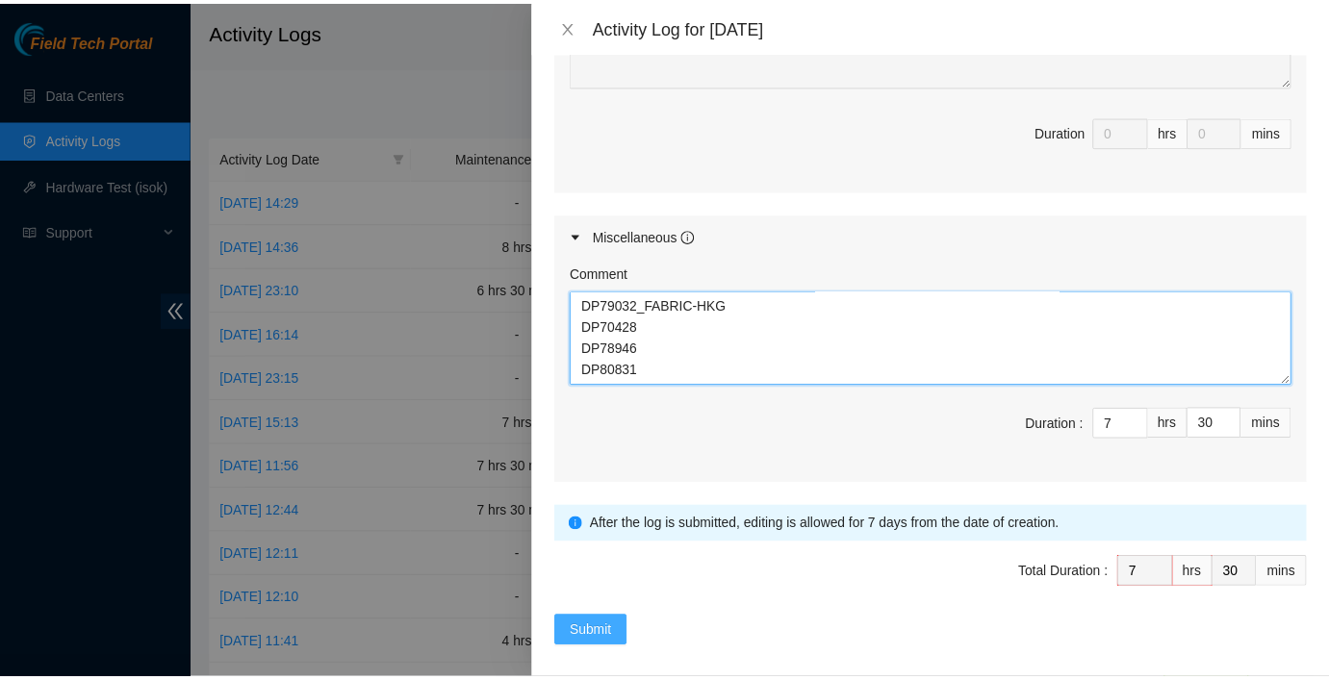
scroll to position [982, 0]
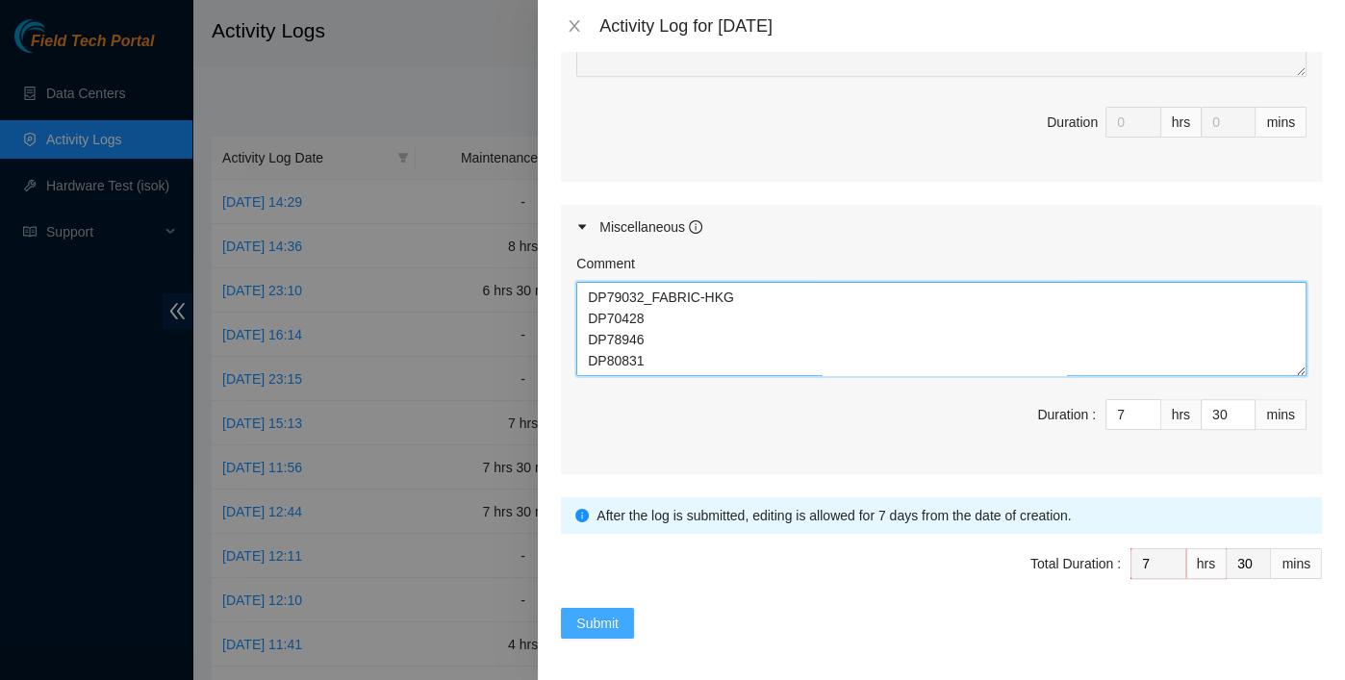
type textarea "DP80135 DP83102 DP83104 DP80469 DP76877 DP83429 - DP83430 DP81177 DP79032 DP785…"
click at [603, 611] on span "Submit" at bounding box center [597, 623] width 42 height 21
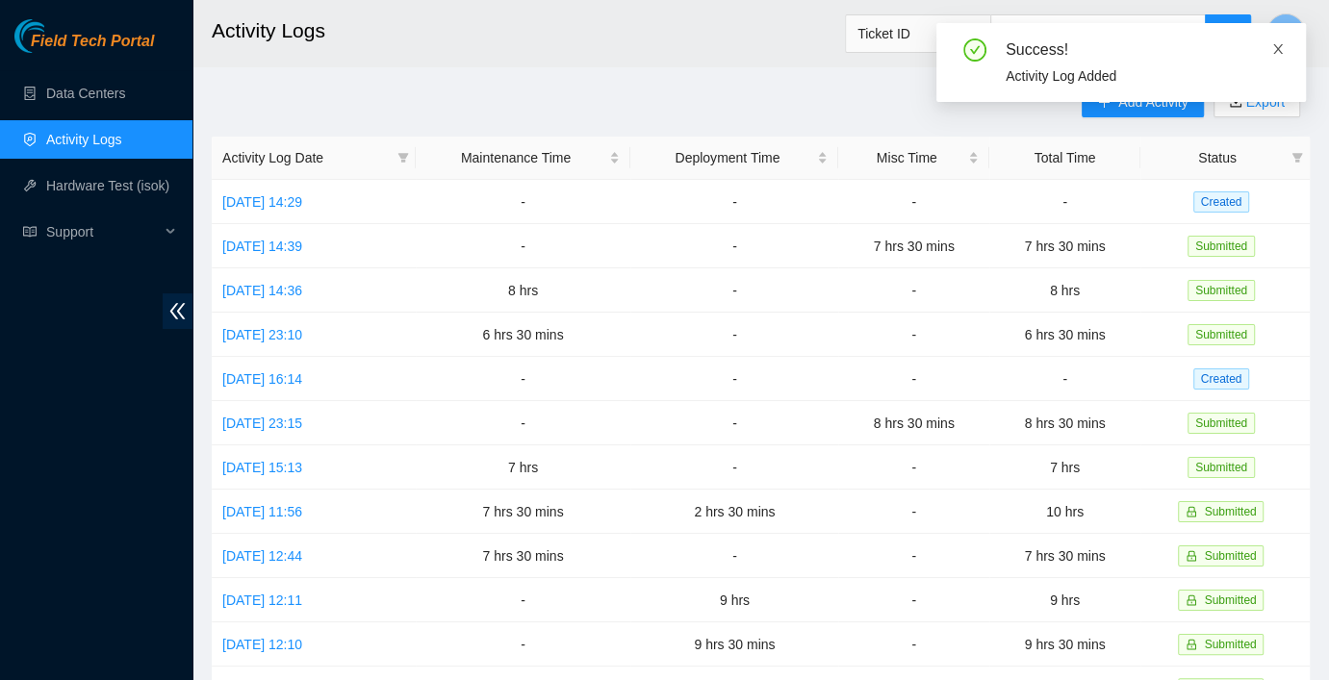
click at [1209, 50] on icon "close" at bounding box center [1277, 48] width 13 height 13
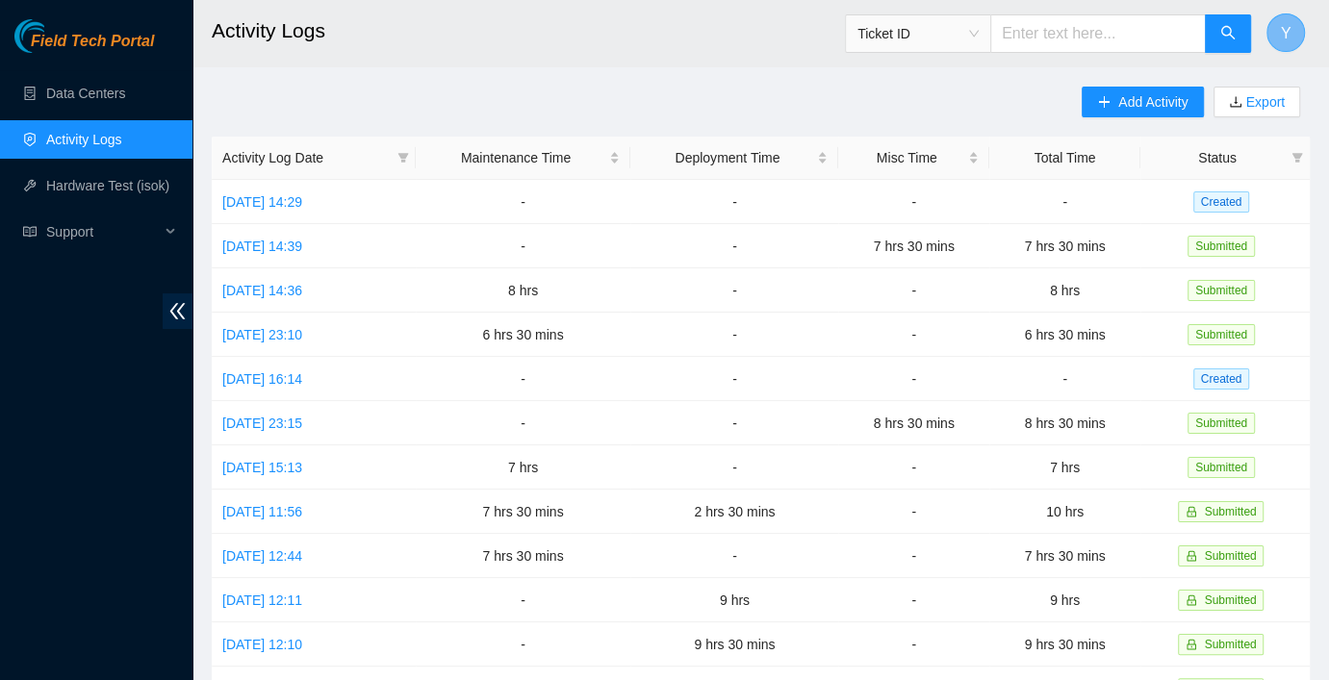
click at [1209, 36] on span "Y" at bounding box center [1286, 33] width 11 height 24
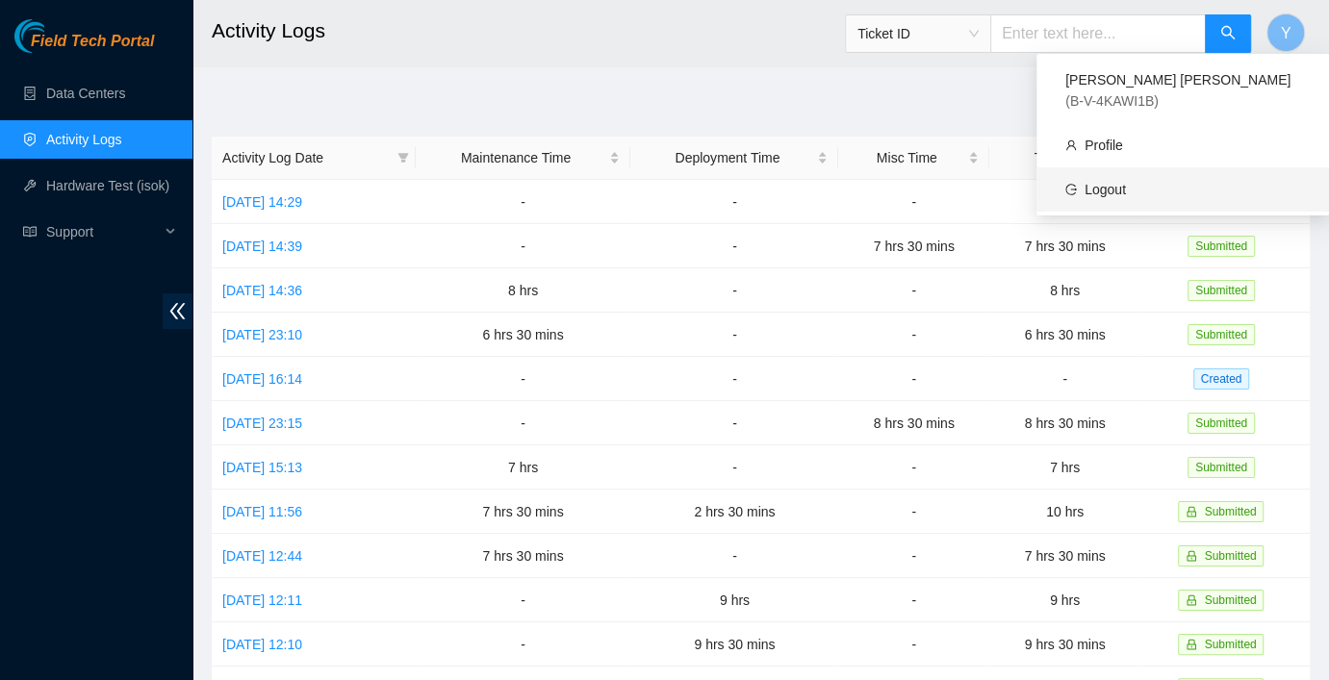
click at [1126, 182] on link "Logout" at bounding box center [1104, 189] width 41 height 15
